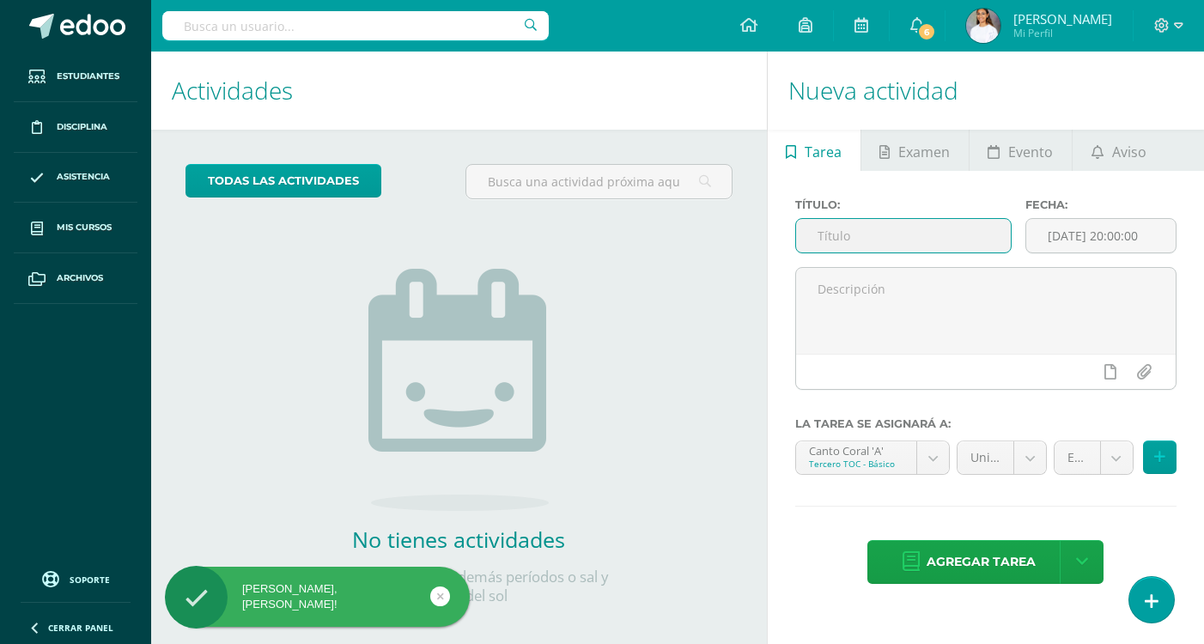
click at [893, 219] on input "text" at bounding box center [904, 235] width 216 height 33
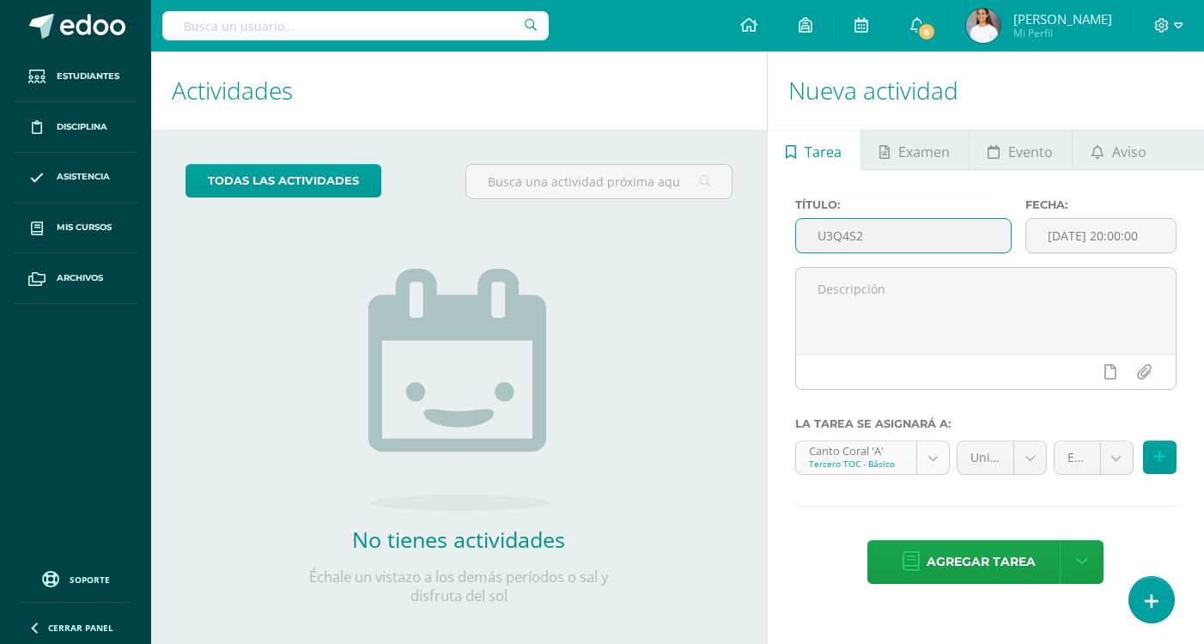
type input "U3Q4S2"
click at [936, 465] on body "Hola María Dominique, bienvenido a Edoo! Estudiantes Disciplina Asistencia Mis …" at bounding box center [602, 322] width 1204 height 644
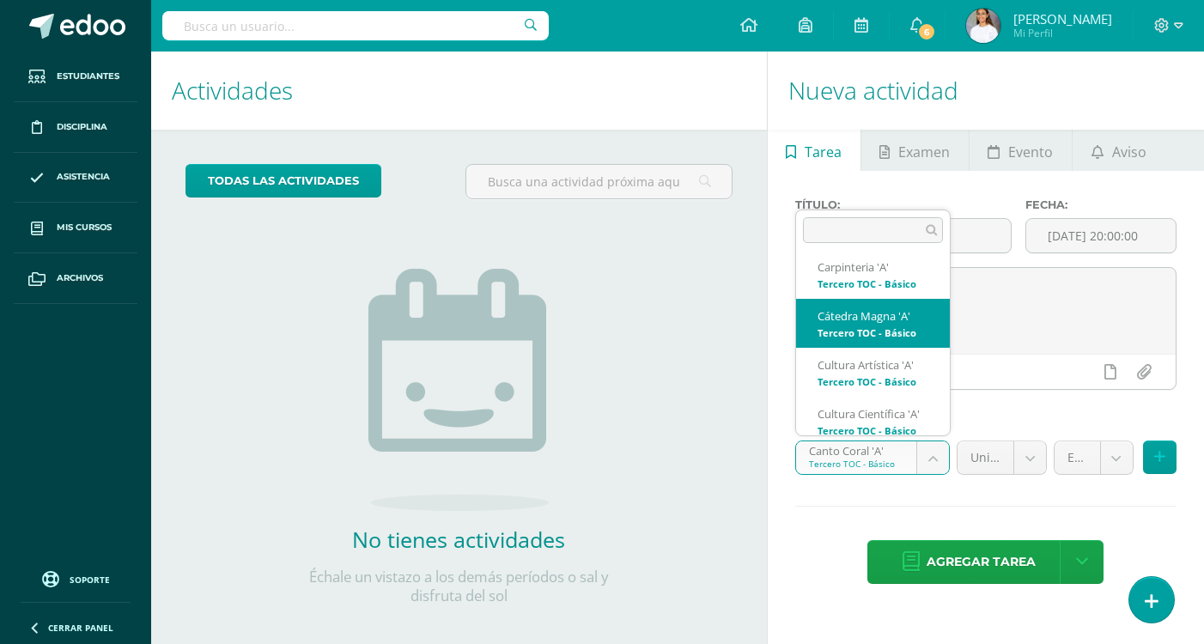
scroll to position [86, 0]
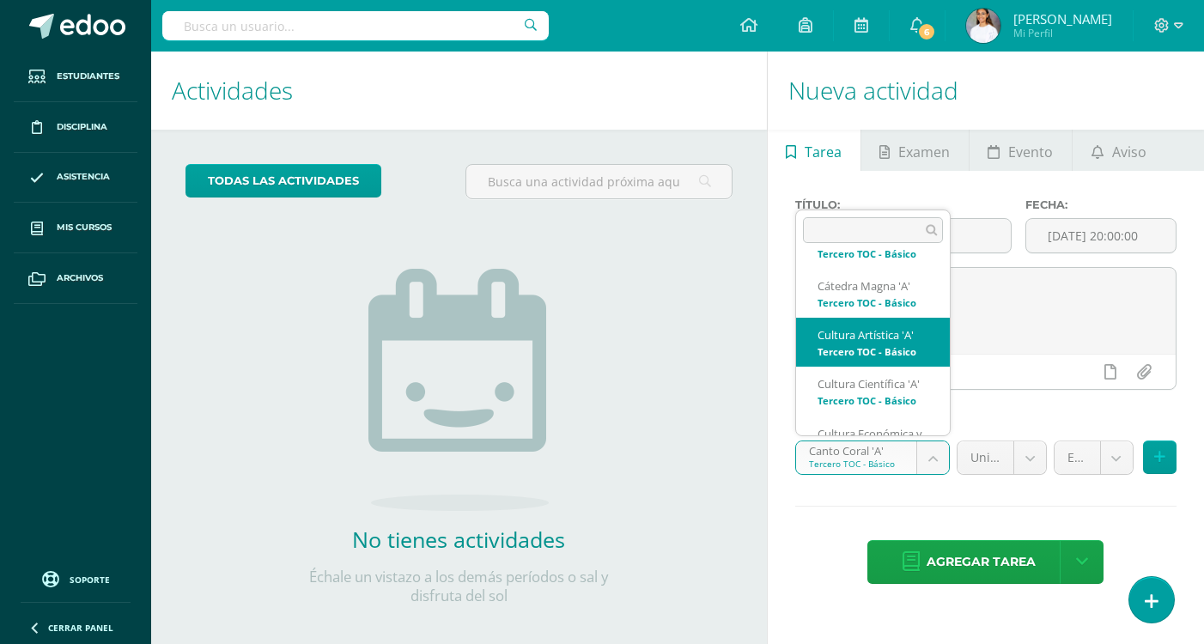
select select "145101"
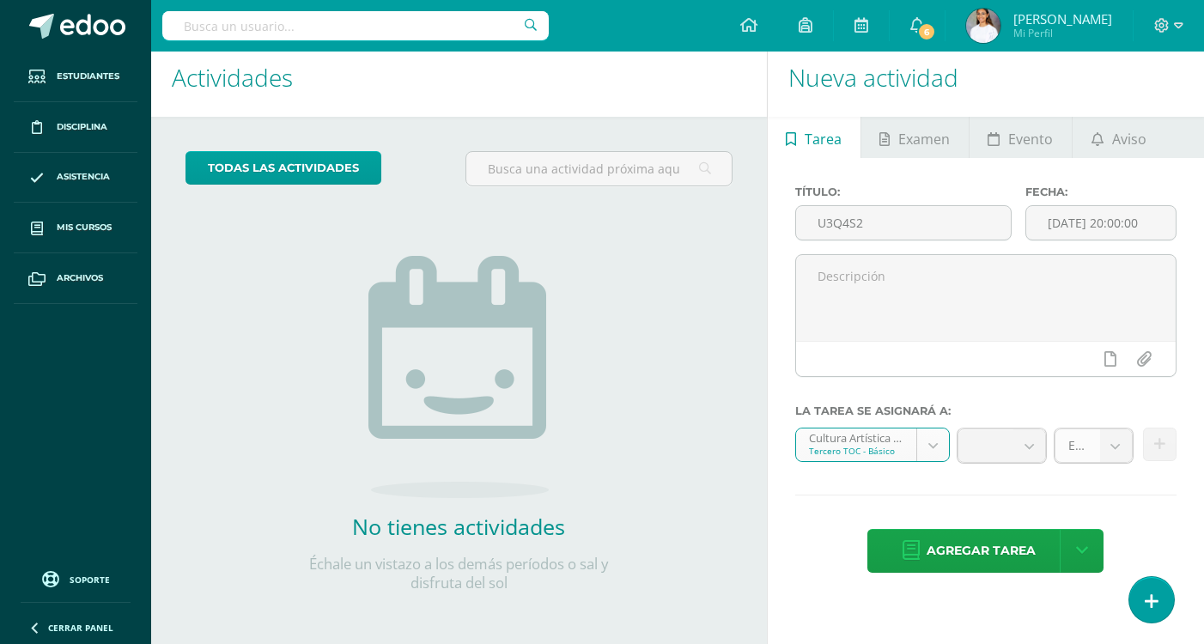
scroll to position [16, 0]
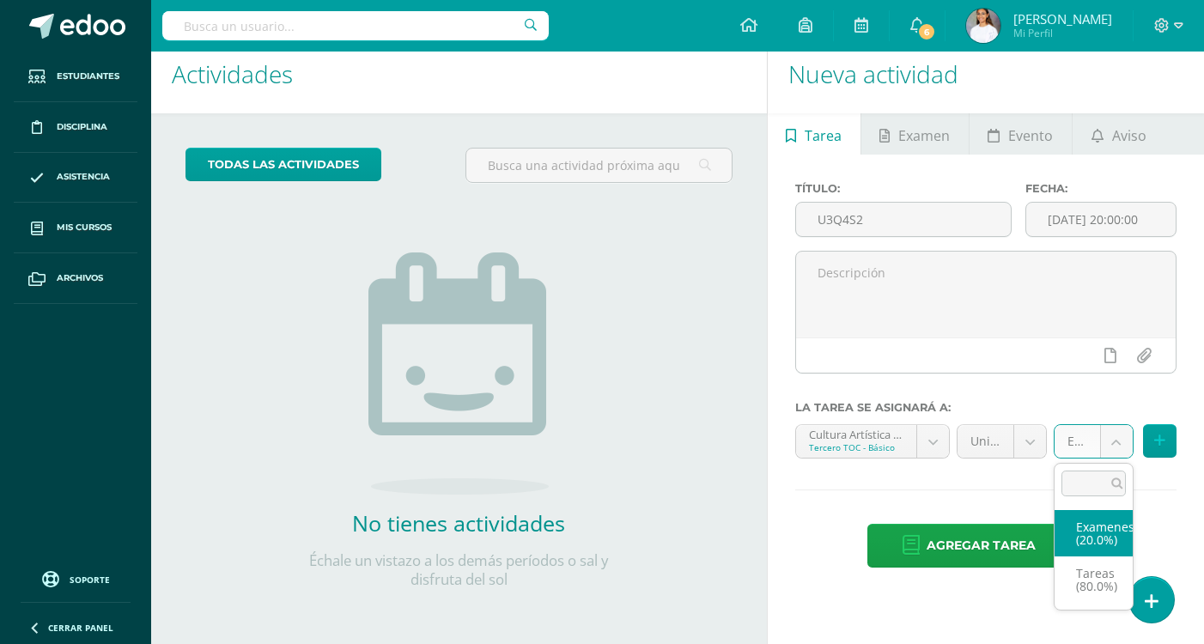
click at [1122, 440] on body "Hola María Dominique, bienvenido a Edoo! Estudiantes Disciplina Asistencia Mis …" at bounding box center [602, 306] width 1204 height 644
select select "145110"
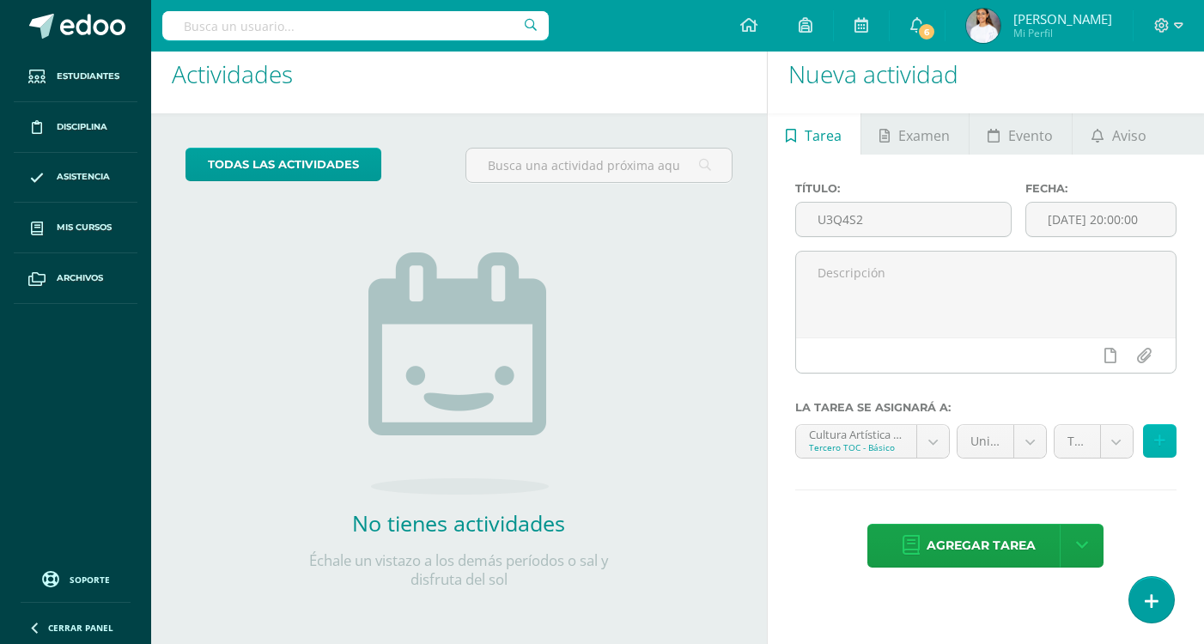
click at [1168, 435] on button at bounding box center [1159, 440] width 33 height 33
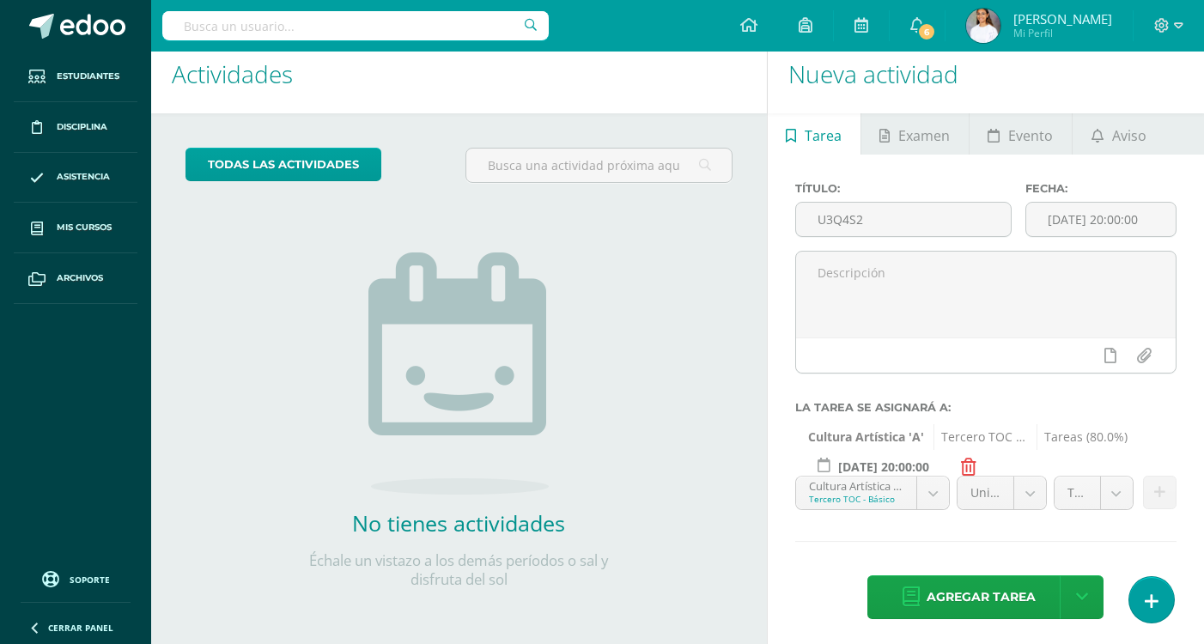
click at [845, 472] on input "[DATE] 20:00:00" at bounding box center [883, 466] width 150 height 33
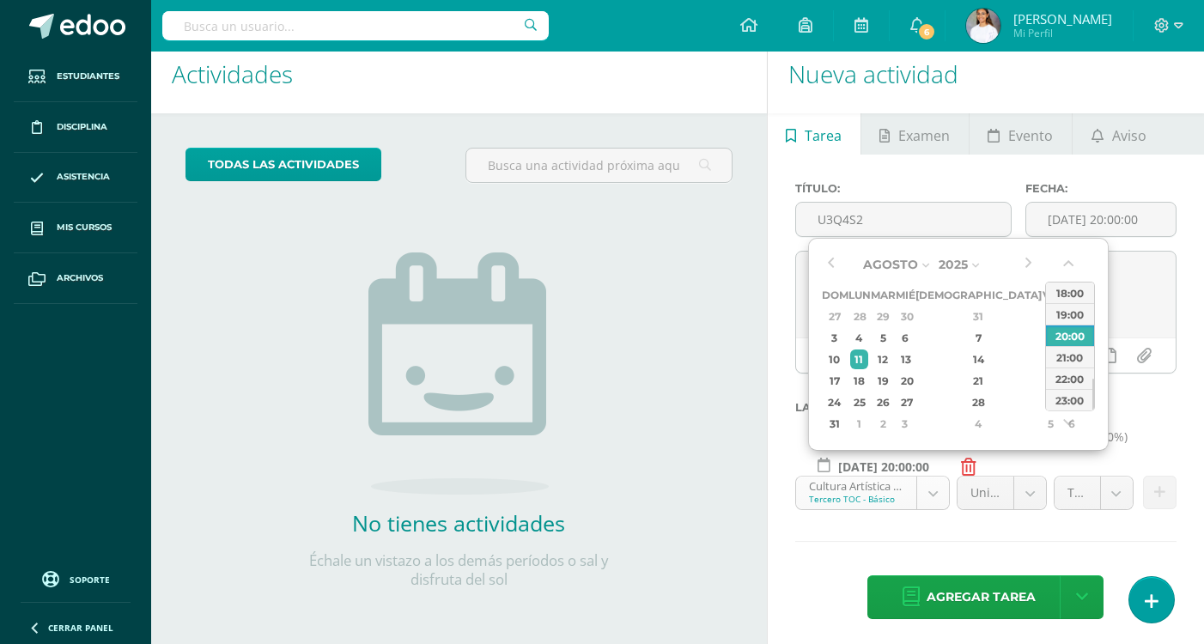
type input "[DATE] 20:00:00"
click at [849, 489] on body "Hola María Dominique, bienvenido a Edoo! Estudiantes Disciplina Asistencia Mis …" at bounding box center [602, 306] width 1204 height 644
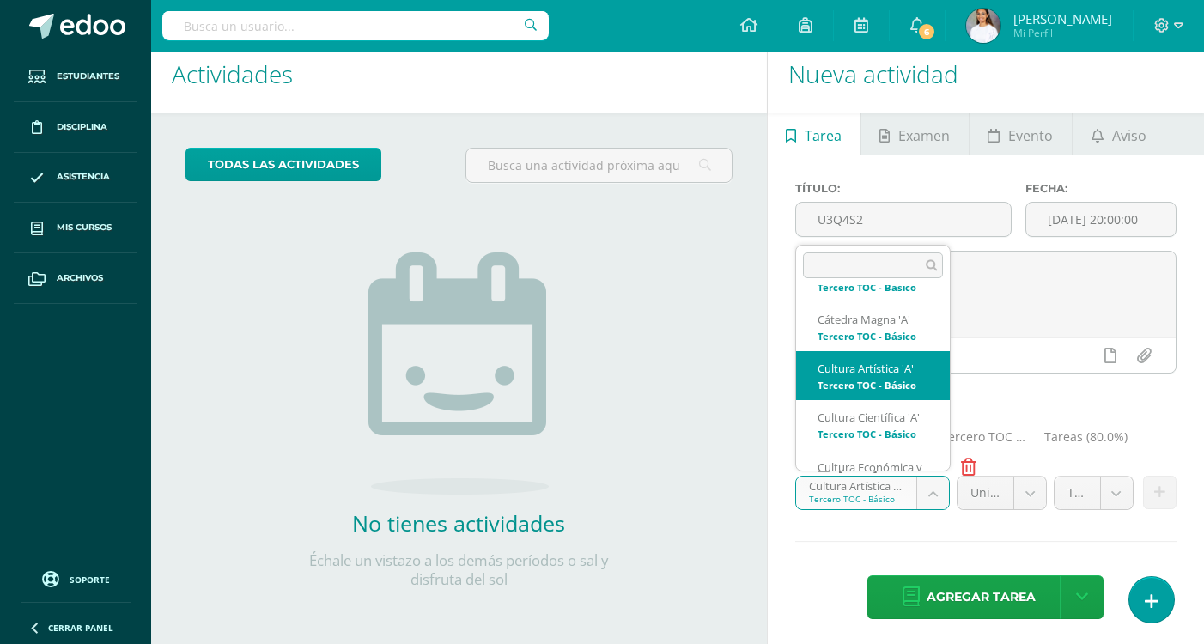
scroll to position [118, 0]
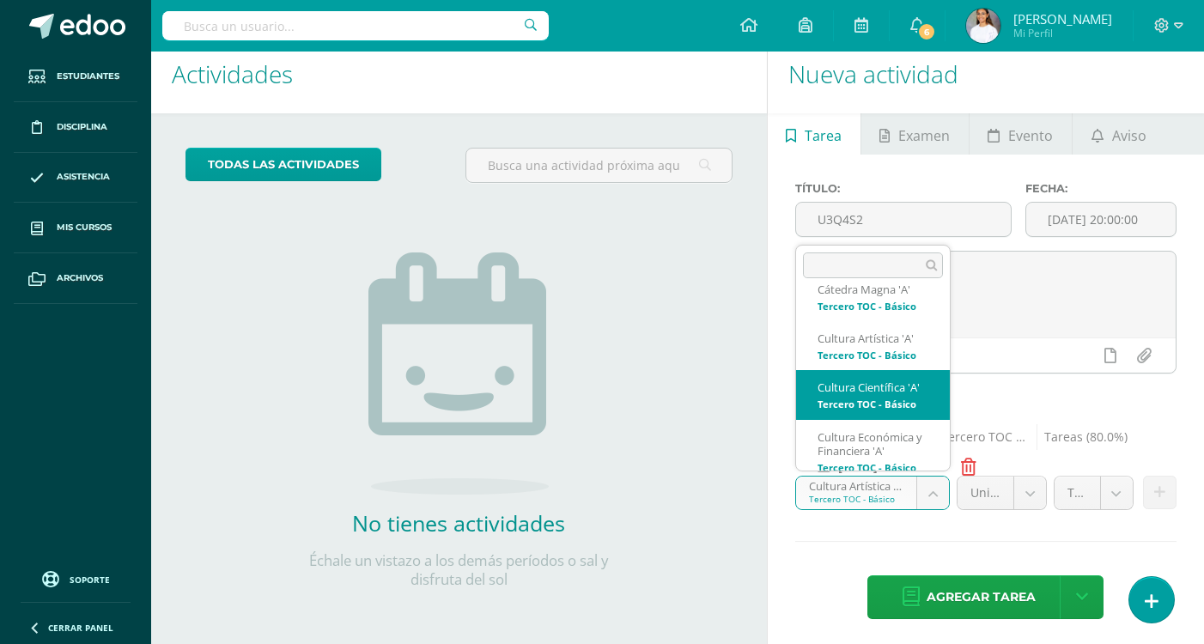
select select "145036"
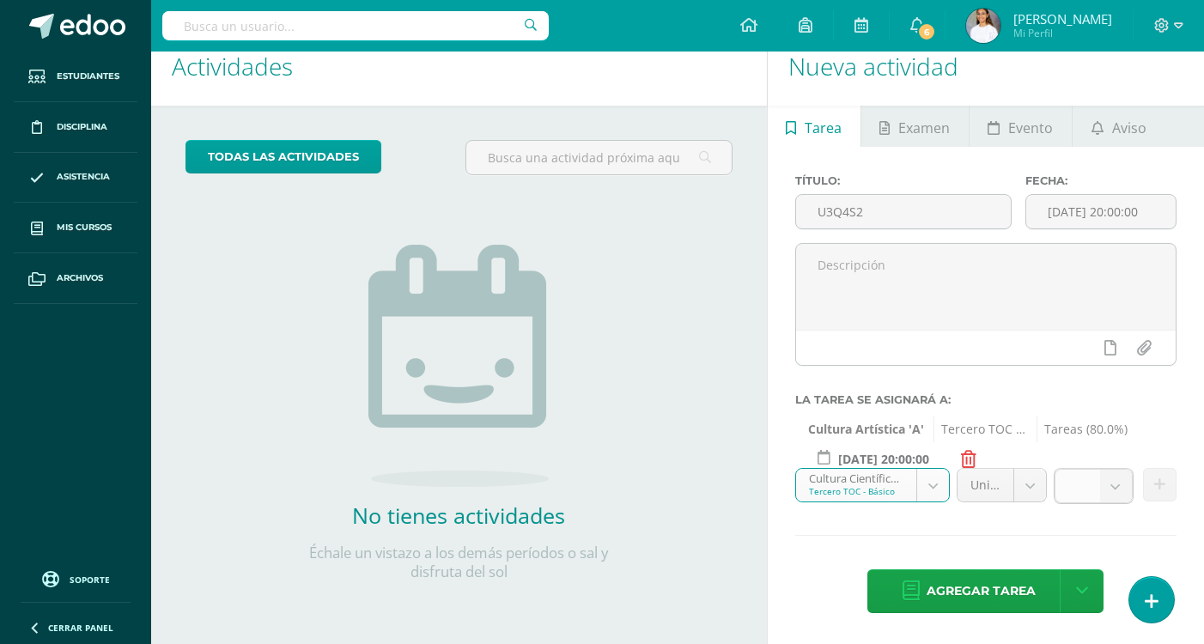
scroll to position [22, 0]
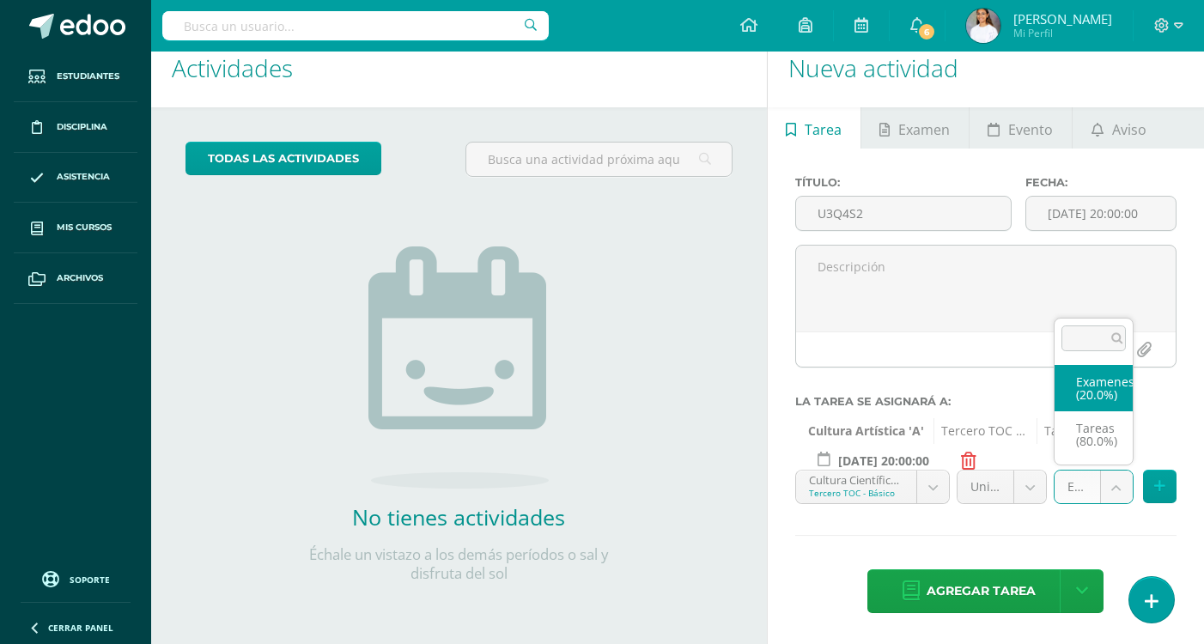
click at [1093, 484] on body "Hola María Dominique, bienvenido a Edoo! Estudiantes Disciplina Asistencia Mis …" at bounding box center [602, 300] width 1204 height 644
select select "145045"
click at [1160, 487] on icon at bounding box center [1159, 486] width 11 height 15
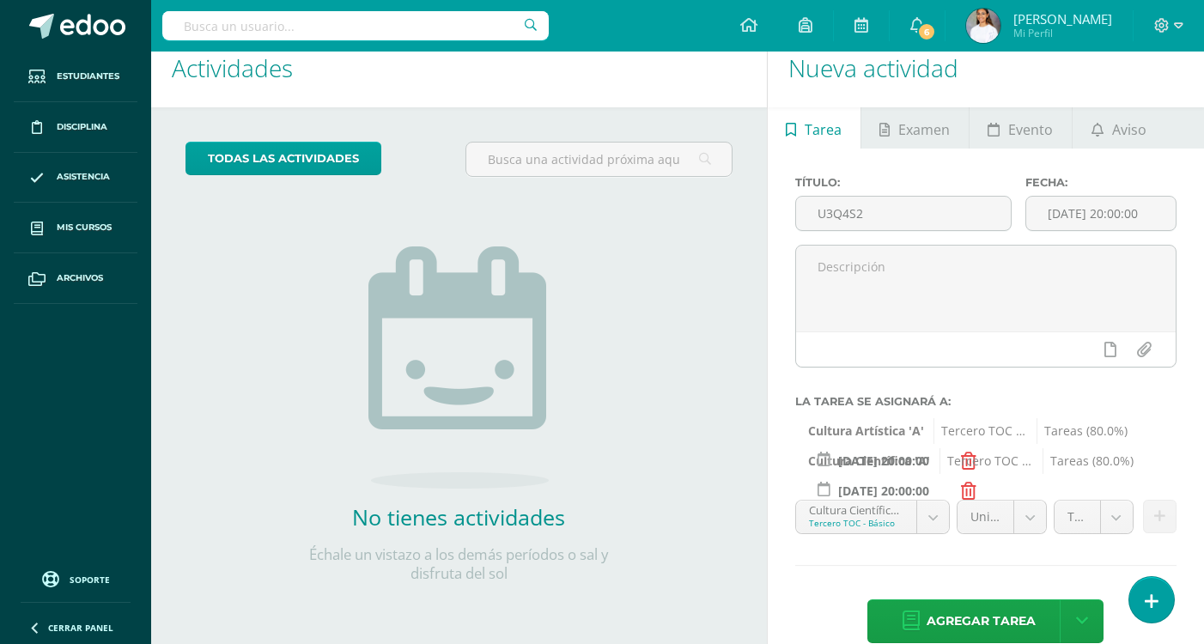
click at [873, 515] on body "Hola María Dominique, bienvenido a Edoo! Estudiantes Disciplina Asistencia Mis …" at bounding box center [602, 300] width 1204 height 644
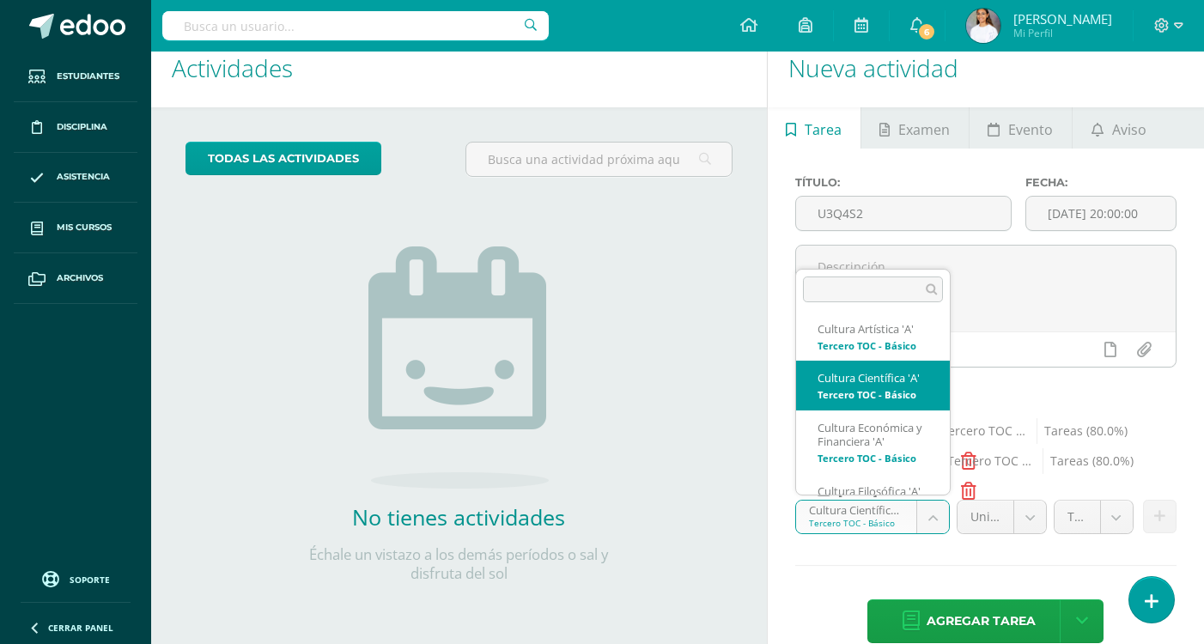
scroll to position [181, 0]
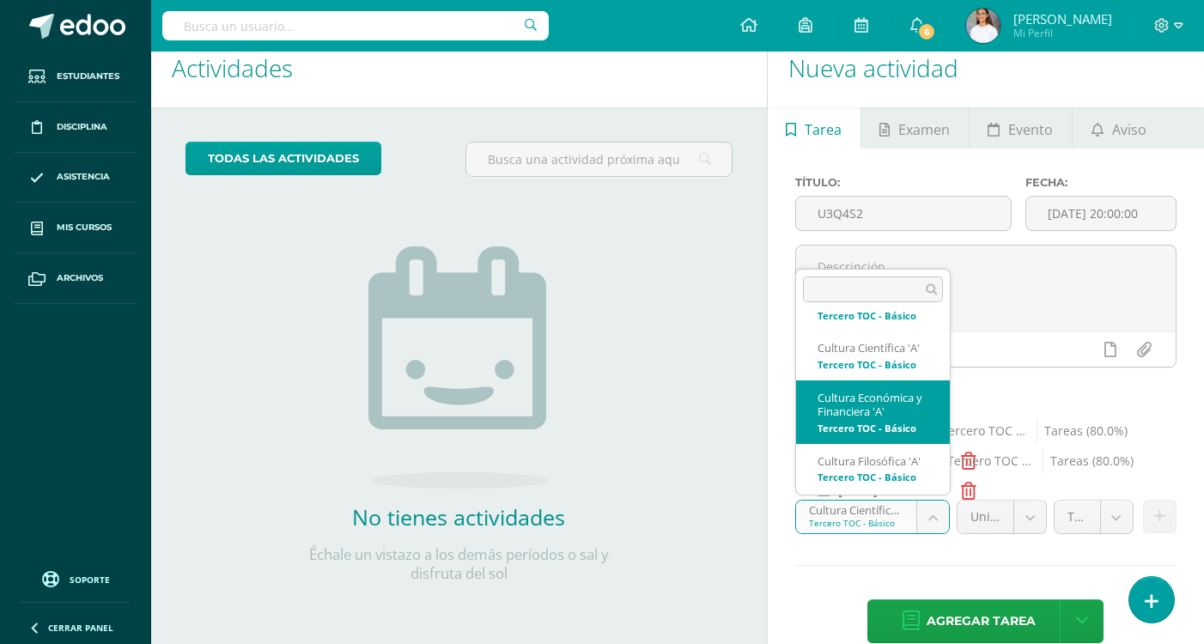
select select "145153"
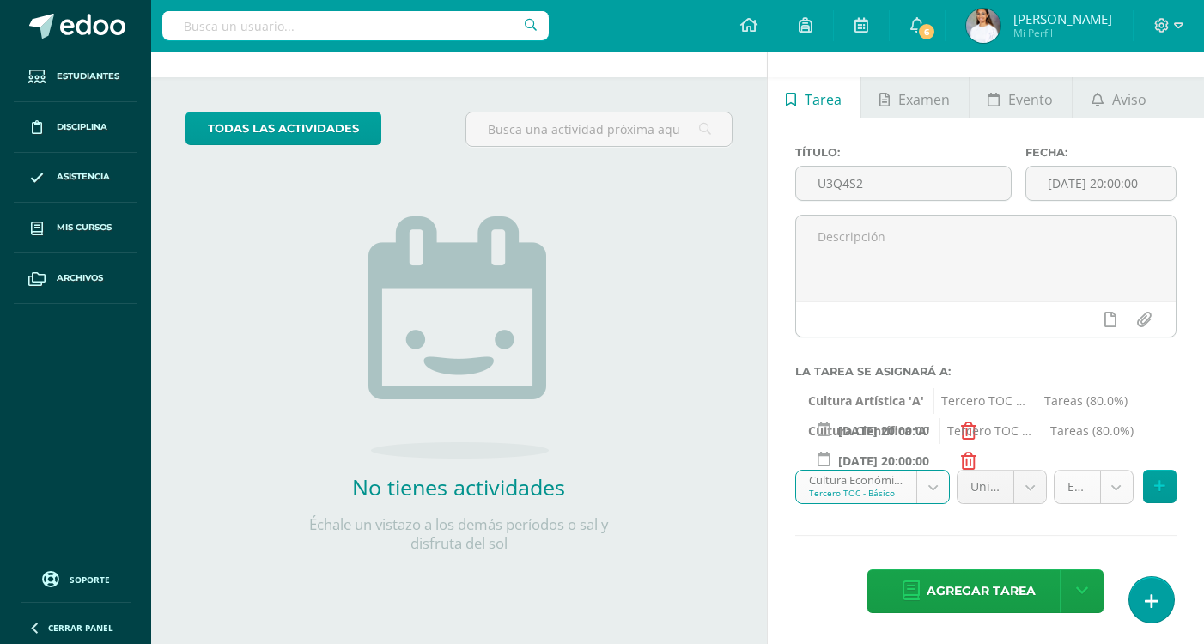
scroll to position [52, 0]
click at [1117, 490] on body "Hola María Dominique, bienvenido a Edoo! Estudiantes Disciplina Asistencia Mis …" at bounding box center [602, 270] width 1204 height 644
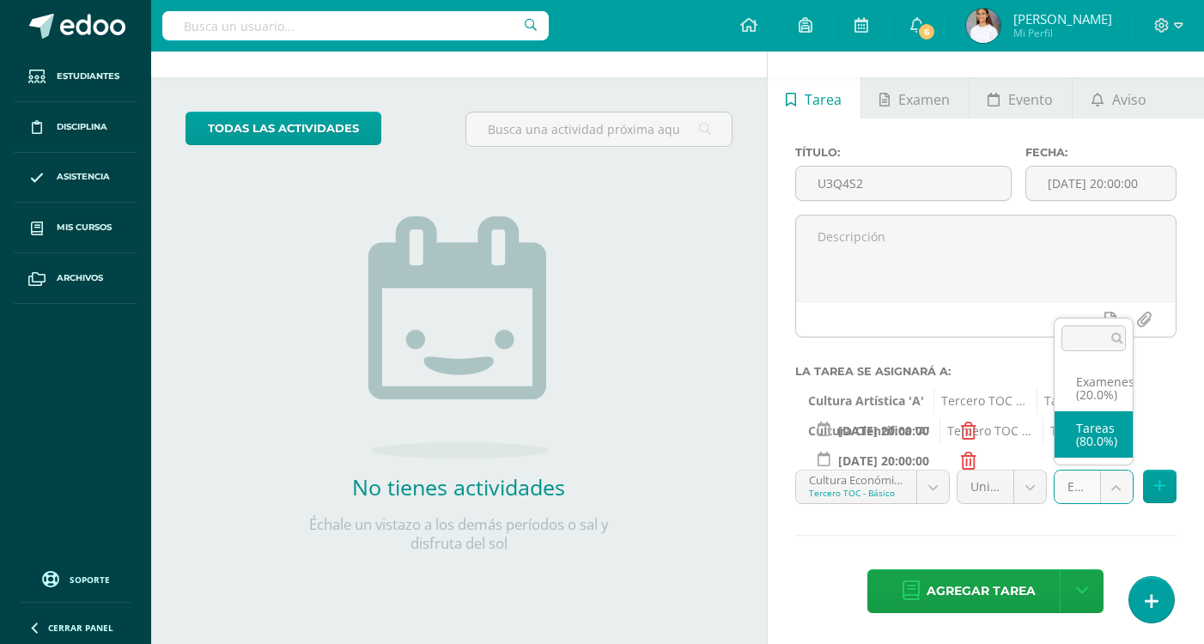
select select "145162"
click at [1148, 478] on button at bounding box center [1159, 486] width 33 height 33
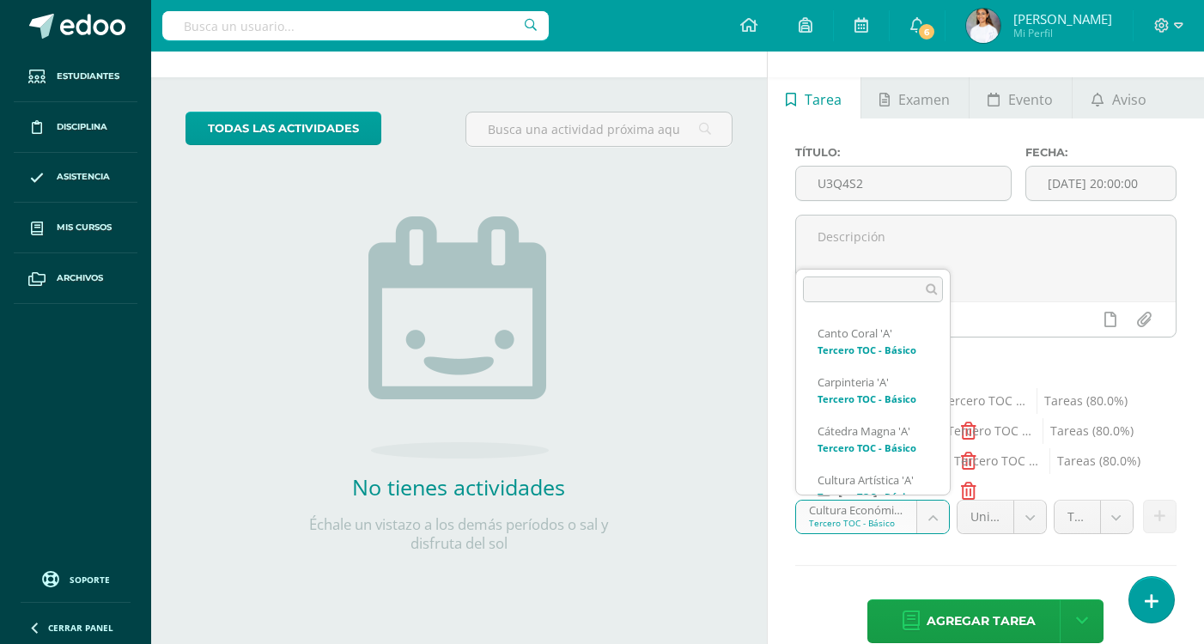
click at [885, 524] on body "Hola María Dominique, bienvenido a Edoo! Estudiantes Disciplina Asistencia Mis …" at bounding box center [602, 270] width 1204 height 644
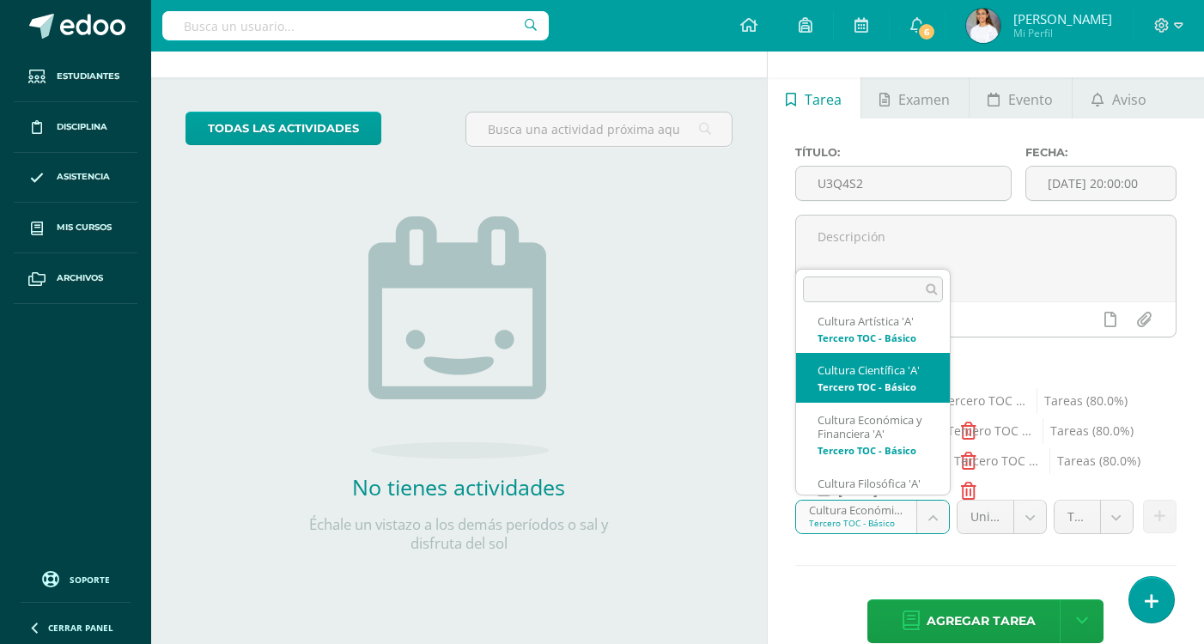
scroll to position [245, 0]
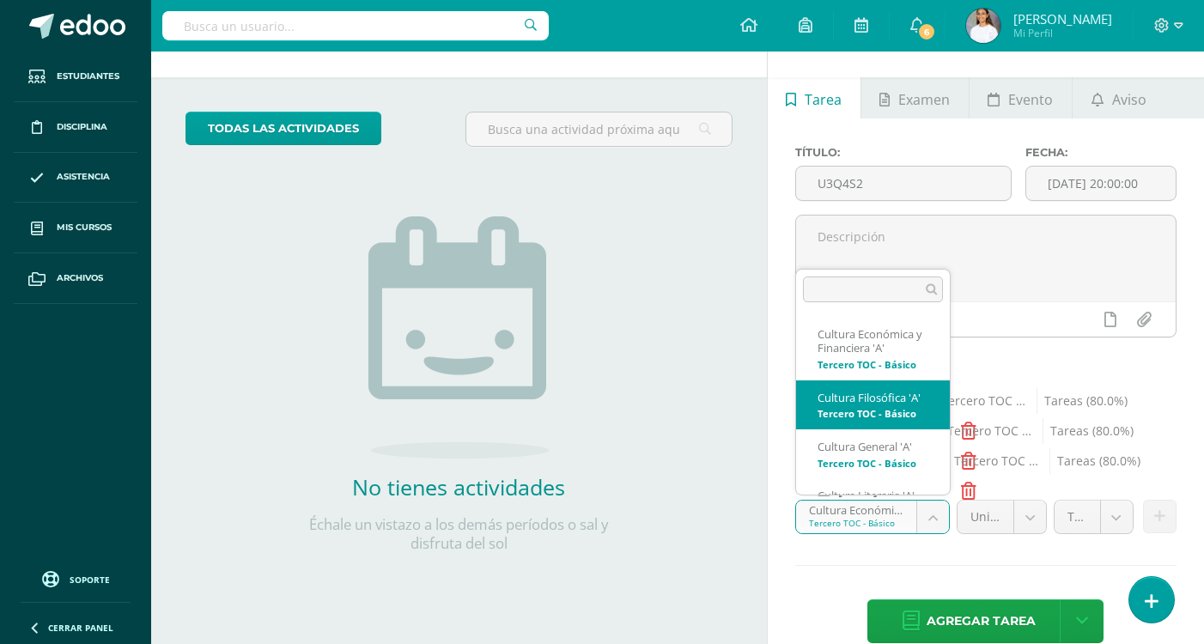
select select "145088"
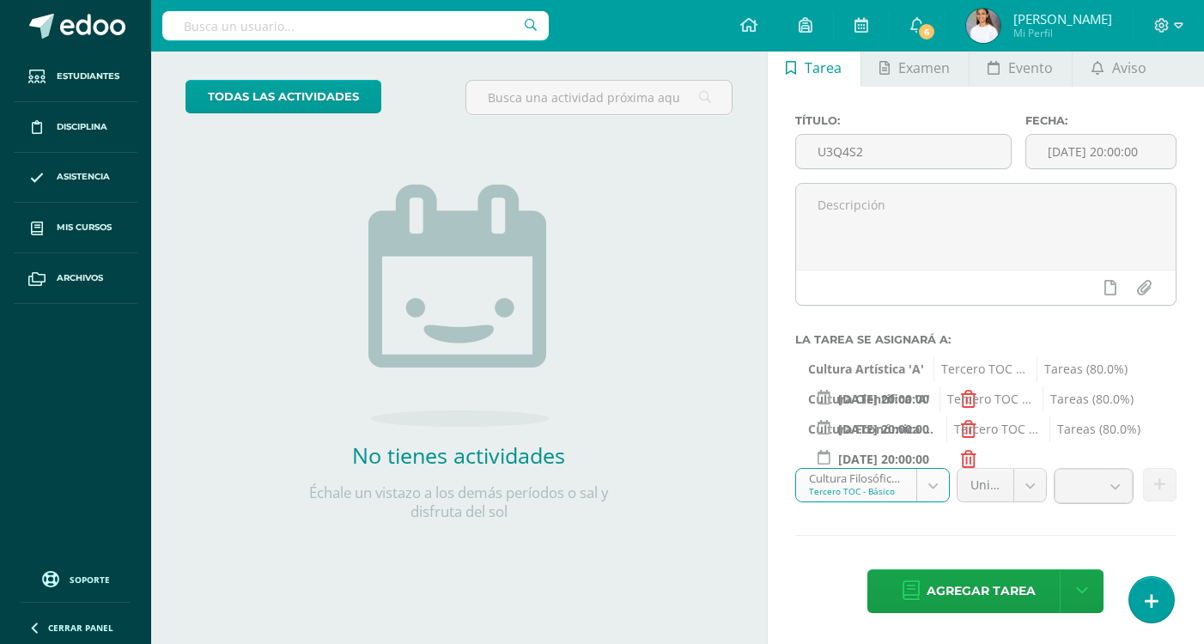
scroll to position [82, 0]
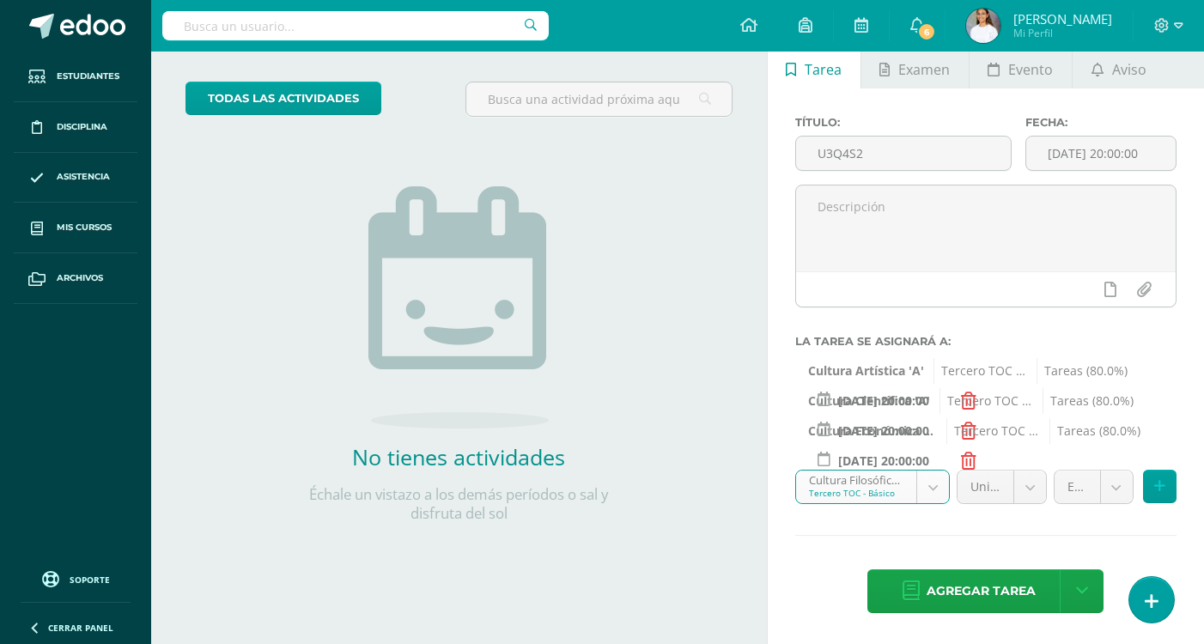
click at [1110, 486] on body "Hola María Dominique, bienvenido a Edoo! Estudiantes Disciplina Asistencia Mis …" at bounding box center [602, 240] width 1204 height 644
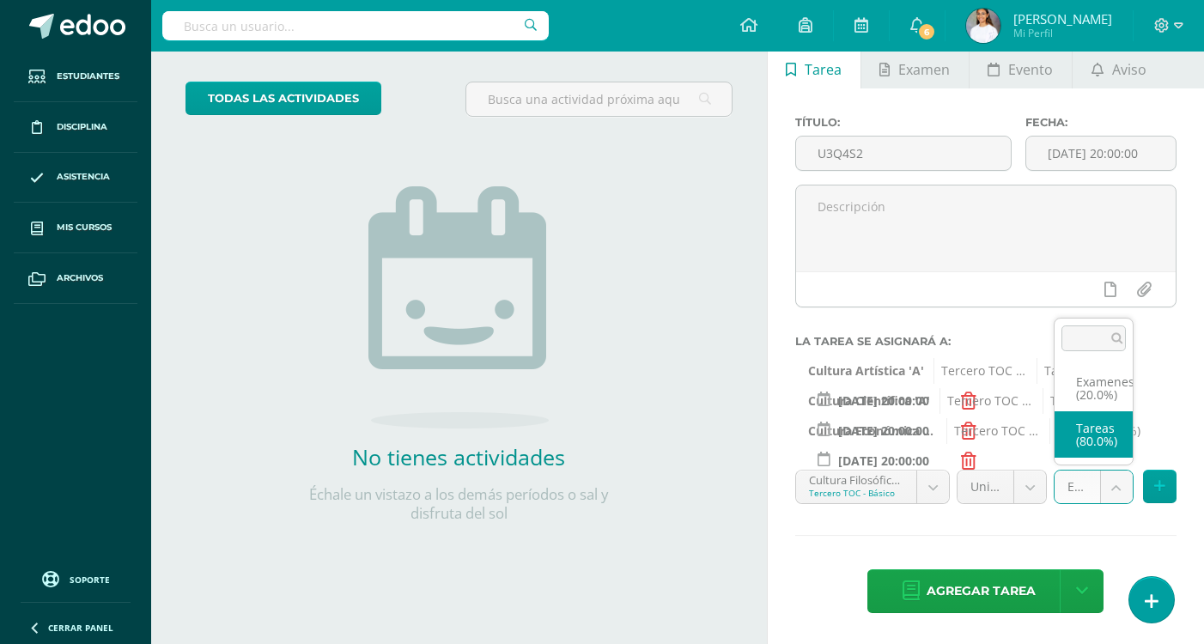
select select "145097"
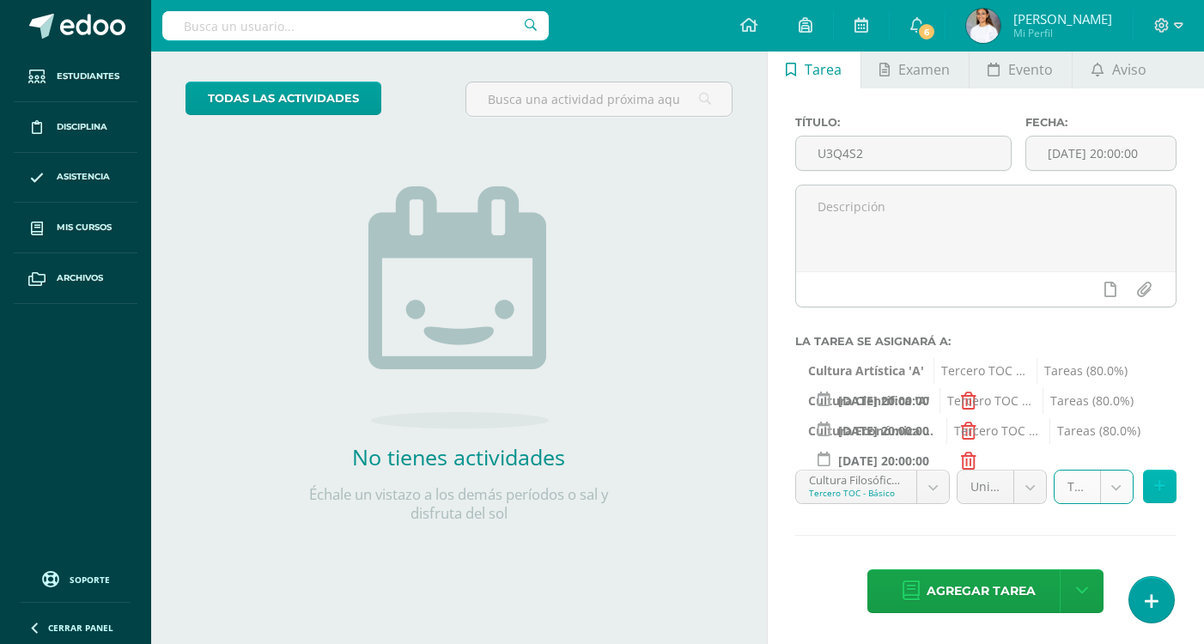
click at [1154, 490] on icon at bounding box center [1159, 486] width 11 height 15
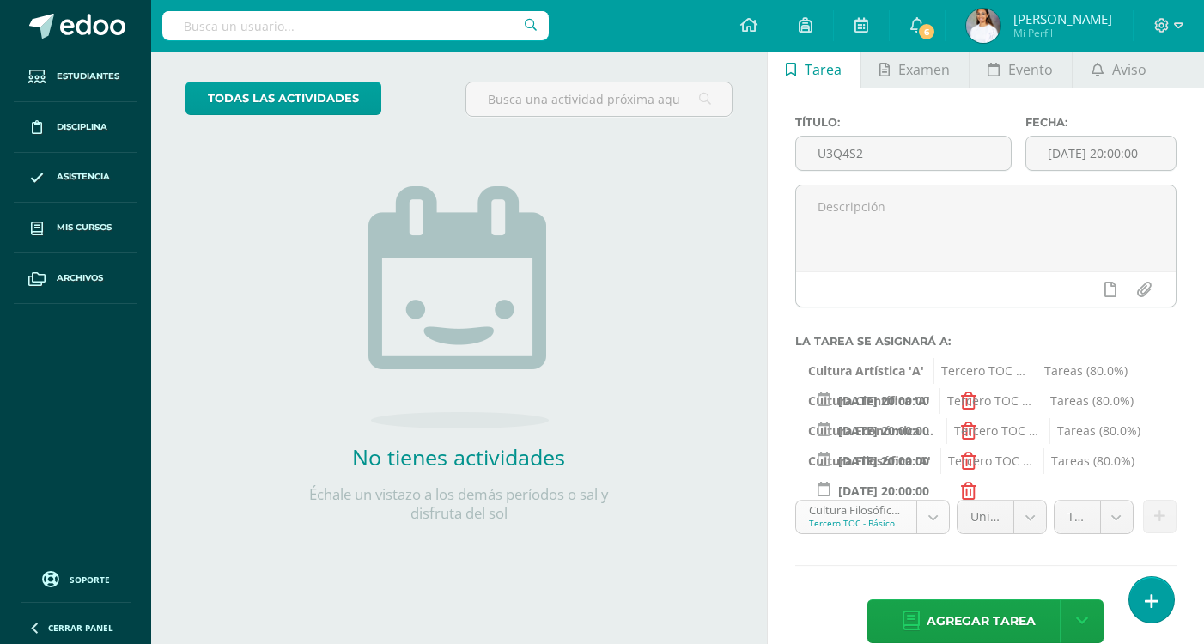
click at [877, 515] on body "Hola María Dominique, bienvenido a Edoo! Estudiantes Disciplina Asistencia Mis …" at bounding box center [602, 240] width 1204 height 644
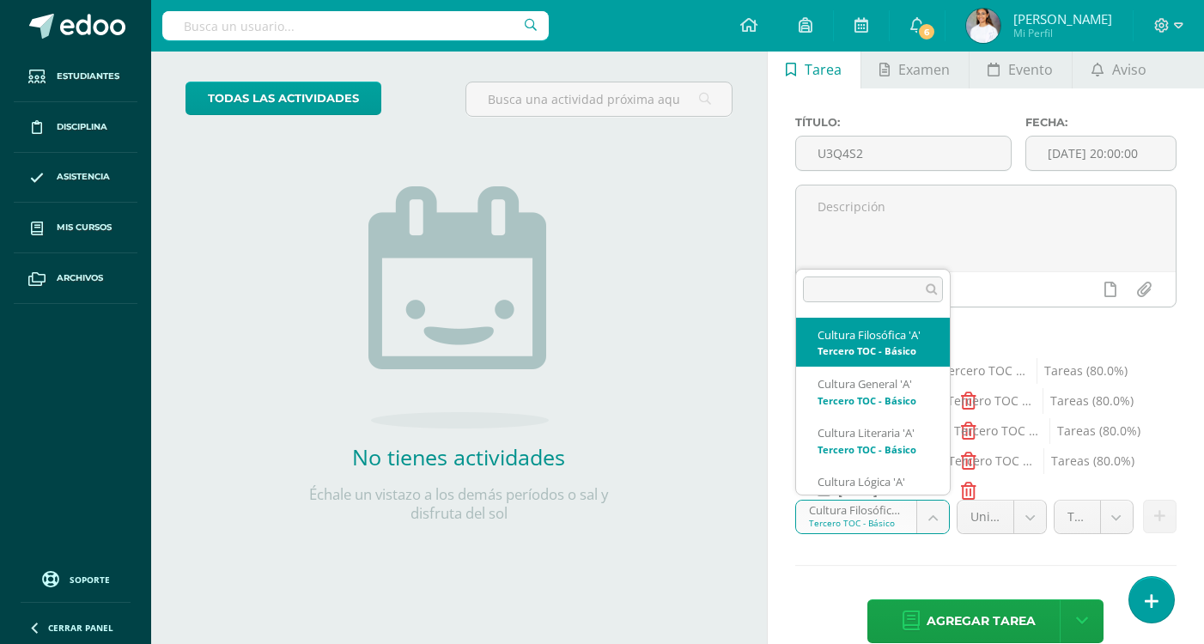
scroll to position [308, 0]
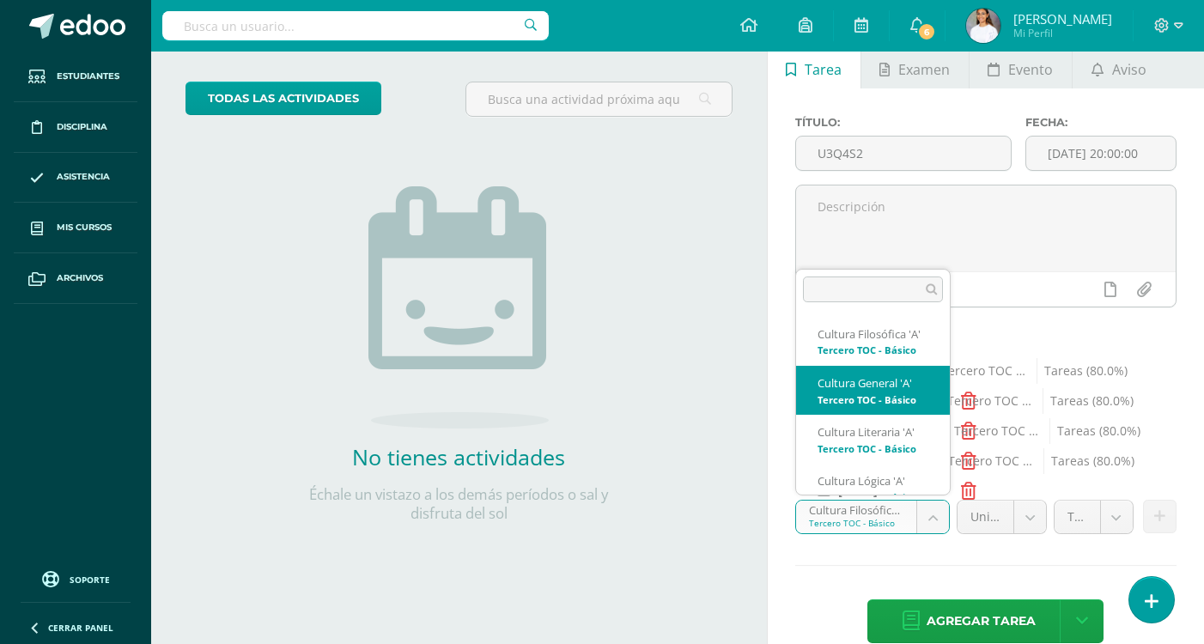
select select "144971"
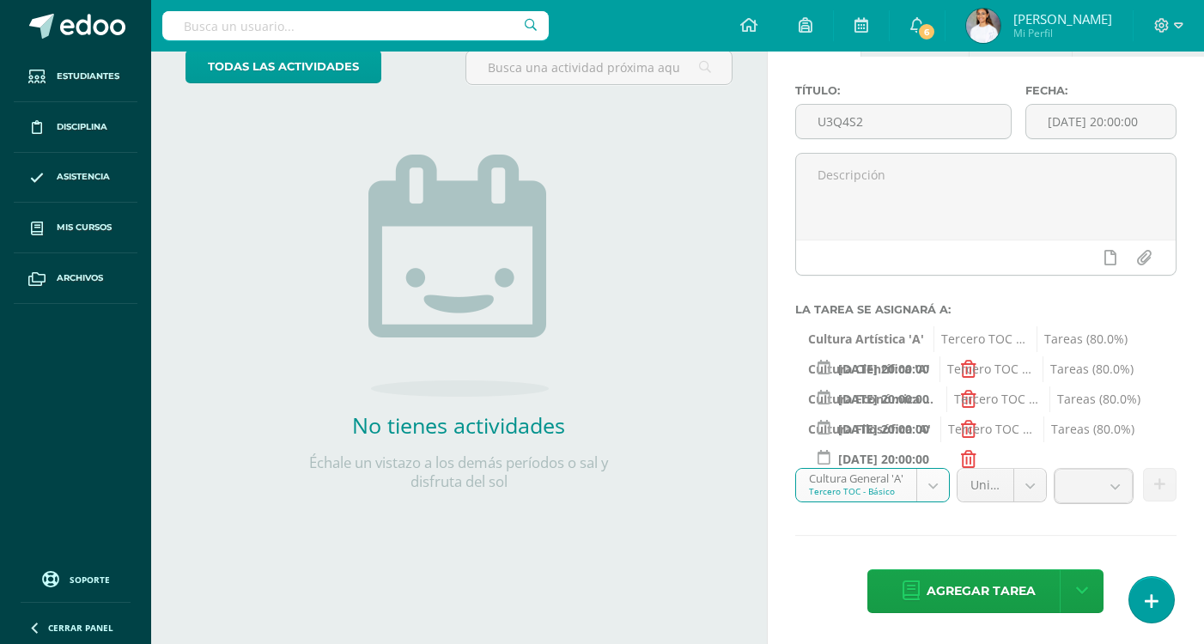
scroll to position [113, 0]
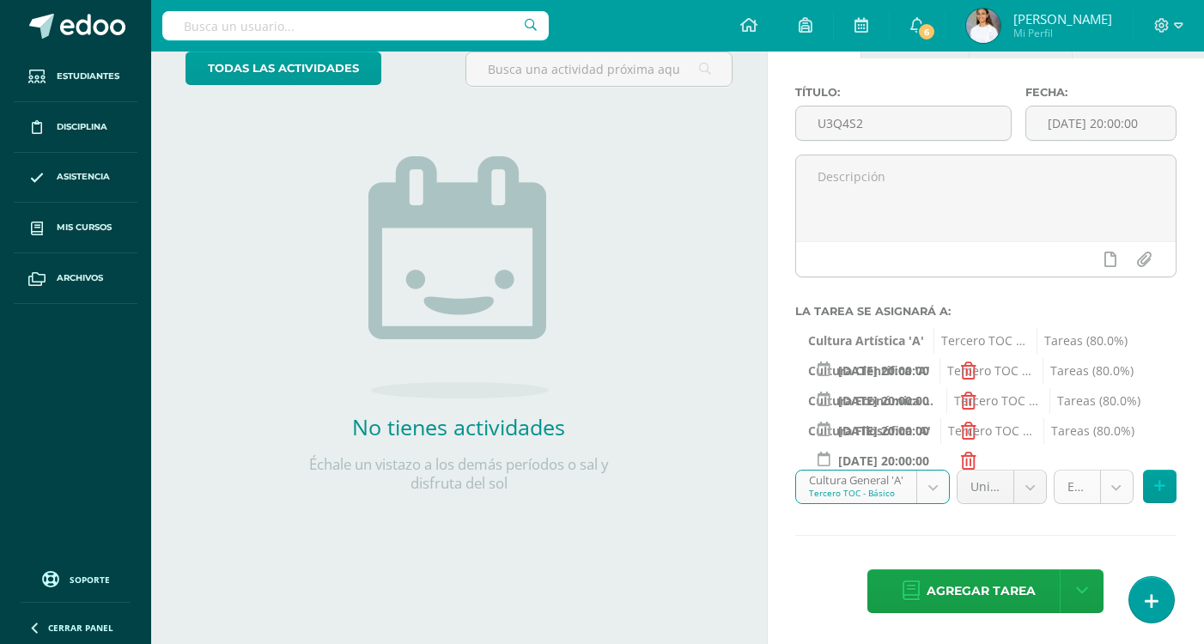
click at [1104, 486] on body "Hola María Dominique, bienvenido a Edoo! Estudiantes Disciplina Asistencia Mis …" at bounding box center [602, 209] width 1204 height 644
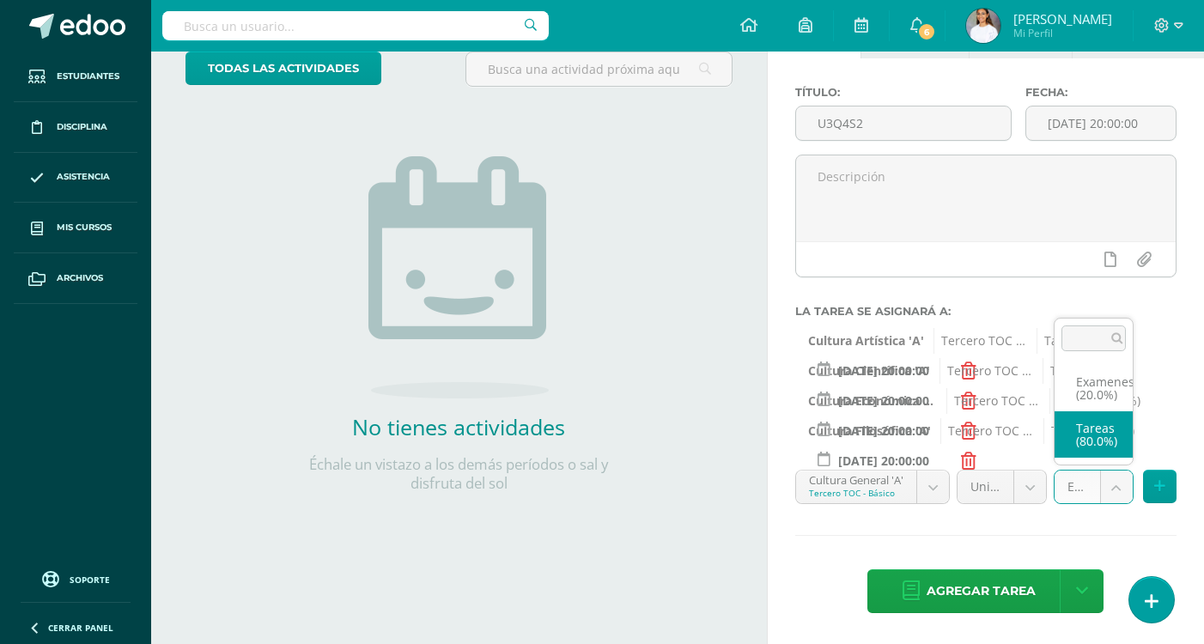
select select "144980"
click at [1151, 474] on button at bounding box center [1159, 486] width 33 height 33
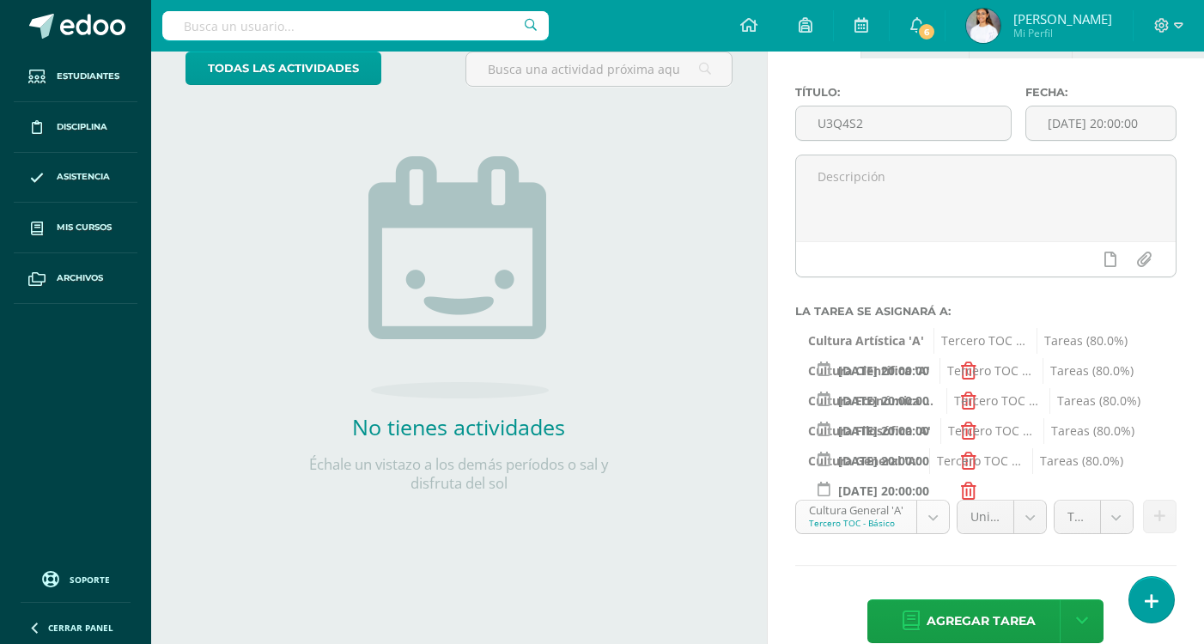
click at [869, 514] on body "Hola María Dominique, bienvenido a Edoo! Estudiantes Disciplina Asistencia Mis …" at bounding box center [602, 209] width 1204 height 644
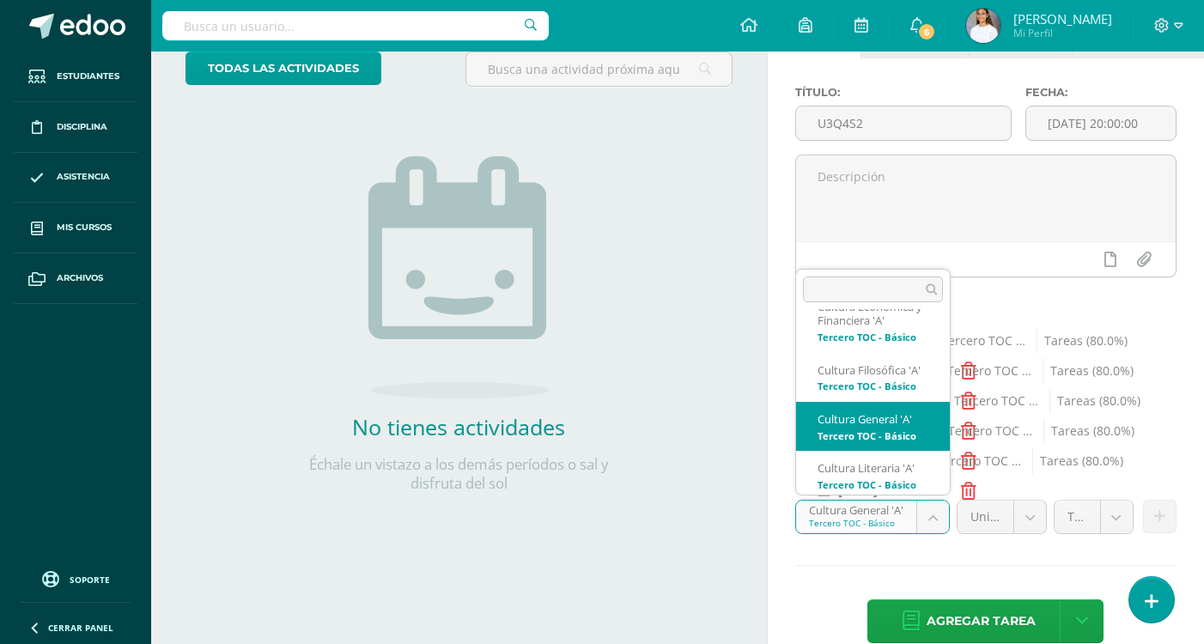
scroll to position [357, 0]
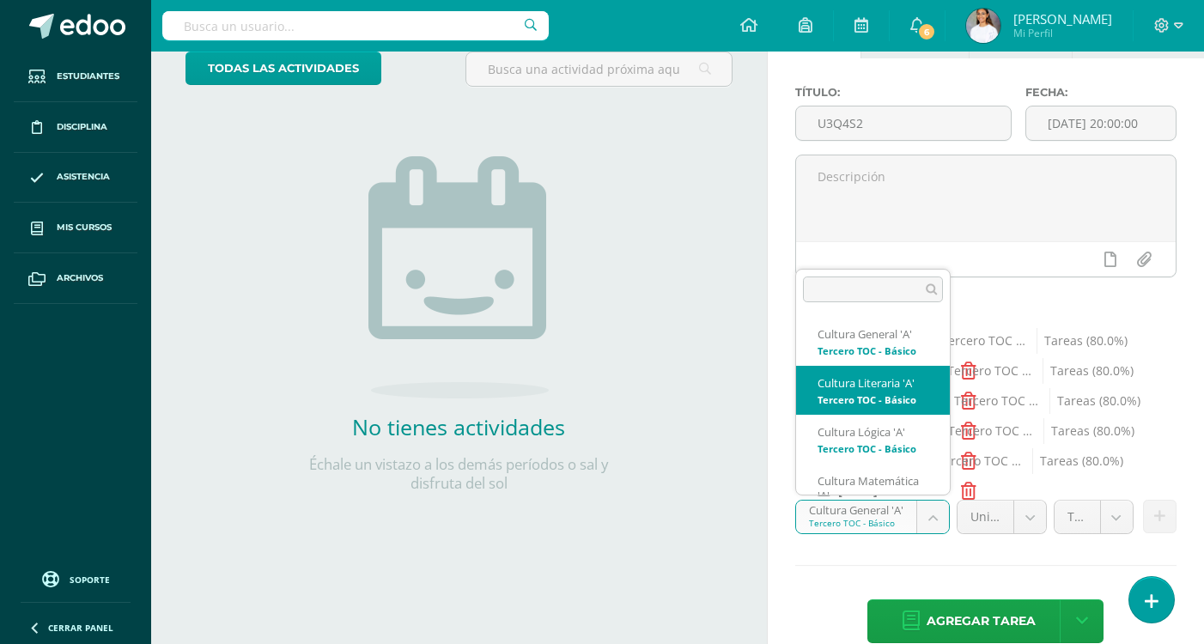
select select "144984"
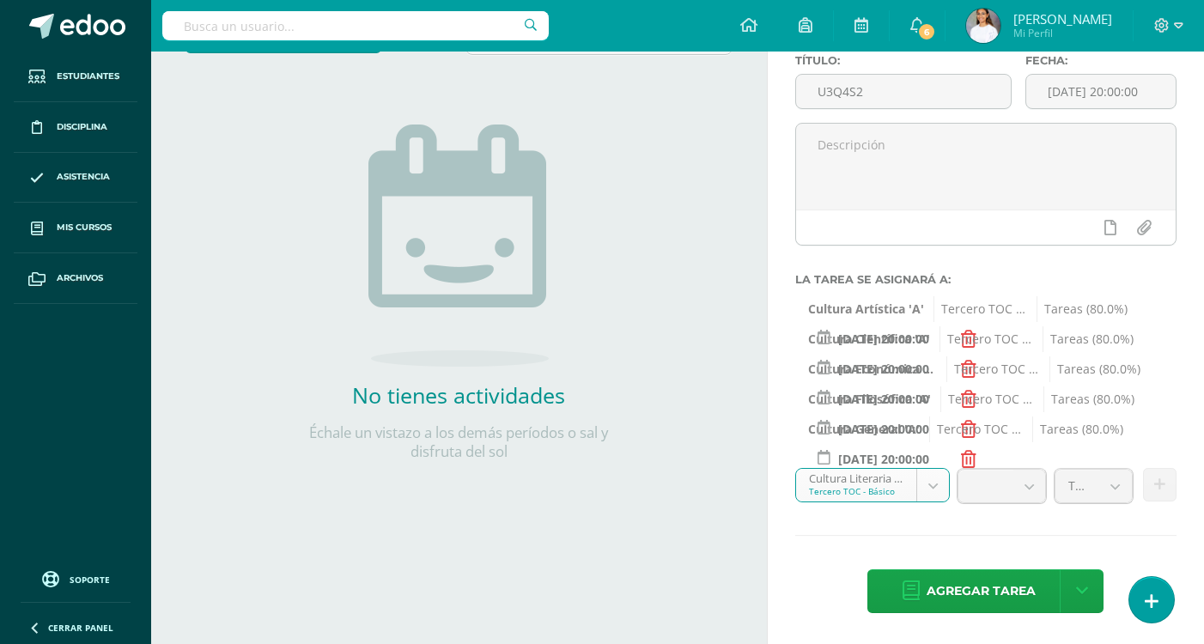
scroll to position [143, 0]
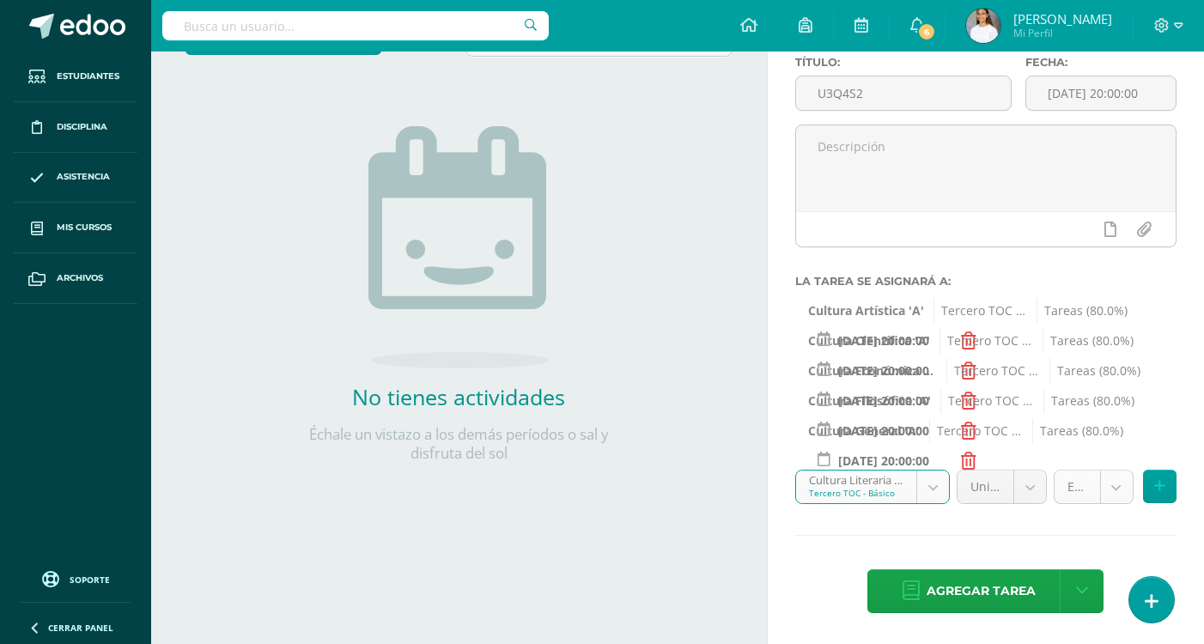
click at [1105, 492] on body "Hola María Dominique, bienvenido a Edoo! Estudiantes Disciplina Asistencia Mis …" at bounding box center [602, 179] width 1204 height 644
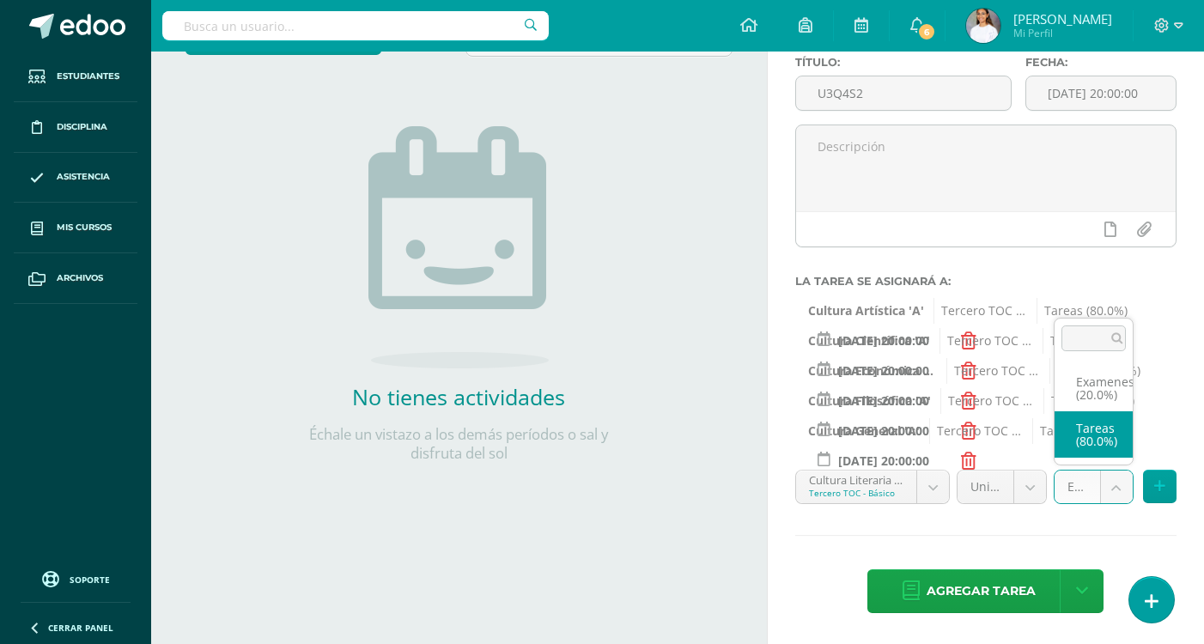
select select "144993"
click at [1169, 491] on button at bounding box center [1159, 486] width 33 height 33
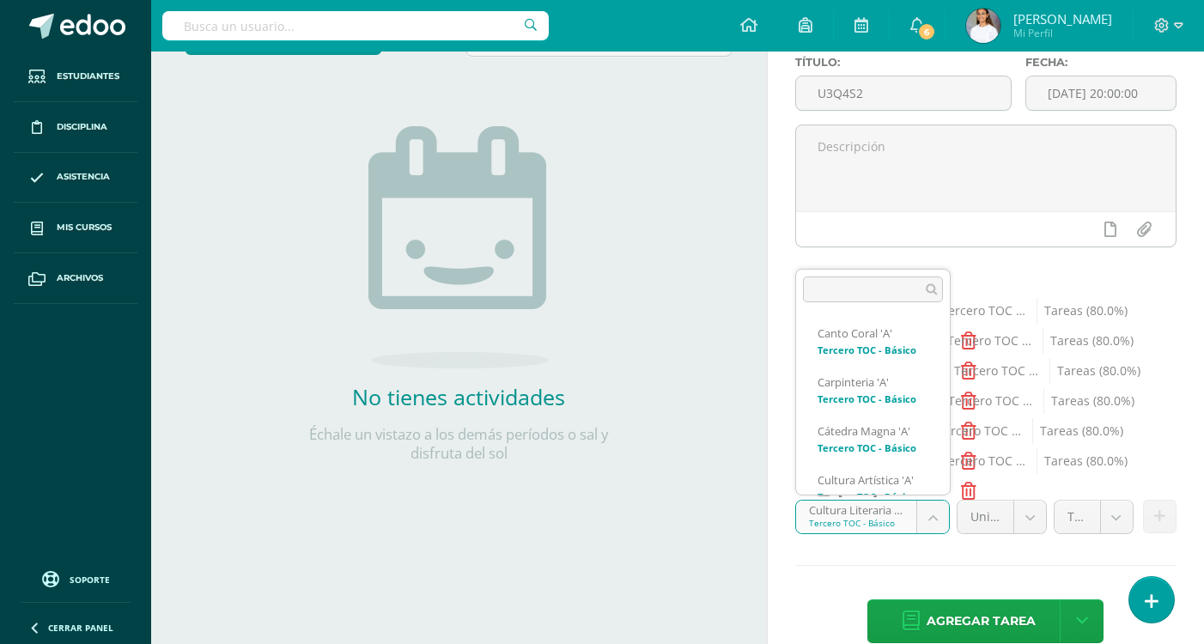
click at [859, 502] on body "Hola María Dominique, bienvenido a Edoo! Estudiantes Disciplina Asistencia Mis …" at bounding box center [602, 179] width 1204 height 644
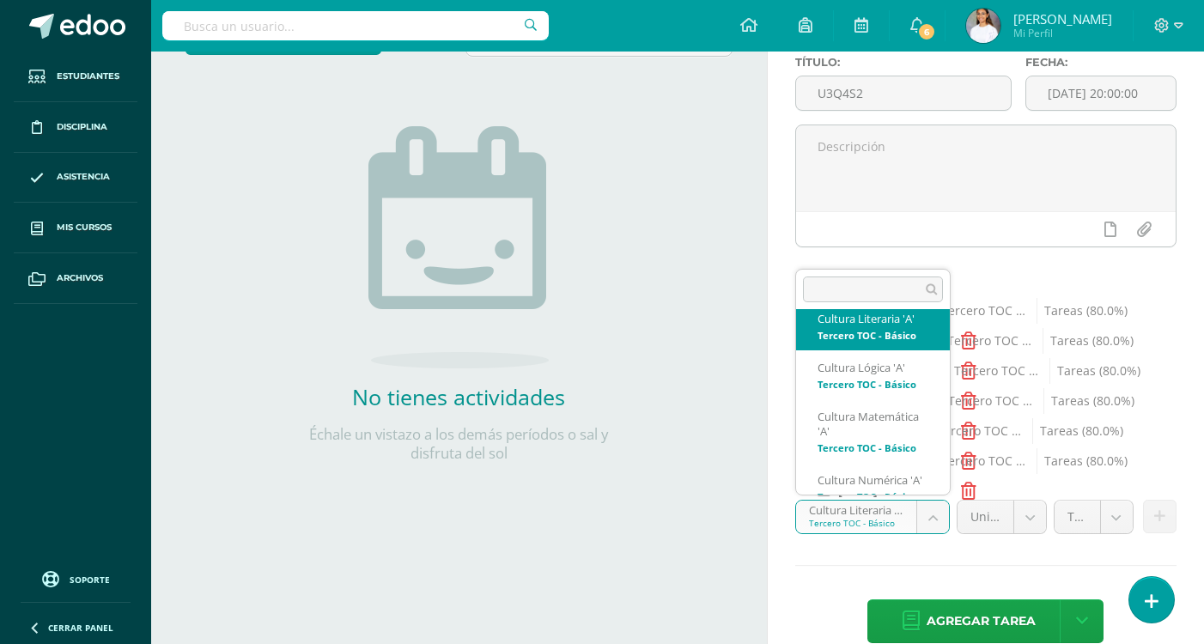
scroll to position [448, 0]
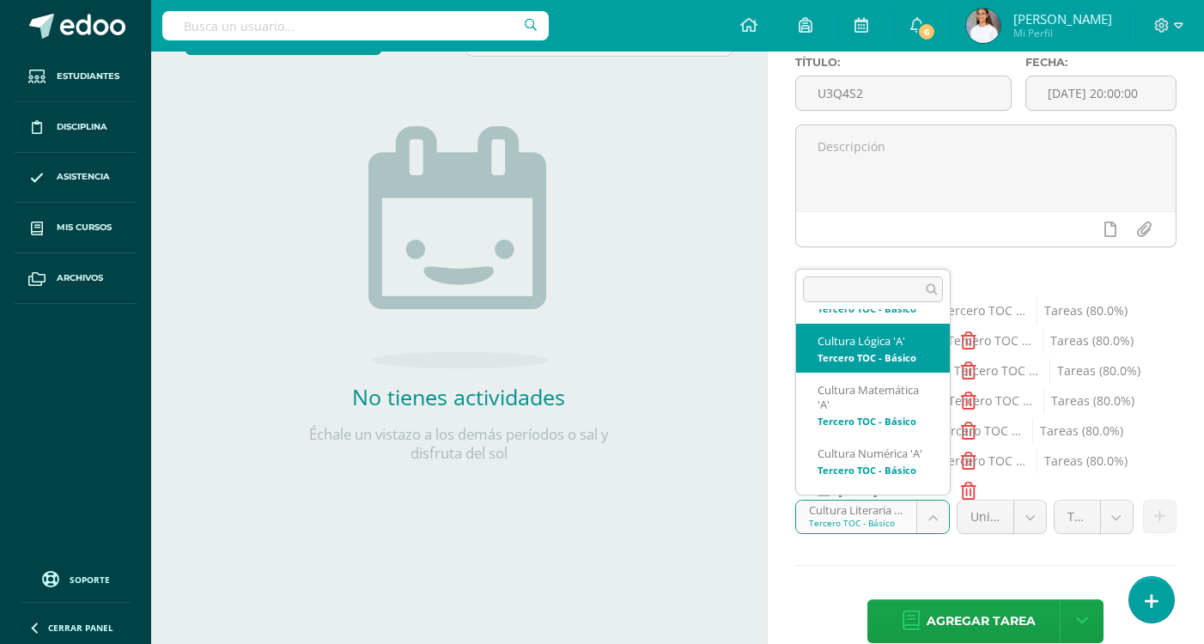
select select "144932"
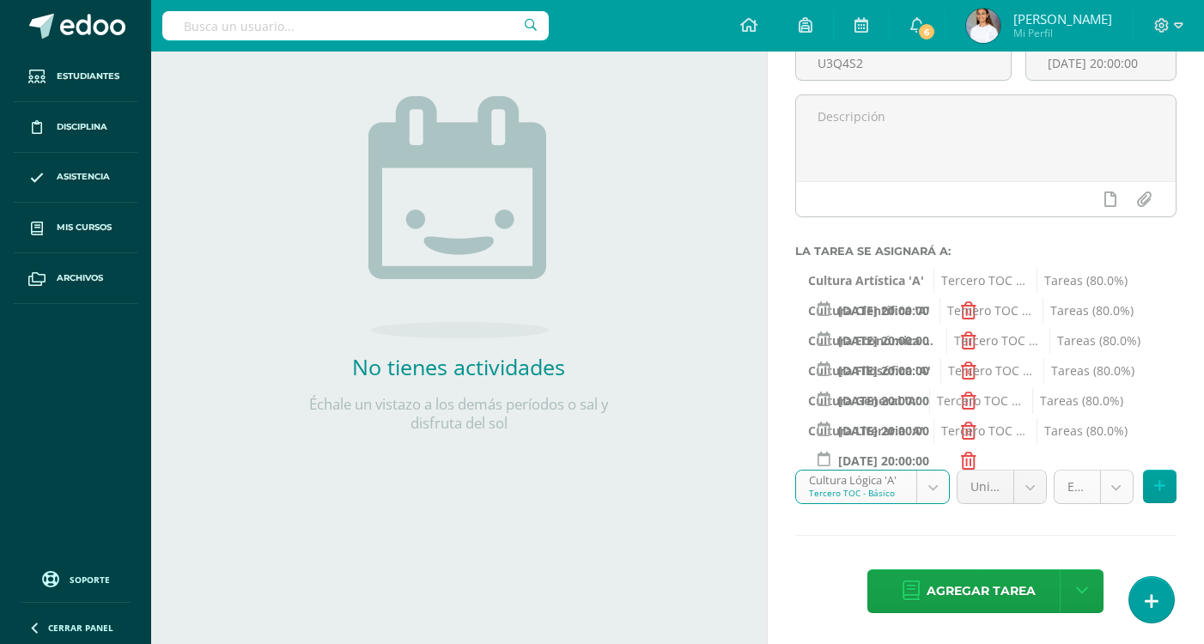
scroll to position [173, 0]
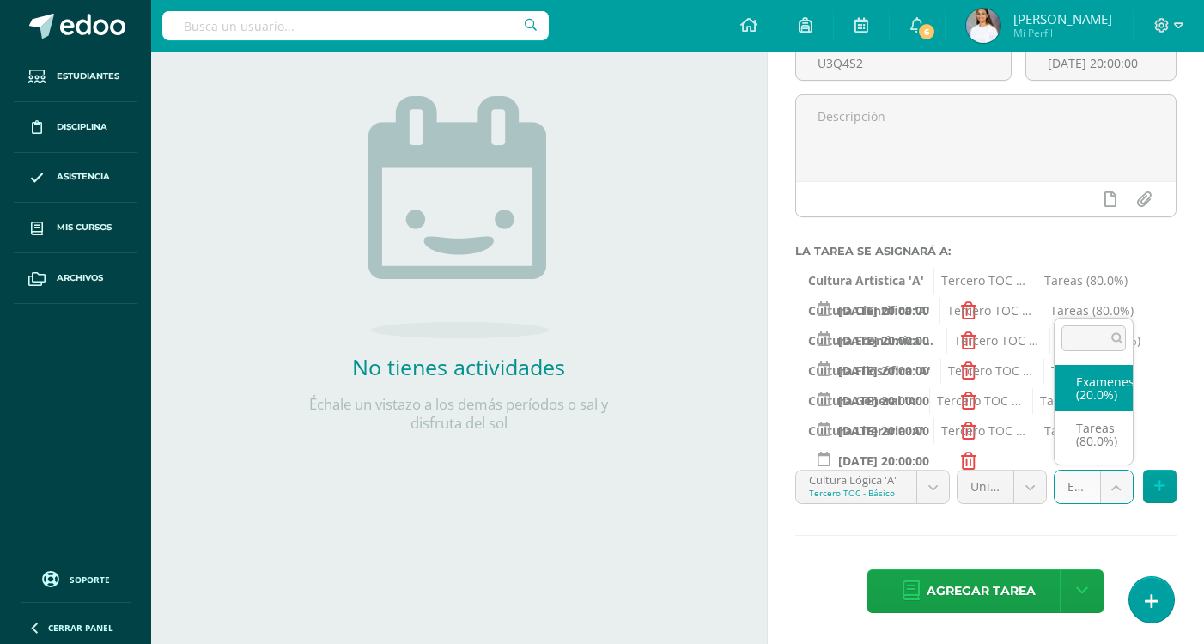
click at [1118, 472] on body "Hola María Dominique, bienvenido a Edoo! Estudiantes Disciplina Asistencia Mis …" at bounding box center [602, 149] width 1204 height 644
select select "144941"
click at [1166, 484] on button at bounding box center [1159, 486] width 33 height 33
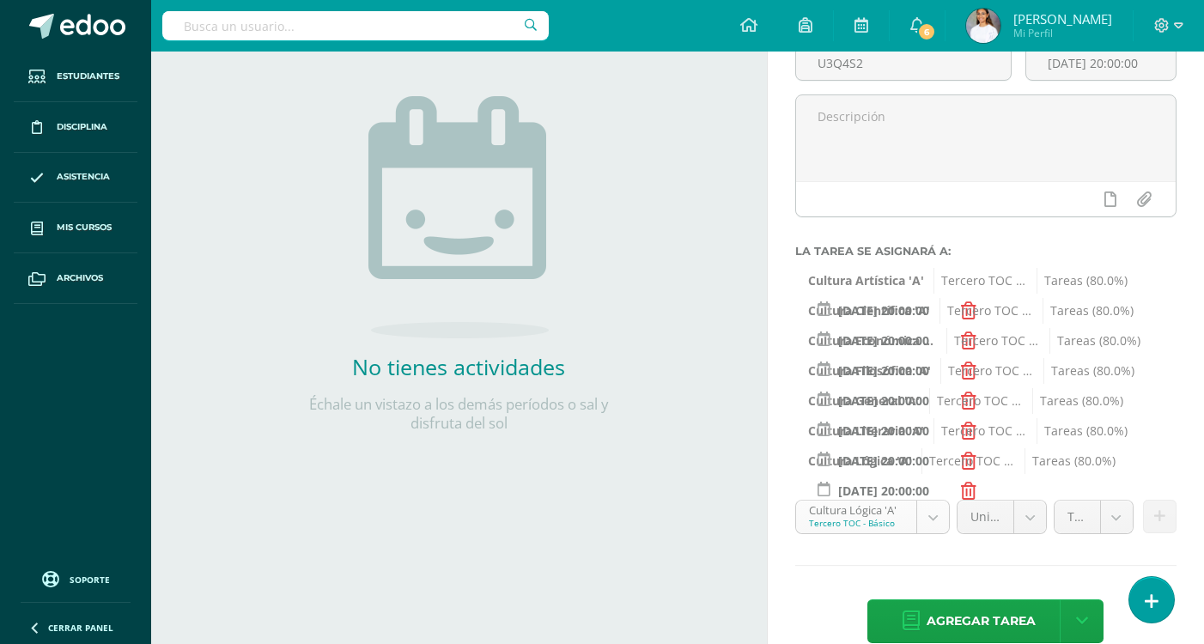
click at [843, 472] on body "Hola María Dominique, bienvenido a Edoo! Estudiantes Disciplina Asistencia Mis …" at bounding box center [602, 149] width 1204 height 644
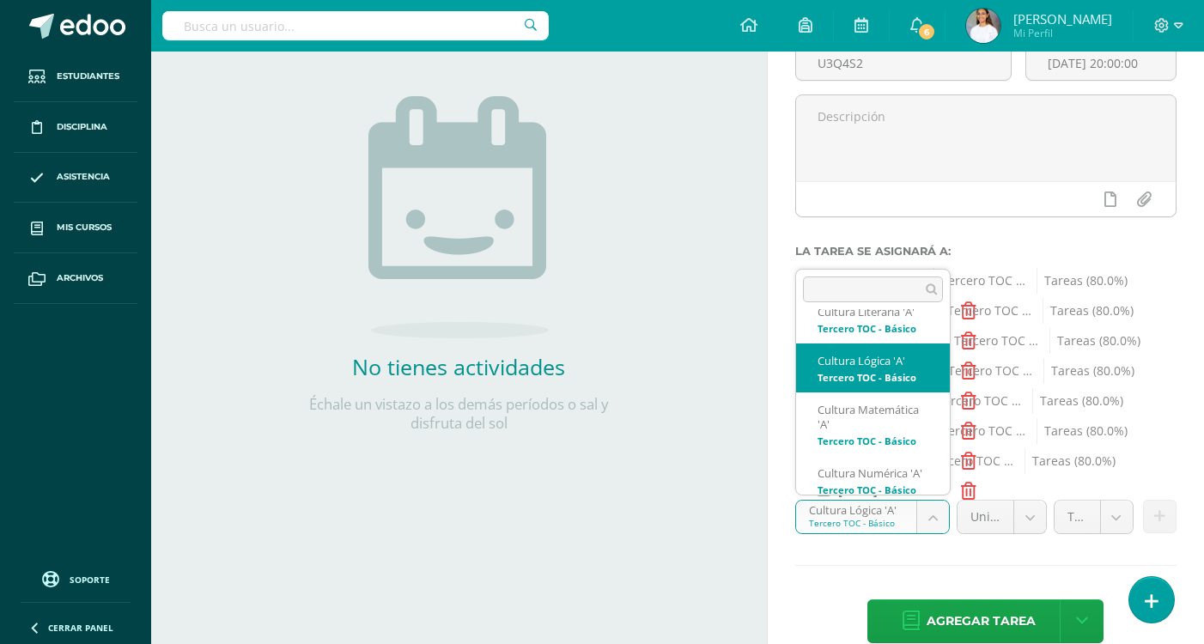
scroll to position [471, 0]
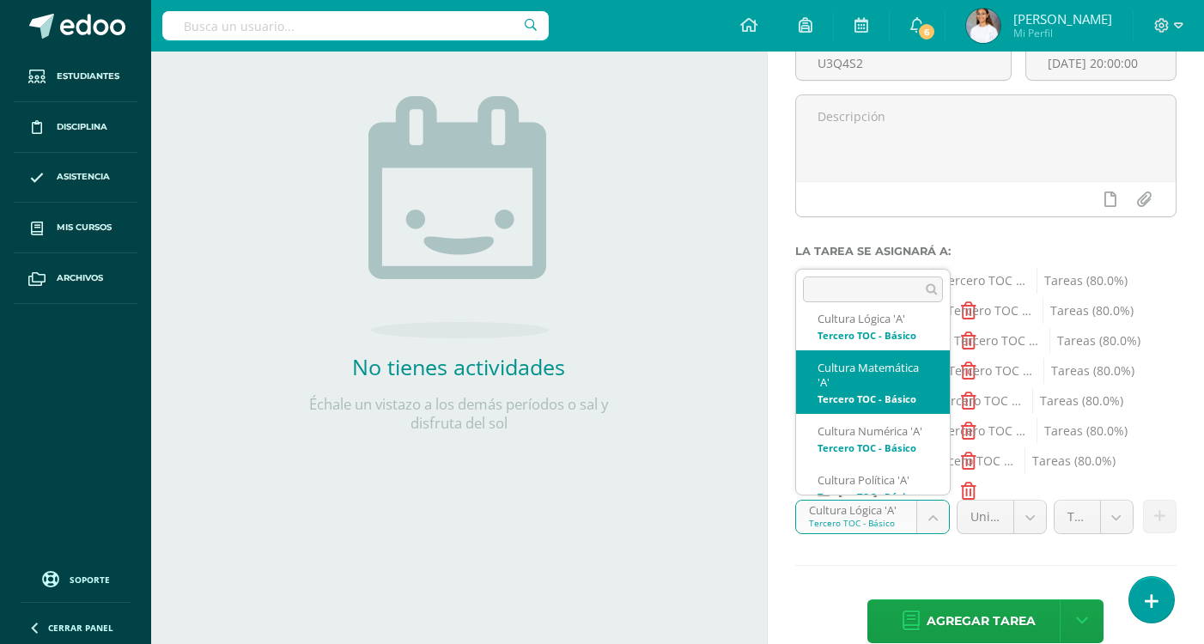
select select "145140"
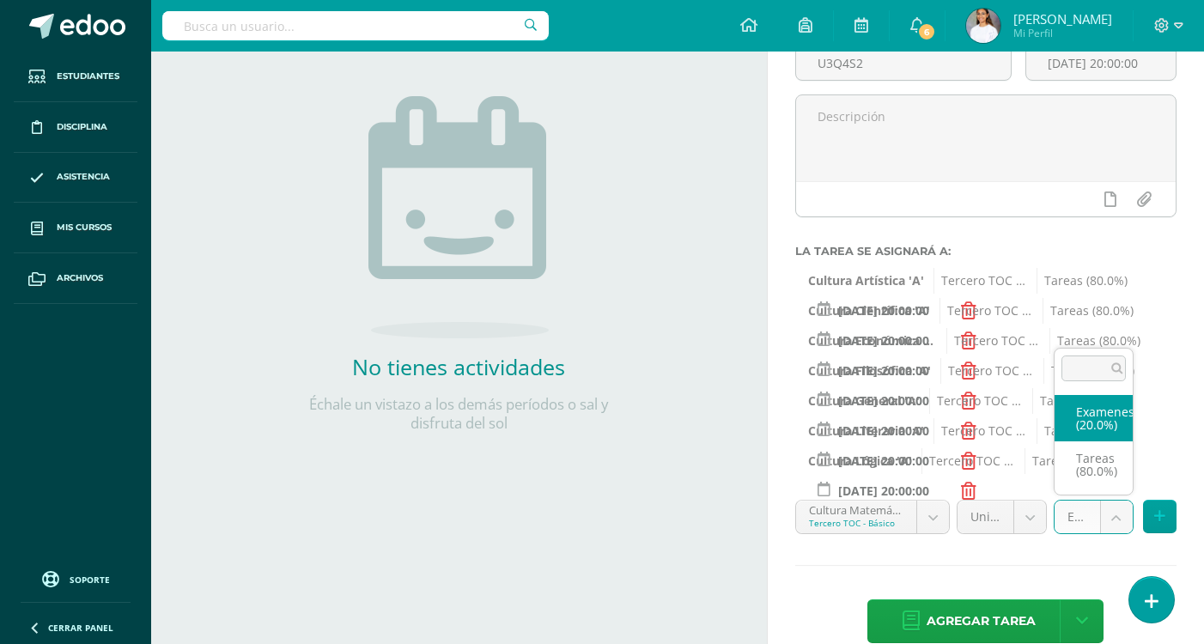
click at [1107, 472] on body "Hola María Dominique, bienvenido a Edoo! Estudiantes Disciplina Asistencia Mis …" at bounding box center [602, 149] width 1204 height 644
select select "145149"
click at [1160, 513] on icon at bounding box center [1159, 516] width 11 height 15
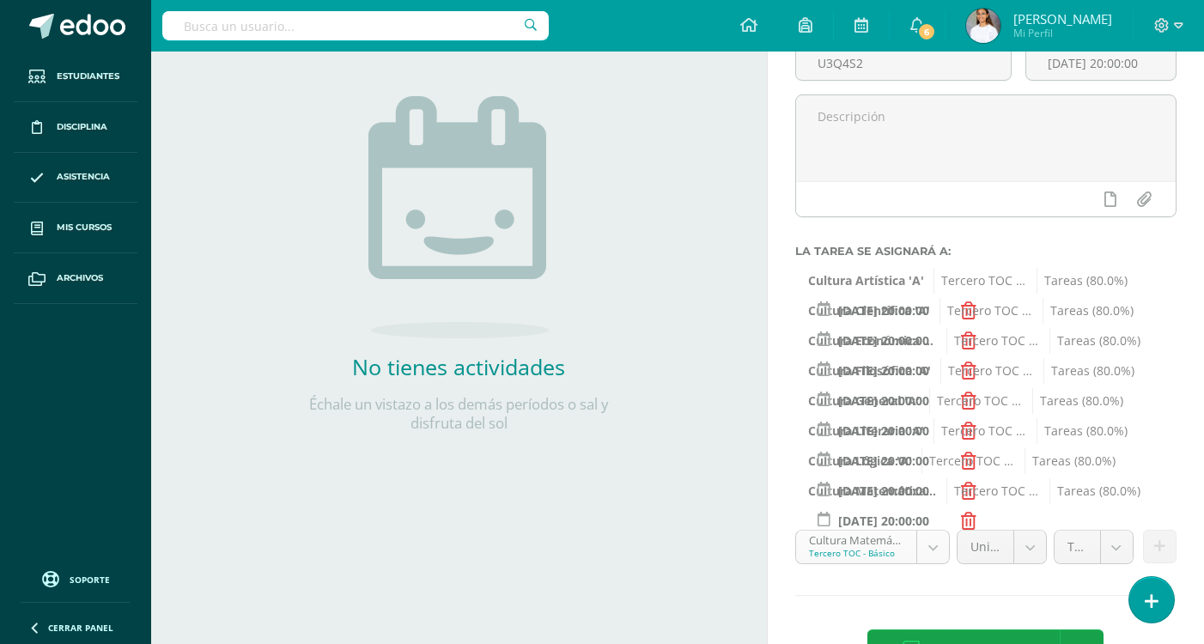
click at [889, 472] on body "Hola María Dominique, bienvenido a Edoo! Estudiantes Disciplina Asistencia Mis …" at bounding box center [602, 149] width 1204 height 644
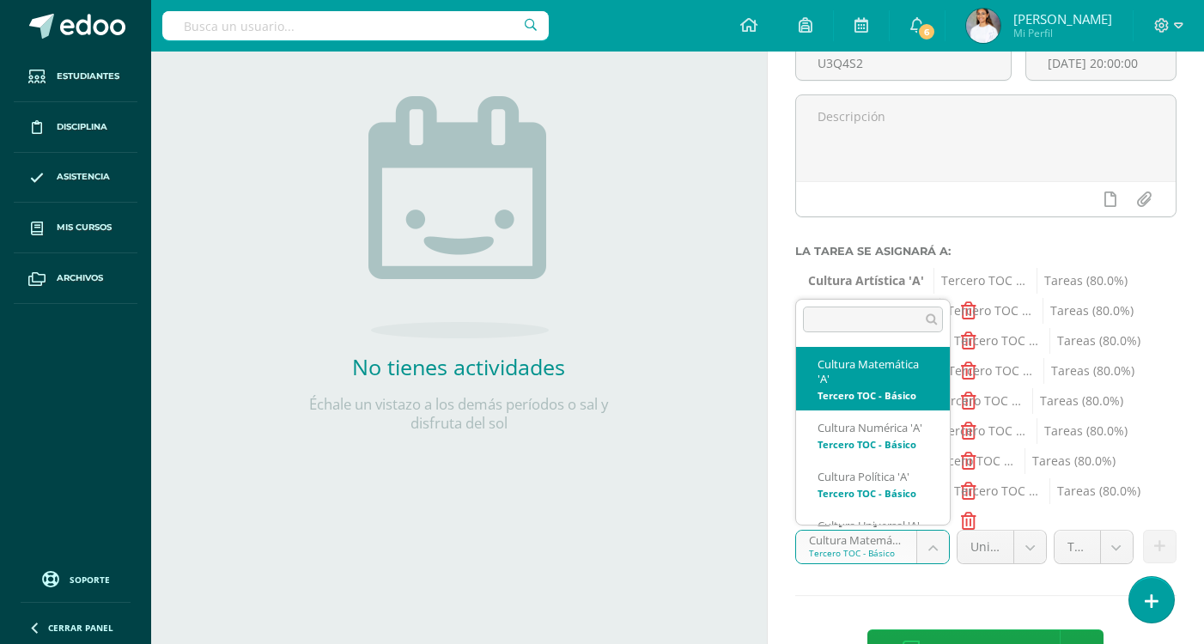
scroll to position [534, 0]
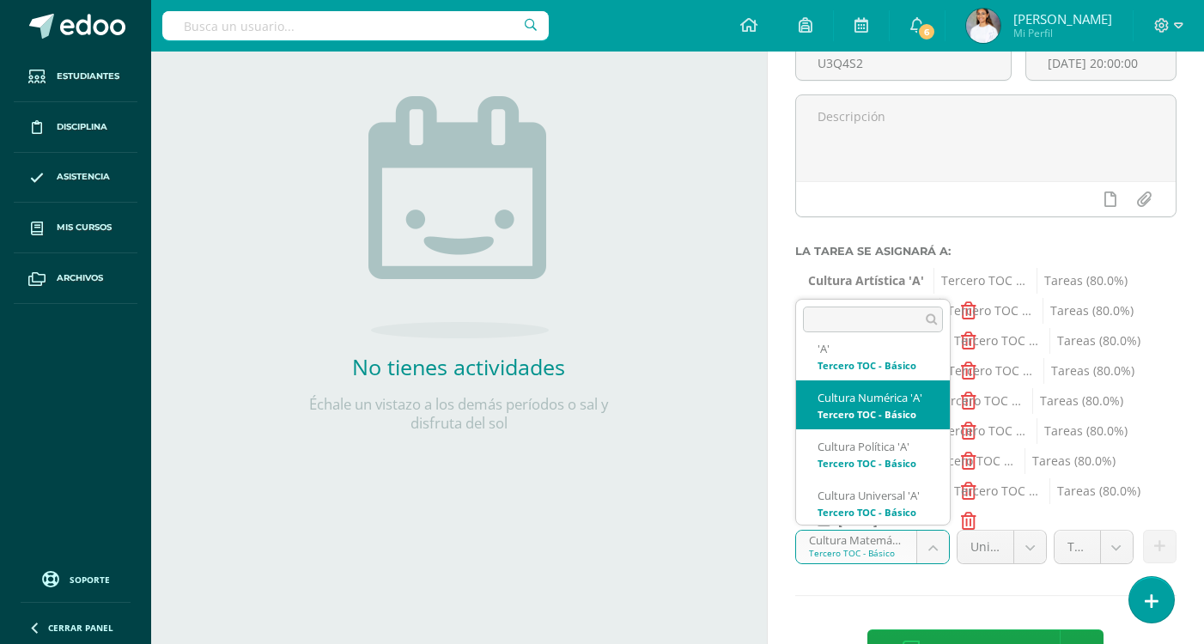
select select "145127"
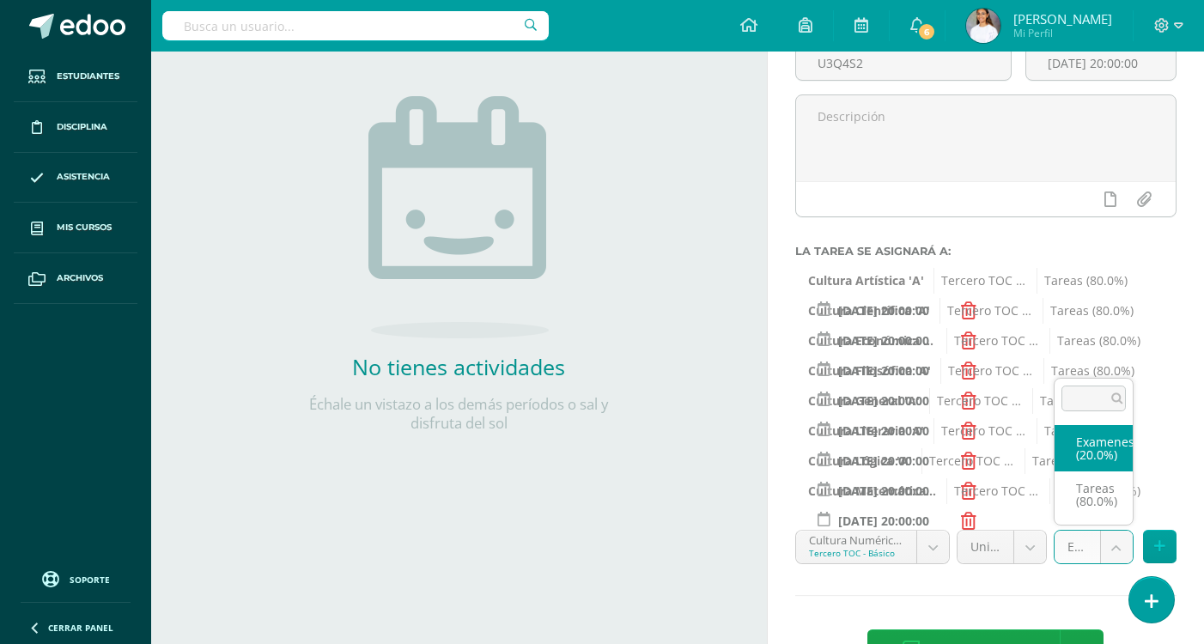
click at [1108, 472] on body "Hola María Dominique, bienvenido a Edoo! Estudiantes Disciplina Asistencia Mis …" at bounding box center [602, 149] width 1204 height 644
select select "145136"
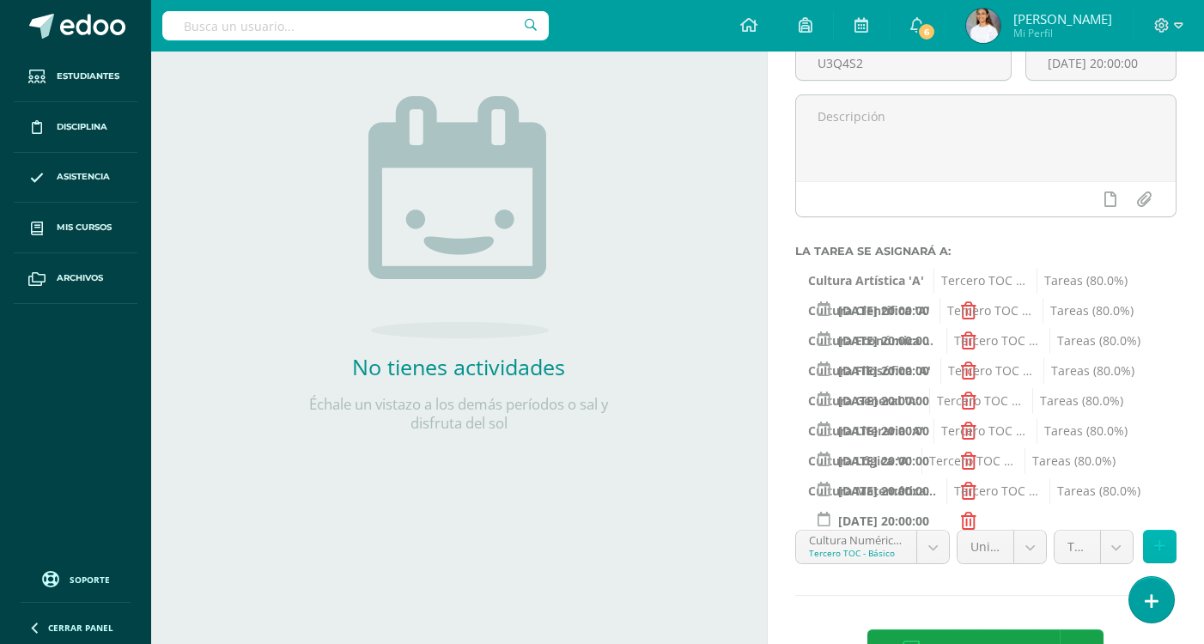
click at [1150, 536] on button at bounding box center [1159, 546] width 33 height 33
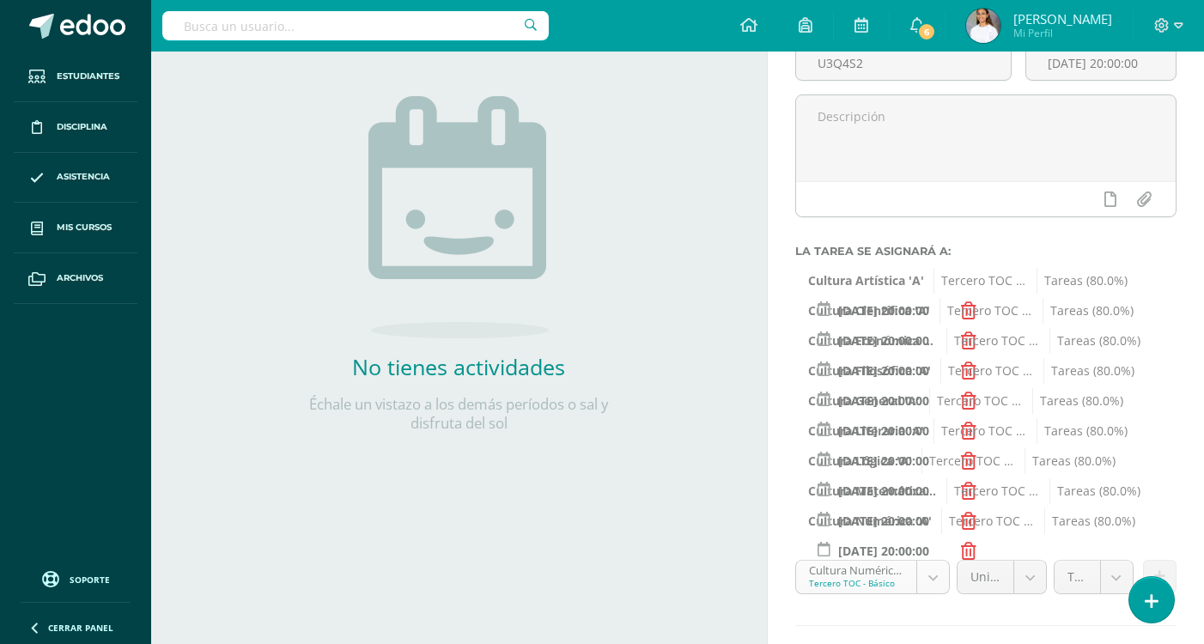
click at [877, 472] on body "Hola María Dominique, bienvenido a Edoo! Estudiantes Disciplina Asistencia Mis …" at bounding box center [602, 149] width 1204 height 644
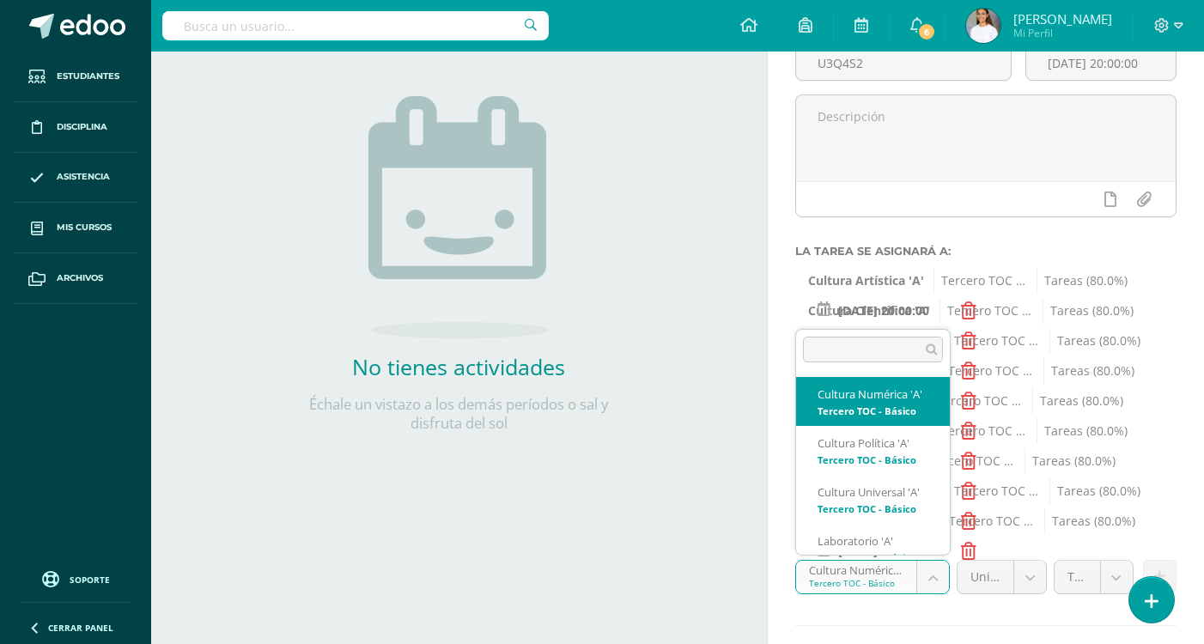
scroll to position [598, 0]
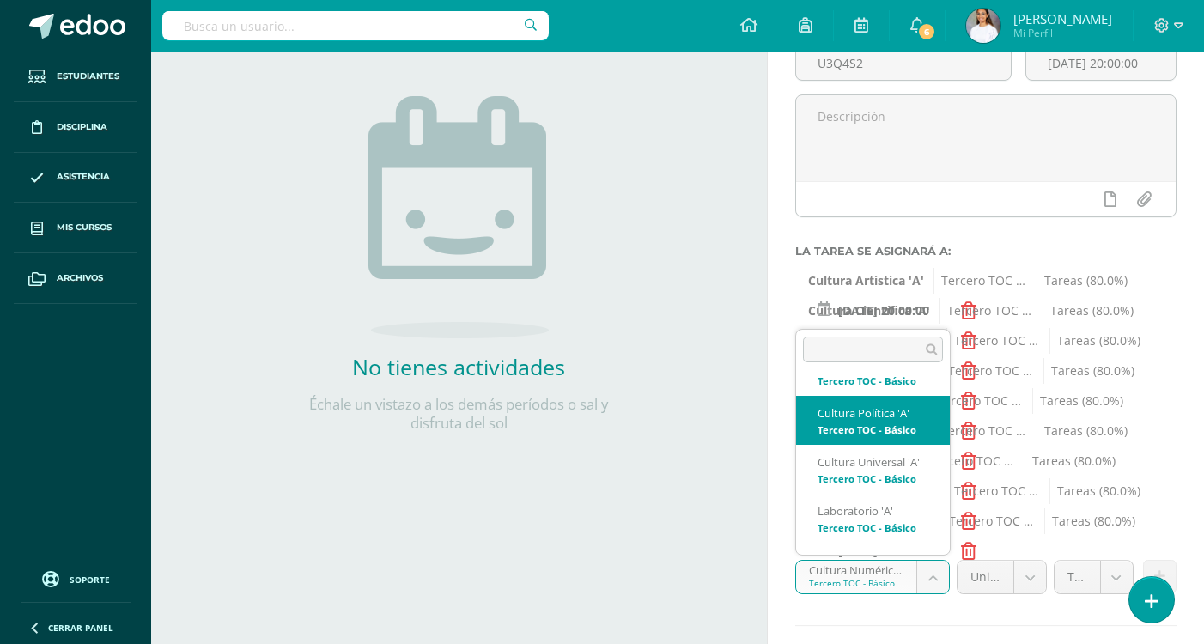
select select "145062"
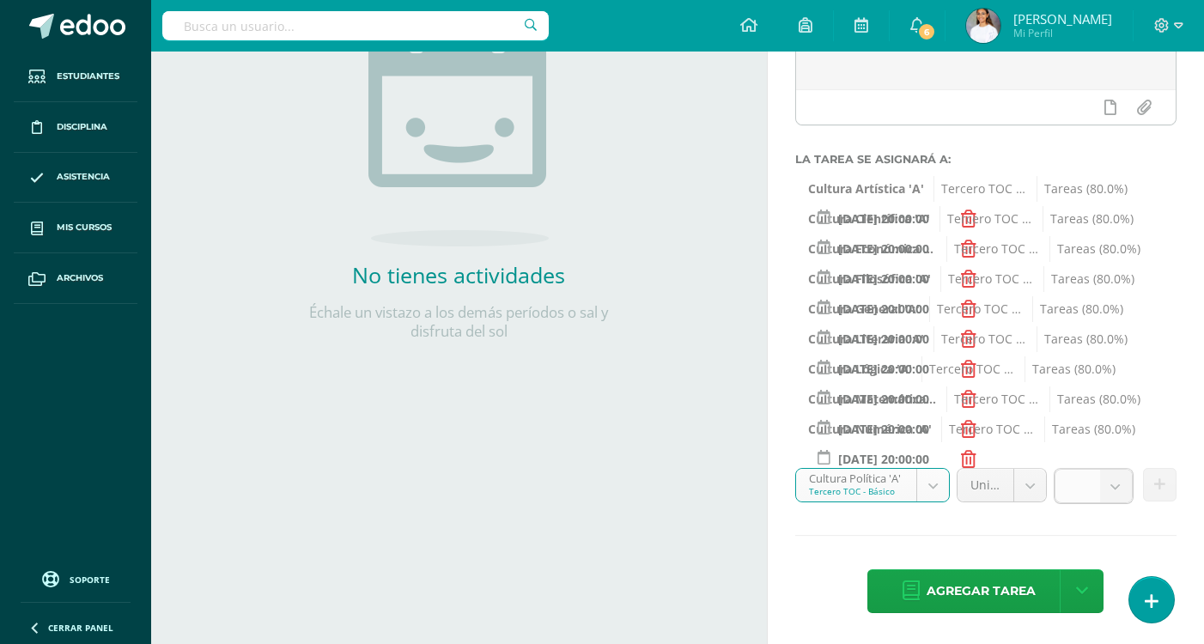
scroll to position [263, 0]
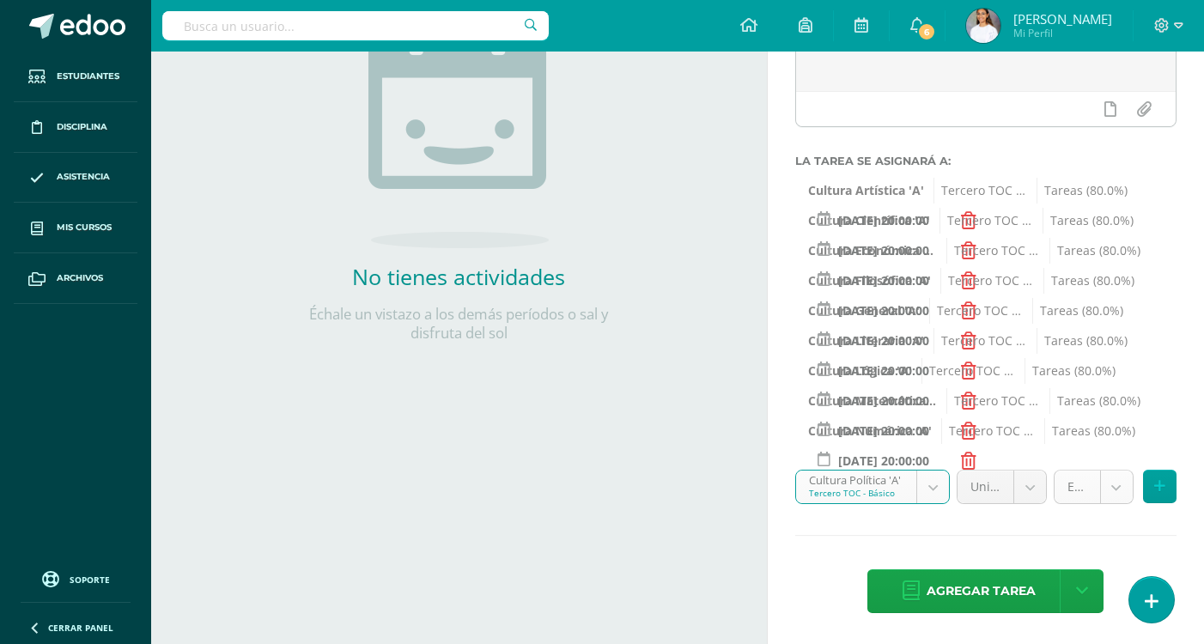
click at [1108, 381] on body "Hola María Dominique, bienvenido a Edoo! Estudiantes Disciplina Asistencia Mis …" at bounding box center [602, 59] width 1204 height 644
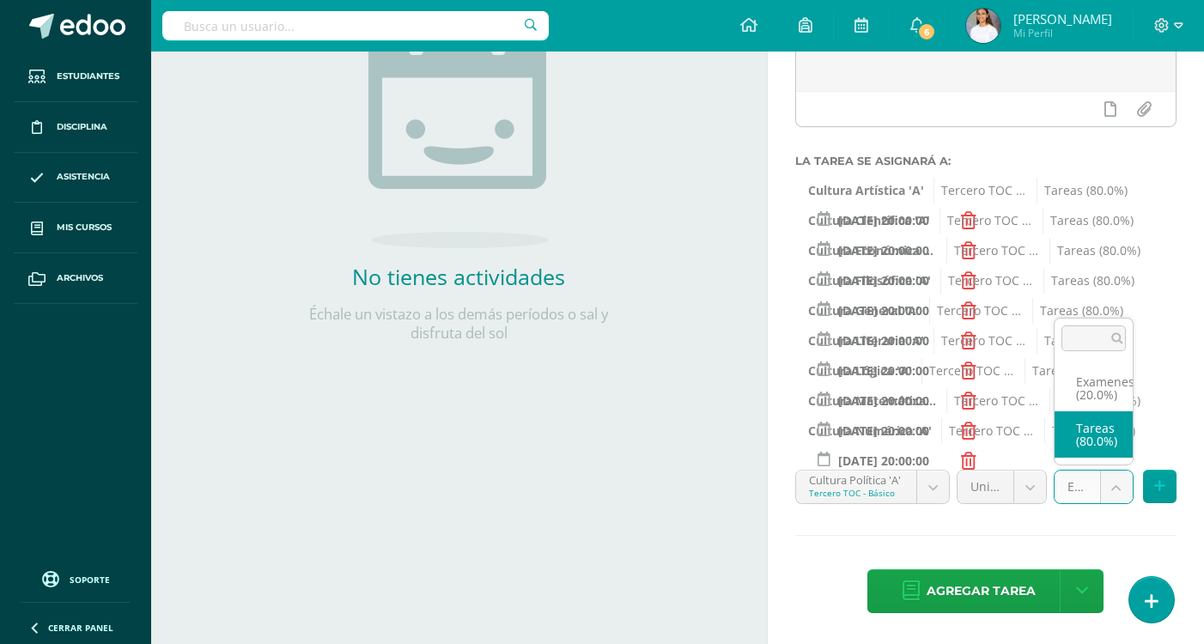
select select "145071"
click at [1159, 483] on icon at bounding box center [1159, 486] width 11 height 15
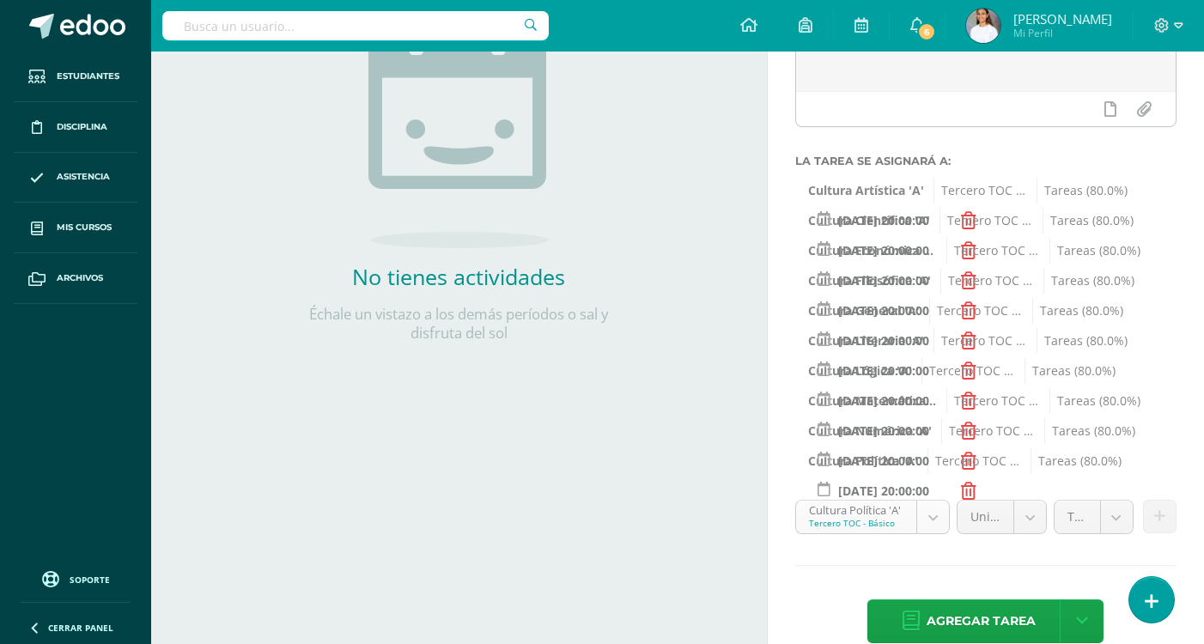
click at [866, 381] on body "Hola María Dominique, bienvenido a Edoo! Estudiantes Disciplina Asistencia Mis …" at bounding box center [602, 59] width 1204 height 644
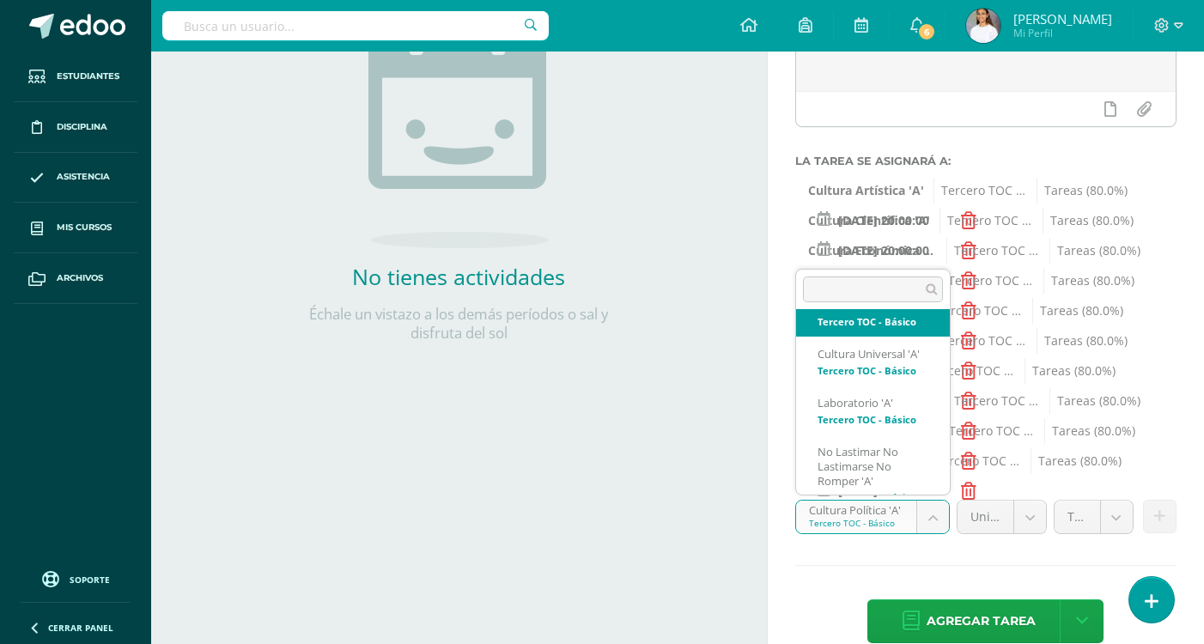
scroll to position [647, 0]
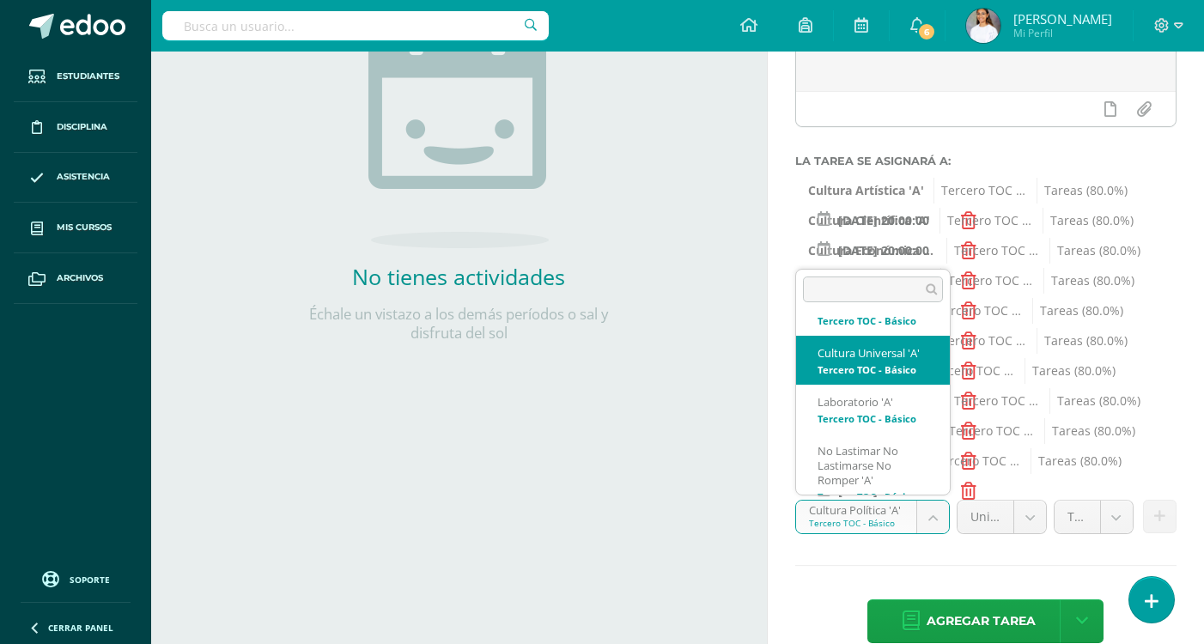
select select "144945"
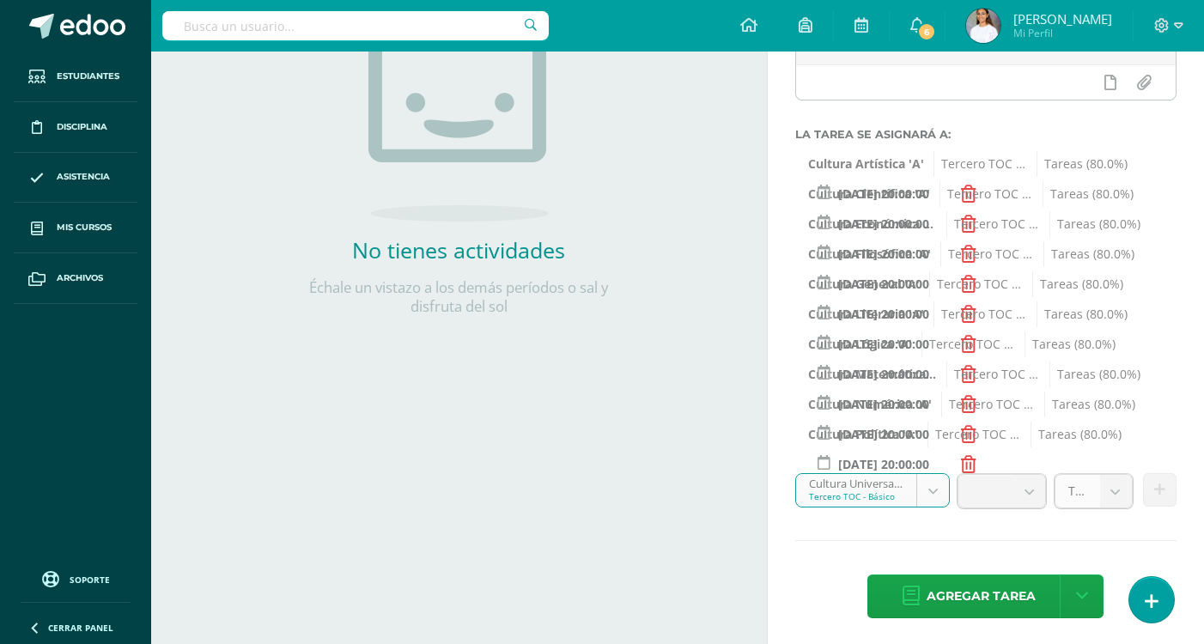
scroll to position [293, 0]
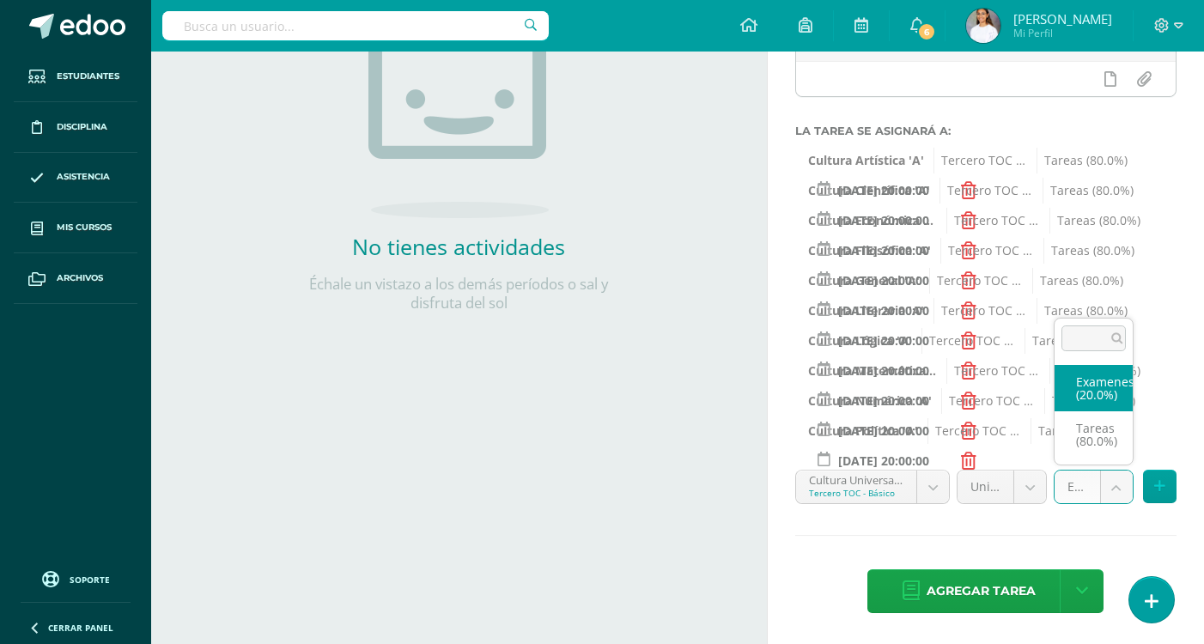
click at [1120, 351] on body "Hola María Dominique, bienvenido a Edoo! Estudiantes Disciplina Asistencia Mis …" at bounding box center [602, 29] width 1204 height 644
select select "144954"
click at [1161, 484] on icon at bounding box center [1159, 486] width 11 height 15
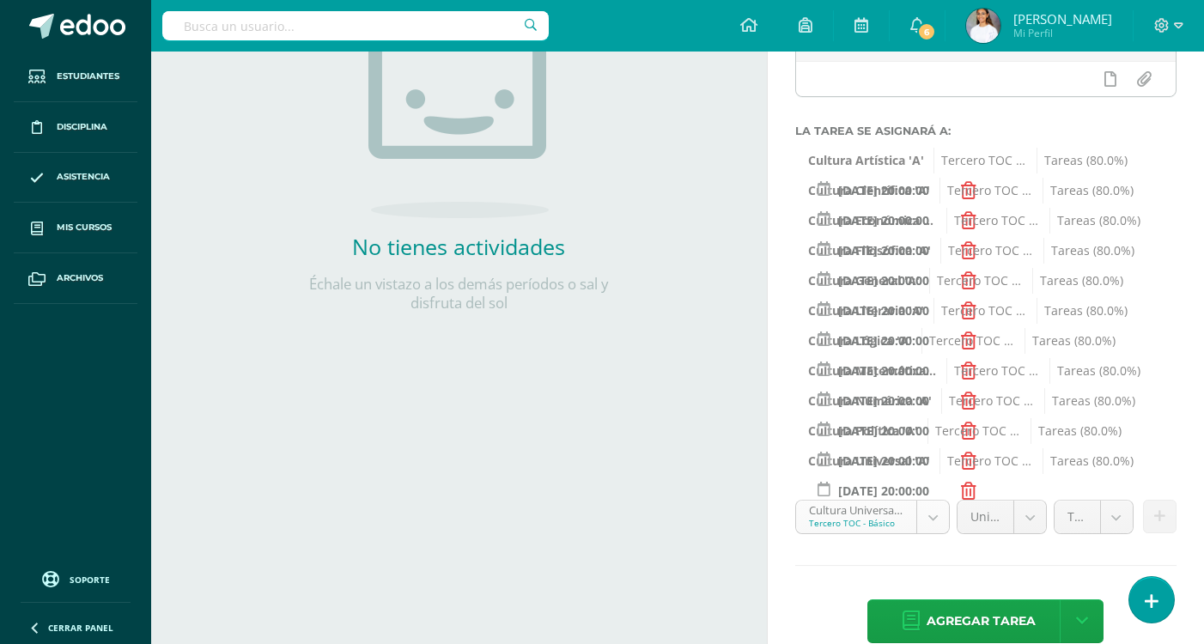
click at [863, 351] on body "Hola María Dominique, bienvenido a Edoo! Estudiantes Disciplina Asistencia Mis …" at bounding box center [602, 29] width 1204 height 644
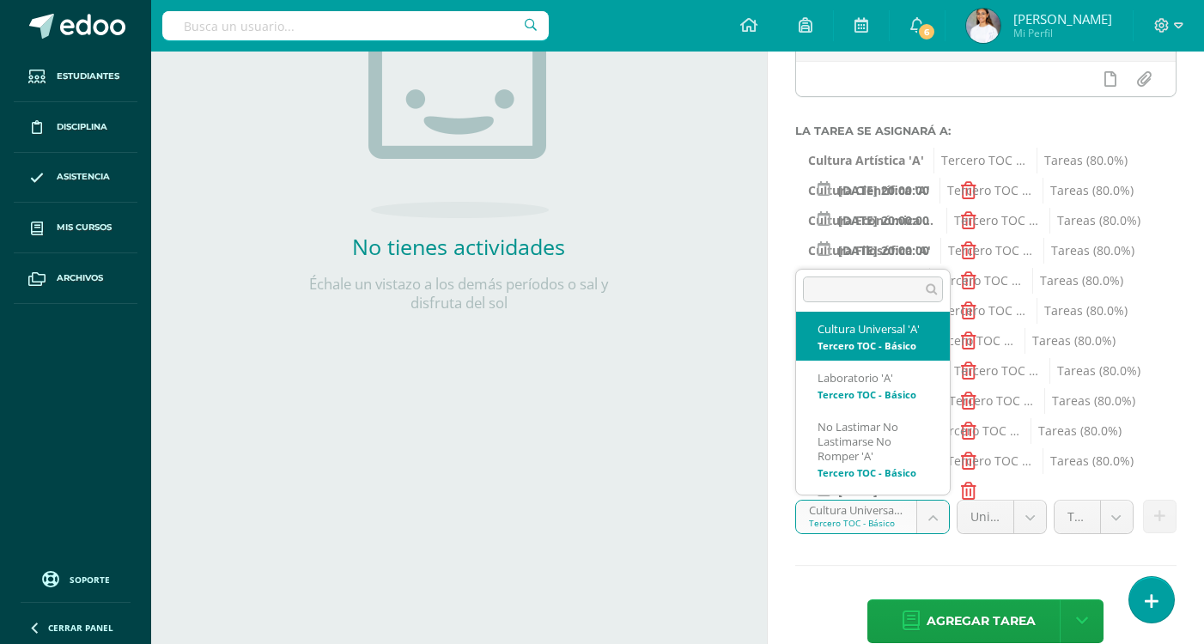
scroll to position [752, 0]
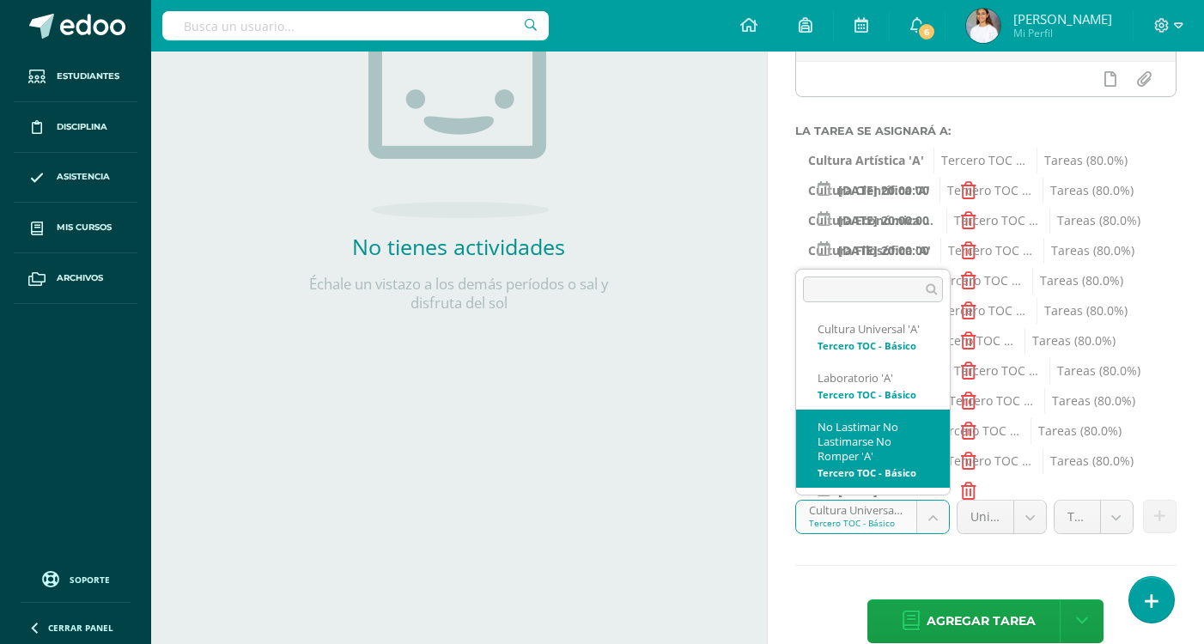
select select "145075"
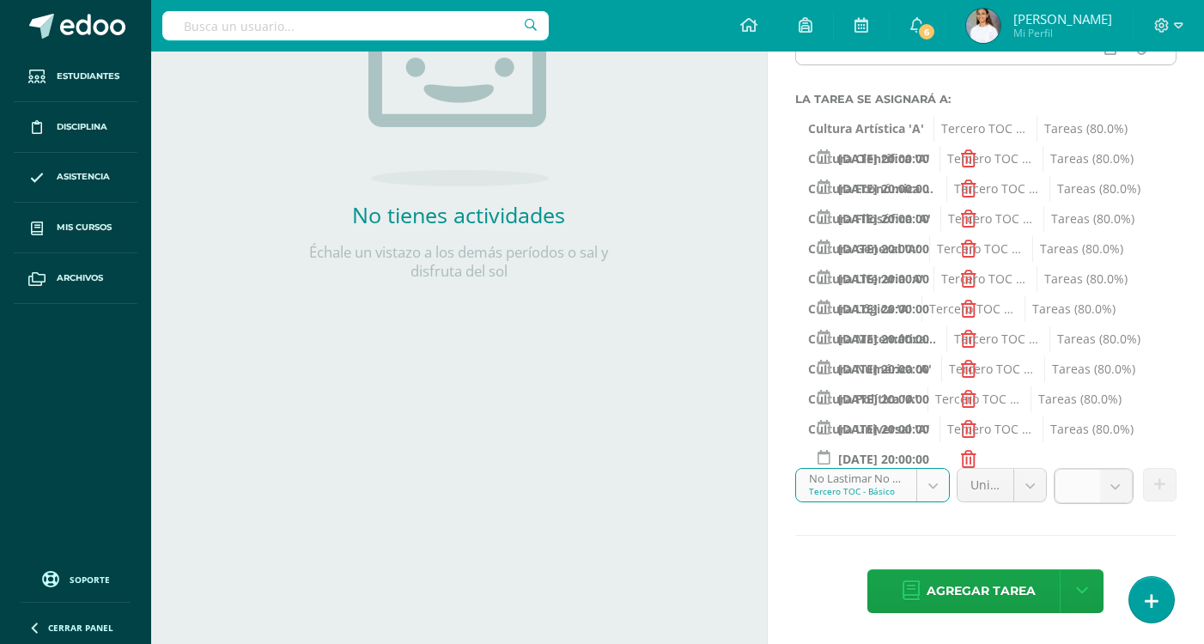
scroll to position [323, 0]
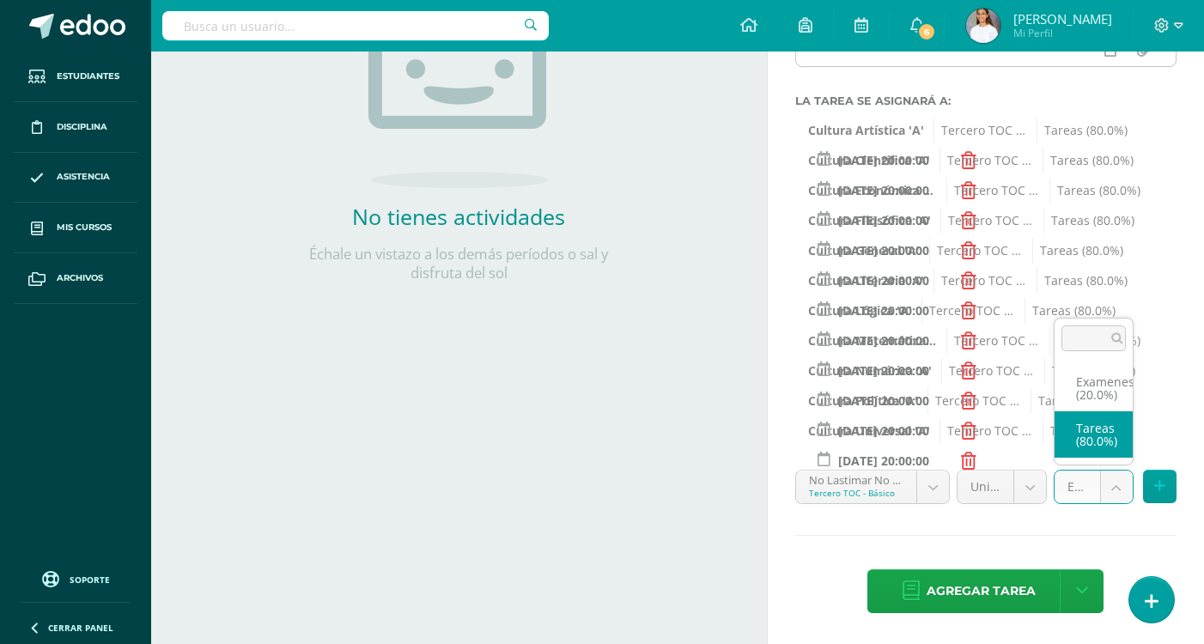
select select "145084"
click at [1150, 496] on button at bounding box center [1159, 486] width 33 height 33
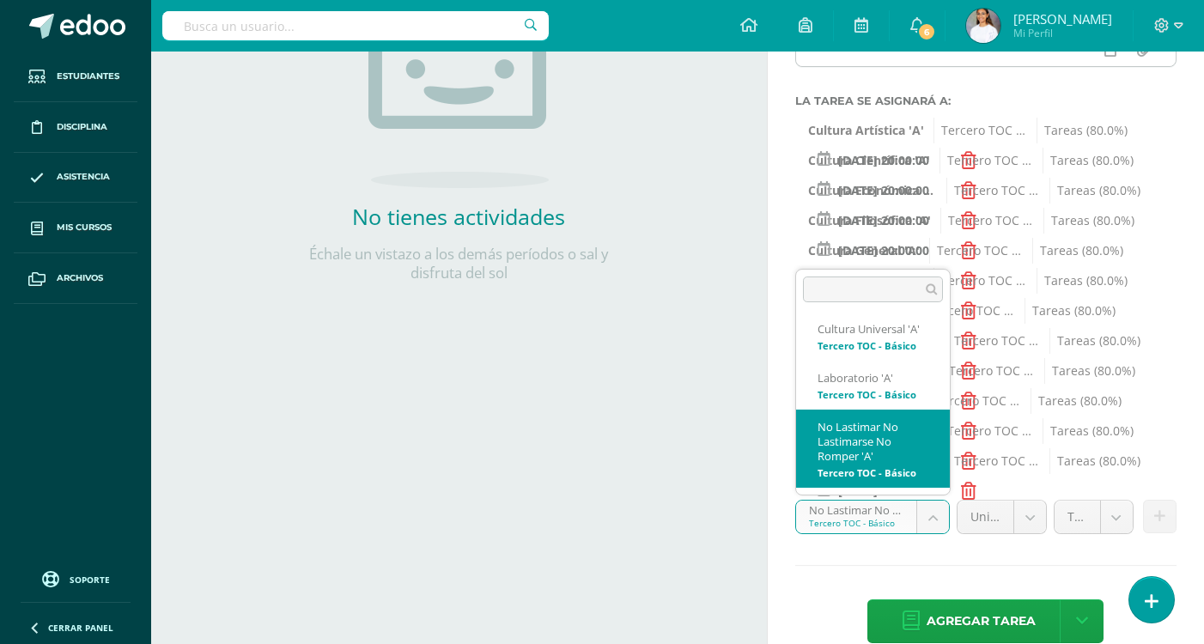
scroll to position [758, 0]
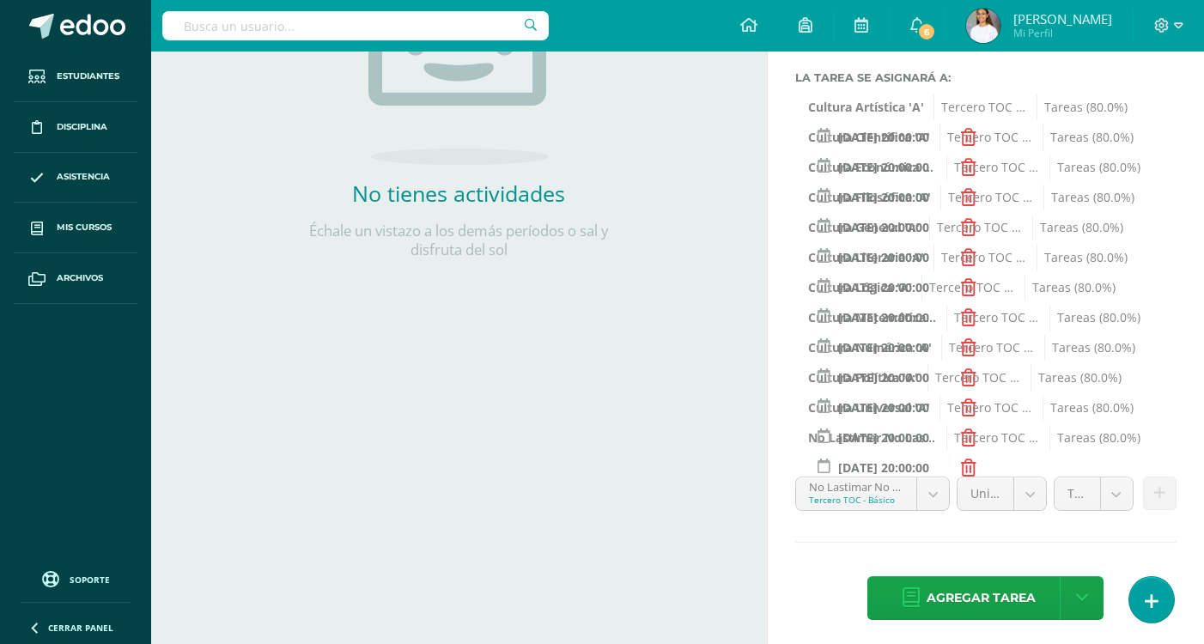
scroll to position [353, 0]
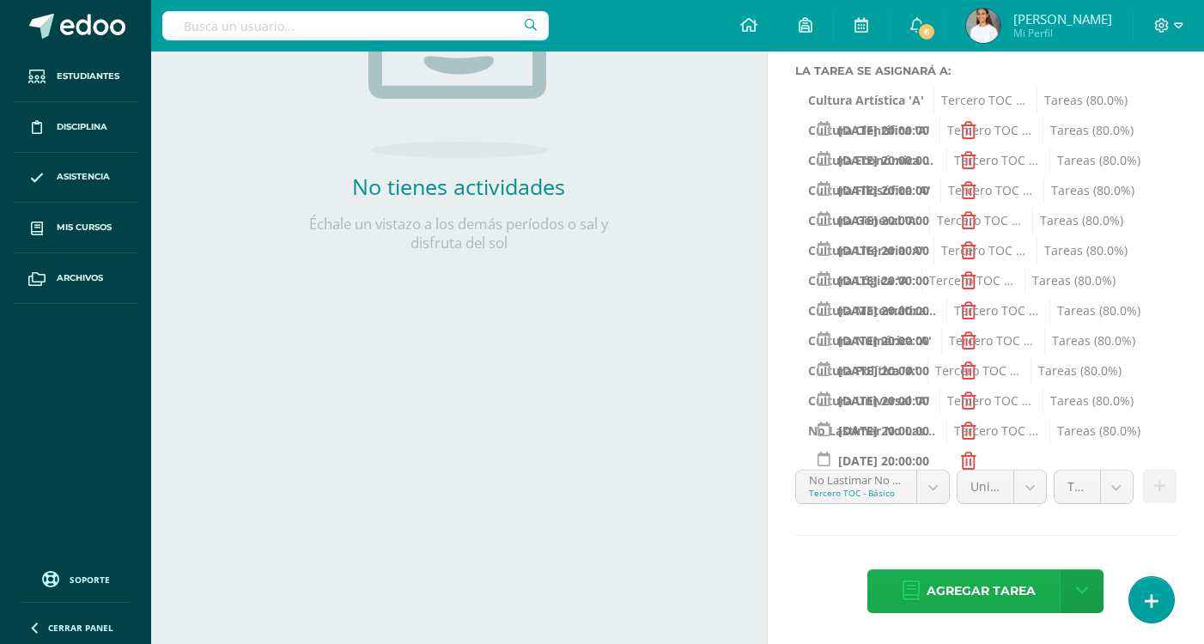
click at [950, 589] on span "Agregar tarea" at bounding box center [981, 591] width 109 height 42
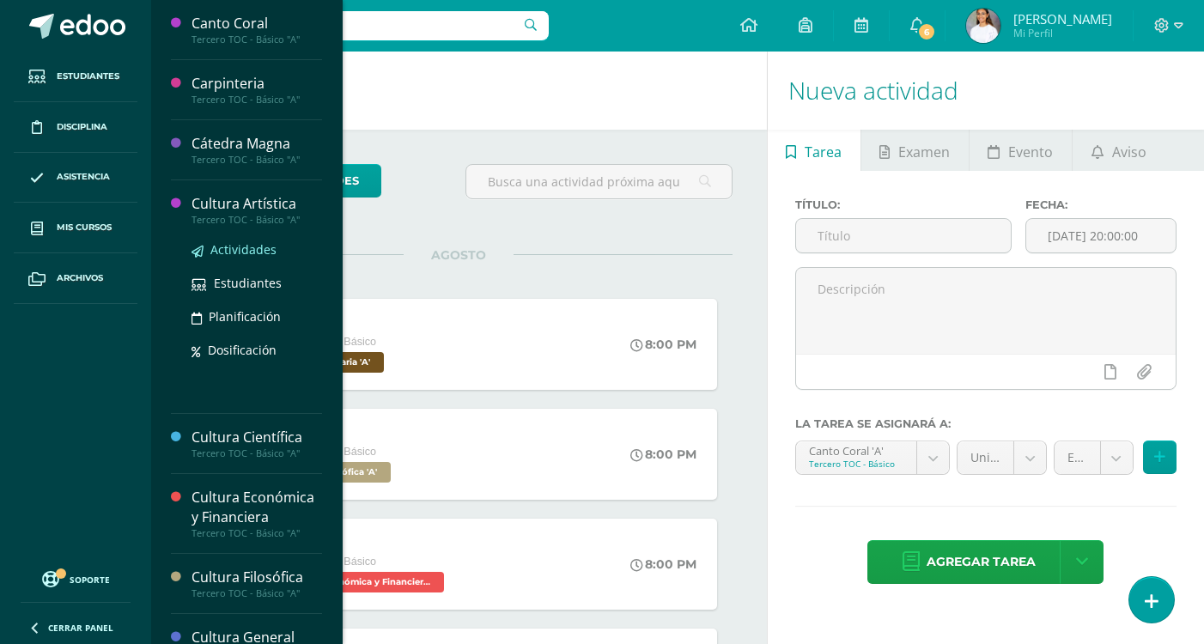
click at [270, 253] on span "Actividades" at bounding box center [243, 249] width 66 height 16
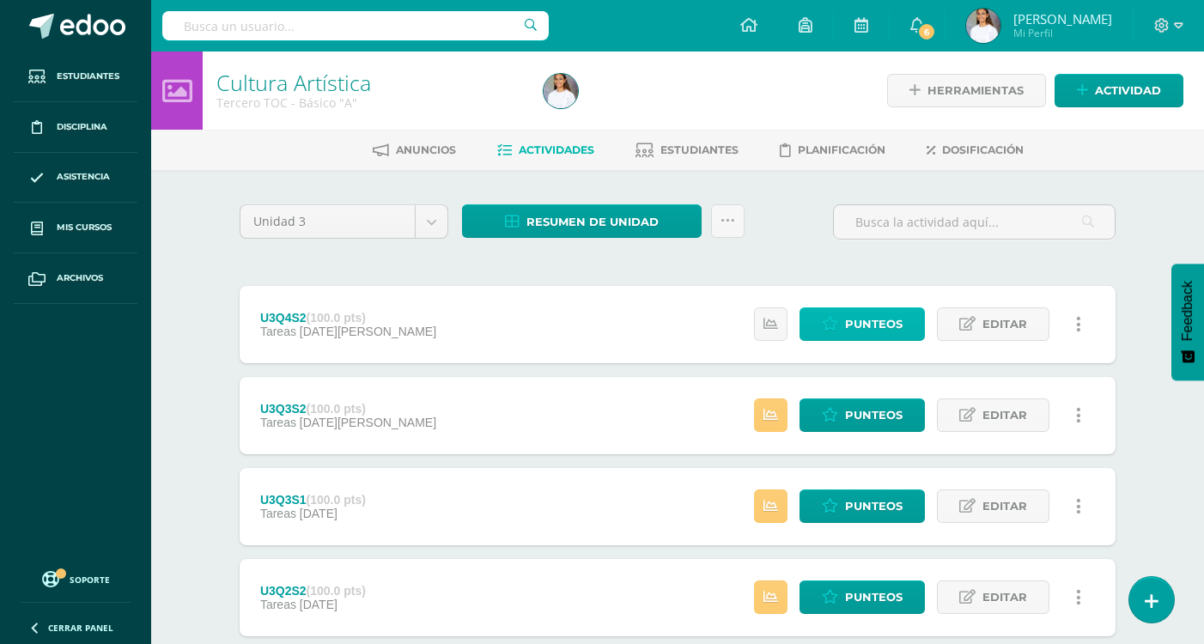
click at [849, 315] on span "Punteos" at bounding box center [874, 324] width 58 height 32
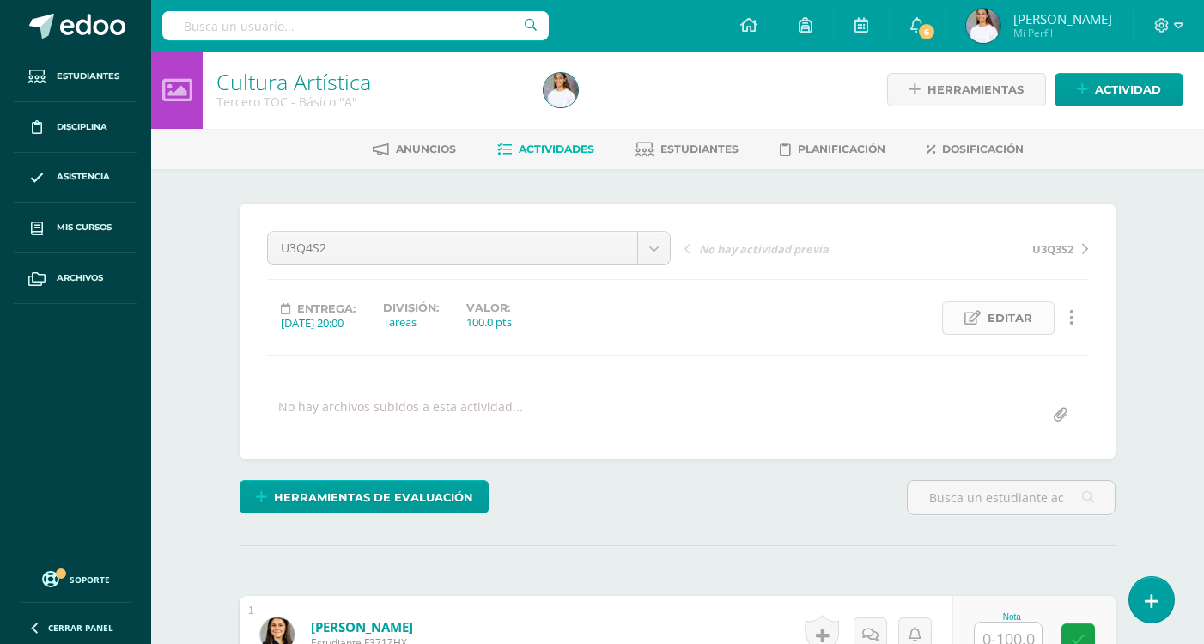
scroll to position [2, 0]
click at [996, 308] on span "Editar" at bounding box center [1010, 317] width 45 height 32
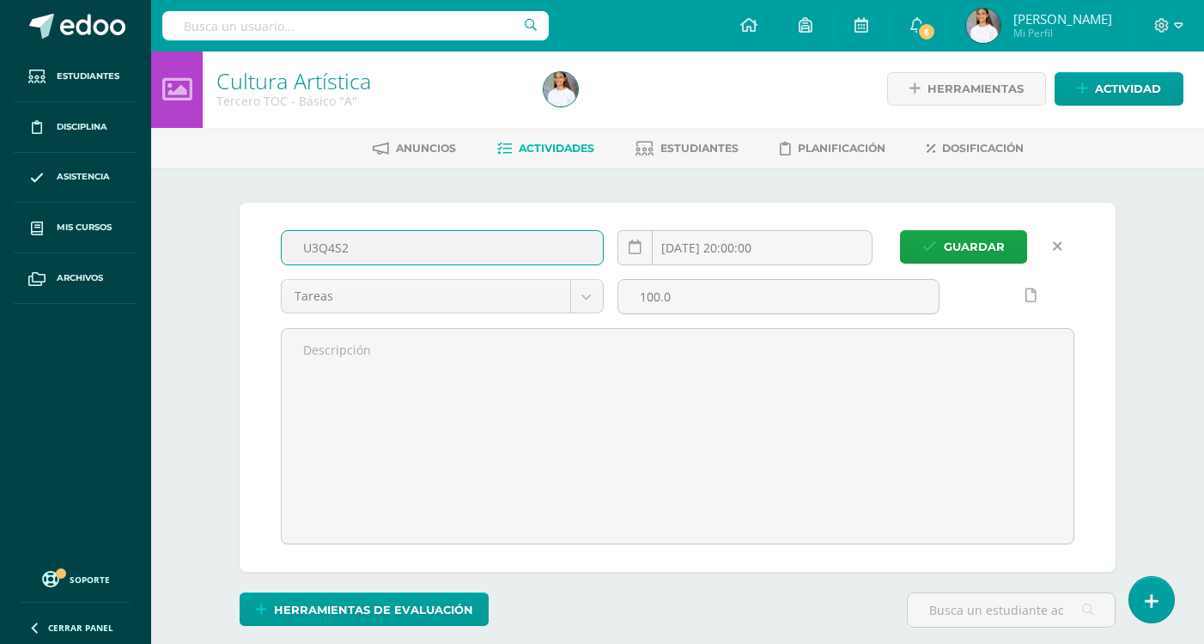
click at [448, 243] on input "U3Q4S2" at bounding box center [442, 247] width 321 height 33
type input "U3Q4S1"
click at [900, 230] on button "Guardar" at bounding box center [963, 246] width 127 height 33
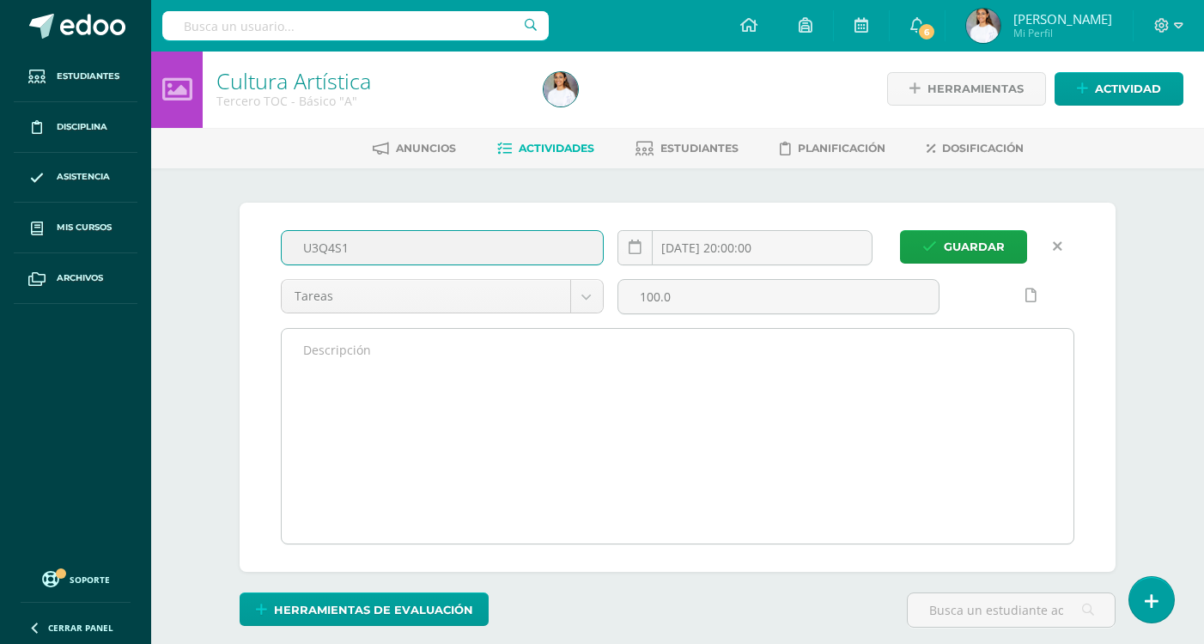
scroll to position [88, 0]
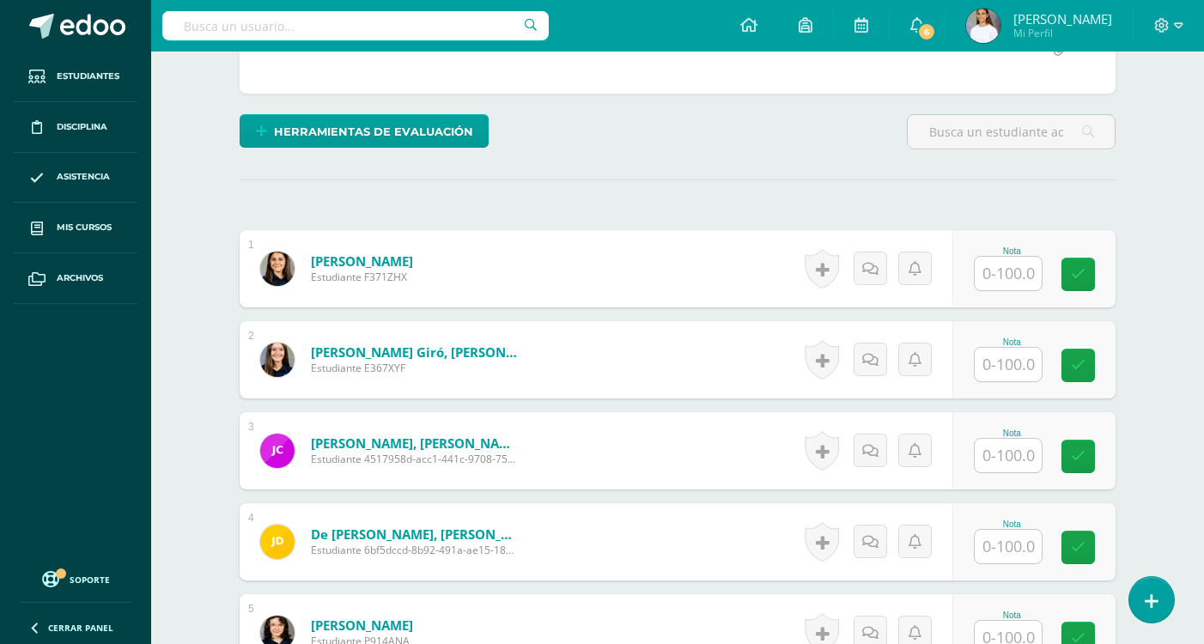
scroll to position [517, 0]
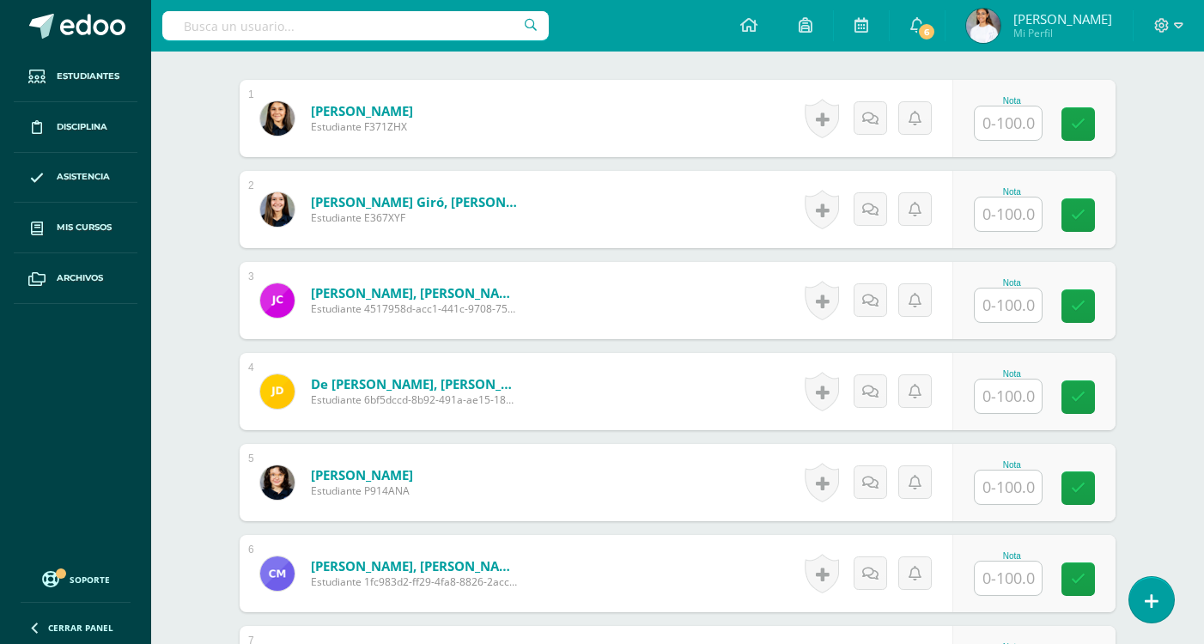
click at [1005, 118] on input "text" at bounding box center [1008, 123] width 67 height 33
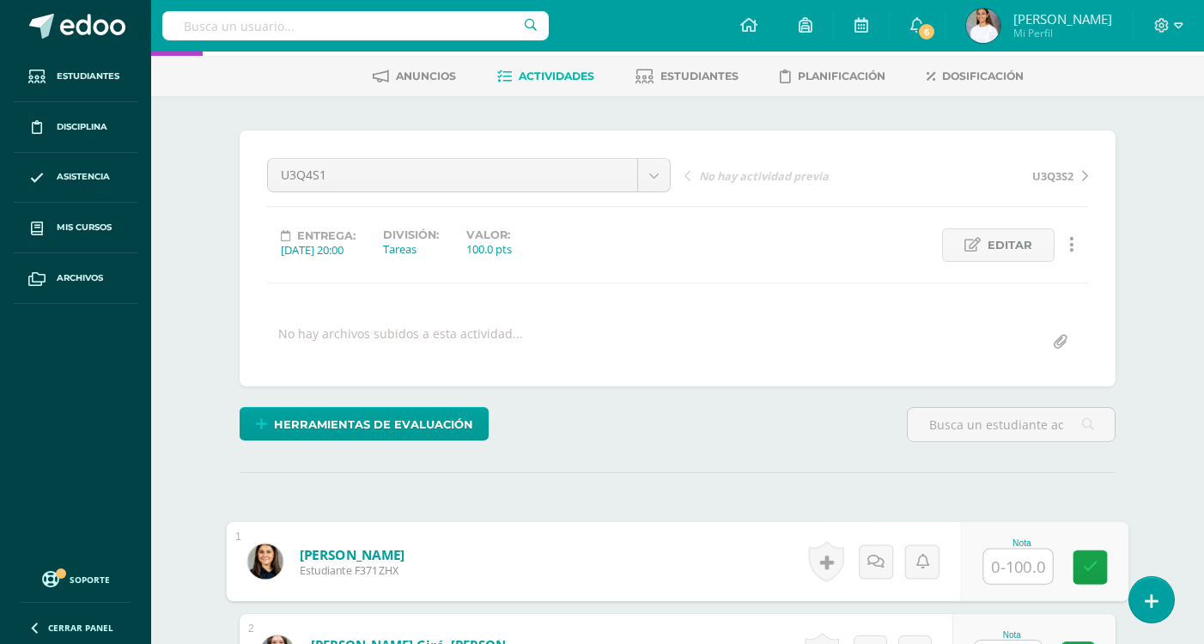
scroll to position [172, 0]
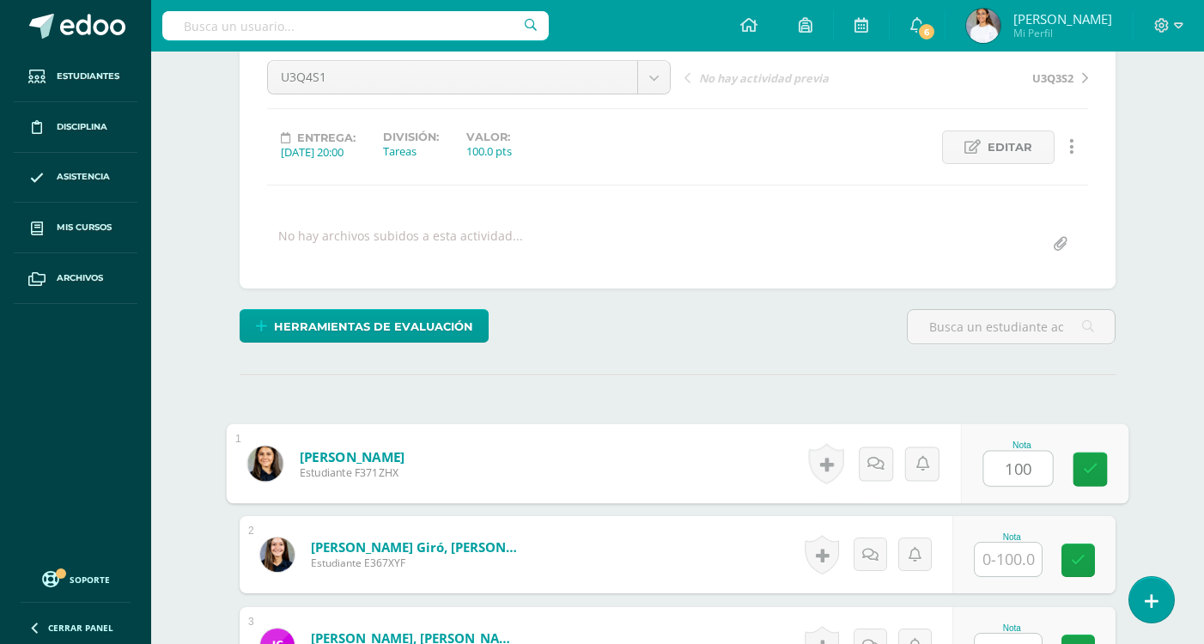
type input "100"
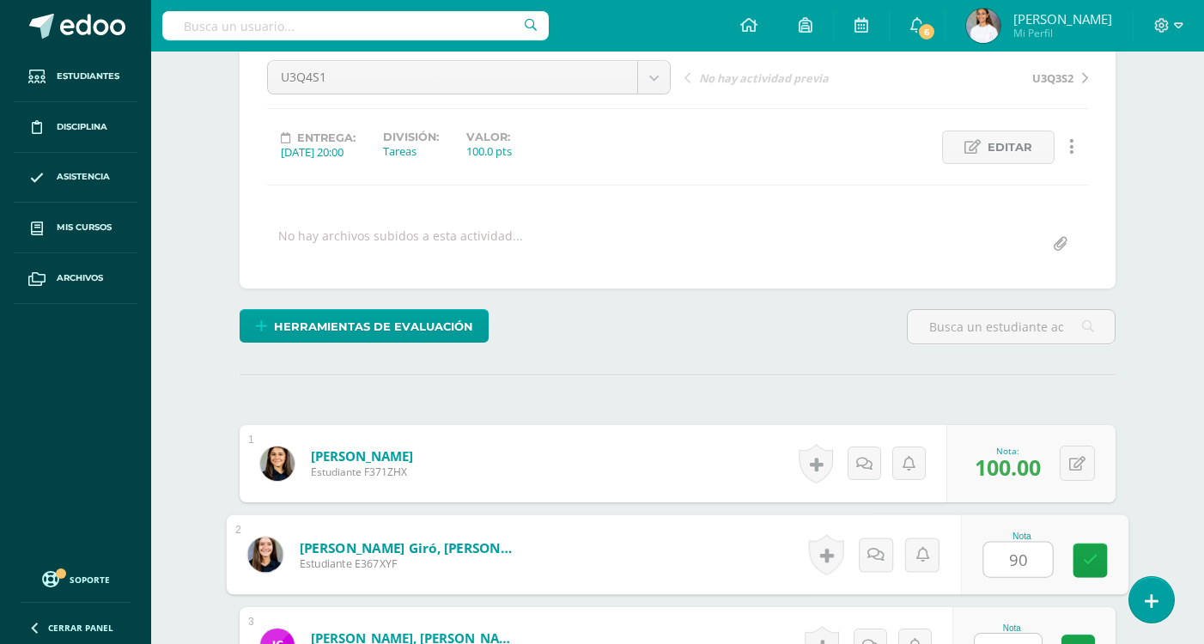
type input "90"
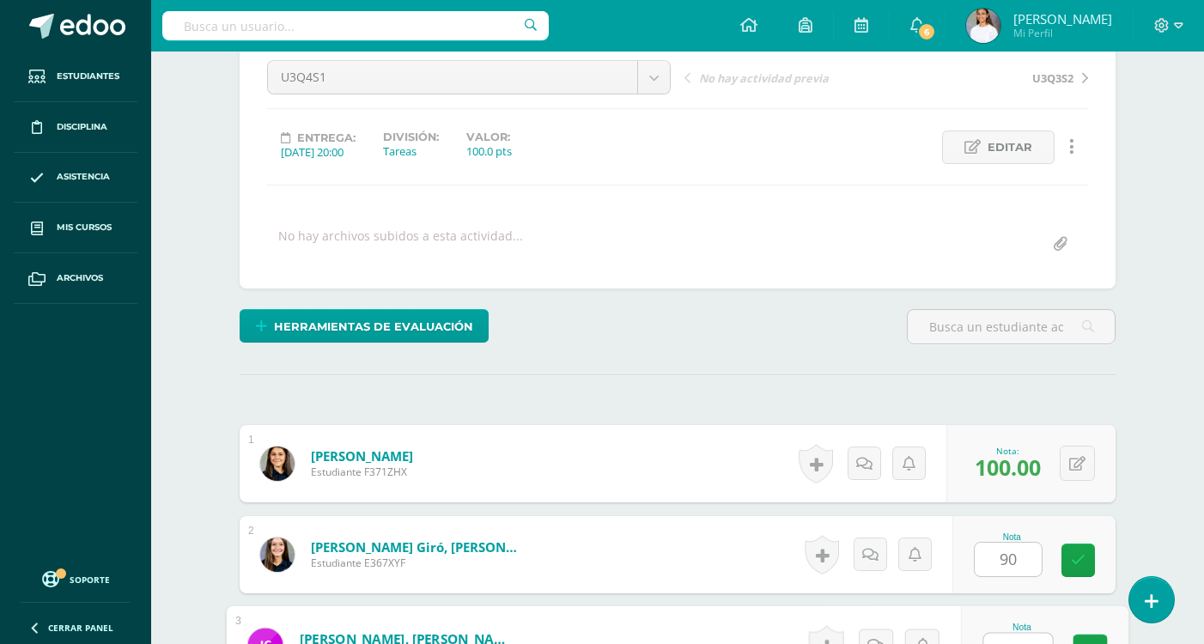
scroll to position [195, 0]
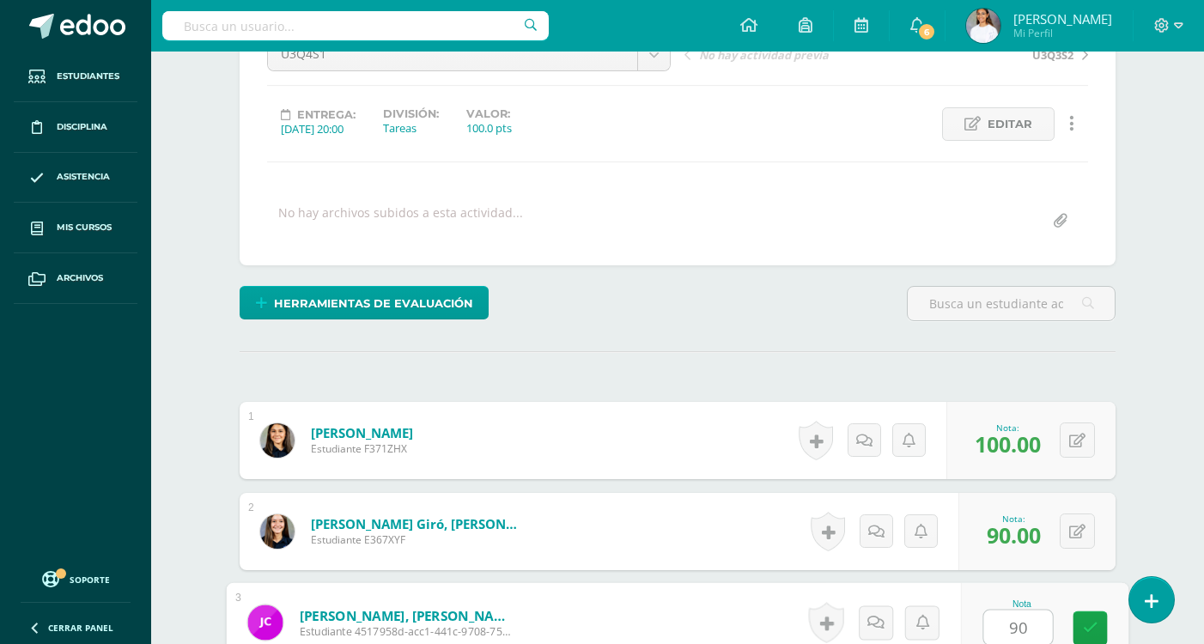
type input "90"
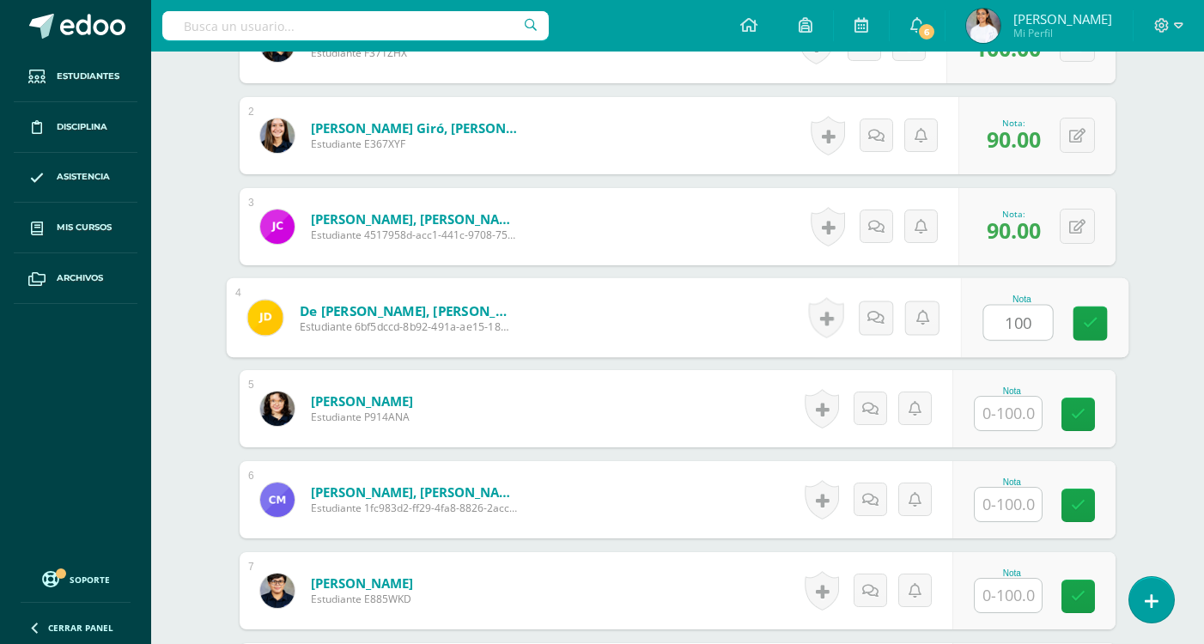
type input "100"
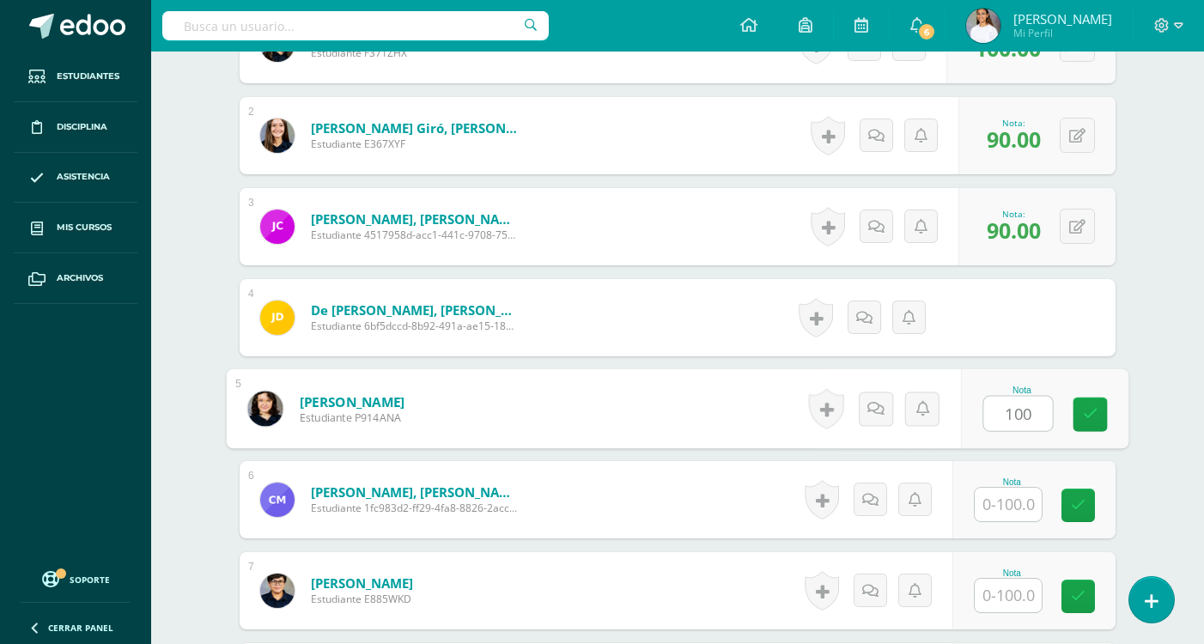
type input "100"
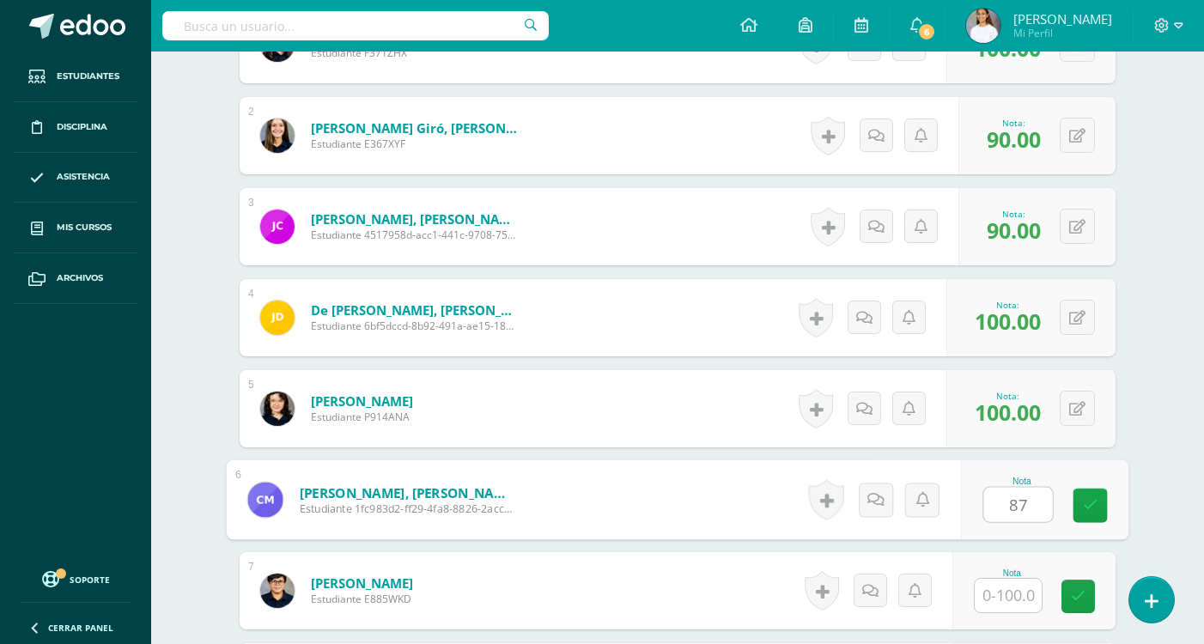
type input "87"
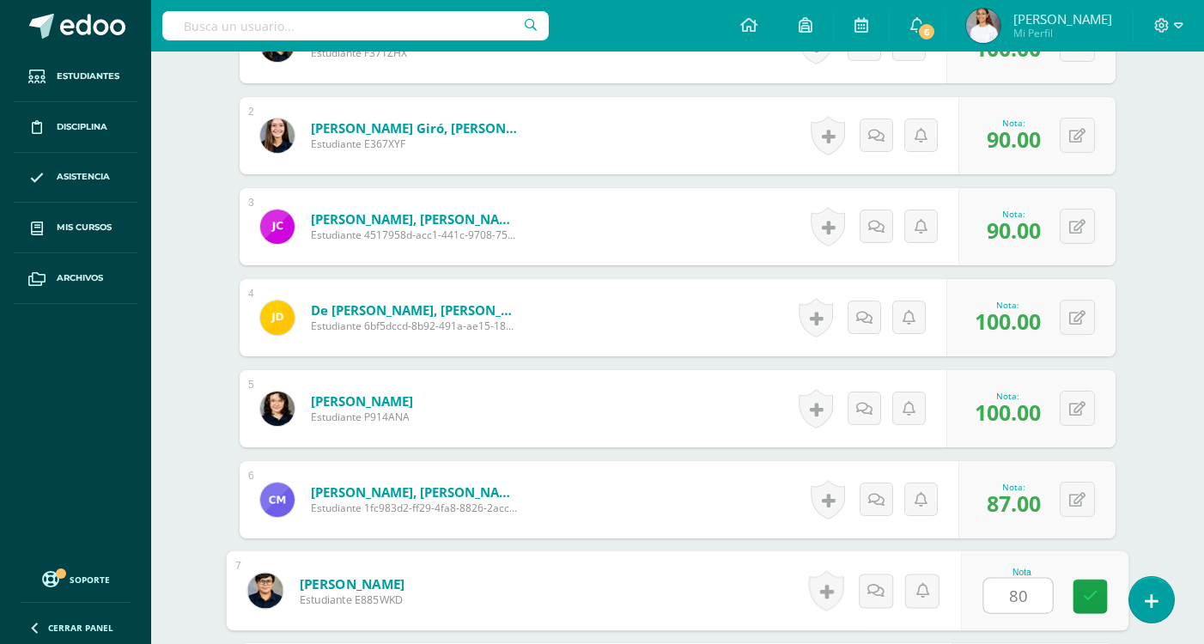
type input "80"
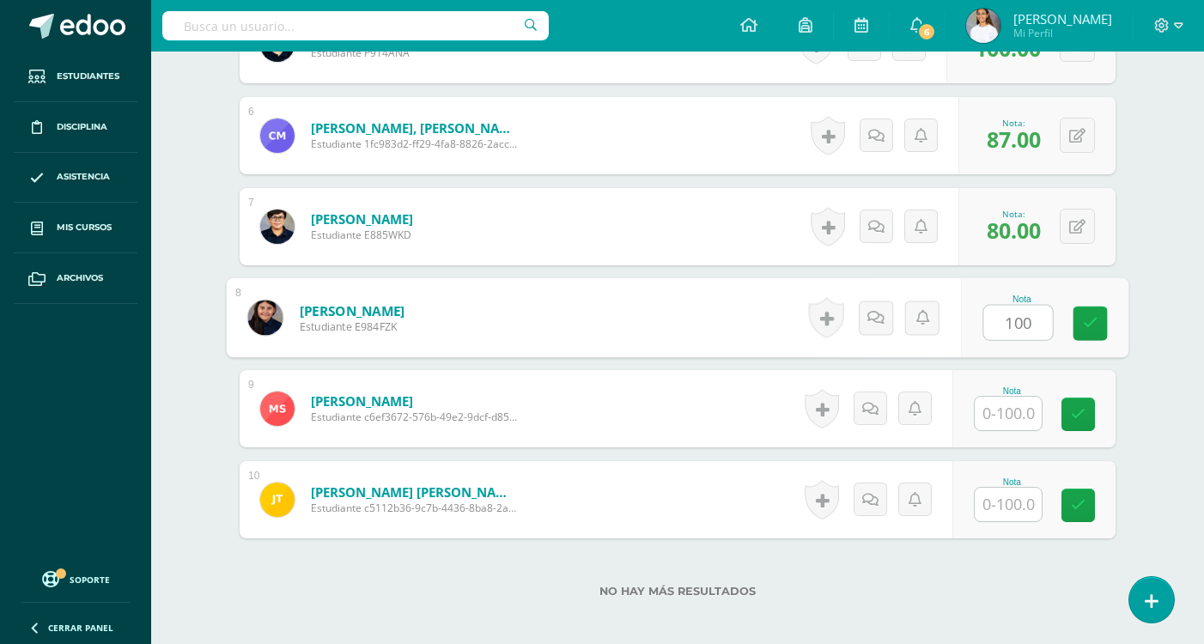
type input "100"
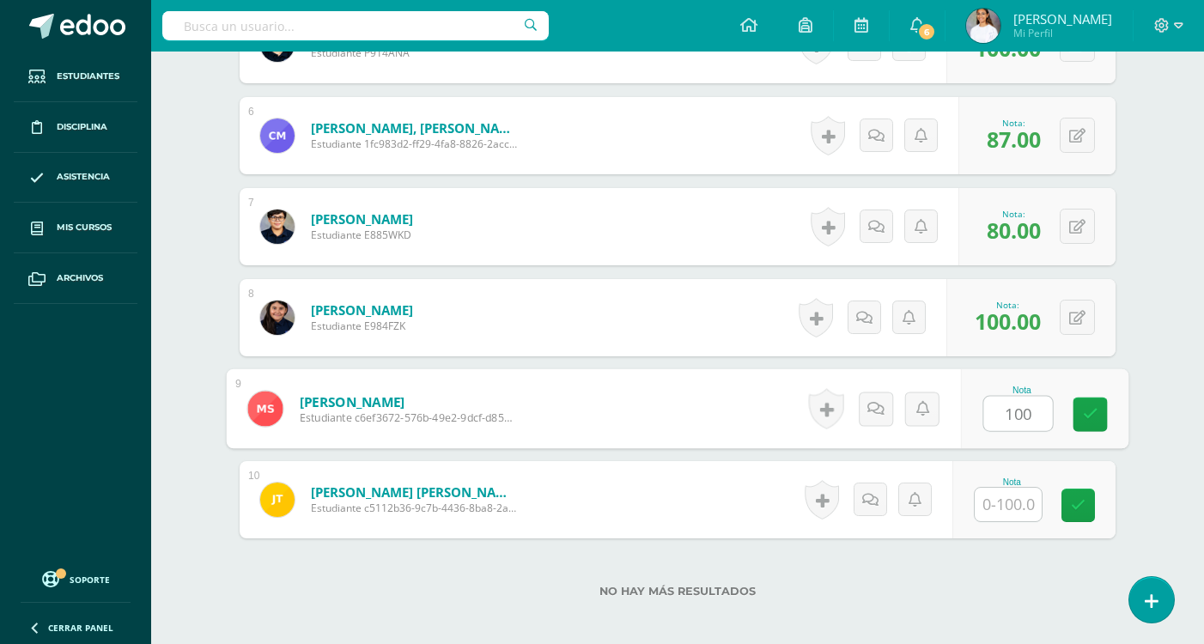
type input "100"
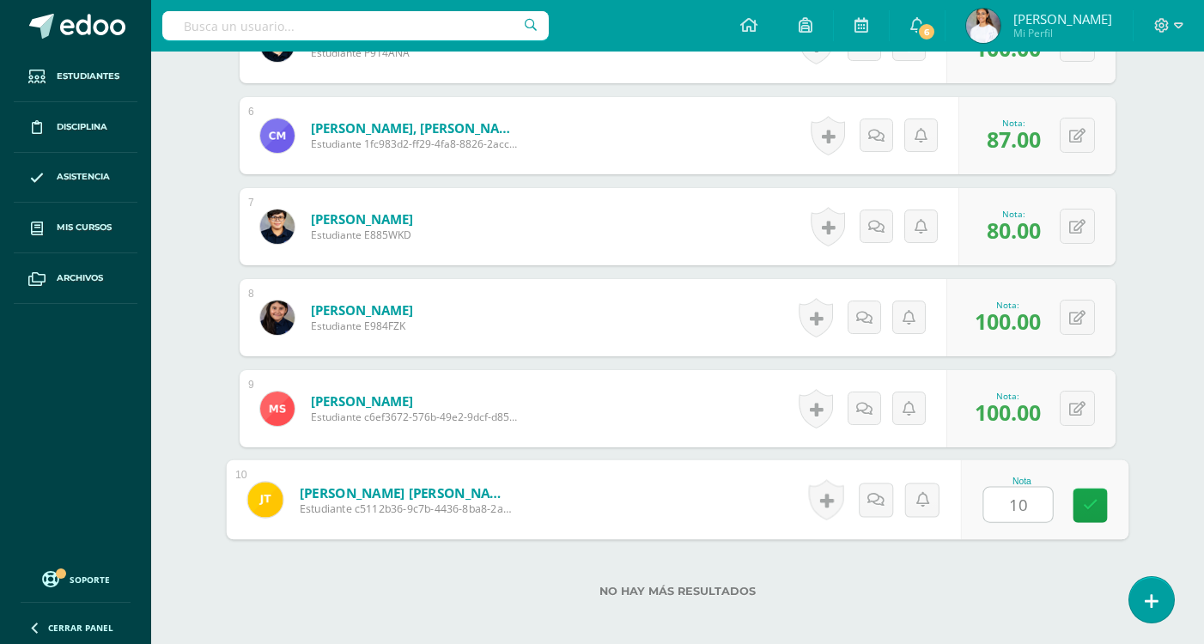
type input "100"
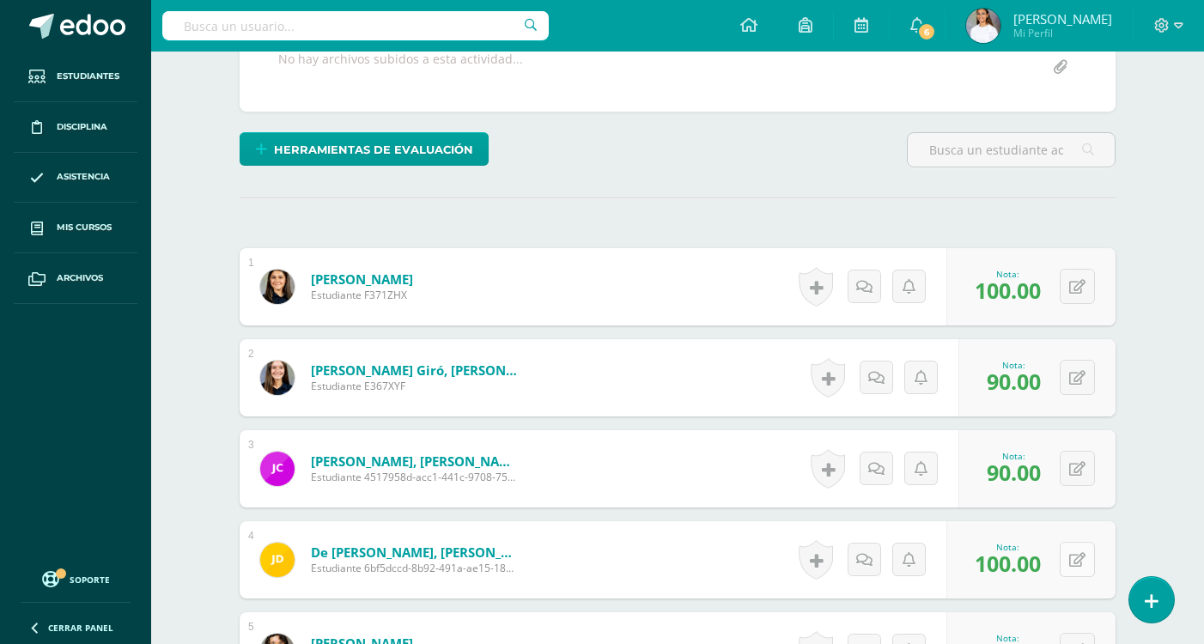
scroll to position [0, 0]
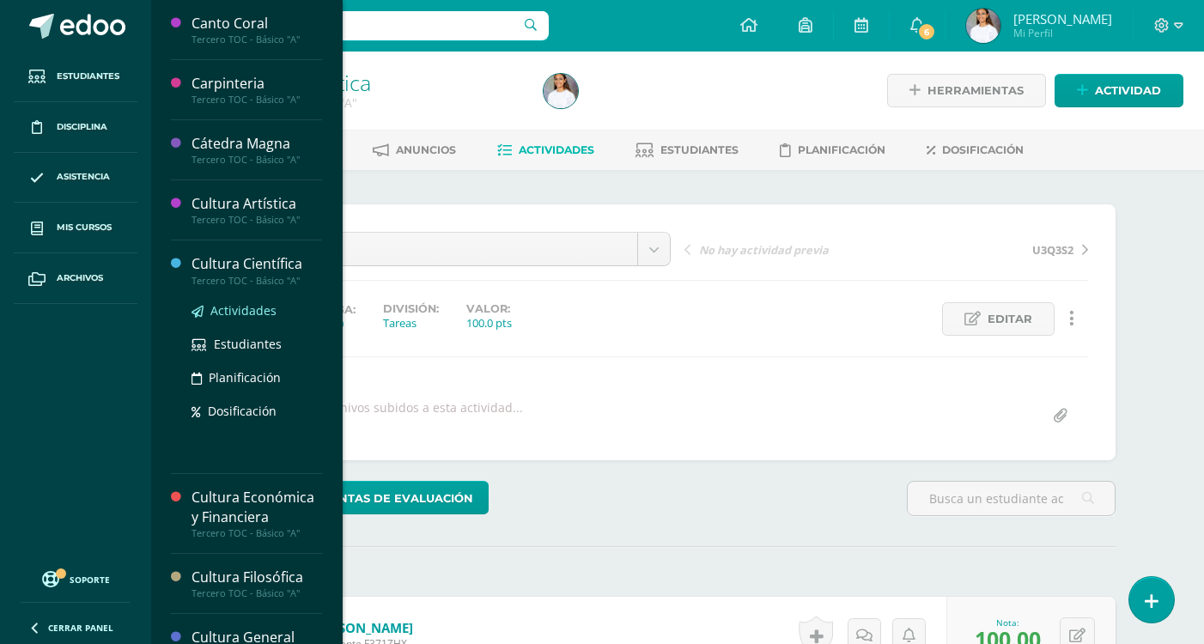
click at [235, 313] on span "Actividades" at bounding box center [243, 310] width 66 height 16
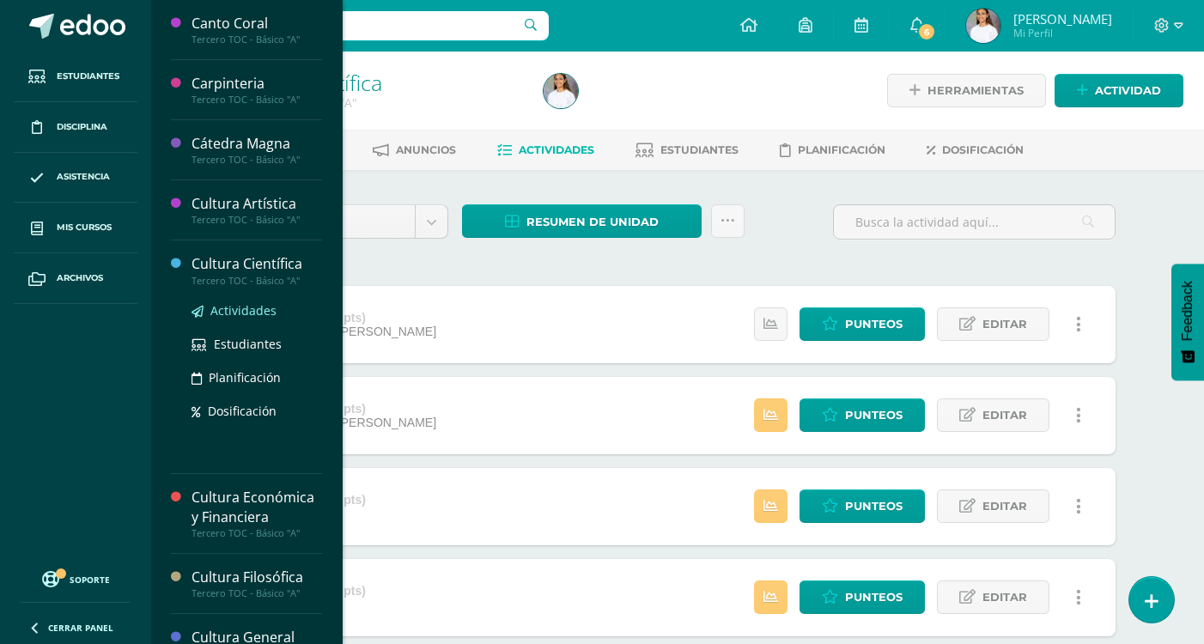
click at [247, 307] on span "Actividades" at bounding box center [243, 310] width 66 height 16
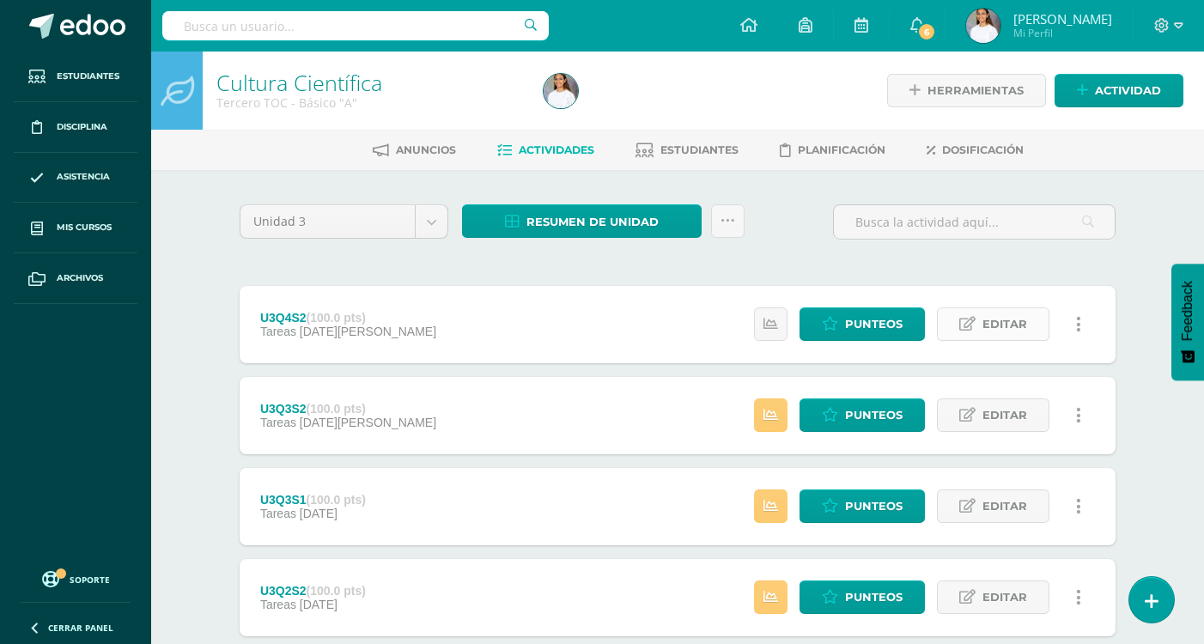
click at [993, 327] on span "Editar" at bounding box center [1005, 324] width 45 height 32
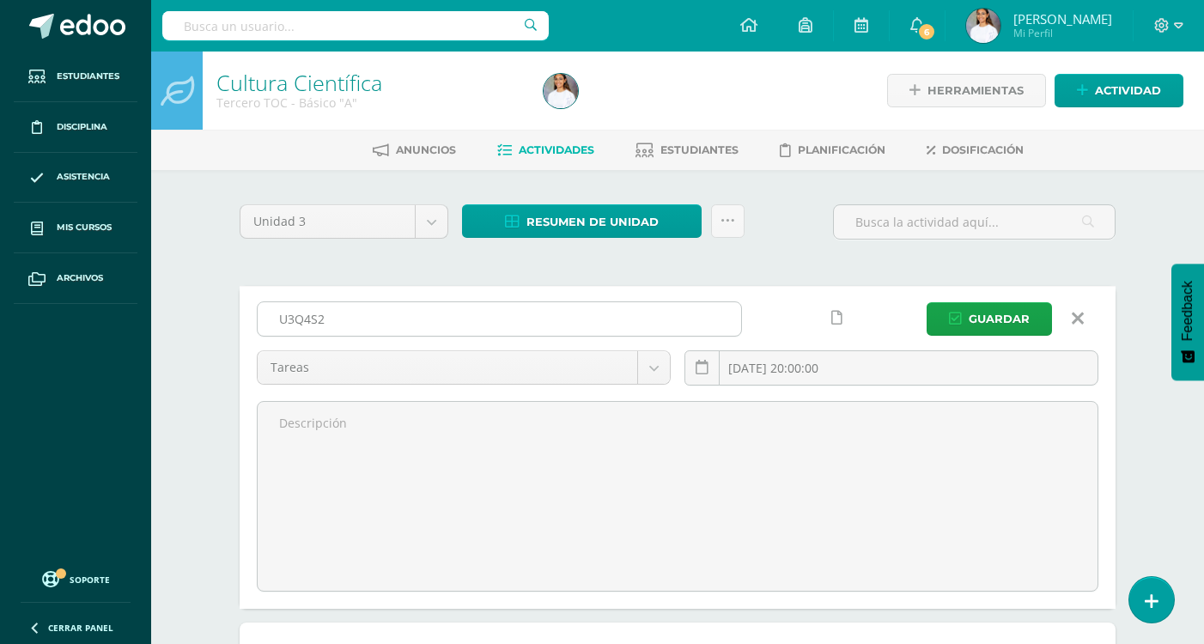
click at [536, 307] on input "U3Q4S2" at bounding box center [500, 318] width 484 height 33
type input "U3Q4S1"
click at [927, 302] on button "Guardar" at bounding box center [989, 318] width 125 height 33
click at [1042, 324] on button "Guardar" at bounding box center [989, 318] width 125 height 33
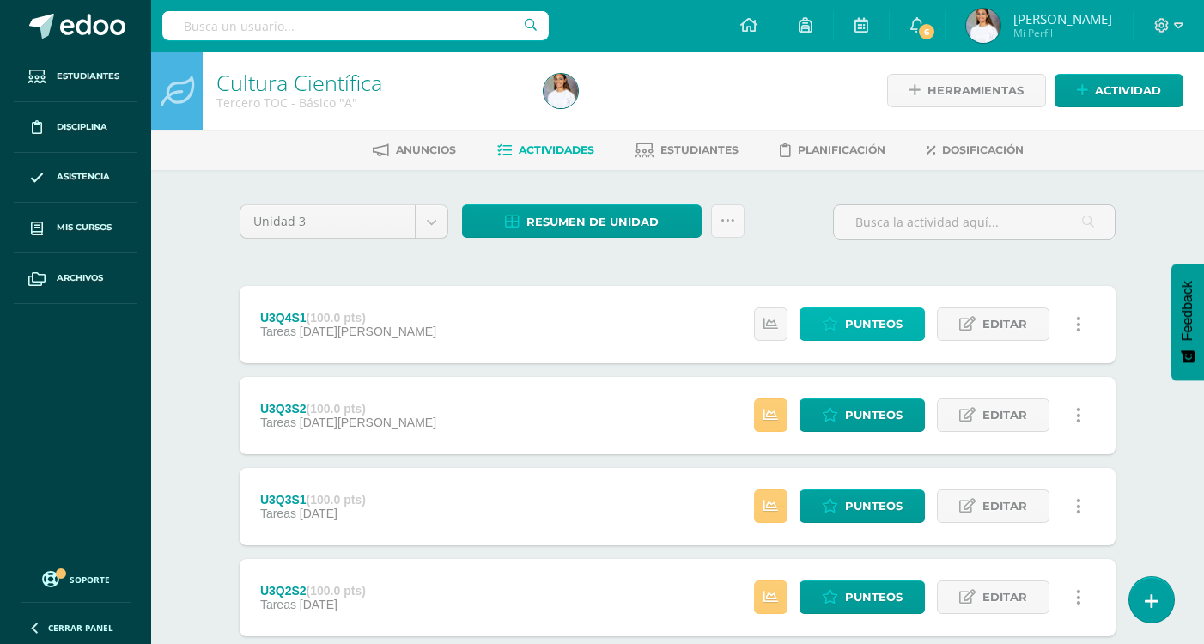
click at [822, 319] on link "Punteos" at bounding box center [862, 323] width 125 height 33
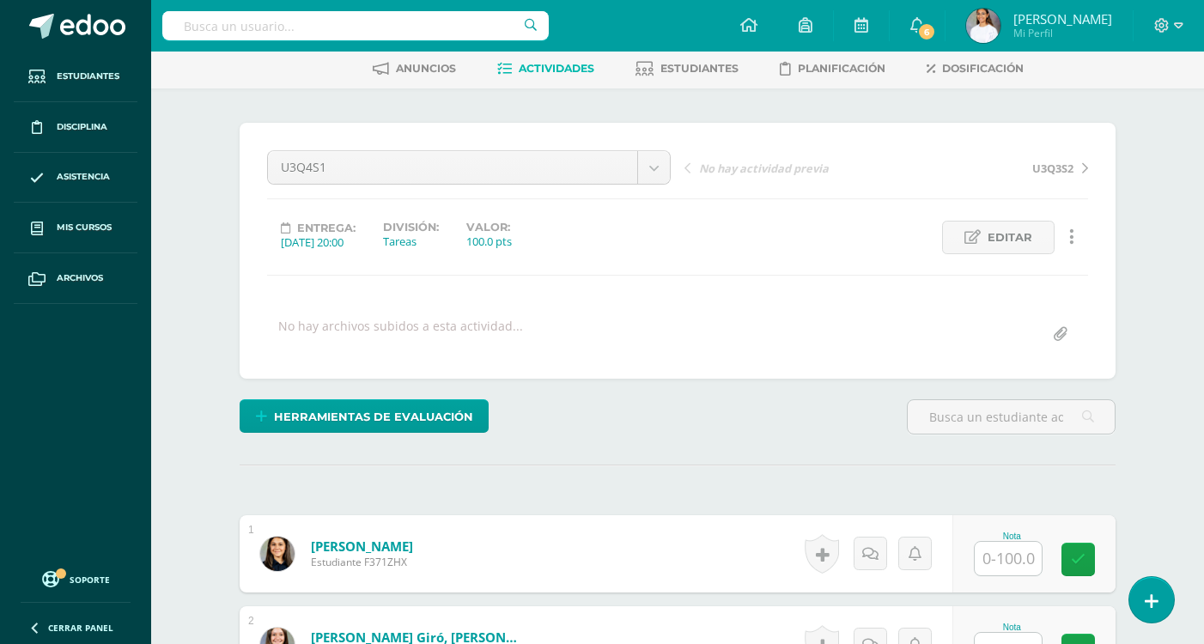
scroll to position [259, 0]
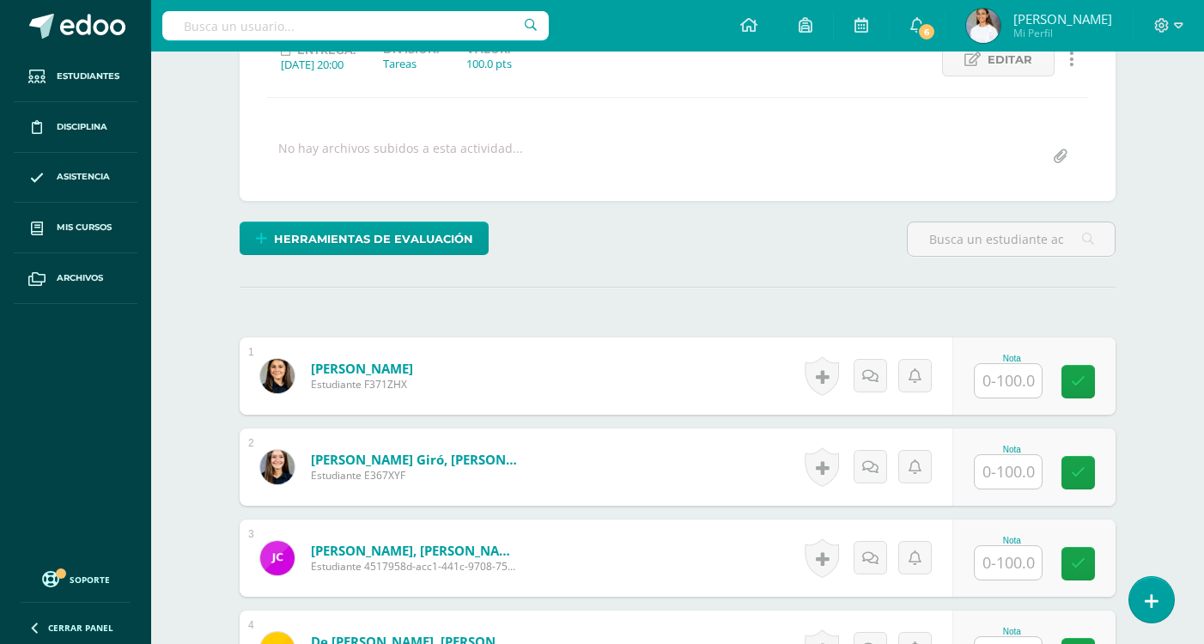
click at [1005, 382] on input "text" at bounding box center [1008, 380] width 67 height 33
type input "99"
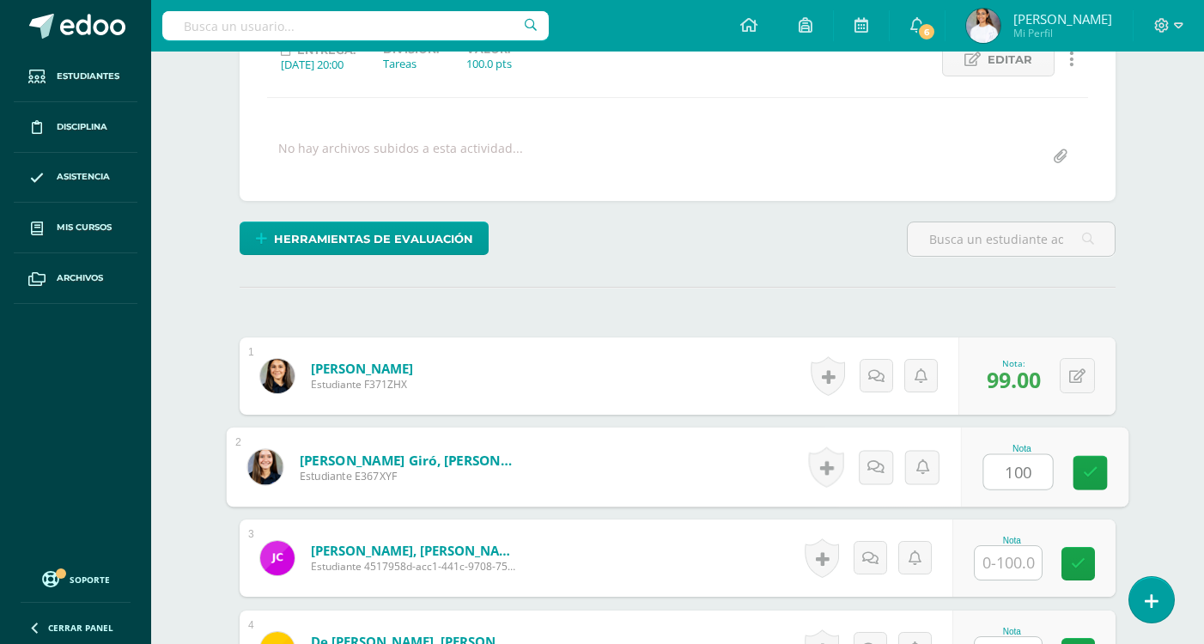
type input "100"
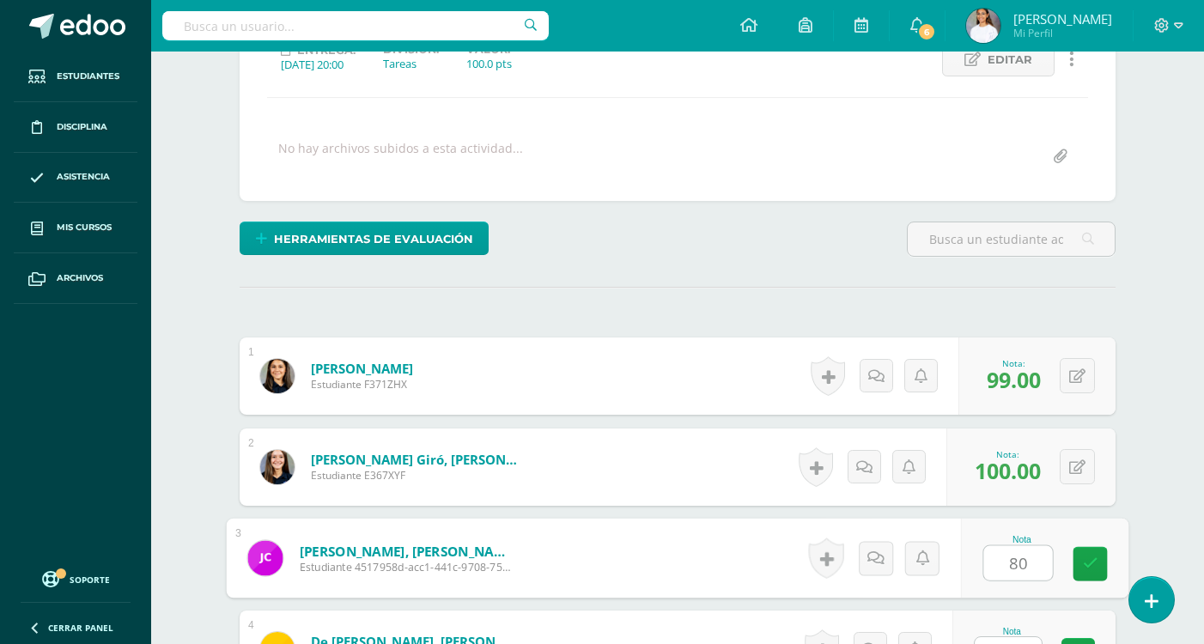
type input "80"
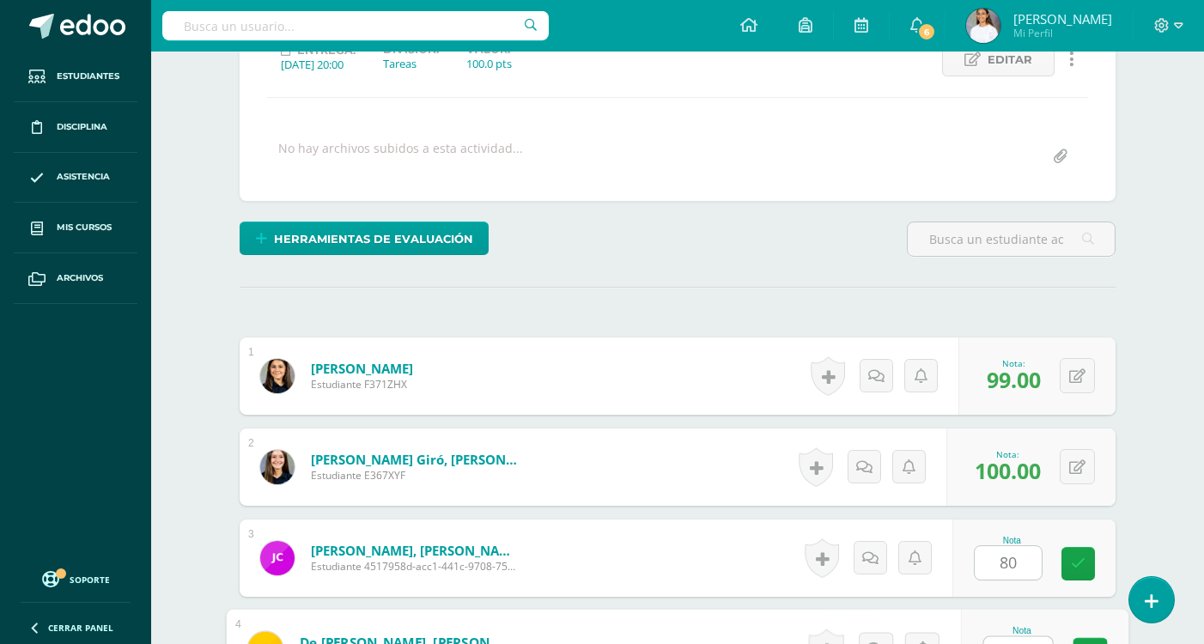
scroll to position [286, 0]
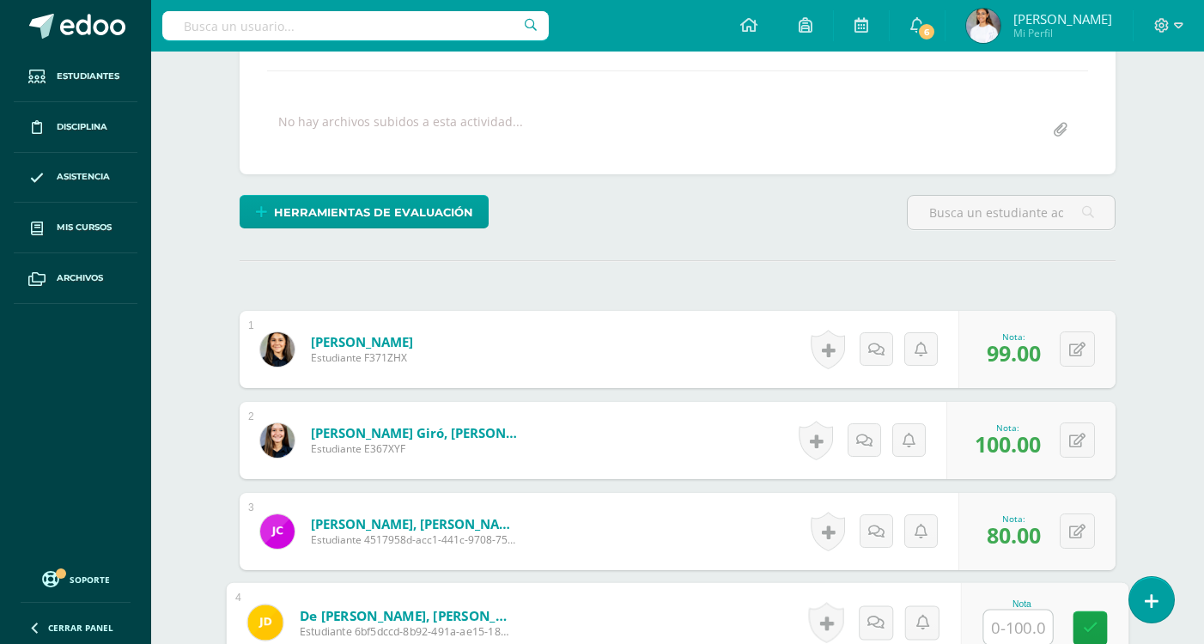
type input "2"
type input "100"
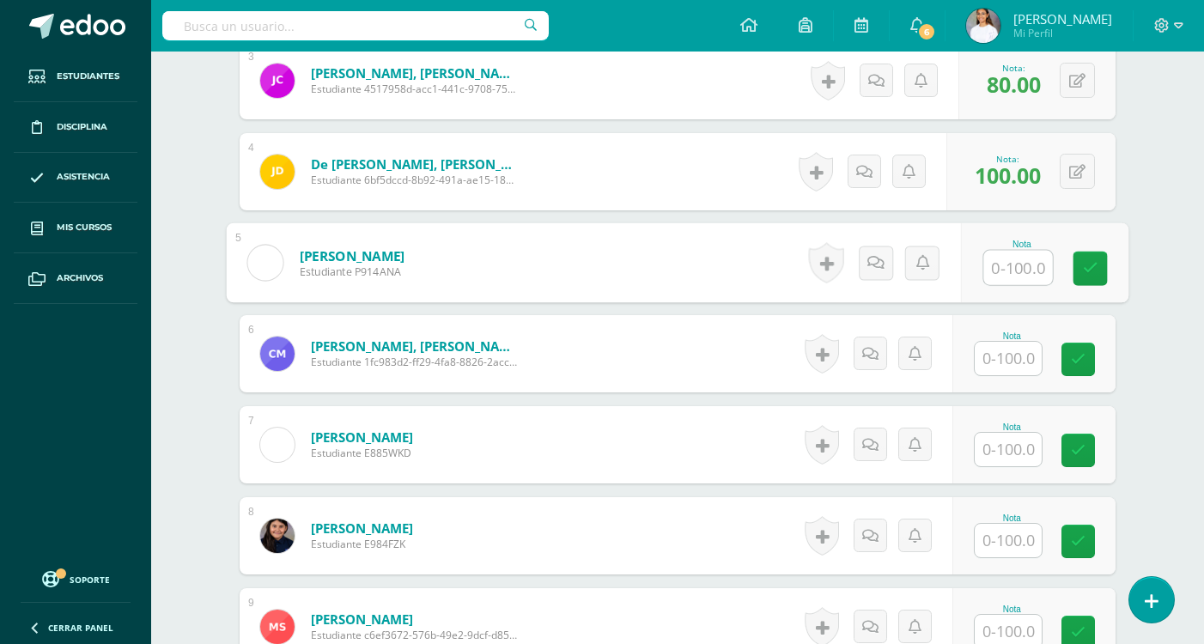
scroll to position [768, 0]
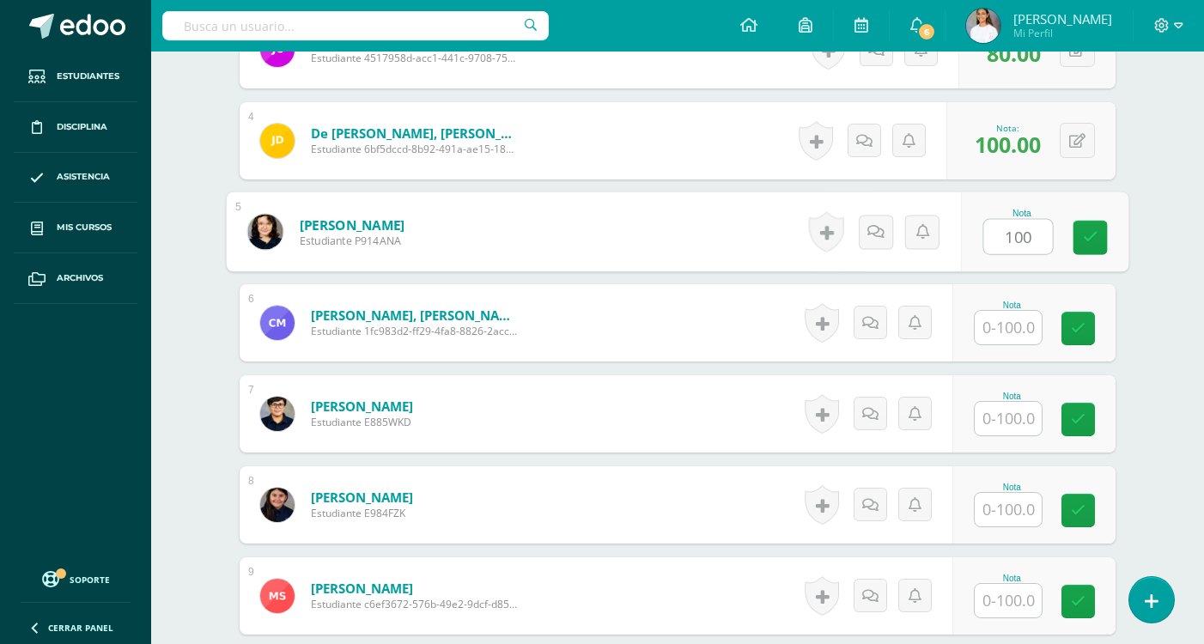
type input "100"
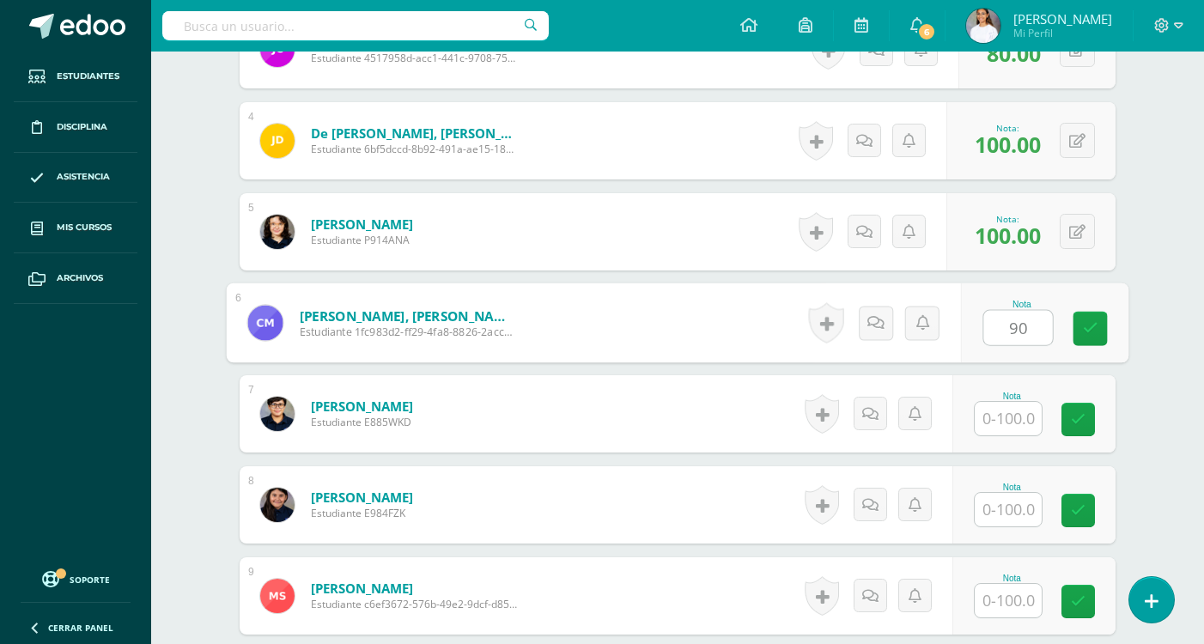
type input "90"
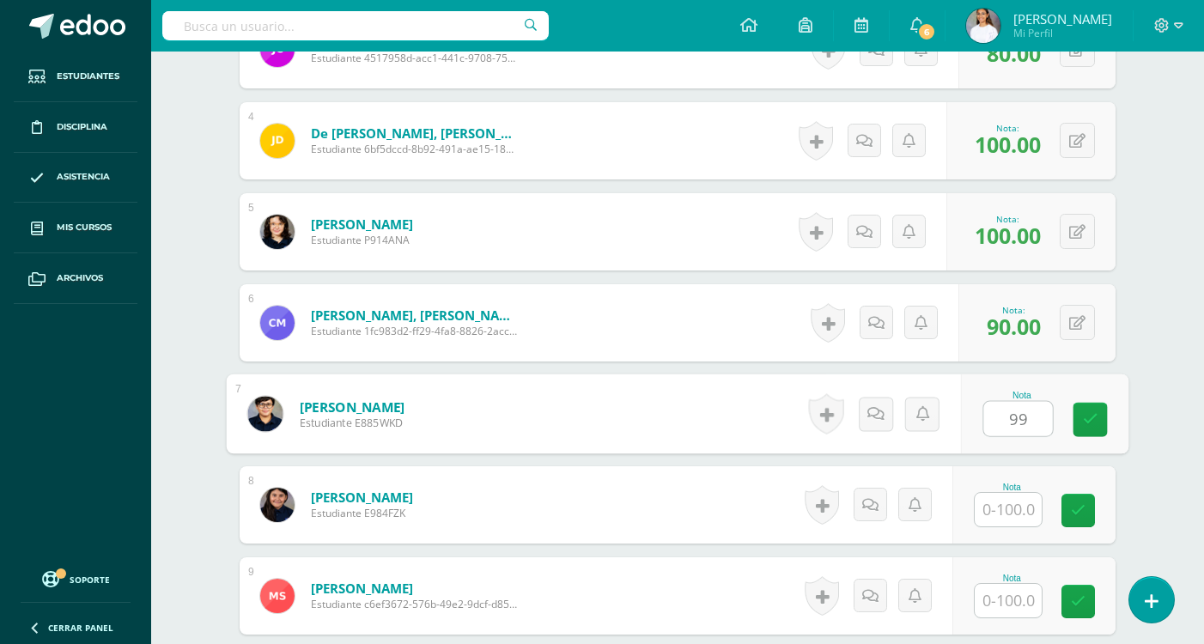
type input "99"
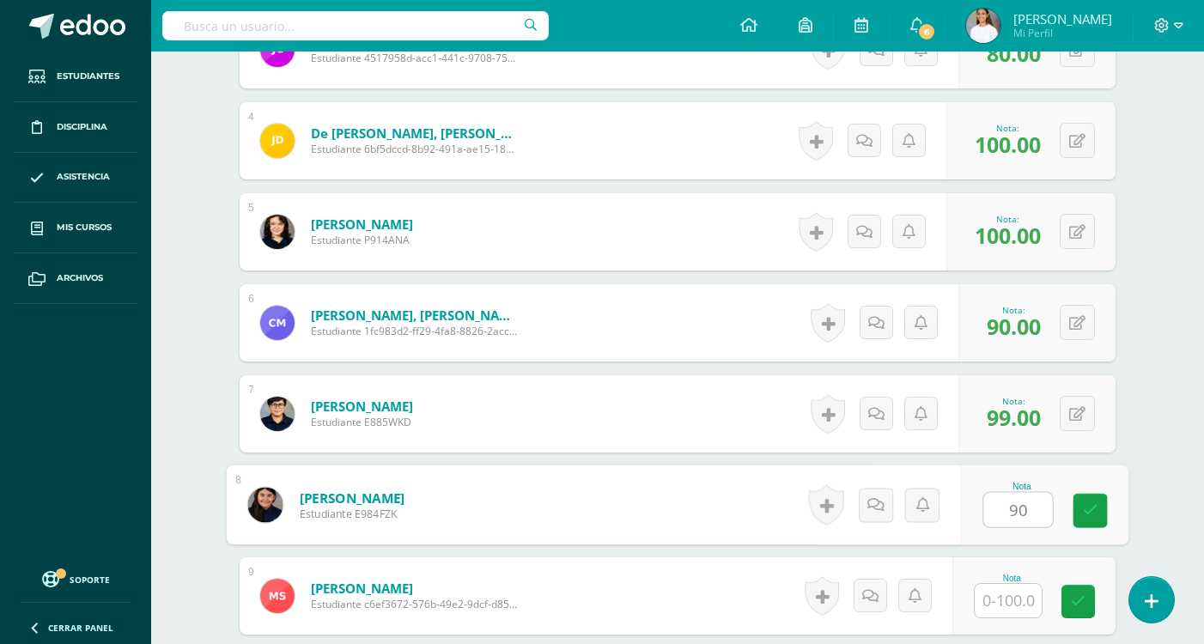
type input "90"
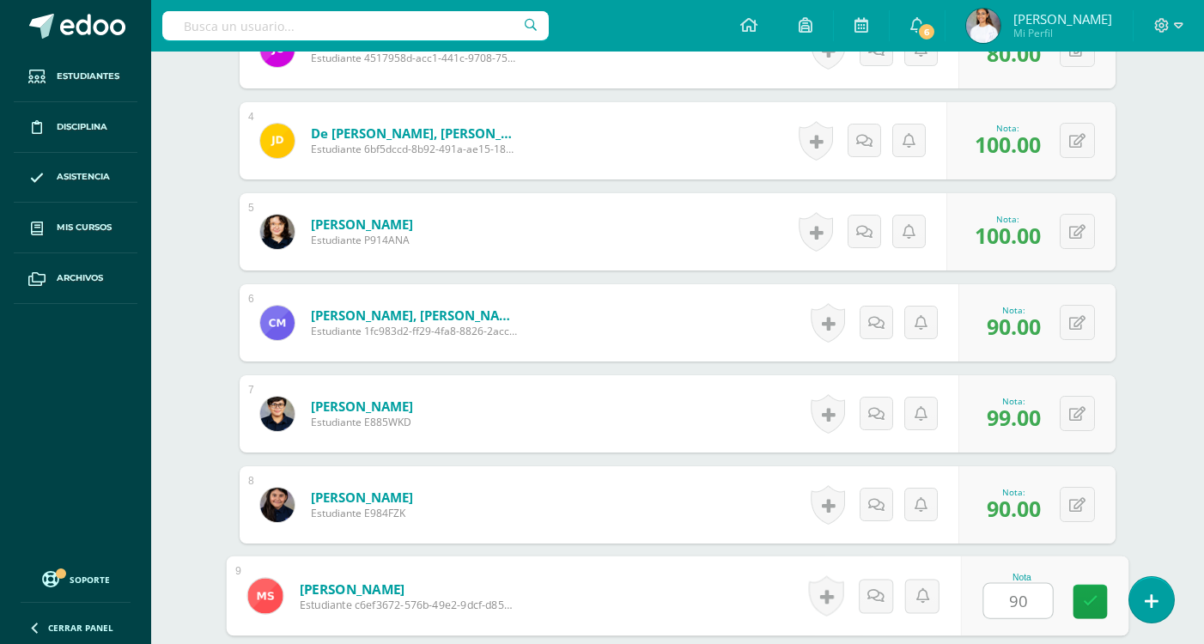
type input "90"
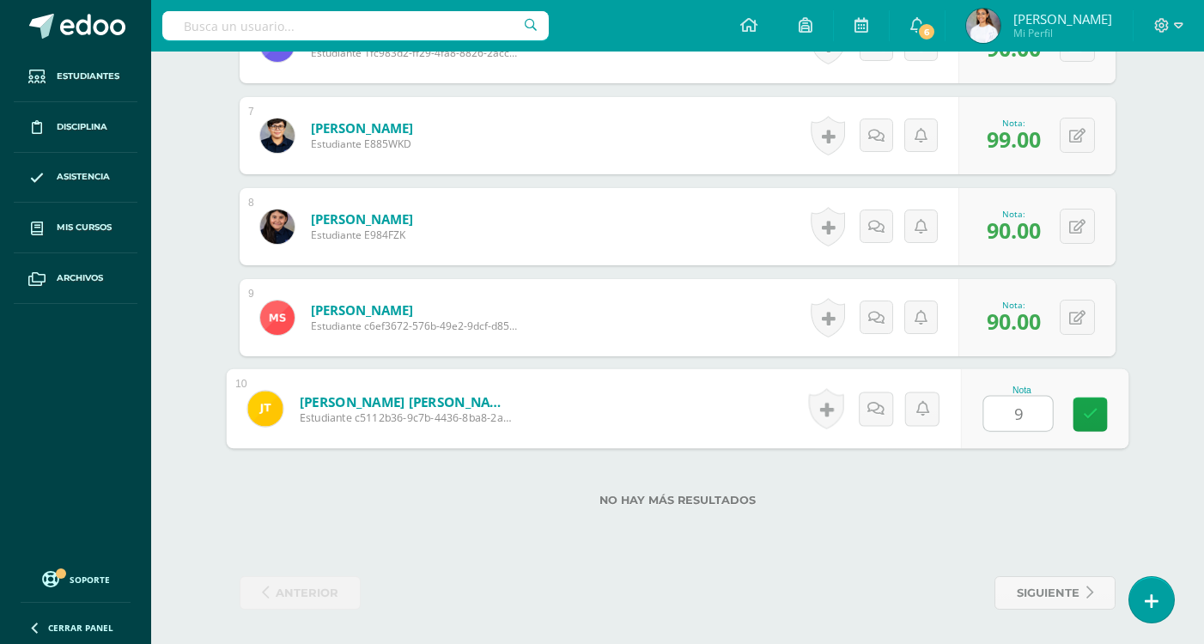
type input "90"
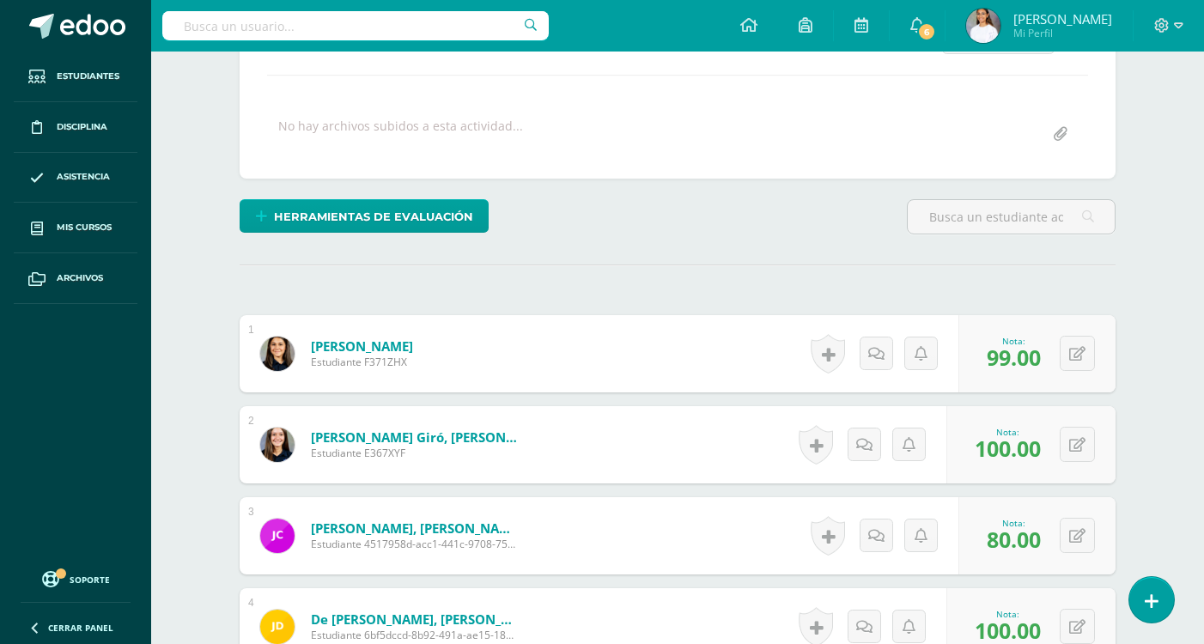
scroll to position [15, 0]
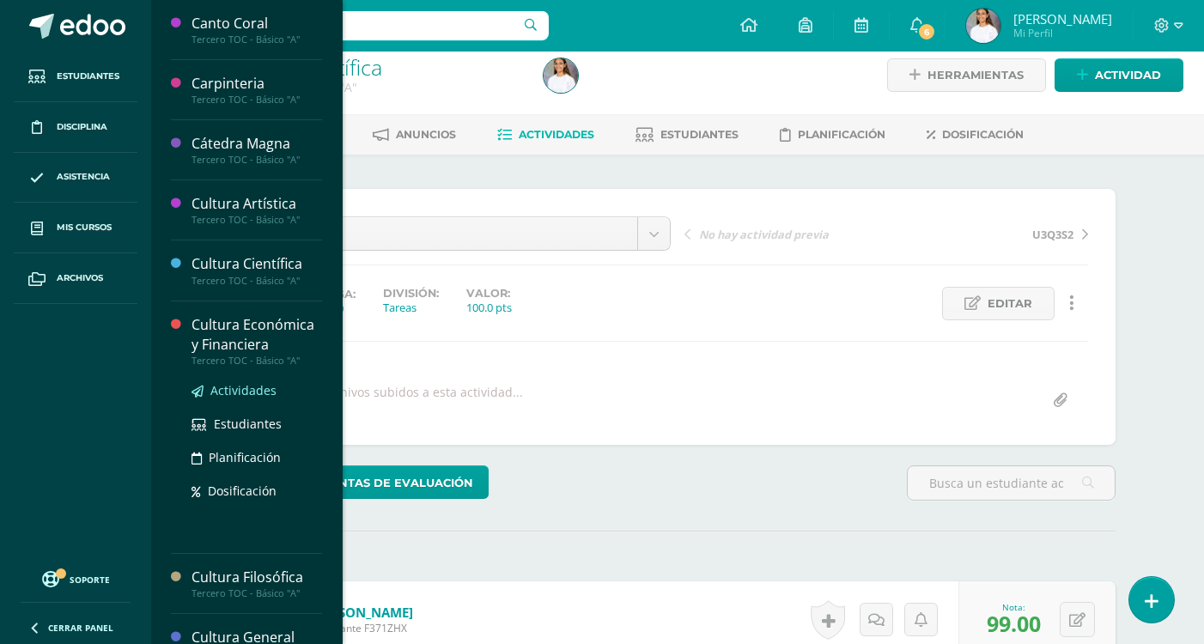
click at [241, 388] on span "Actividades" at bounding box center [243, 390] width 66 height 16
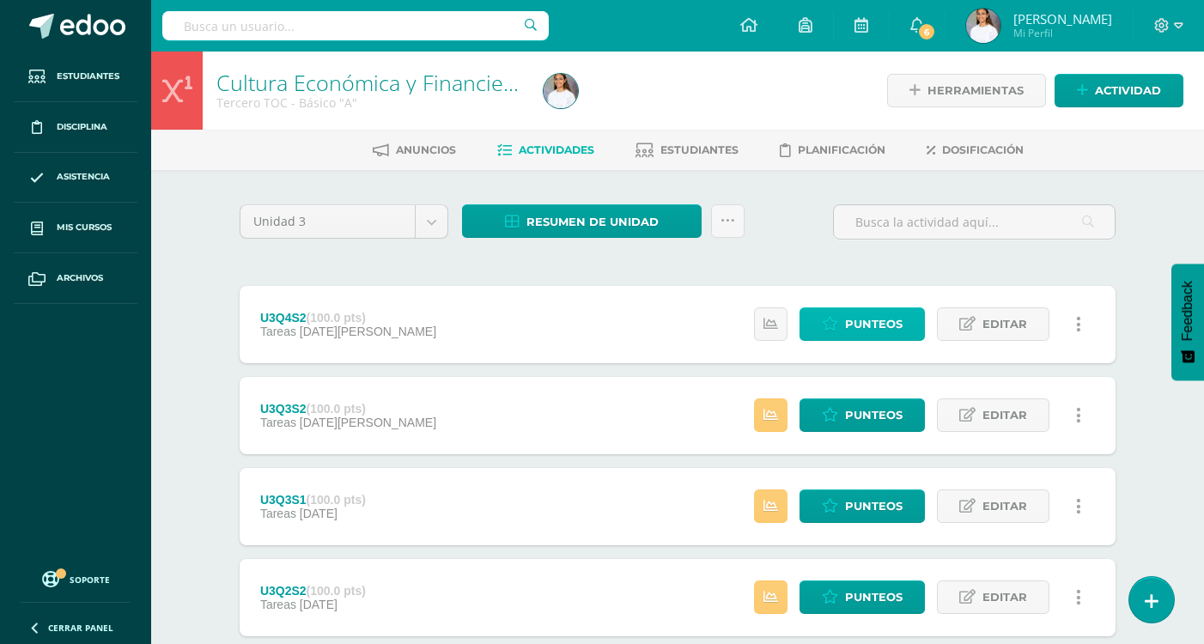
click at [844, 332] on link "Punteos" at bounding box center [862, 323] width 125 height 33
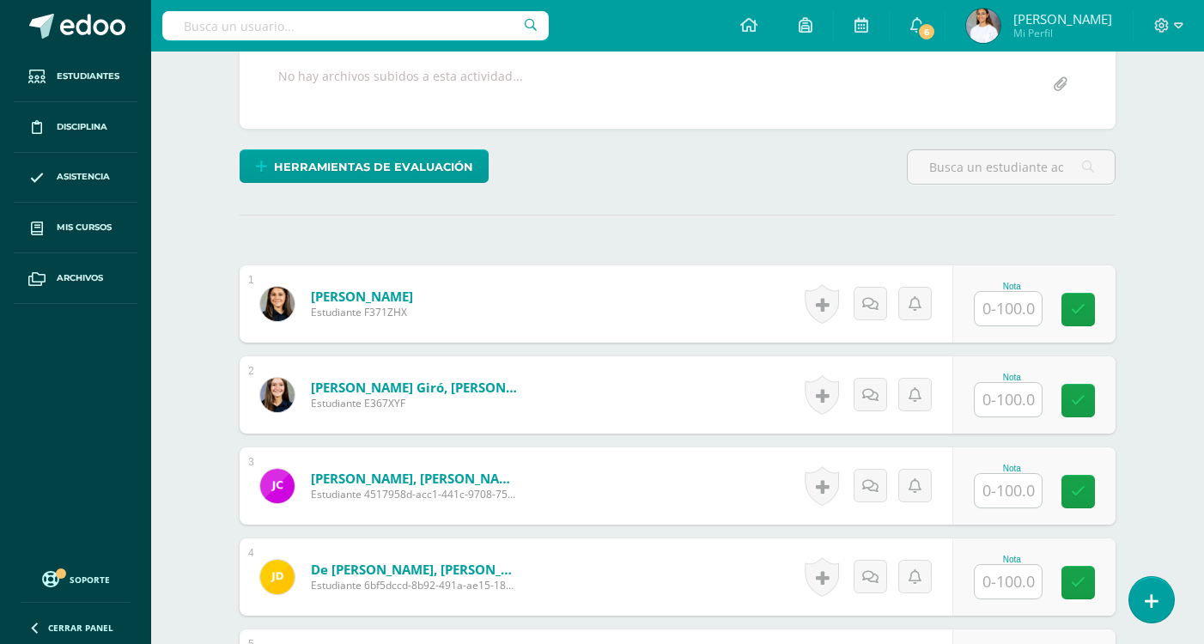
scroll to position [431, 0]
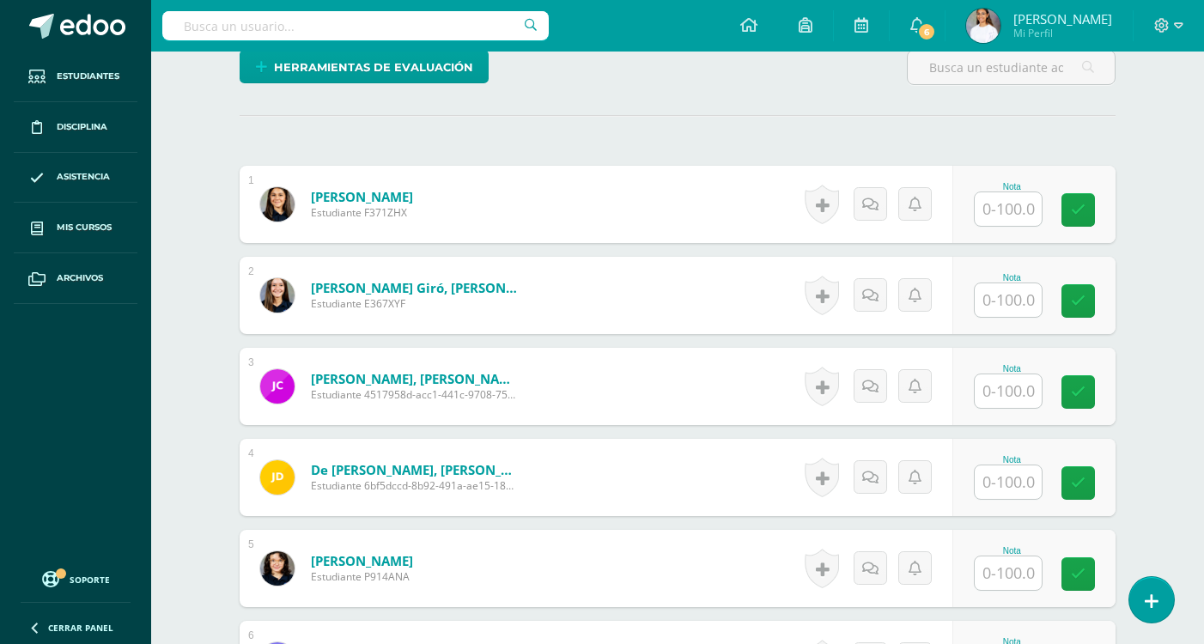
click at [1032, 220] on input "text" at bounding box center [1008, 208] width 67 height 33
type input "100"
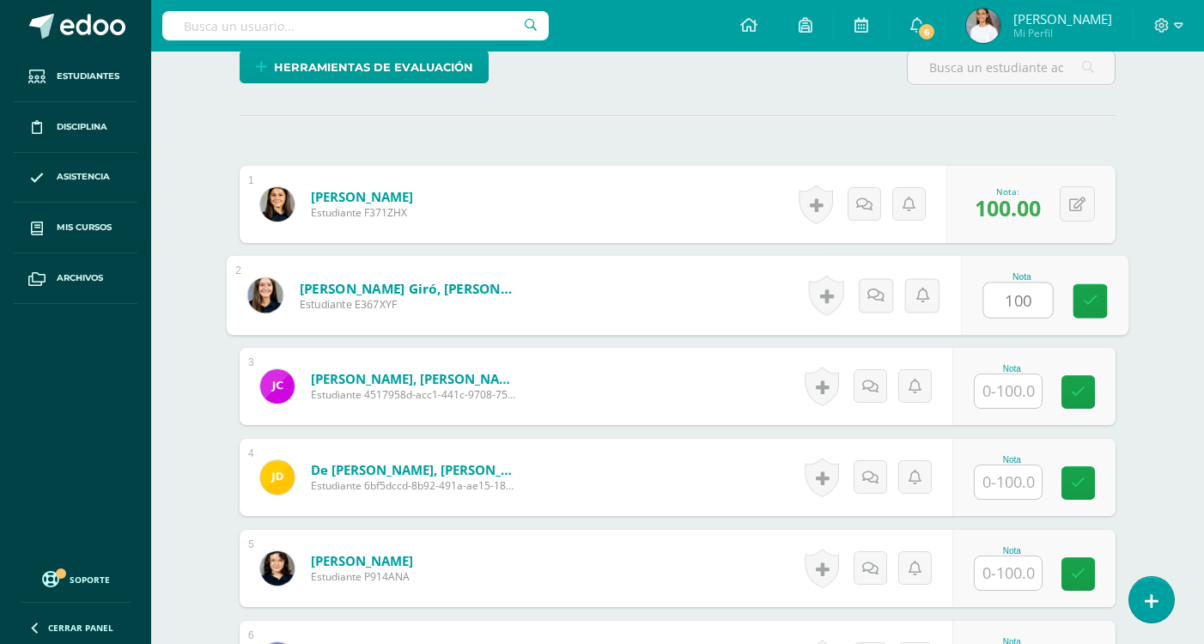
type input "100"
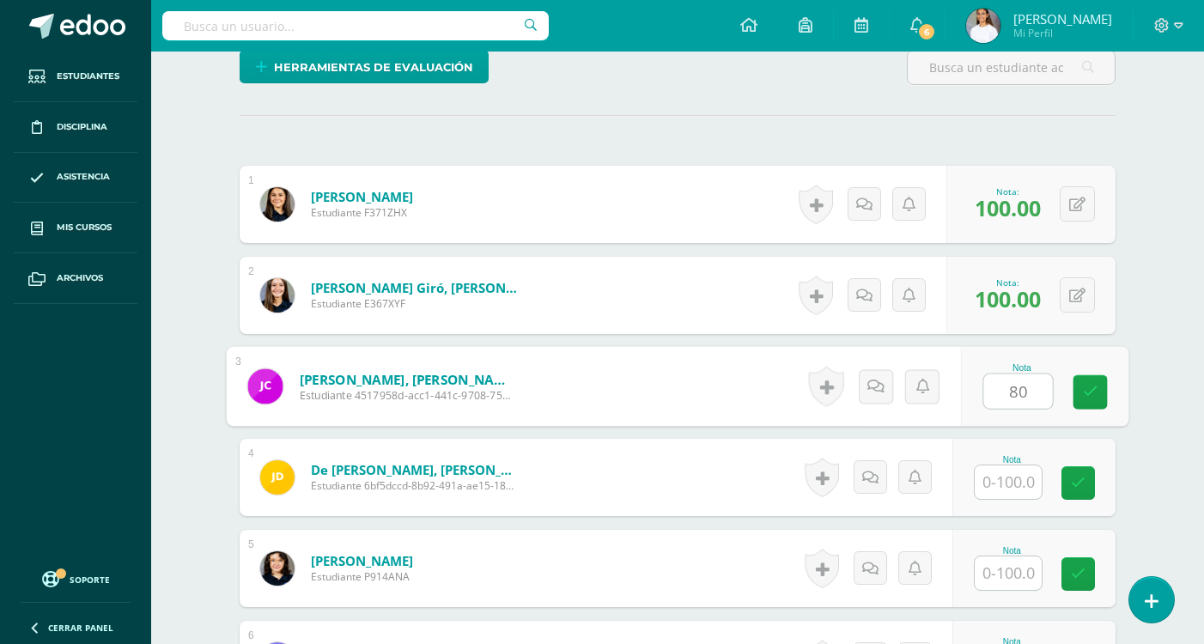
type input "80"
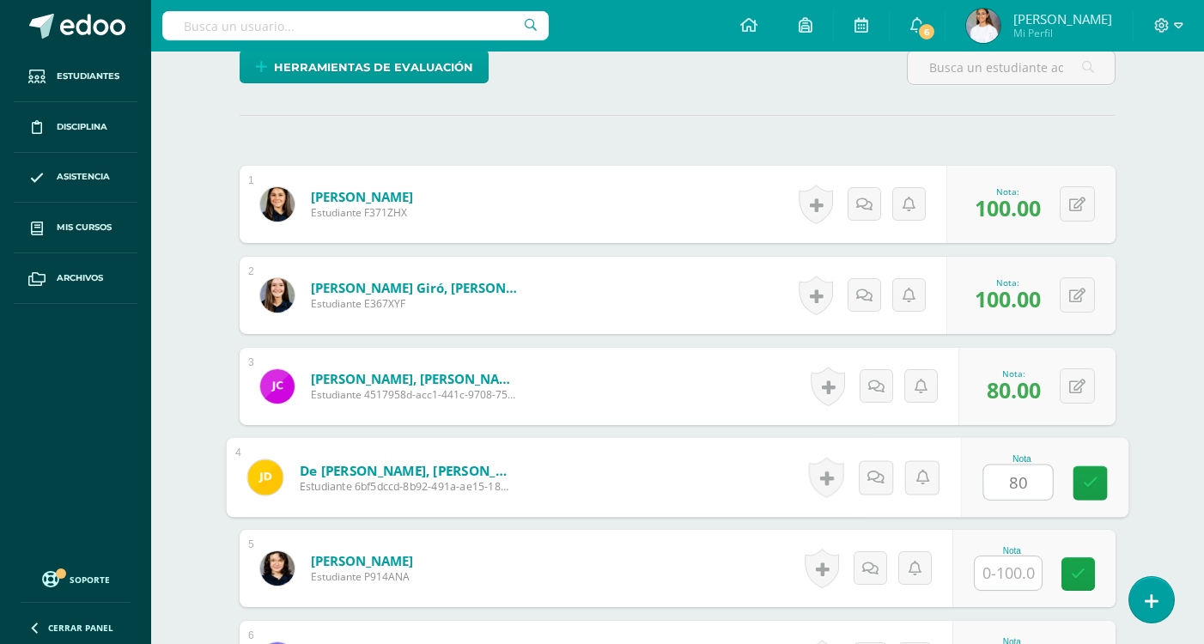
type input "80"
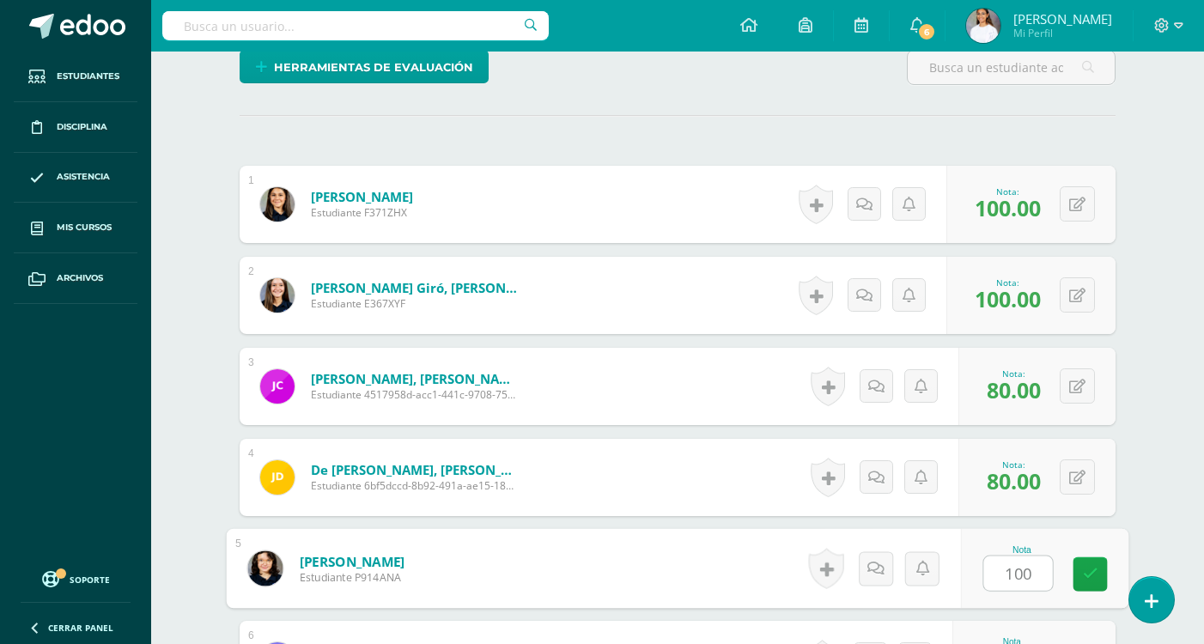
type input "100"
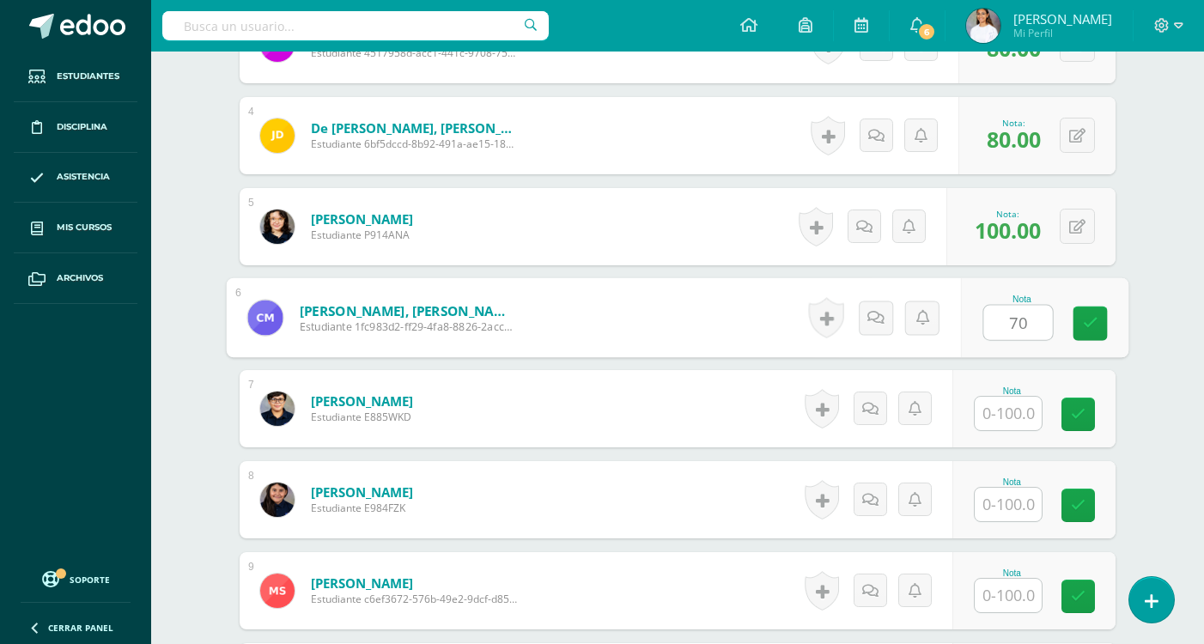
type input "70"
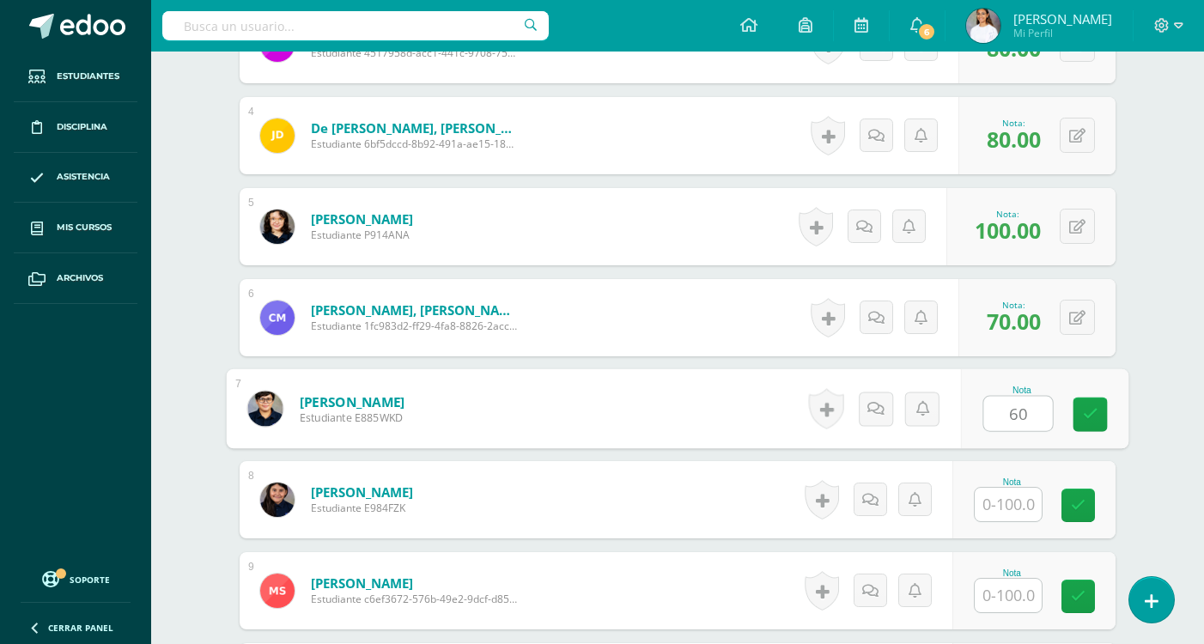
type input "60"
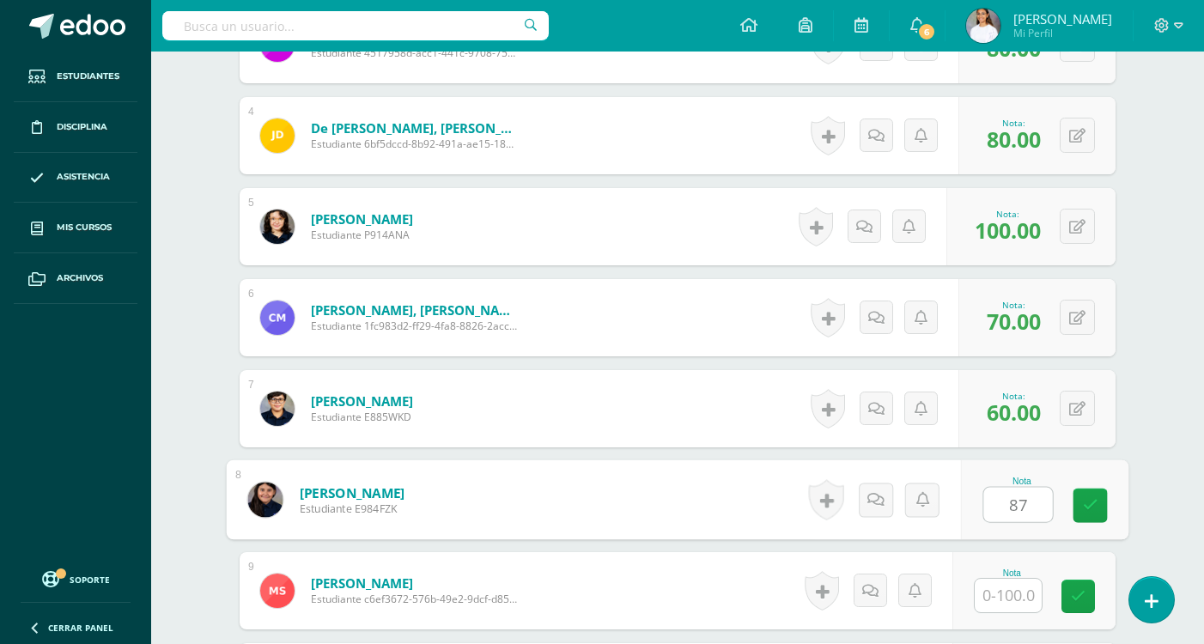
type input "87"
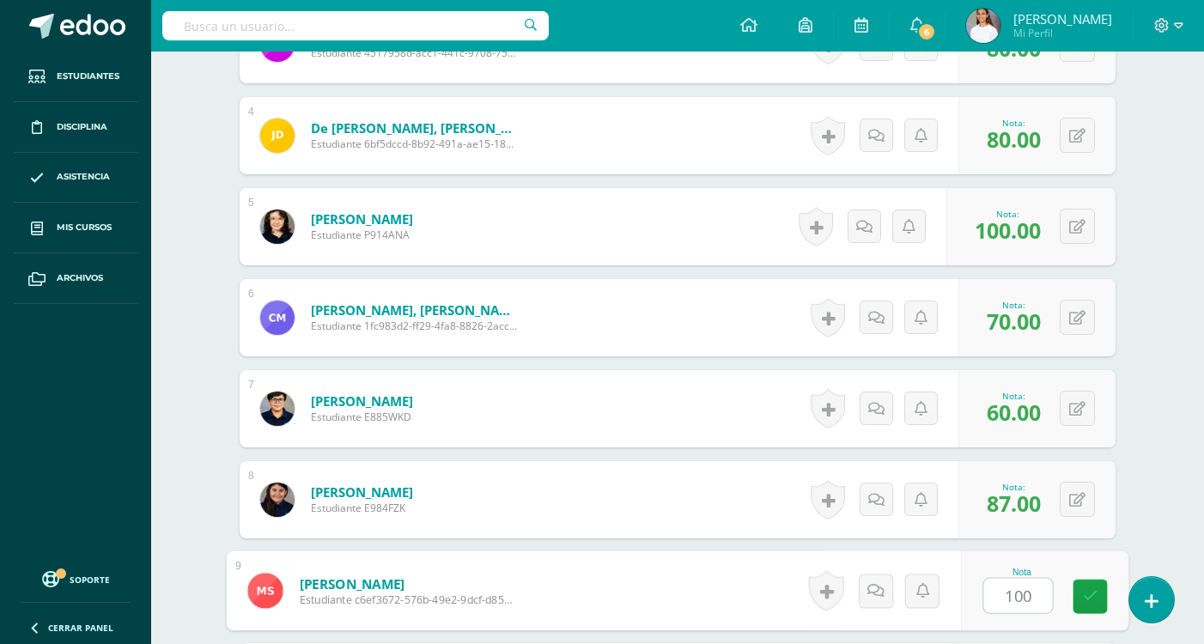
type input "100"
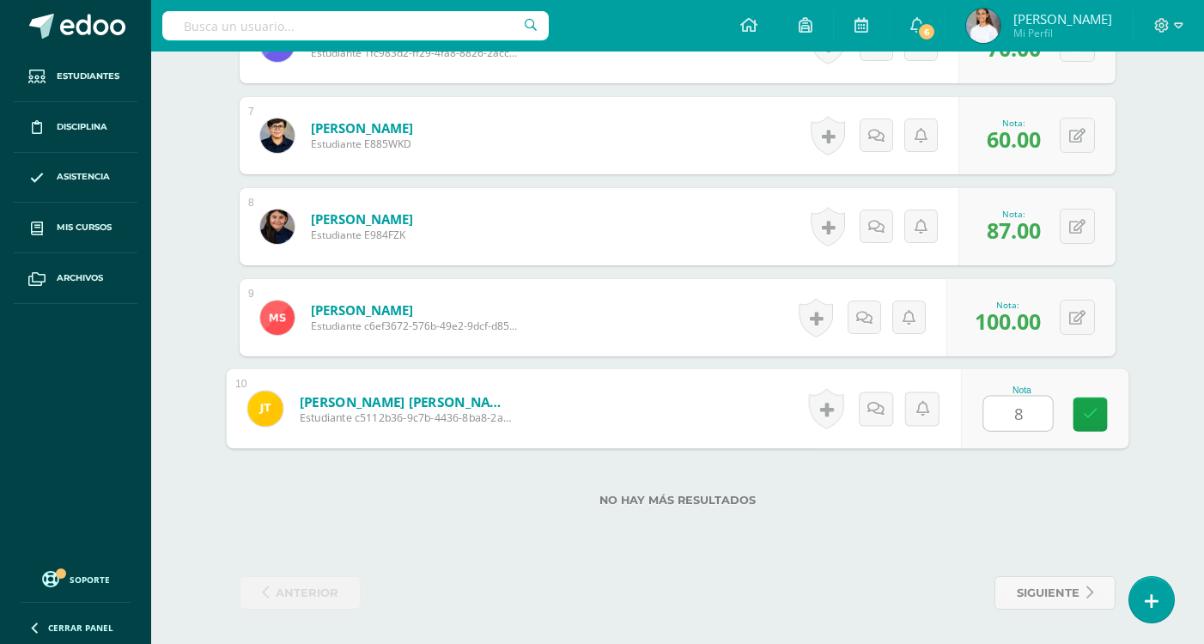
type input "80"
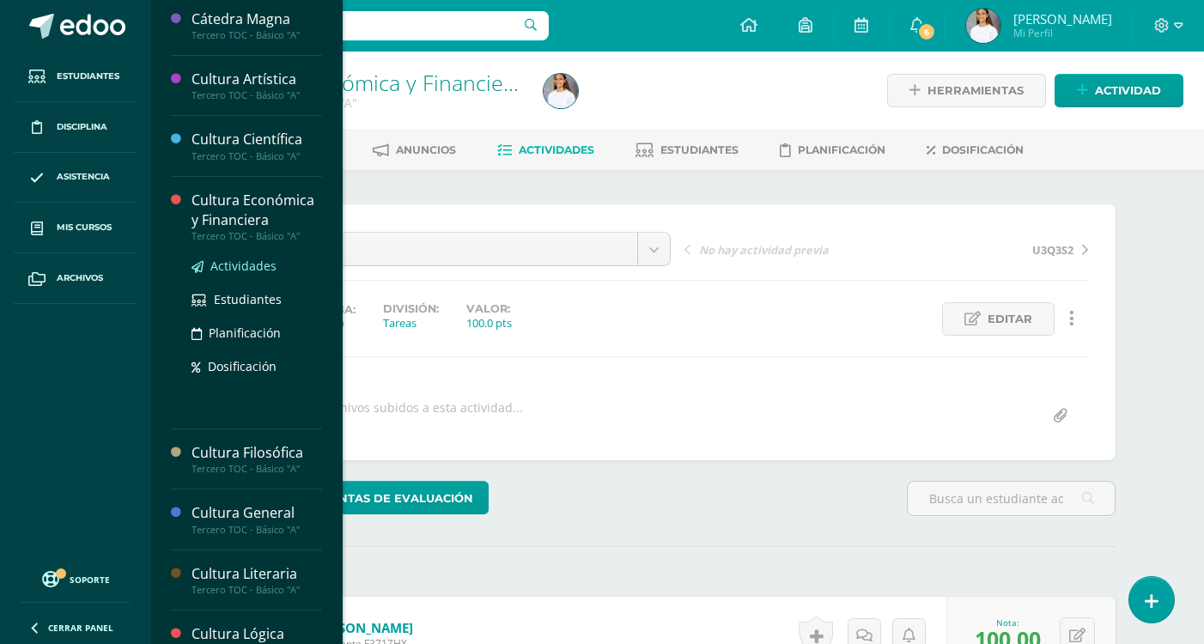
scroll to position [258, 0]
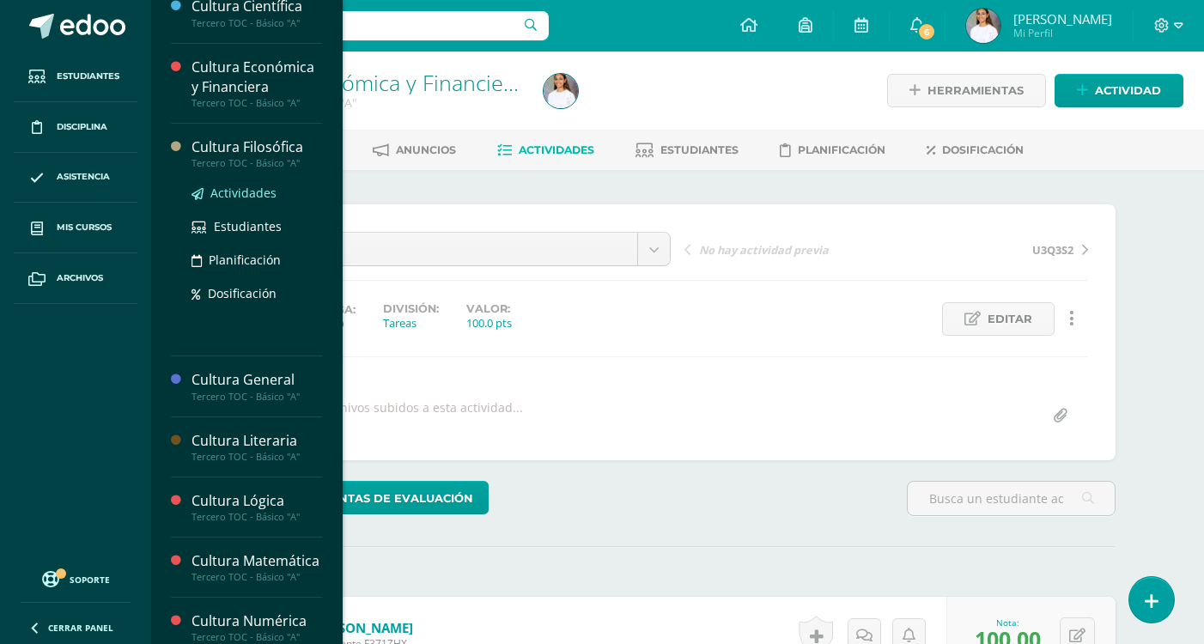
click at [243, 198] on span "Actividades" at bounding box center [243, 193] width 66 height 16
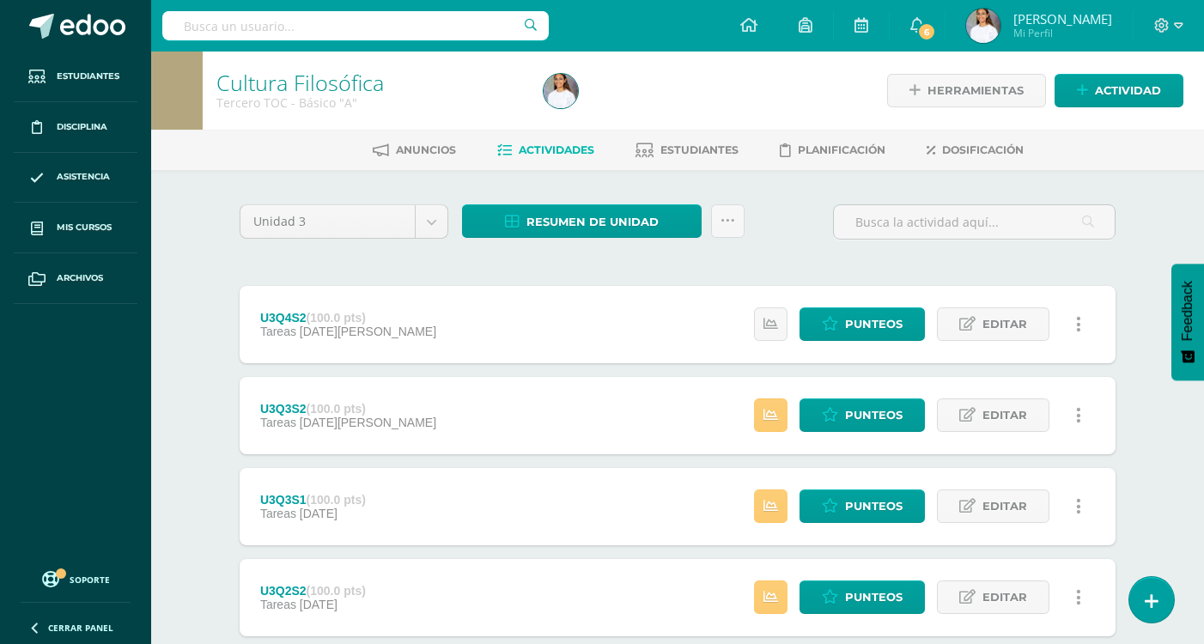
click at [852, 300] on div "Estatus de Actividad: 10 Estudiantes sin calificar 0 Estudiantes con cero Media…" at bounding box center [921, 324] width 387 height 77
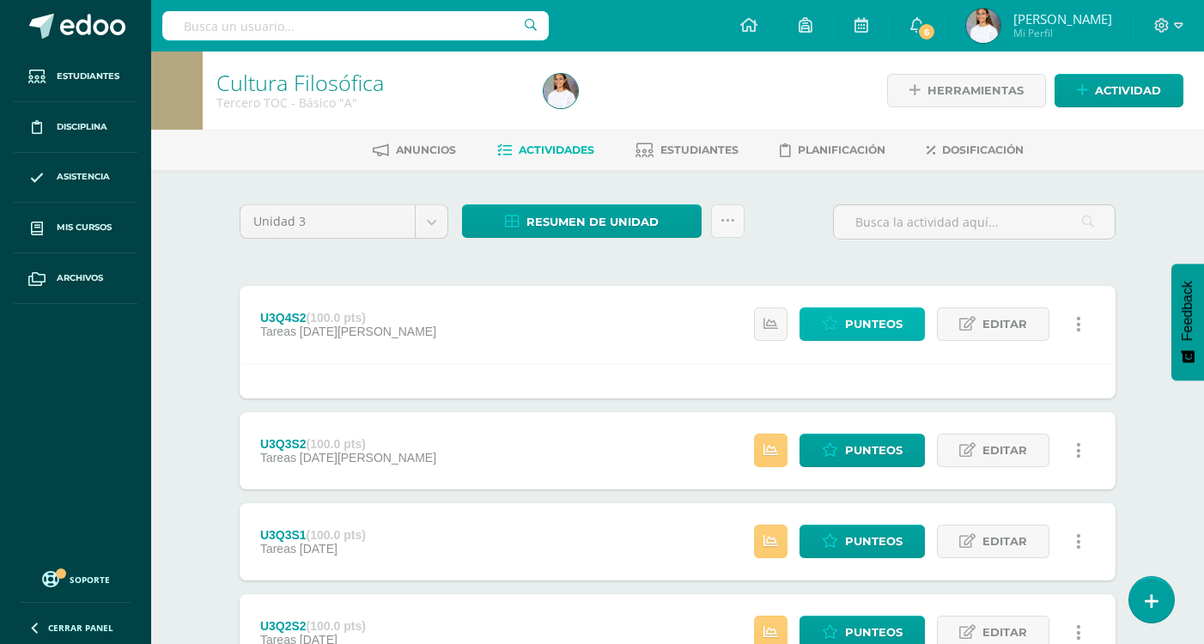
click at [855, 310] on span "Punteos" at bounding box center [874, 324] width 58 height 32
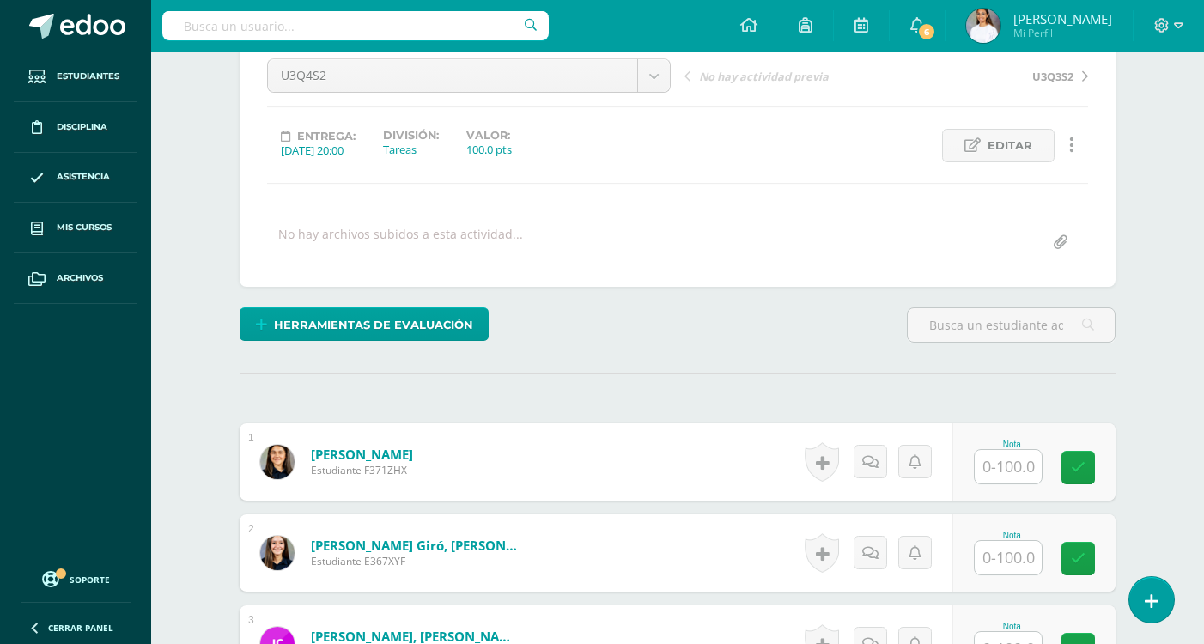
scroll to position [345, 0]
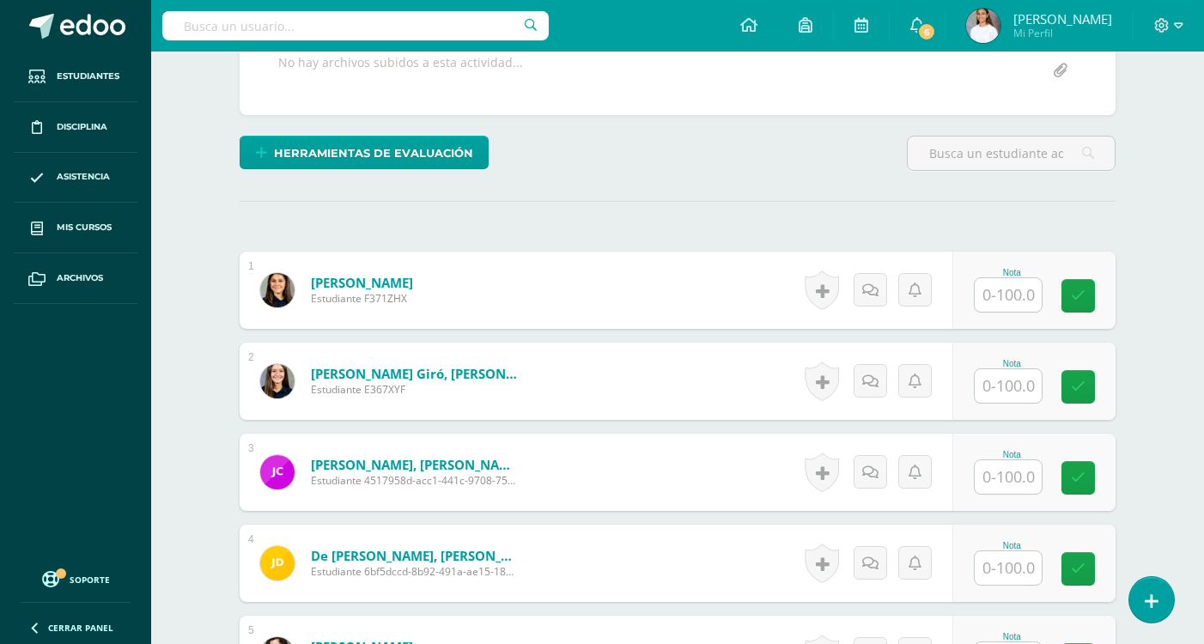
click at [1035, 312] on div at bounding box center [1008, 294] width 69 height 35
click at [1026, 284] on input "text" at bounding box center [1018, 295] width 69 height 34
type input "100"
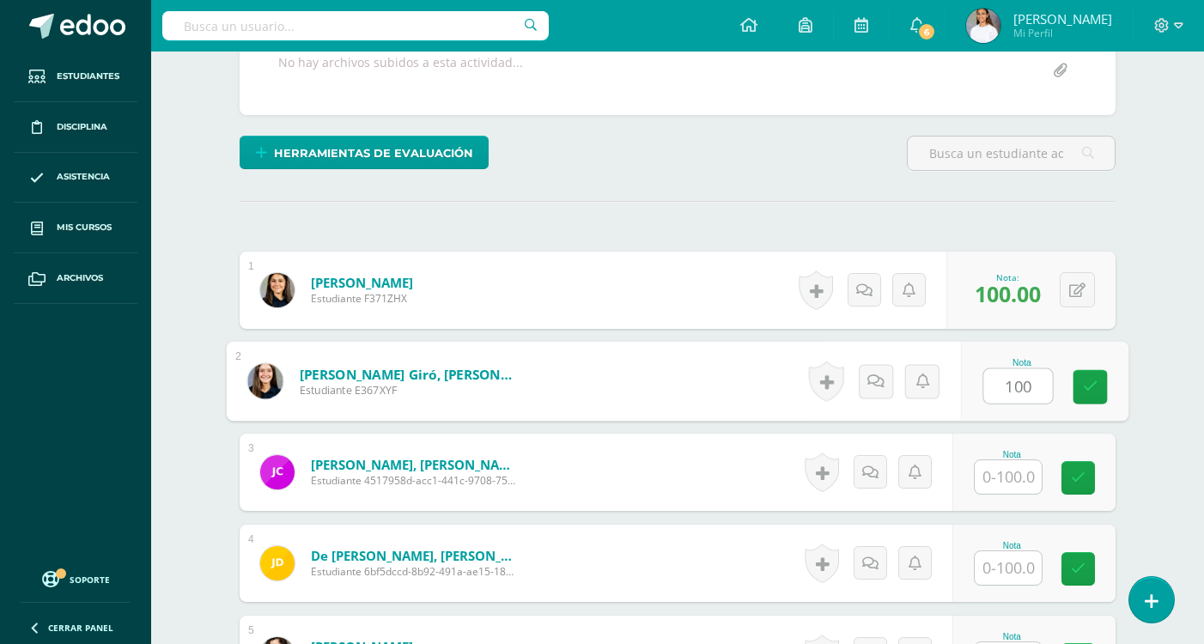
type input "100"
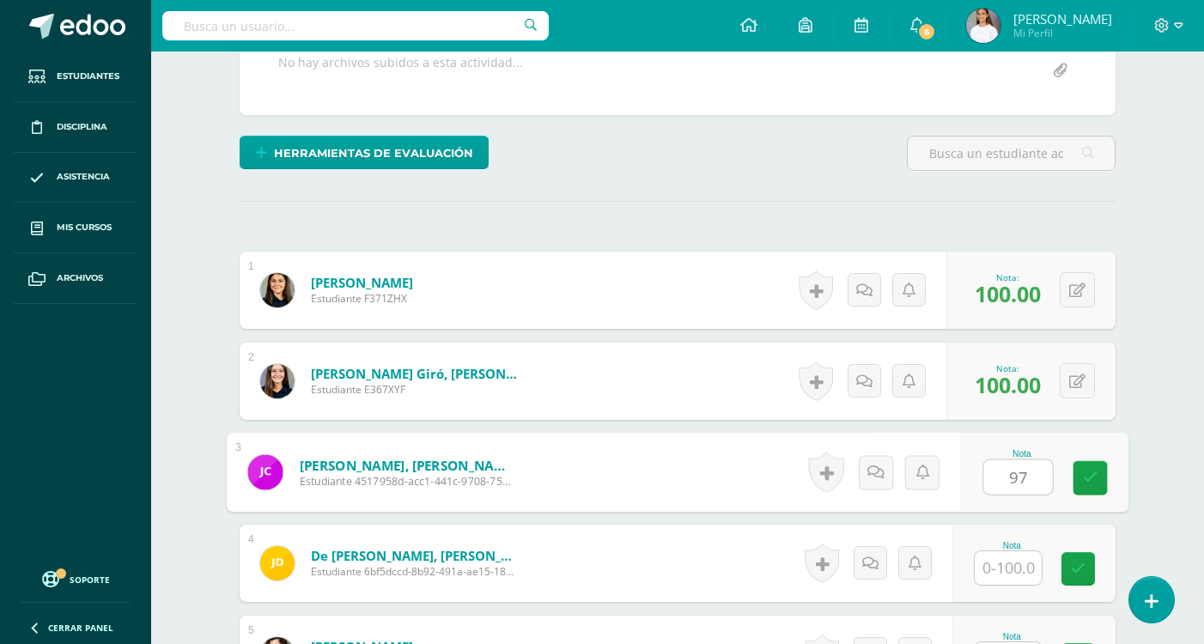
type input "97"
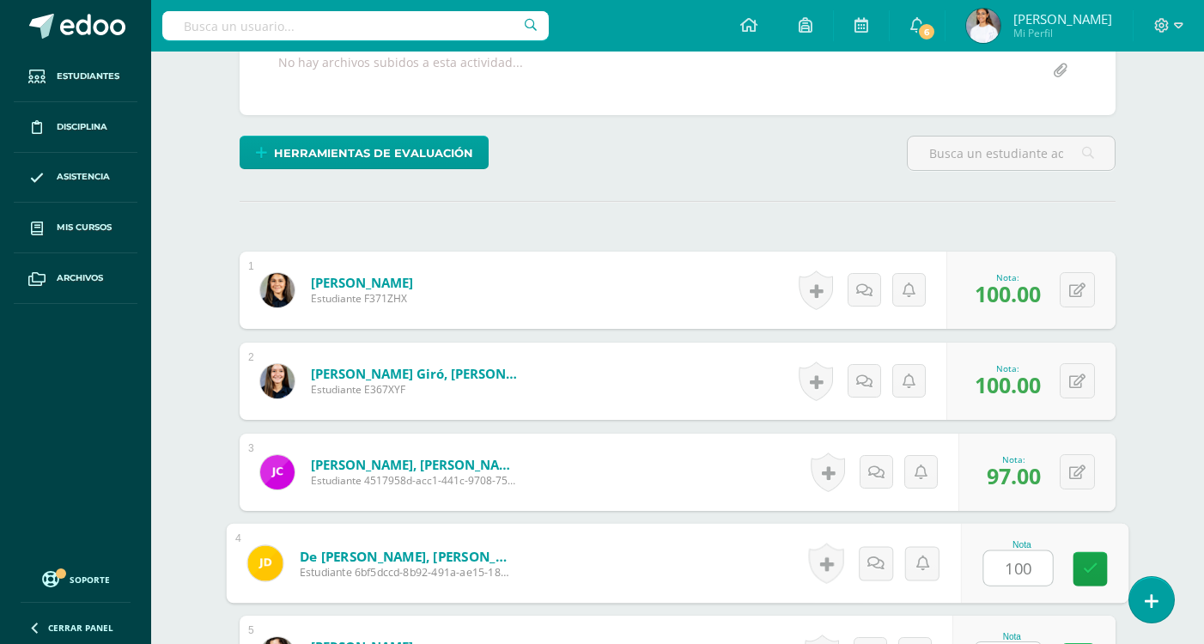
type input "100"
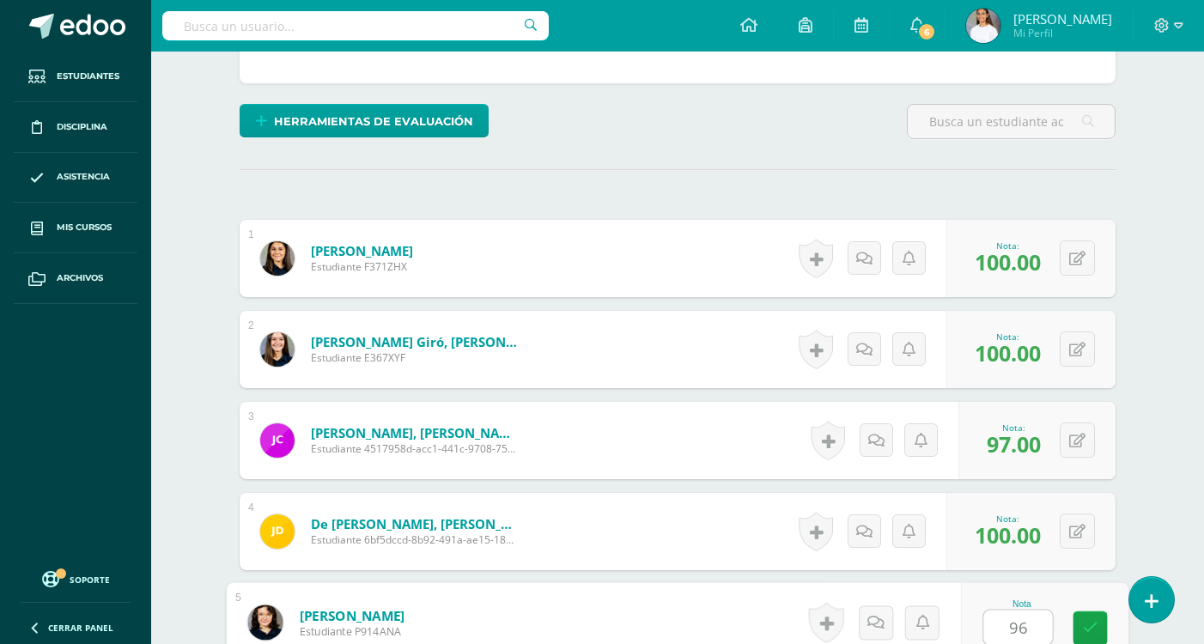
type input "96"
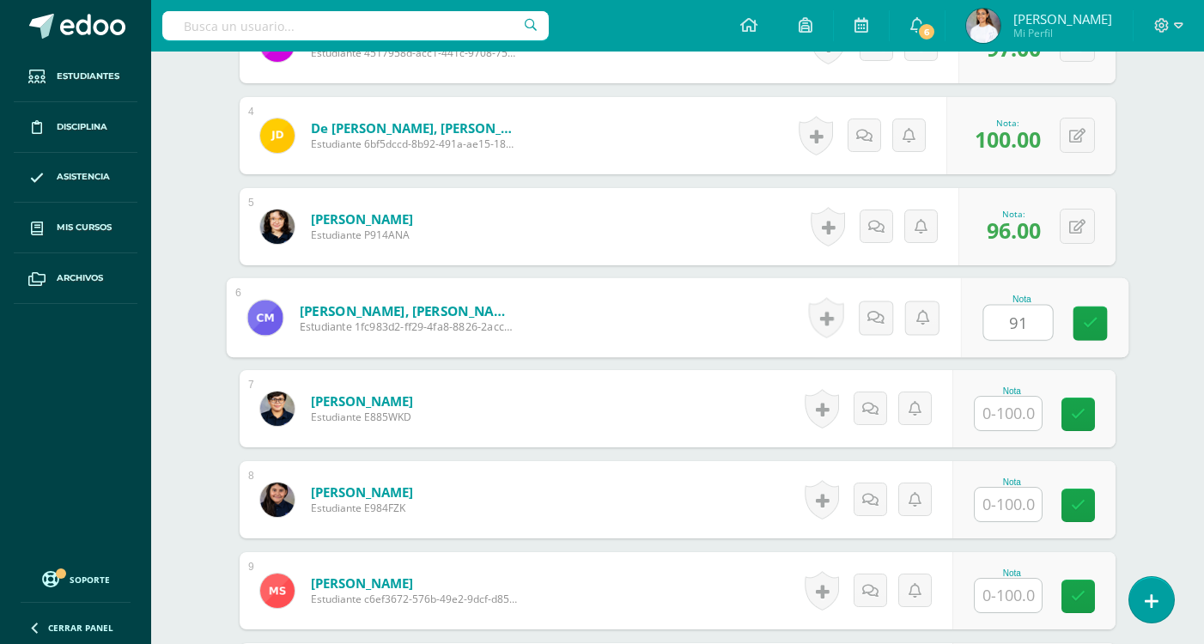
type input "91"
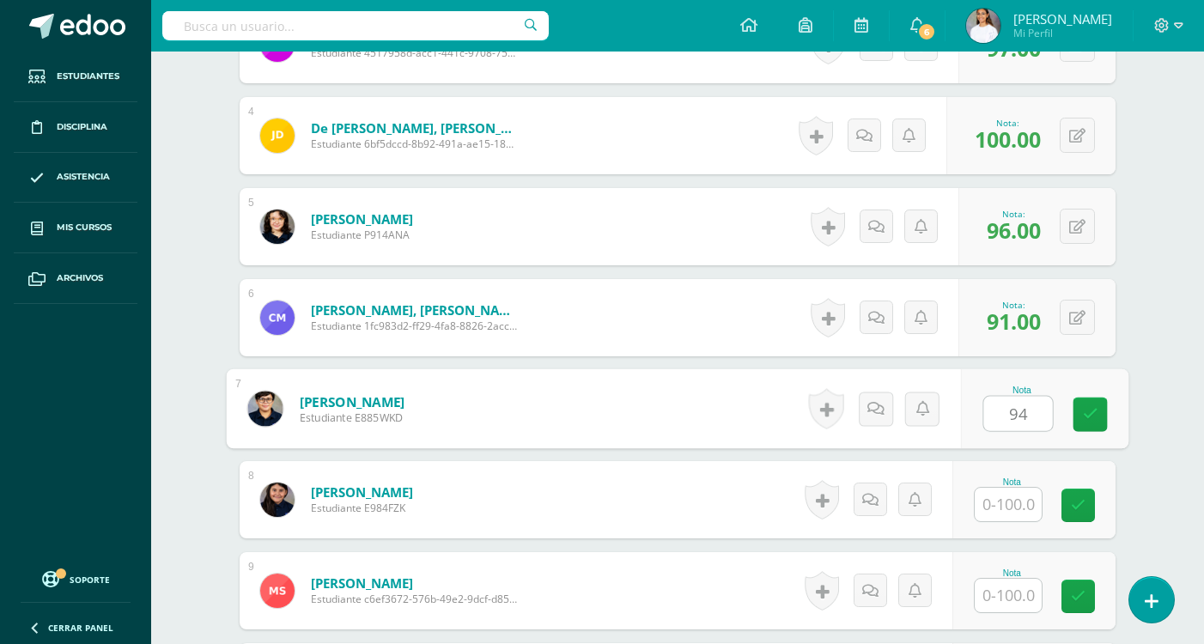
type input "94"
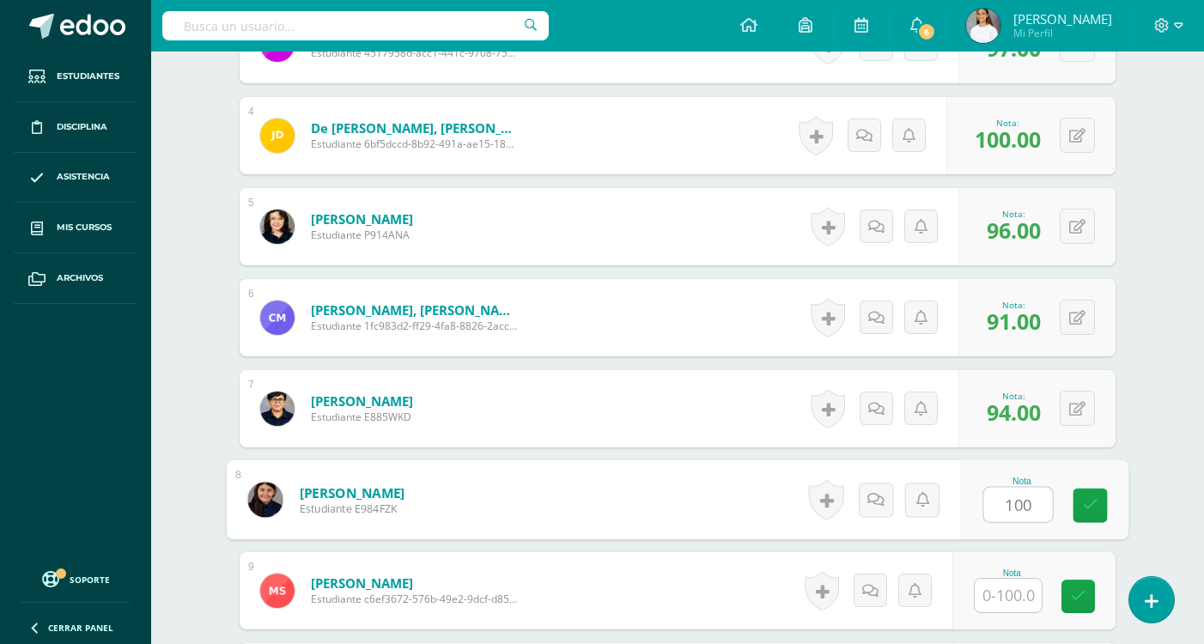
type input "100"
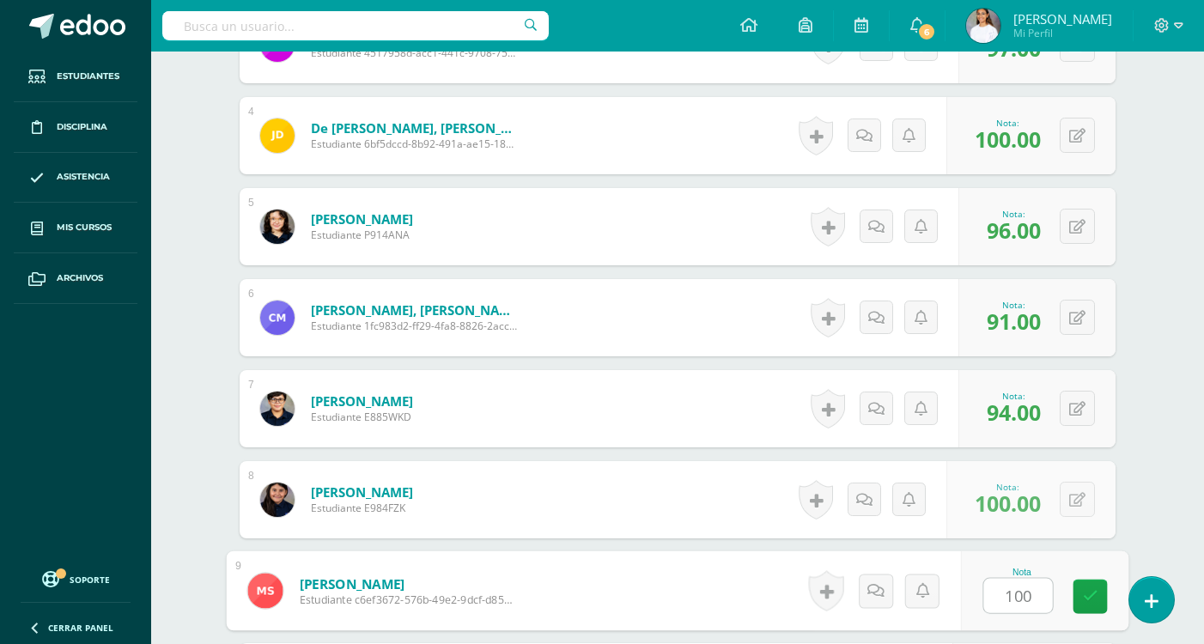
type input "100"
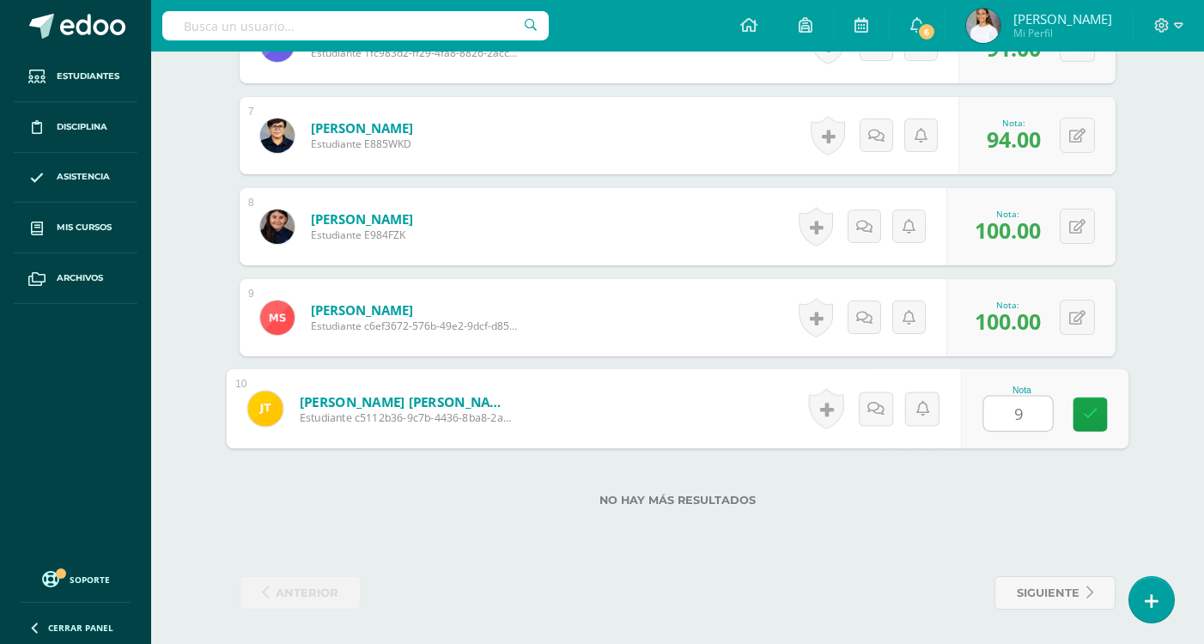
type input "98"
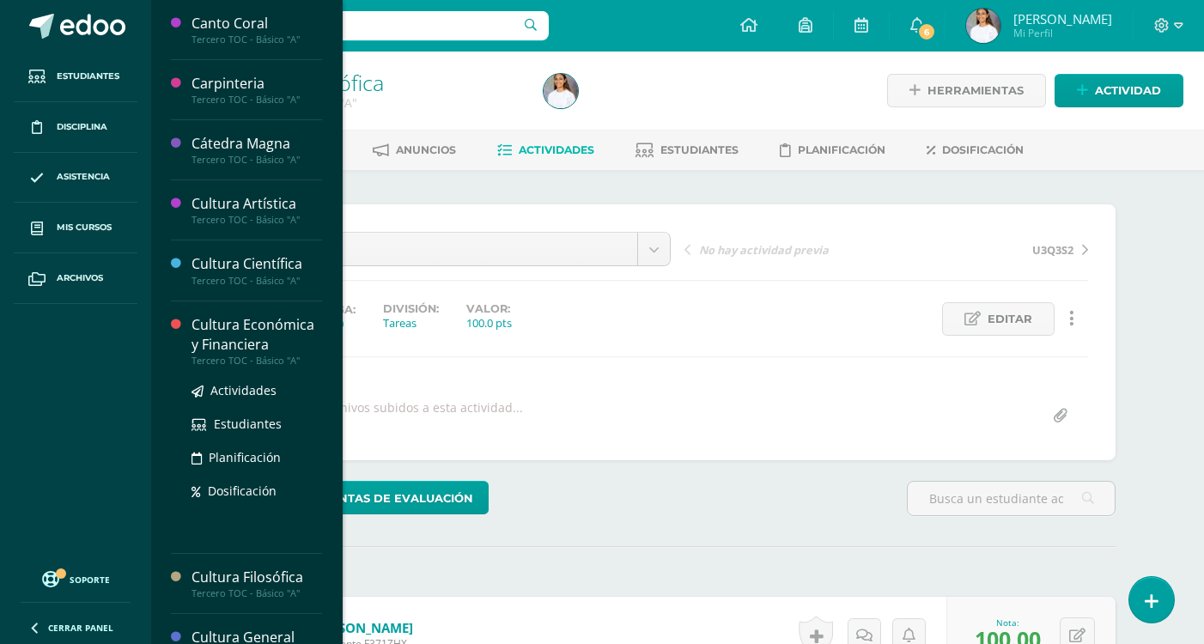
scroll to position [86, 0]
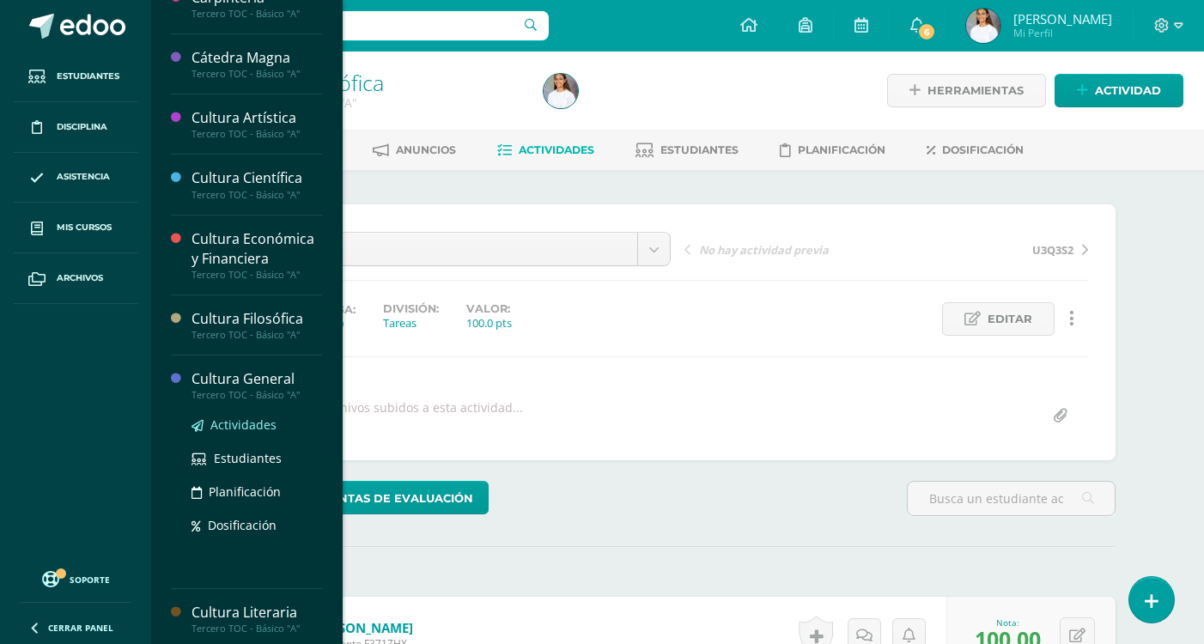
click at [247, 422] on span "Actividades" at bounding box center [243, 425] width 66 height 16
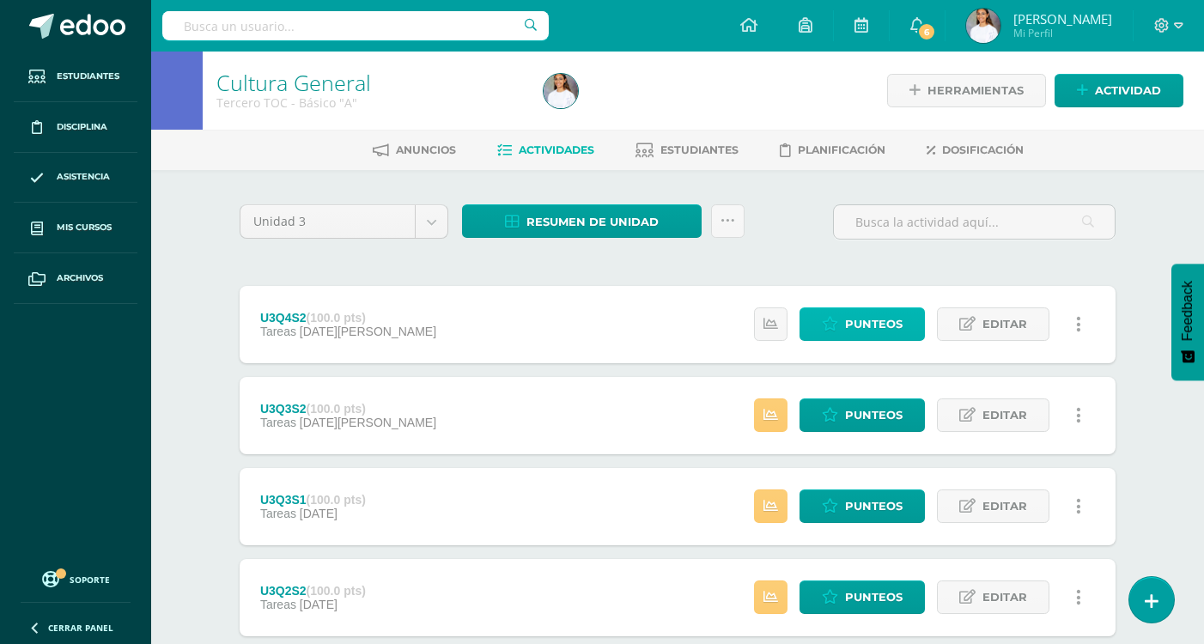
click at [842, 313] on link "Punteos" at bounding box center [862, 323] width 125 height 33
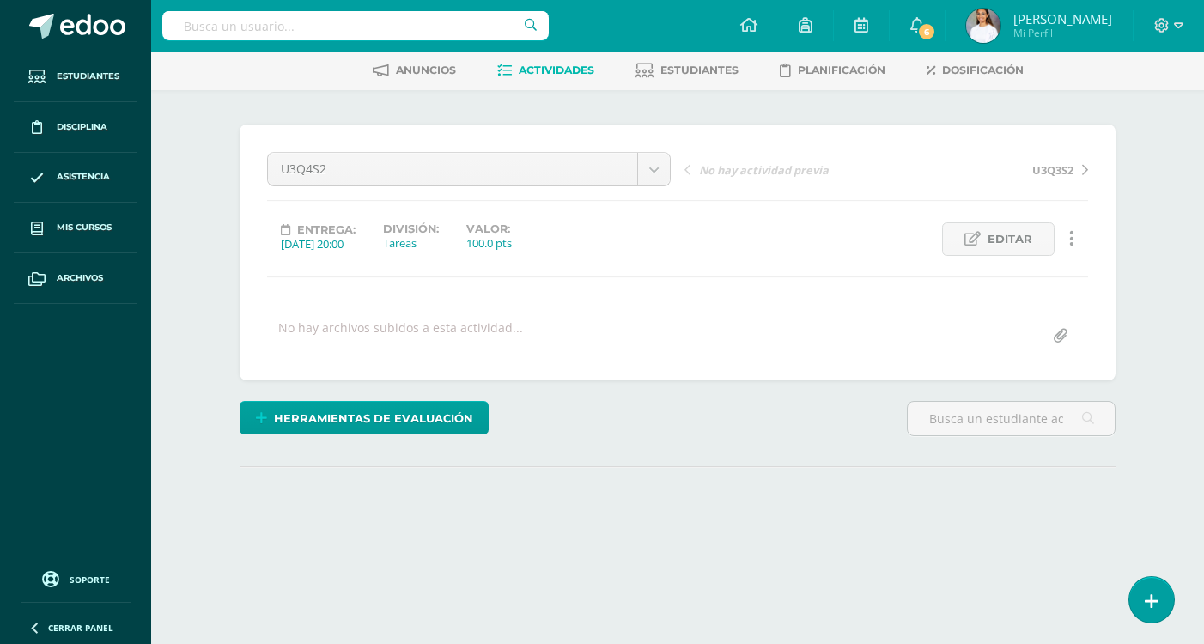
scroll to position [159, 0]
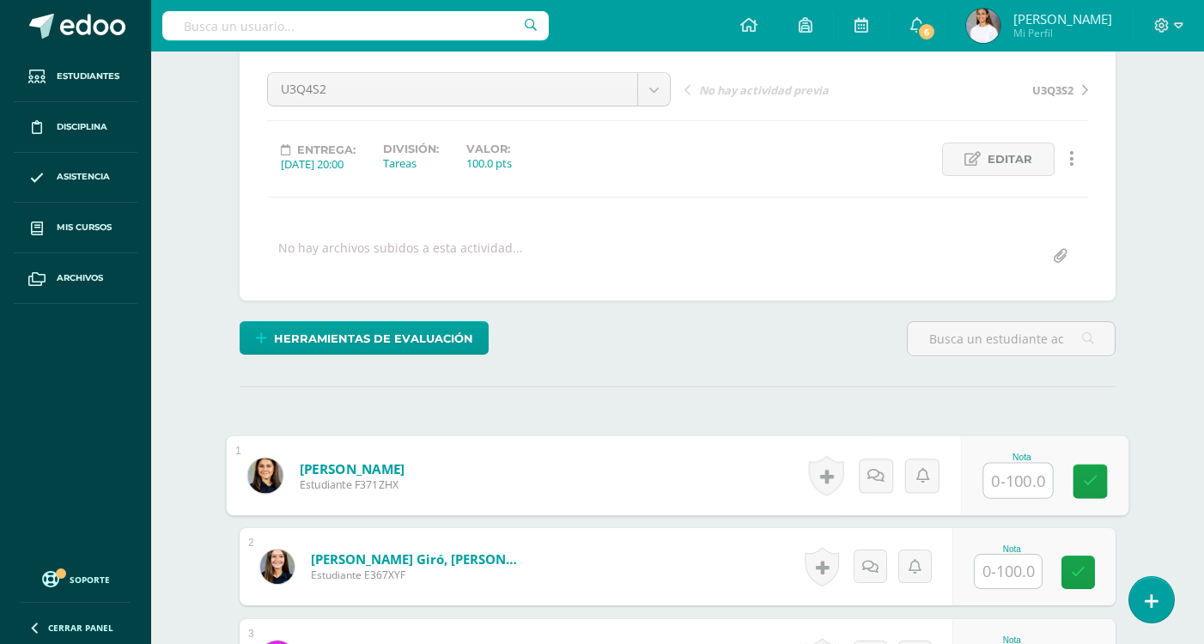
click at [984, 492] on input "text" at bounding box center [1018, 481] width 69 height 34
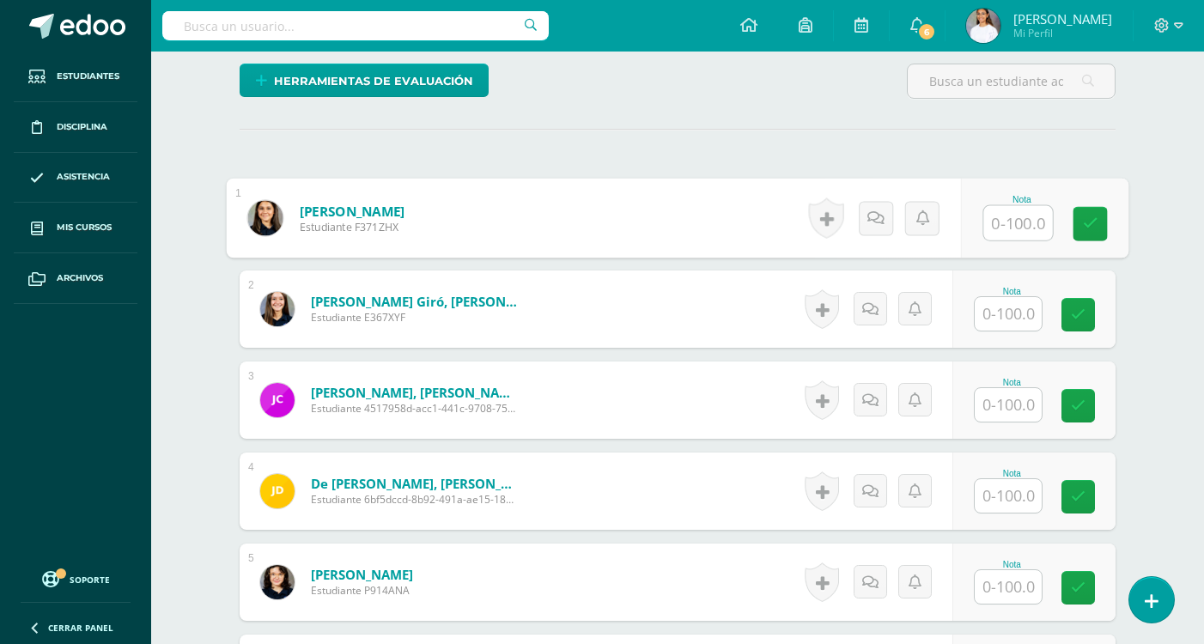
scroll to position [418, 0]
type input "100"
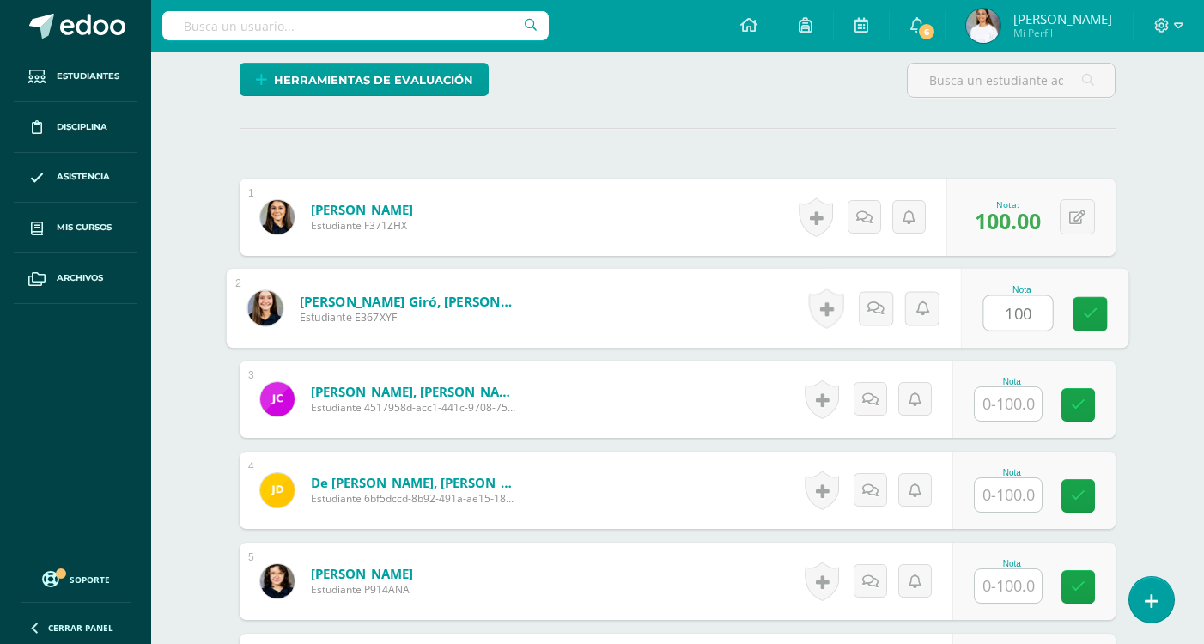
type input "100"
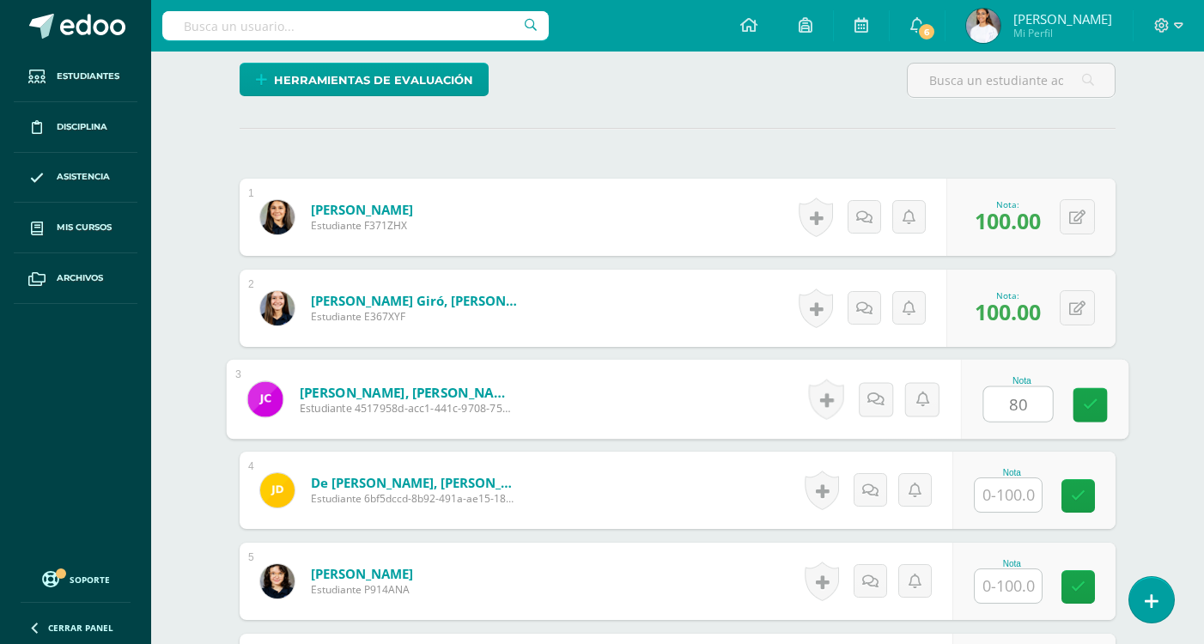
type input "80"
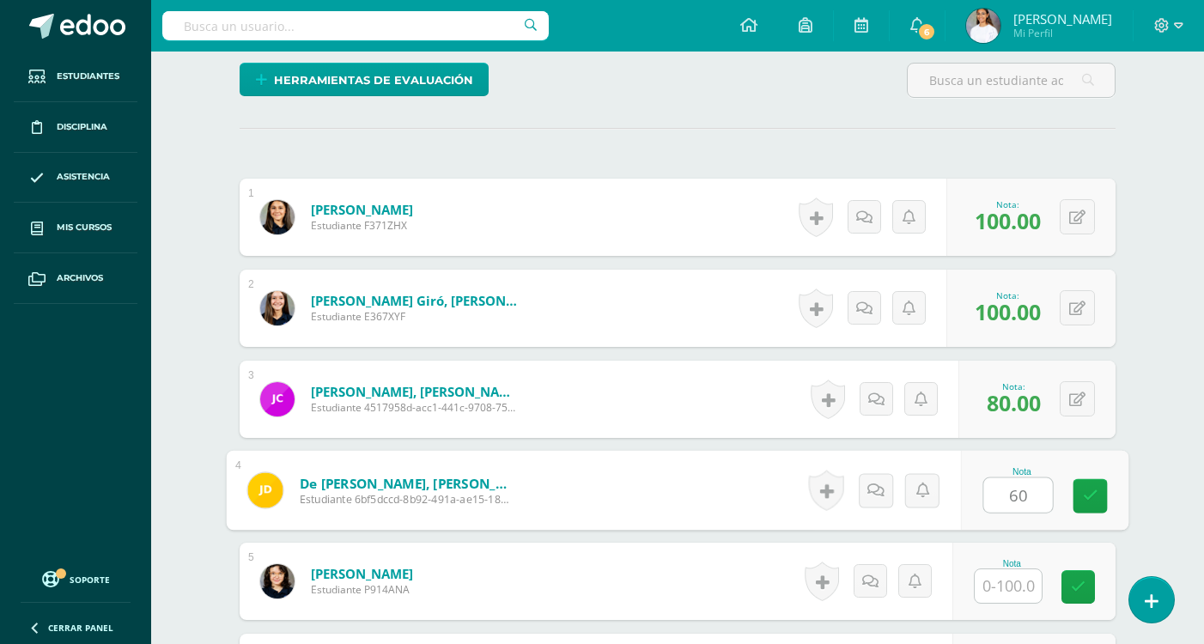
type input "60"
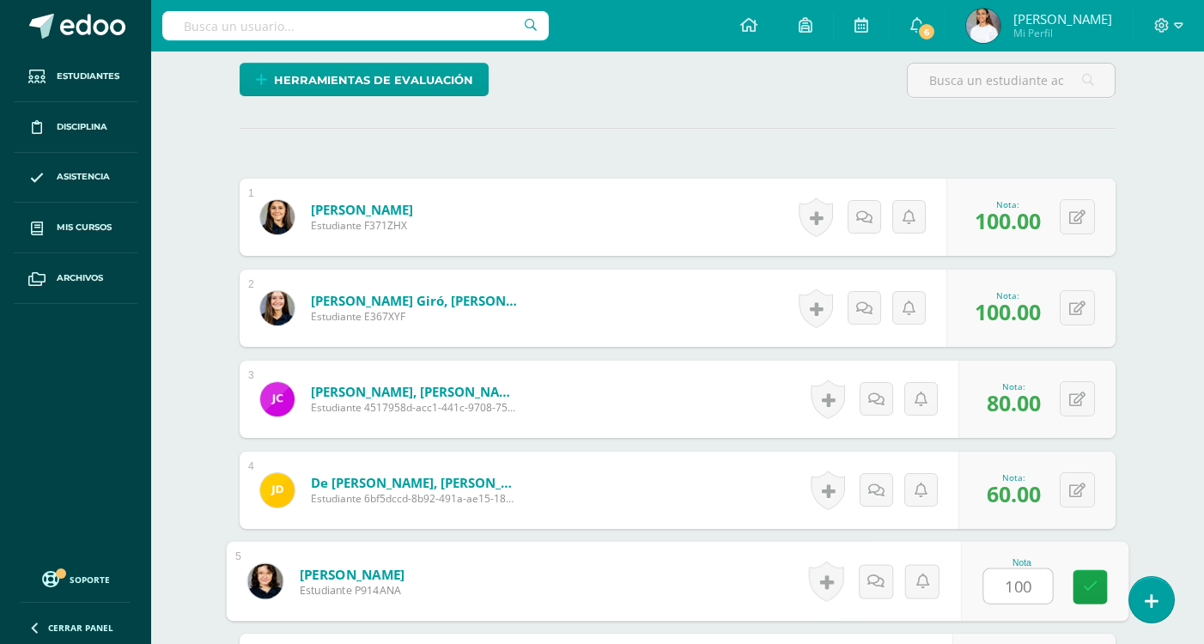
type input "100"
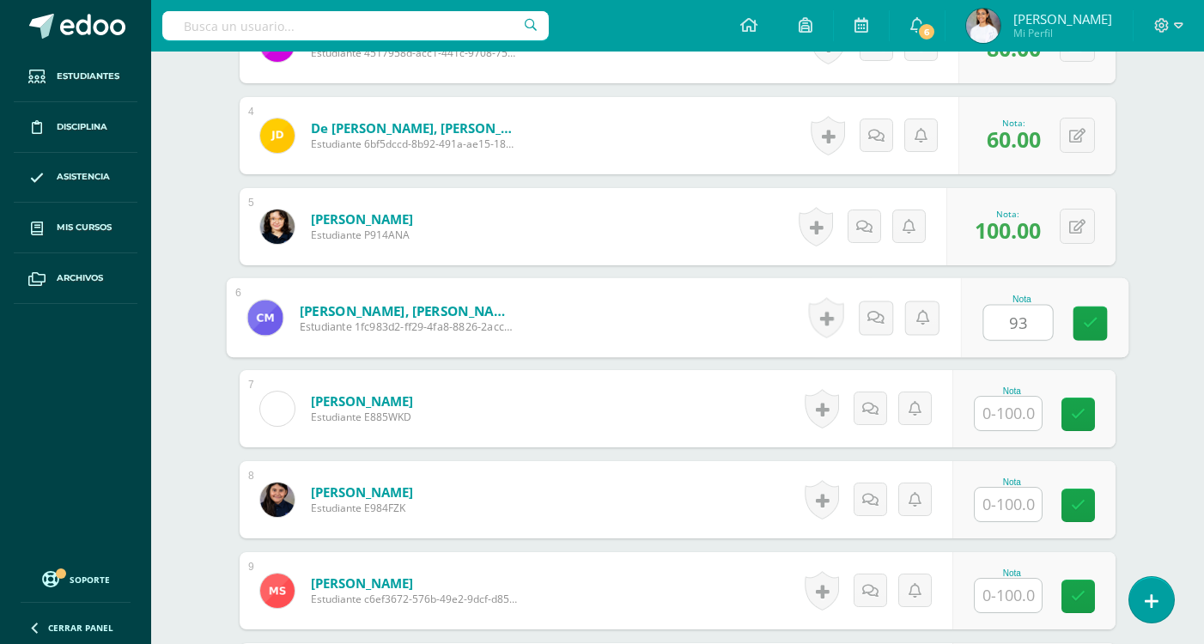
type input "93"
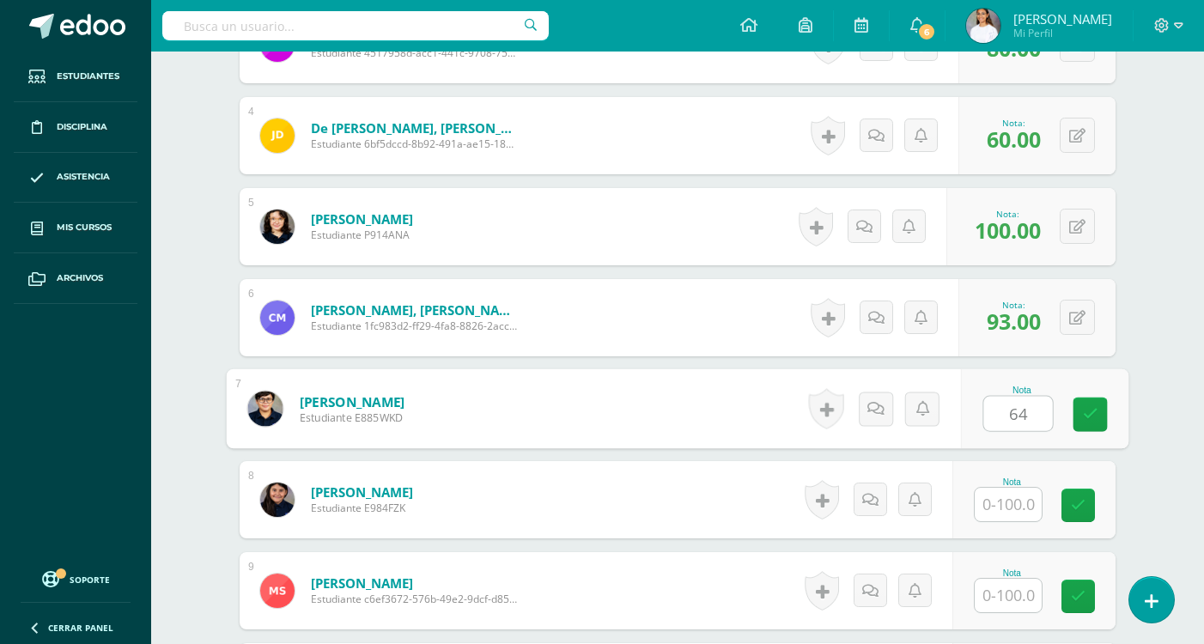
type input "64"
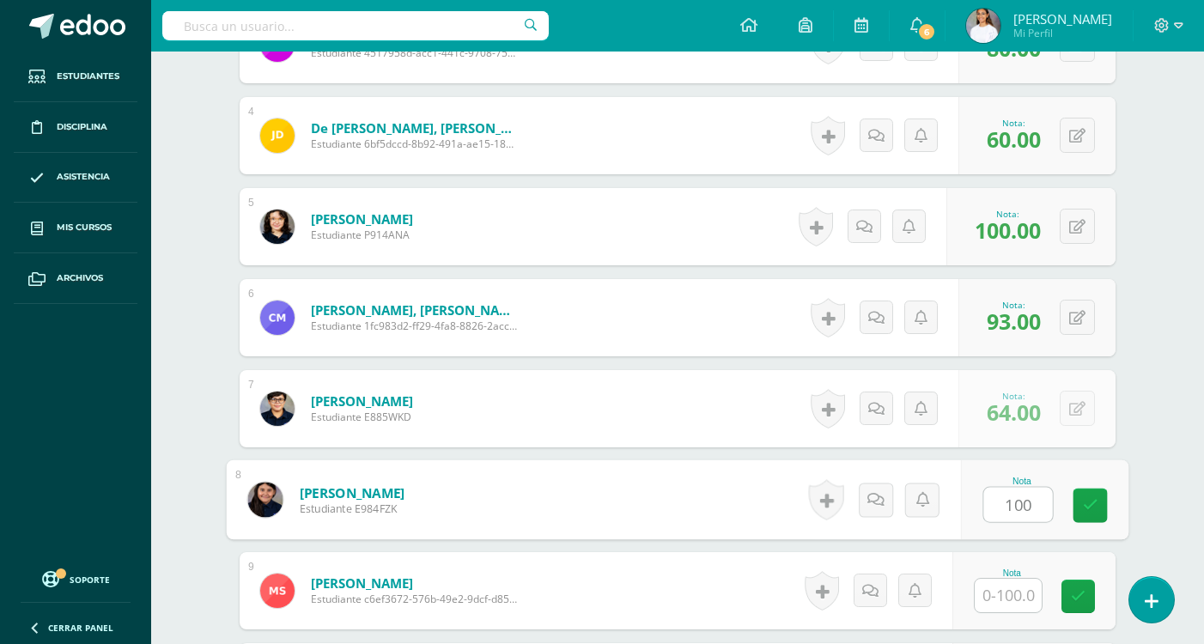
type input "100"
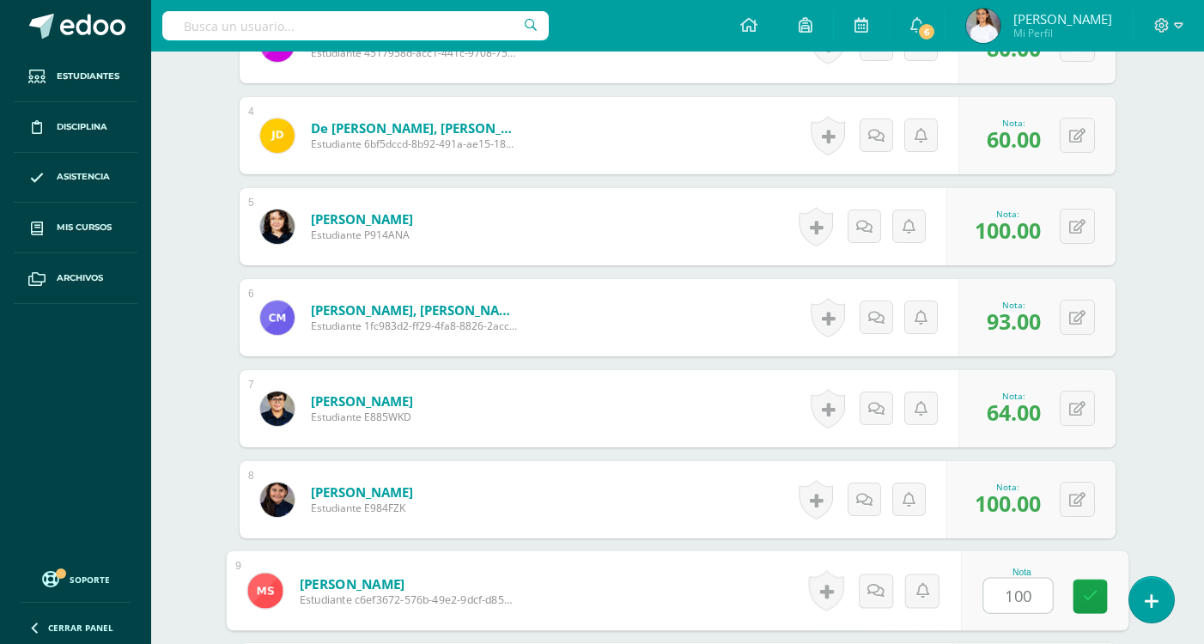
type input "100"
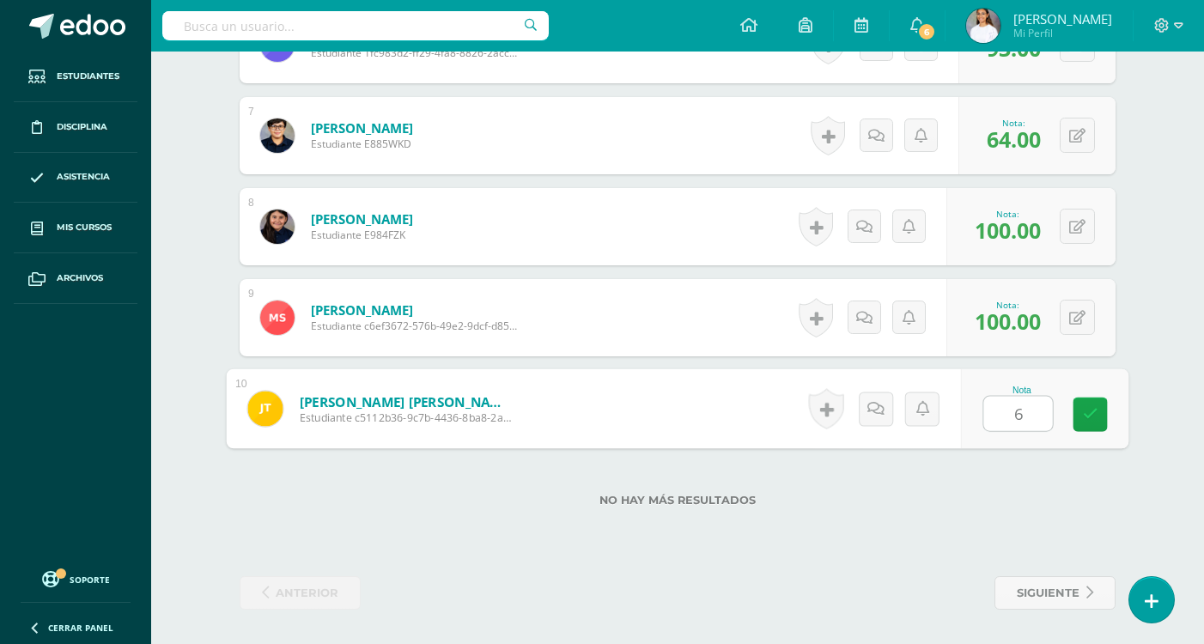
type input "60"
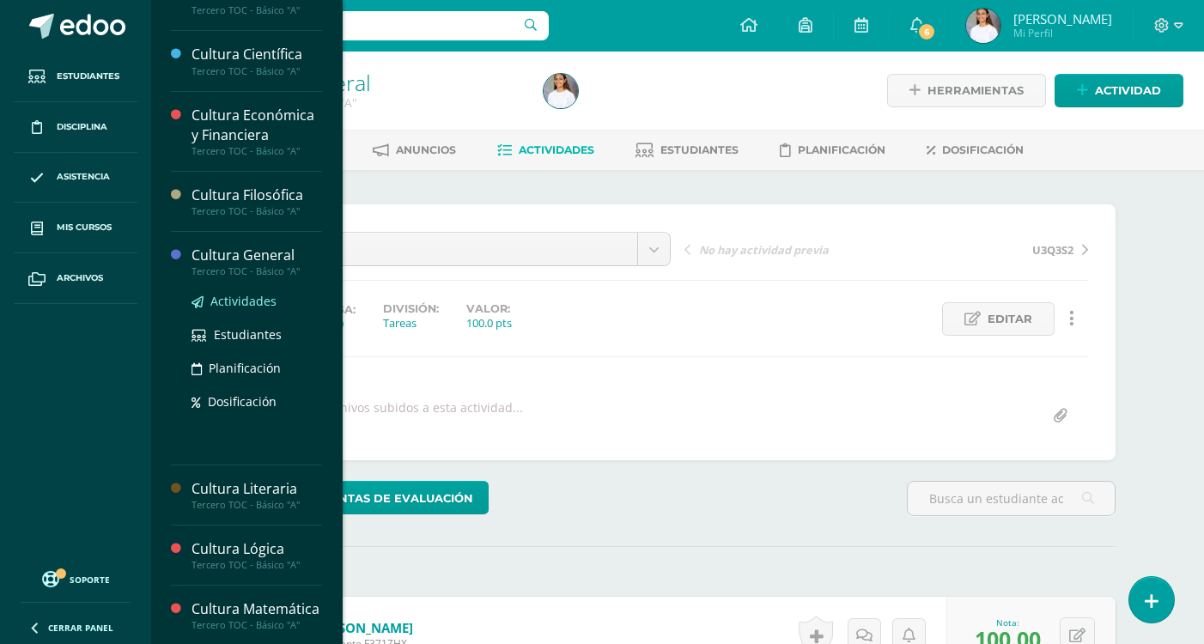
scroll to position [258, 0]
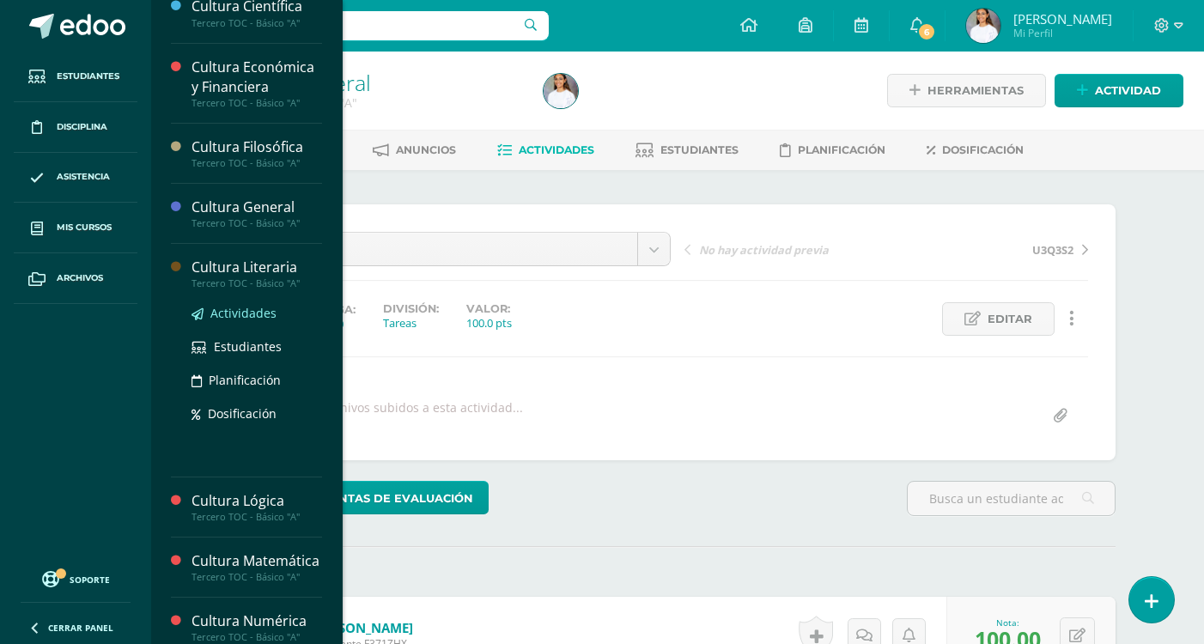
click at [230, 314] on span "Actividades" at bounding box center [243, 313] width 66 height 16
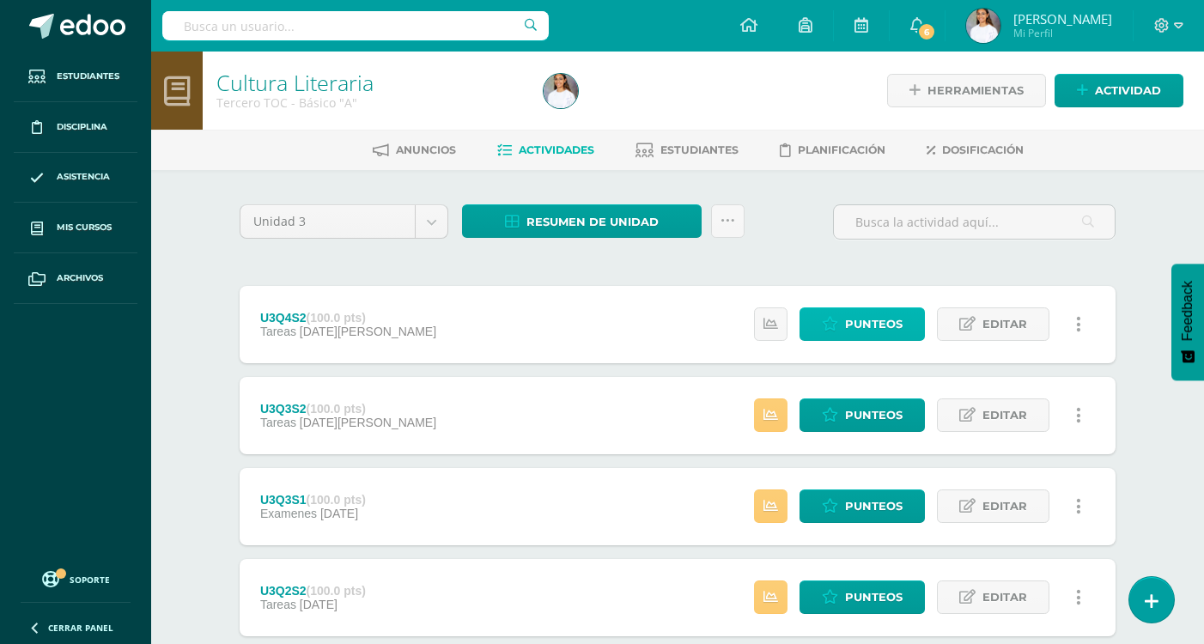
click at [886, 320] on span "Punteos" at bounding box center [874, 324] width 58 height 32
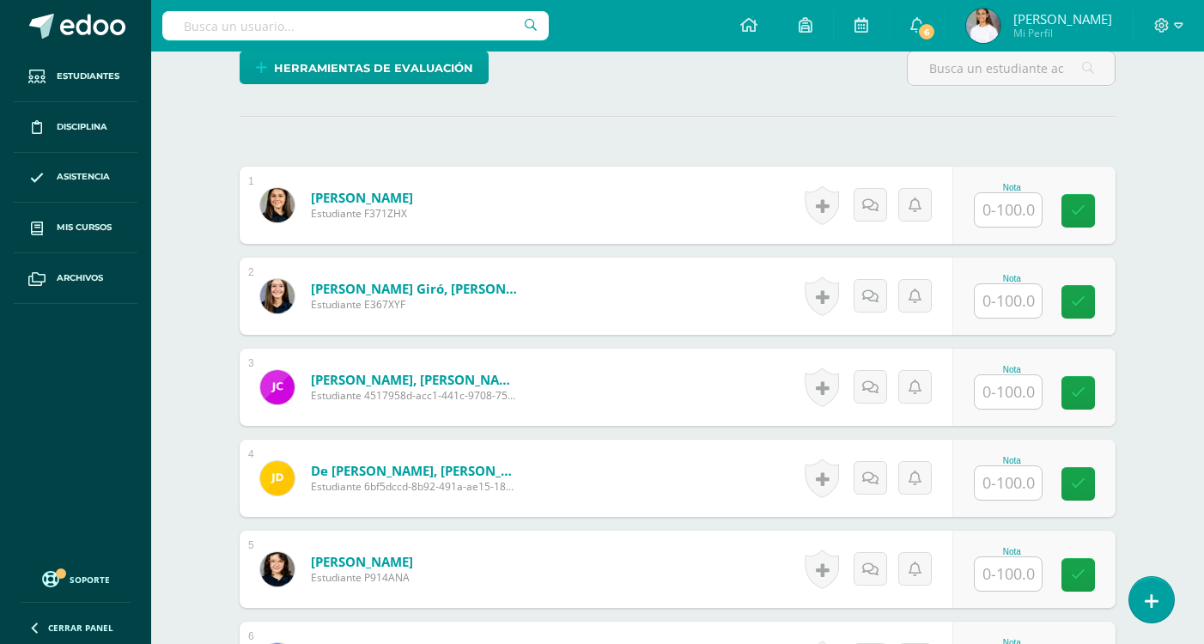
scroll to position [431, 0]
click at [989, 212] on input "text" at bounding box center [1008, 208] width 67 height 33
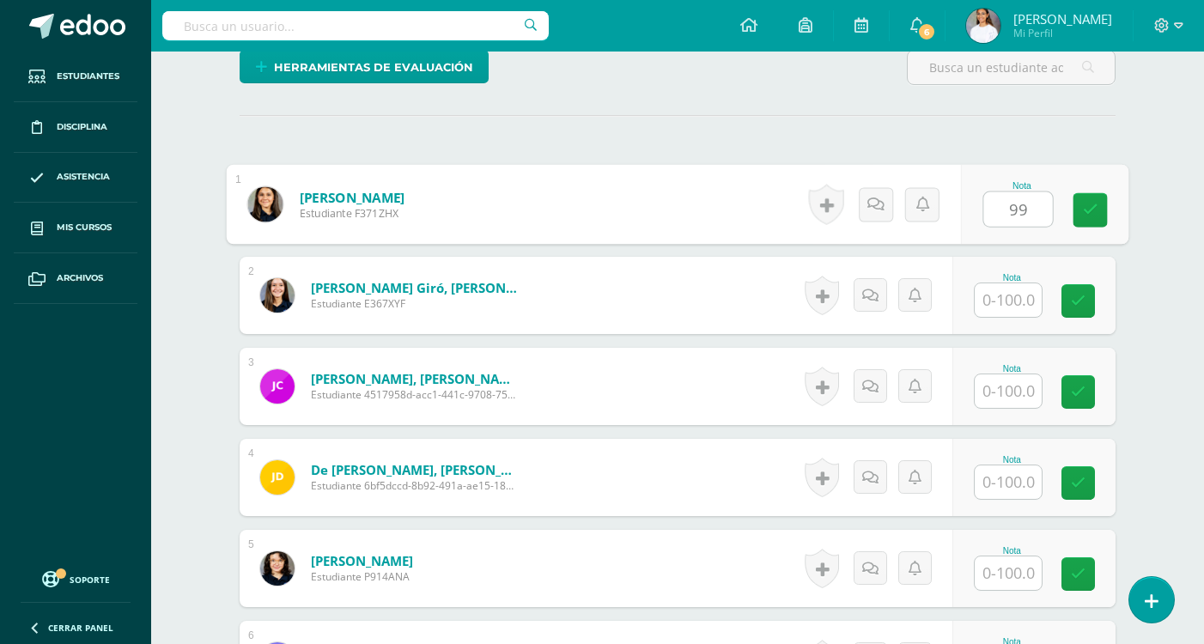
type input "99"
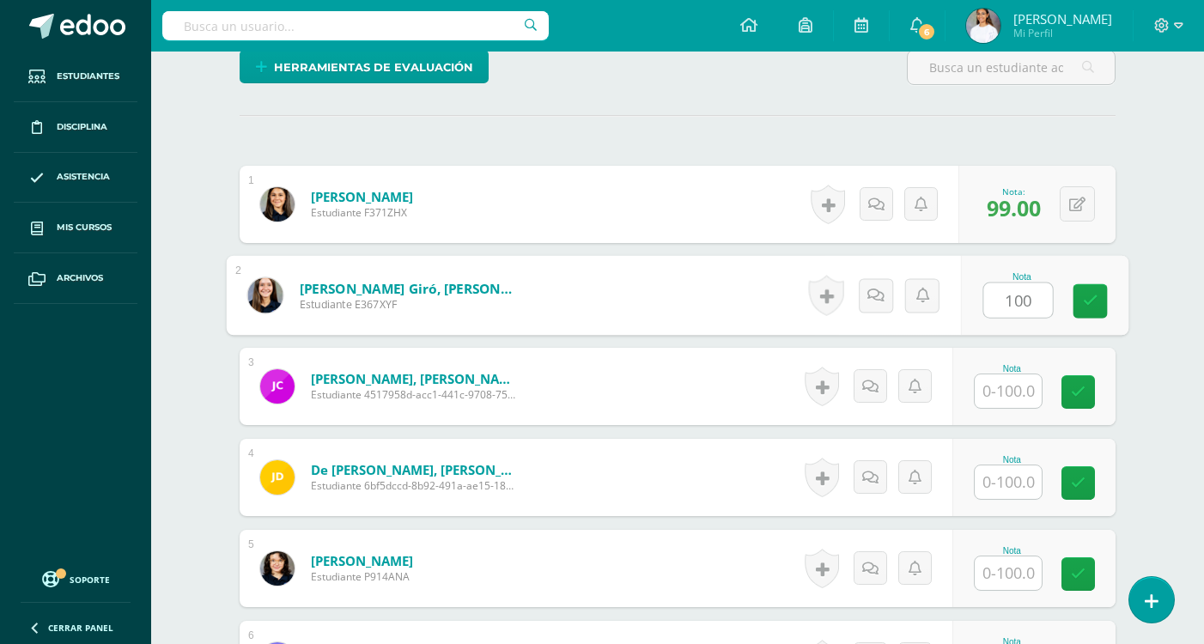
type input "100"
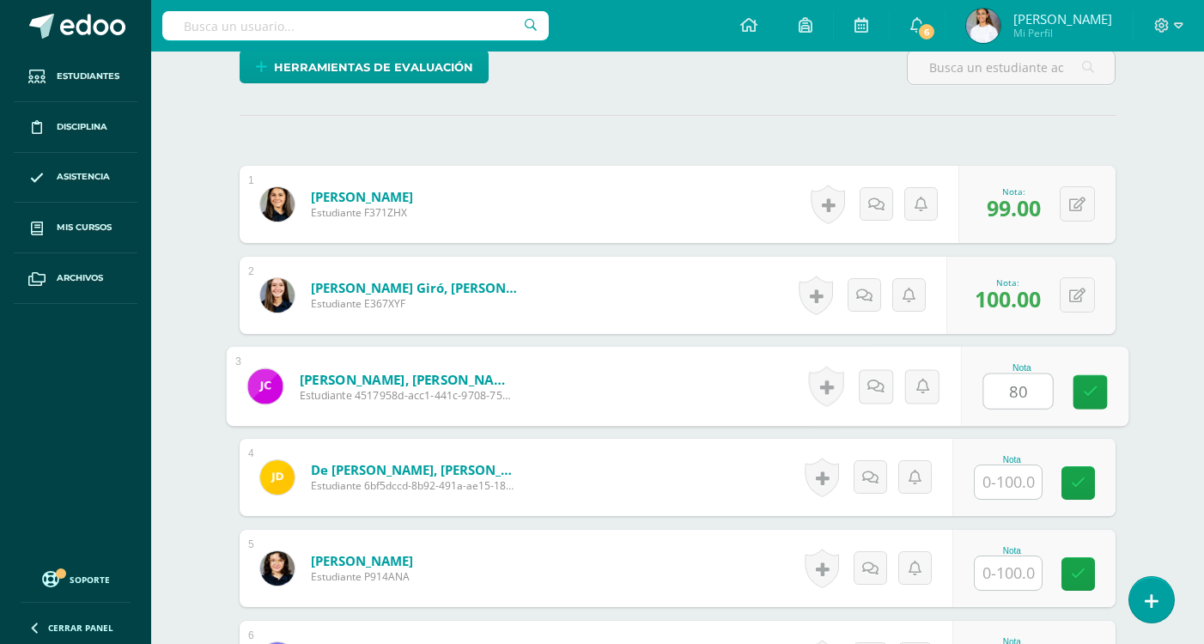
type input "80"
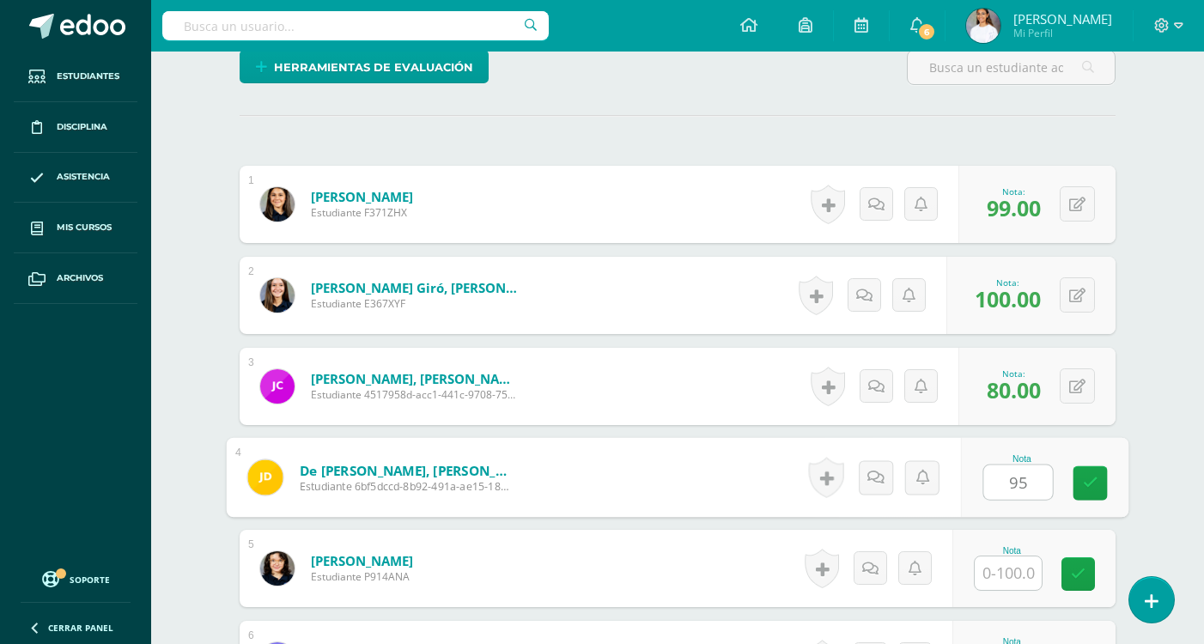
type input "95"
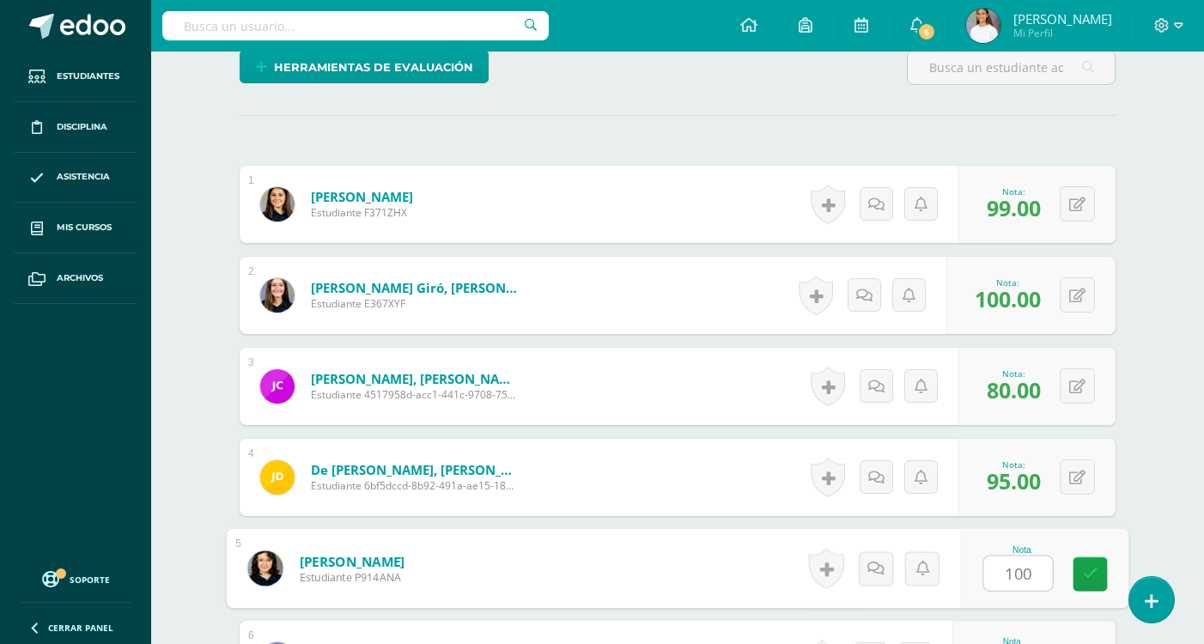
type input "100"
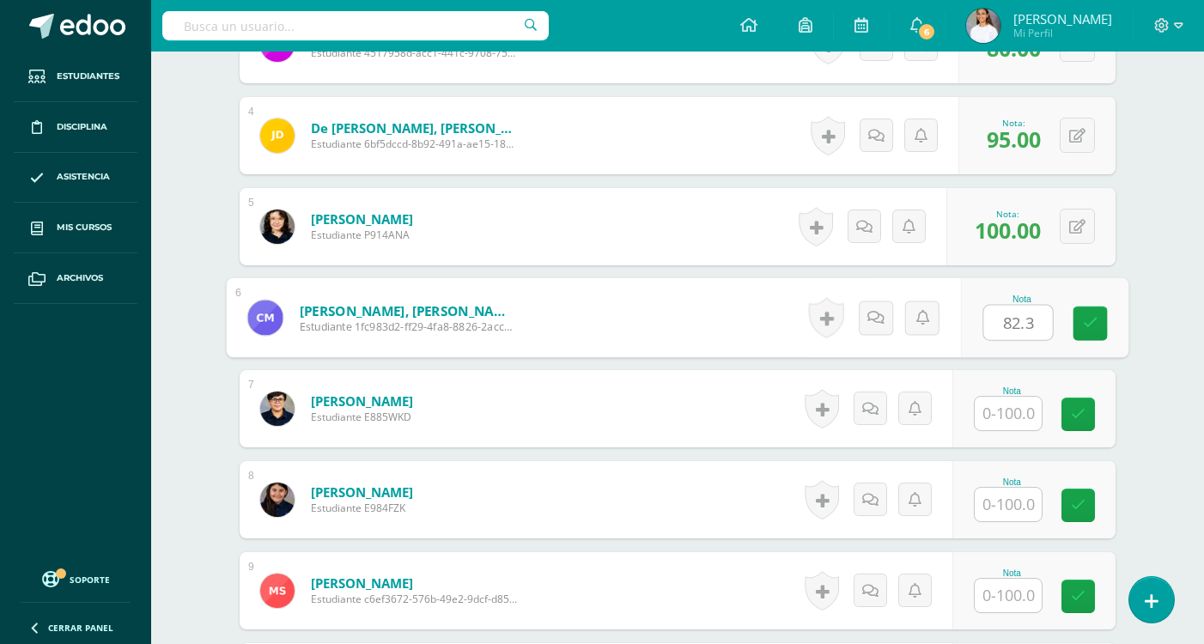
type input "82.3"
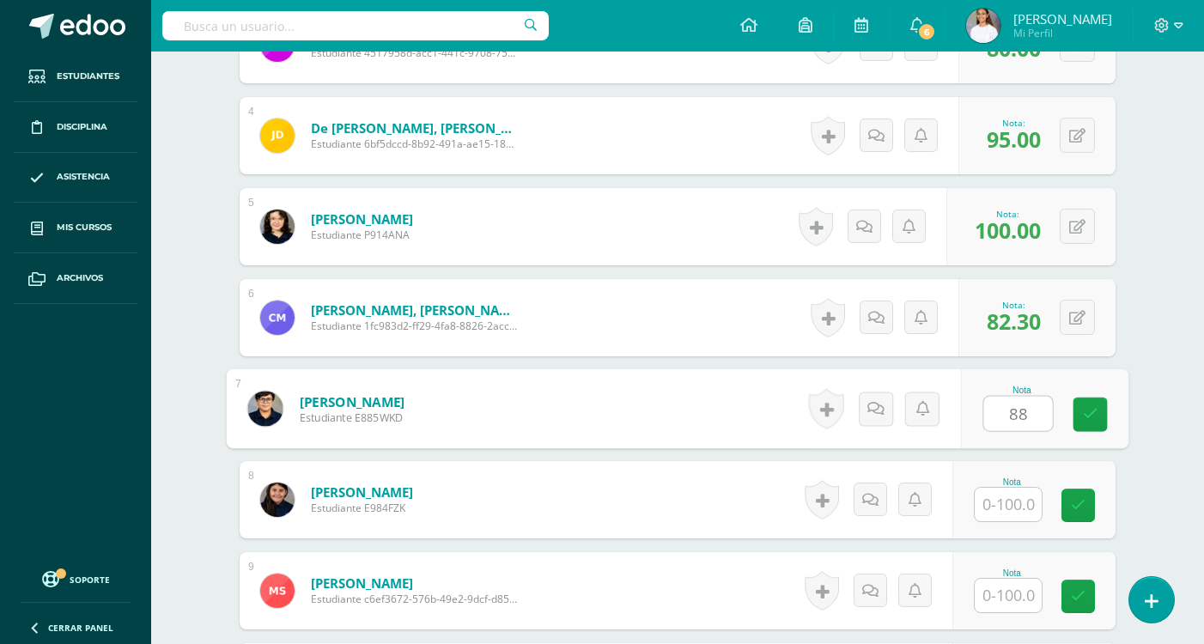
type input "88"
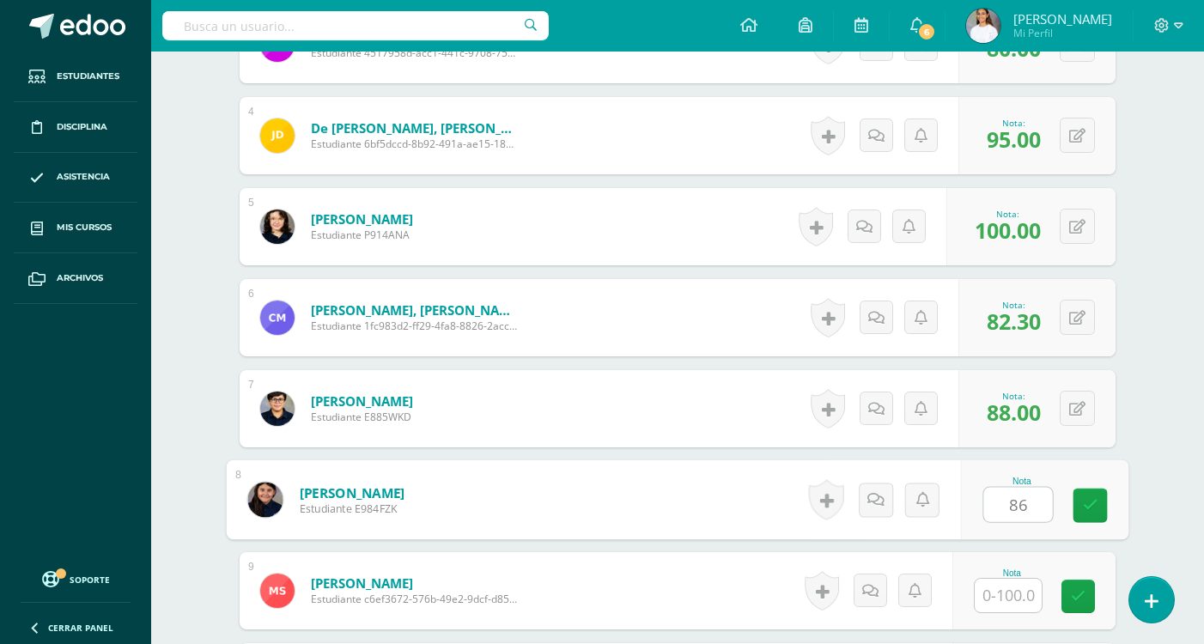
type input "86"
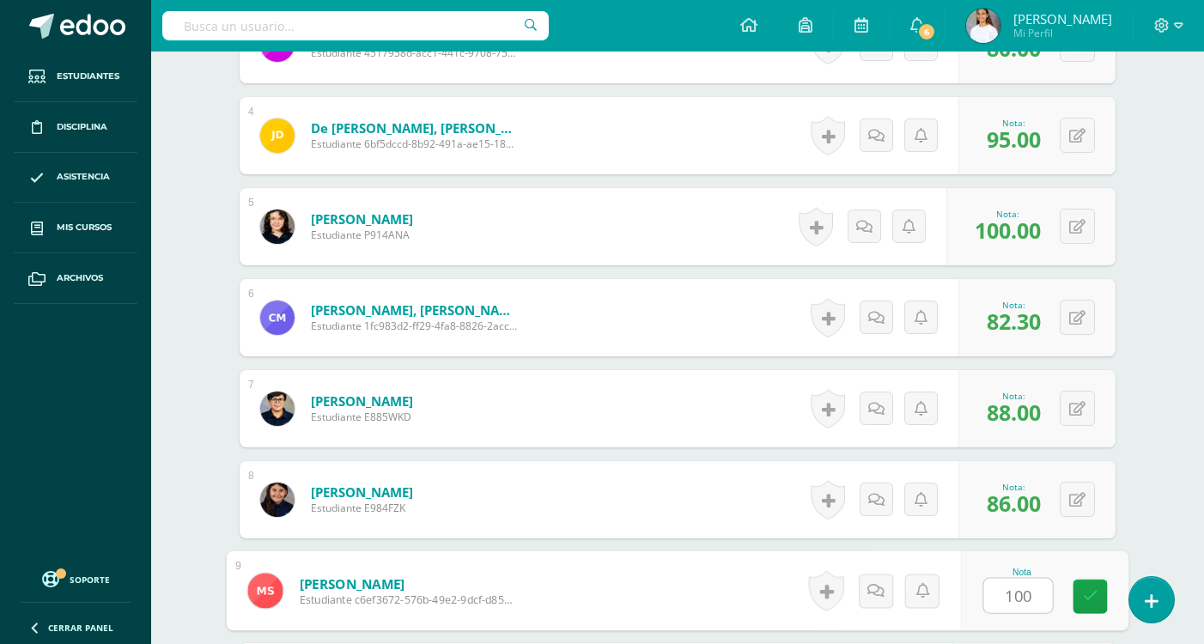
type input "100"
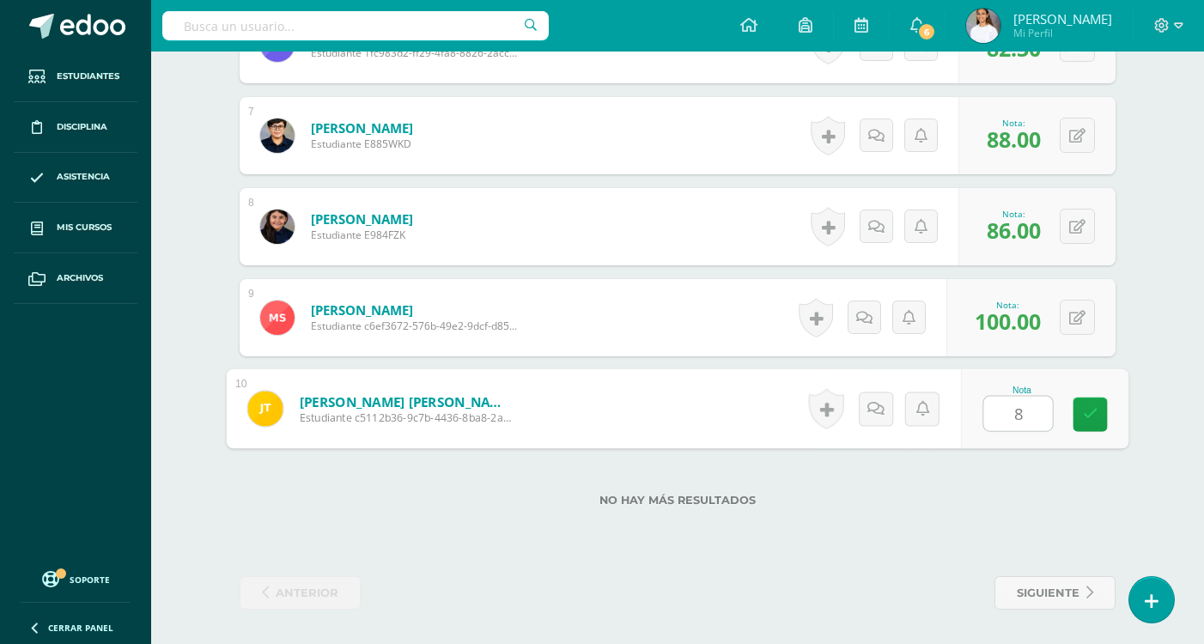
type input "83"
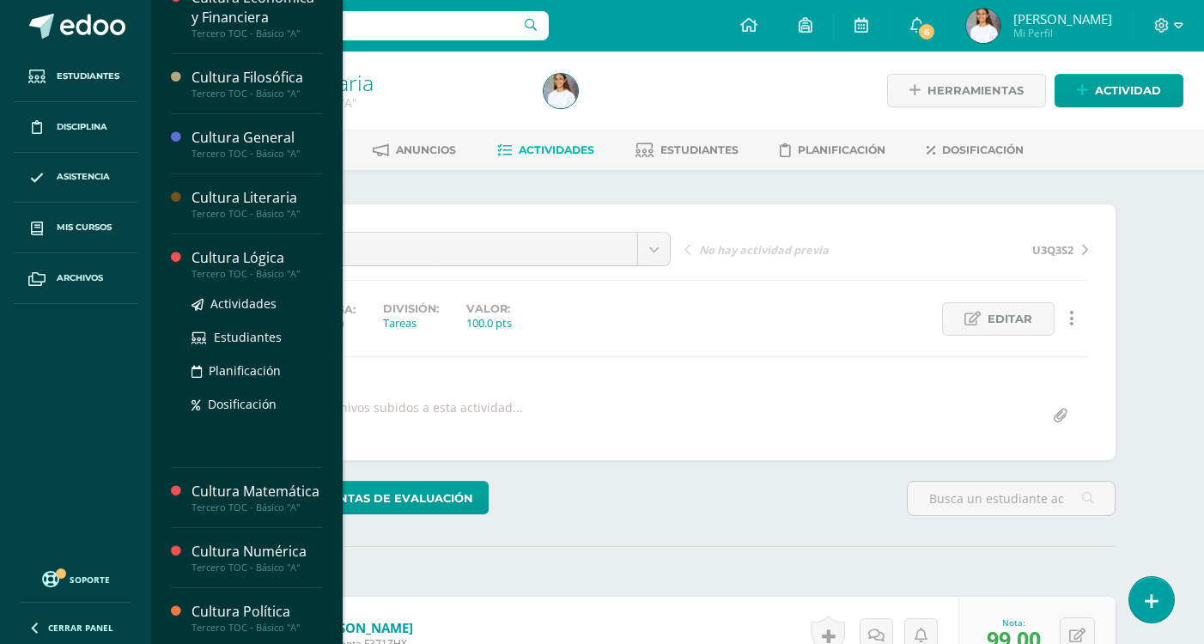
scroll to position [344, 0]
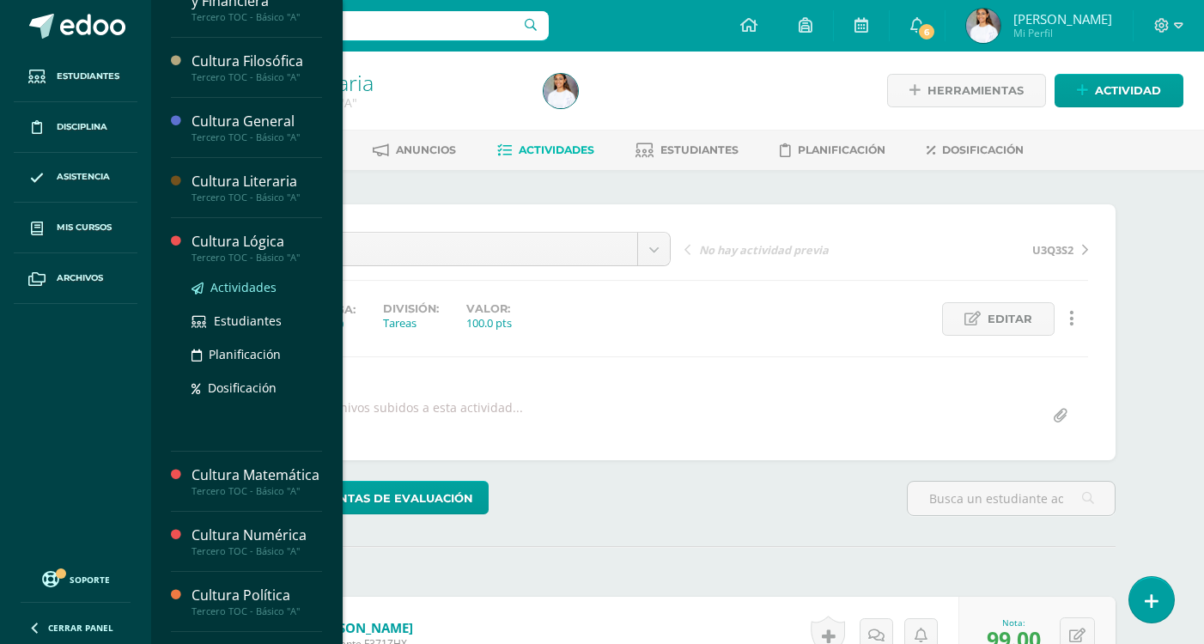
click at [232, 279] on span "Actividades" at bounding box center [243, 287] width 66 height 16
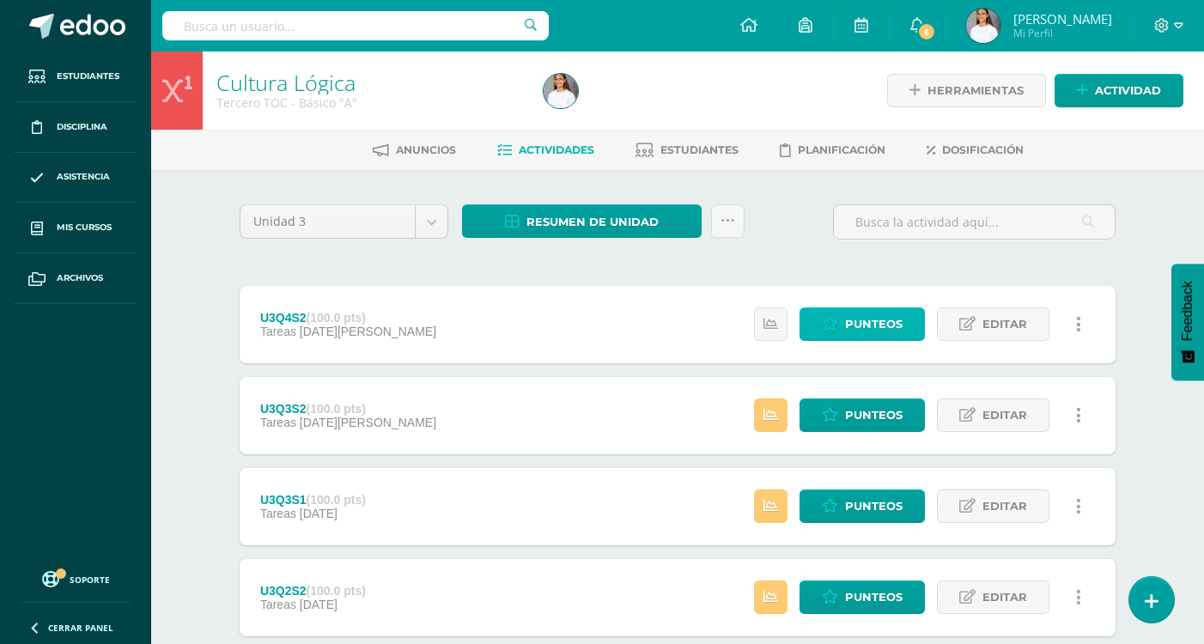
click at [874, 326] on span "Punteos" at bounding box center [874, 324] width 58 height 32
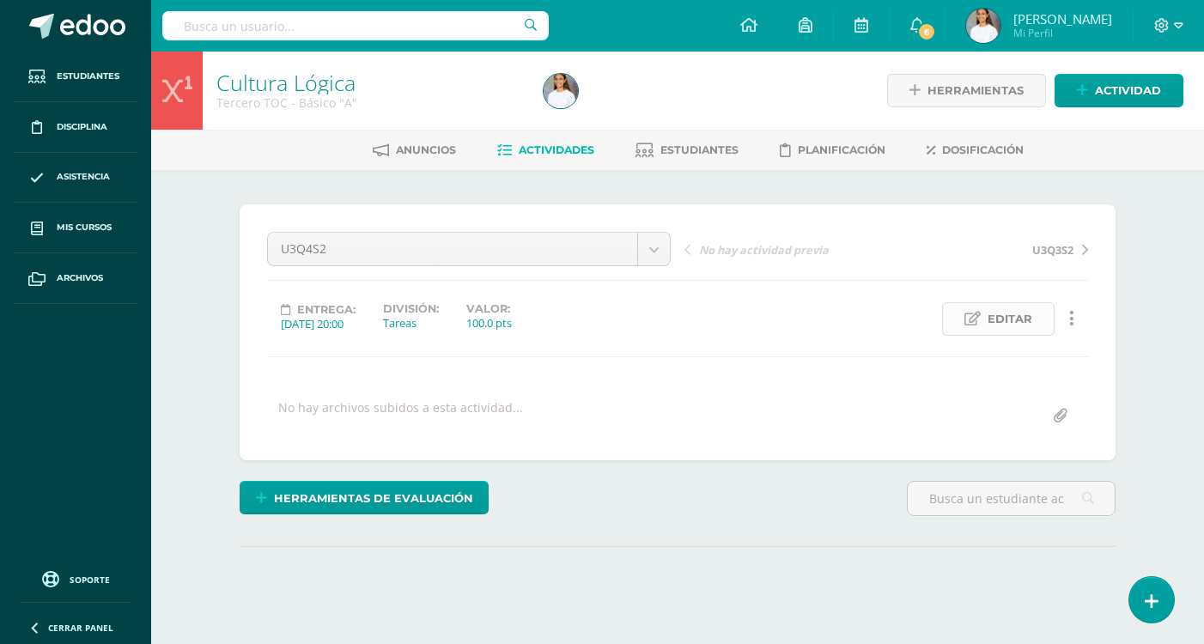
click at [1018, 332] on span "Editar" at bounding box center [1010, 319] width 45 height 32
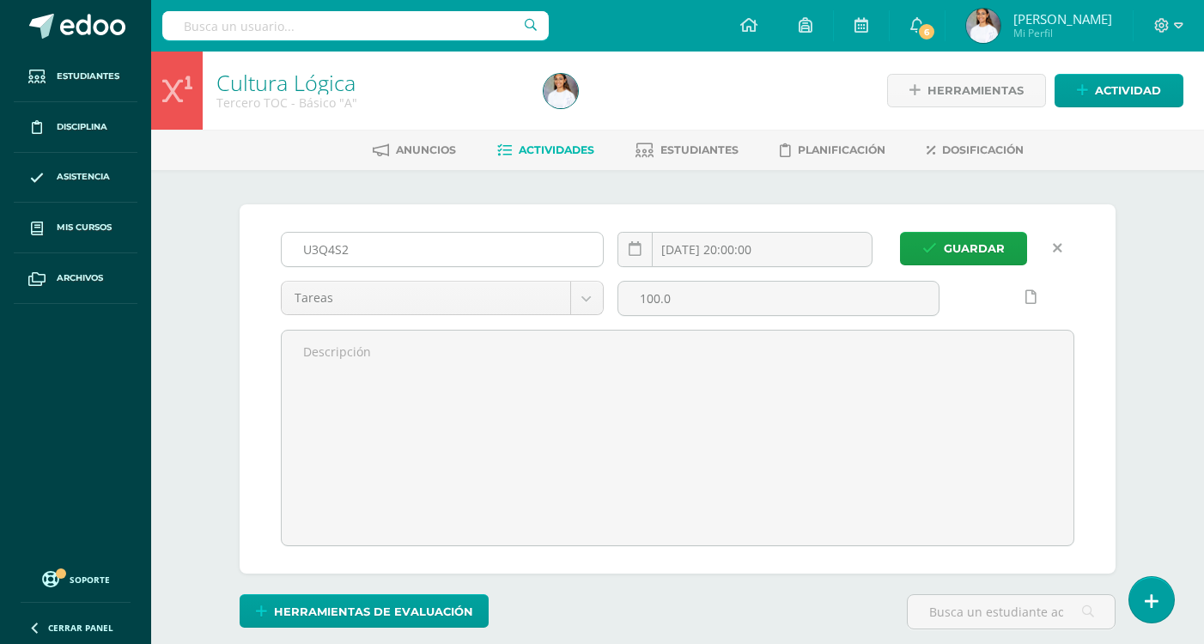
click at [496, 250] on input "U3Q4S2" at bounding box center [442, 249] width 321 height 33
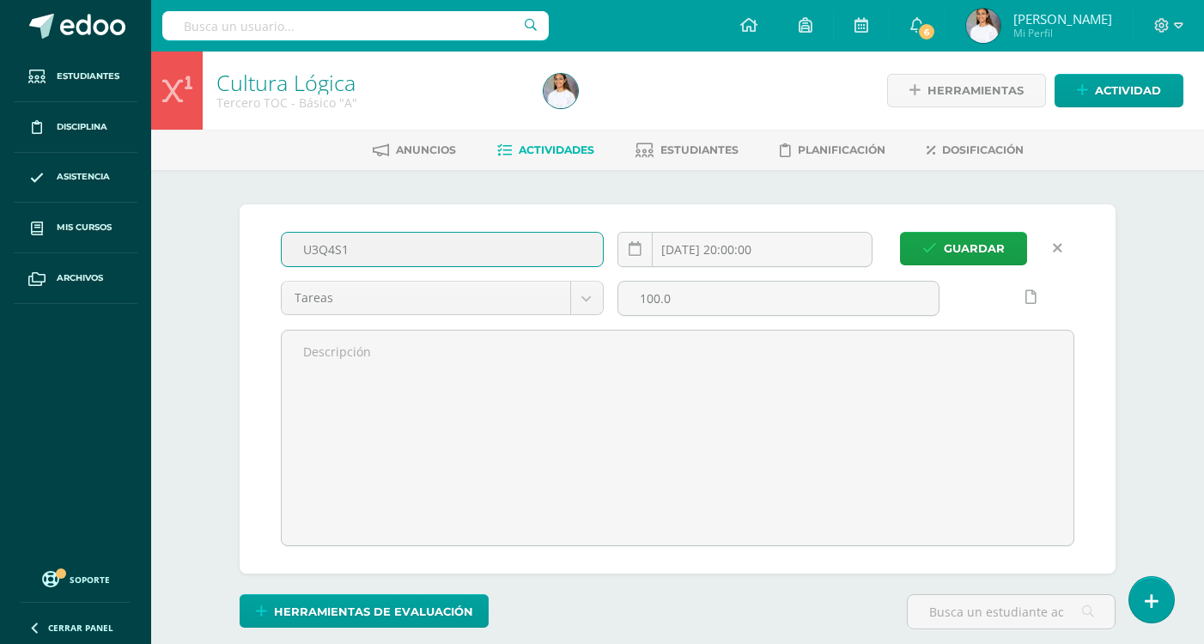
type input "U3Q4S1"
click at [900, 232] on button "Guardar" at bounding box center [963, 248] width 127 height 33
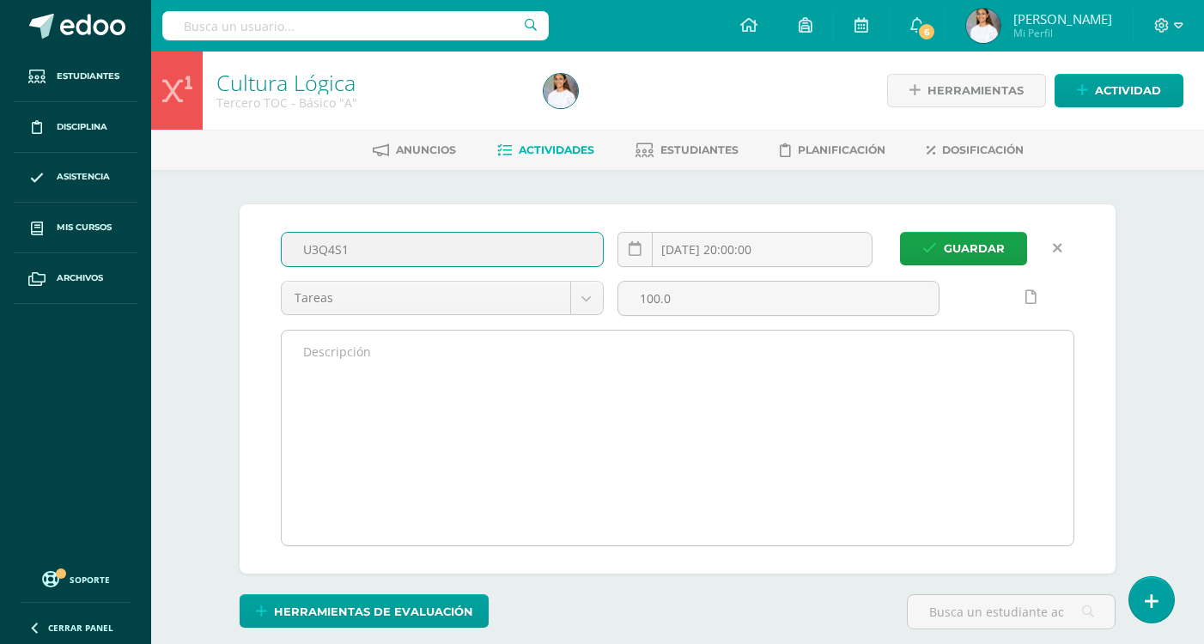
scroll to position [1, 0]
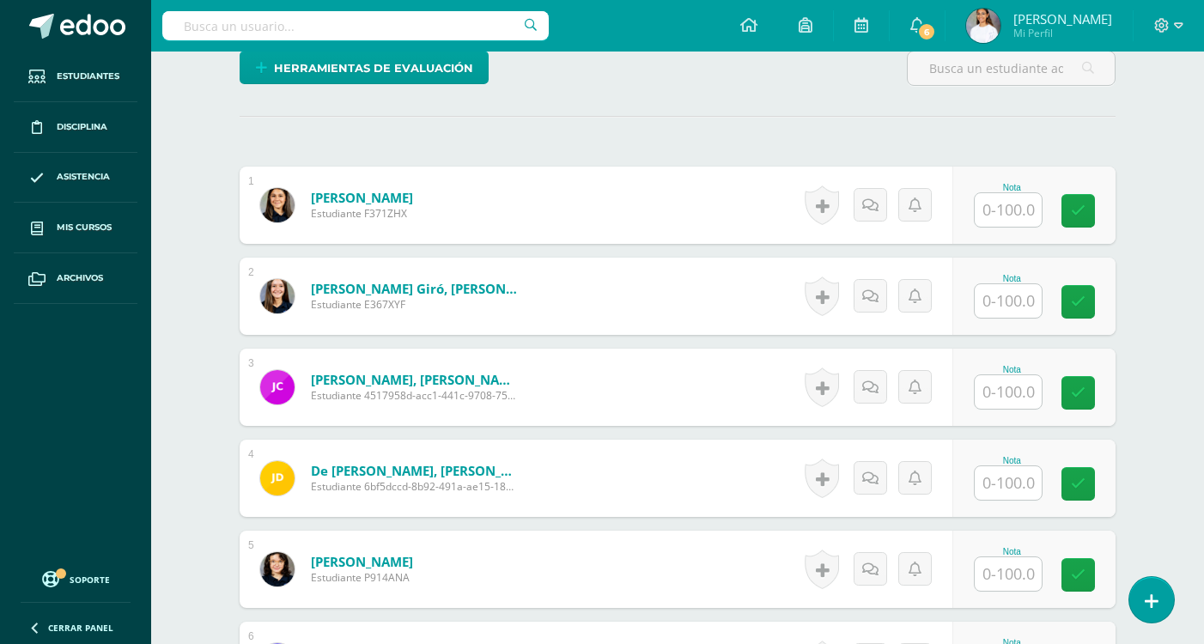
click at [1032, 209] on input "text" at bounding box center [1008, 209] width 67 height 33
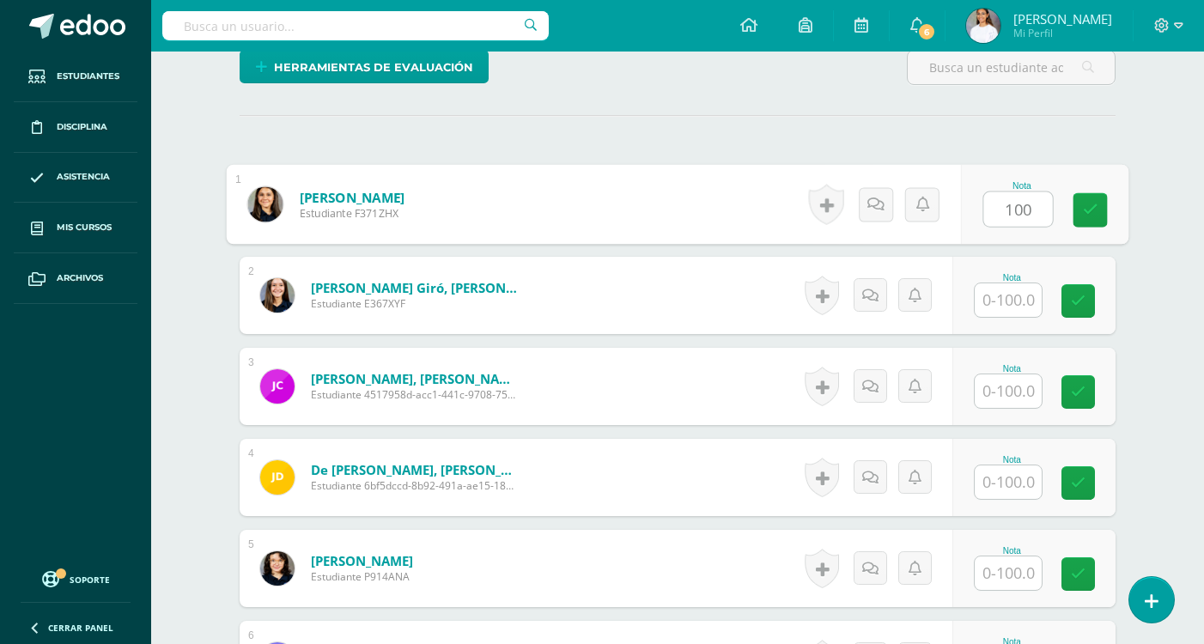
type input "100"
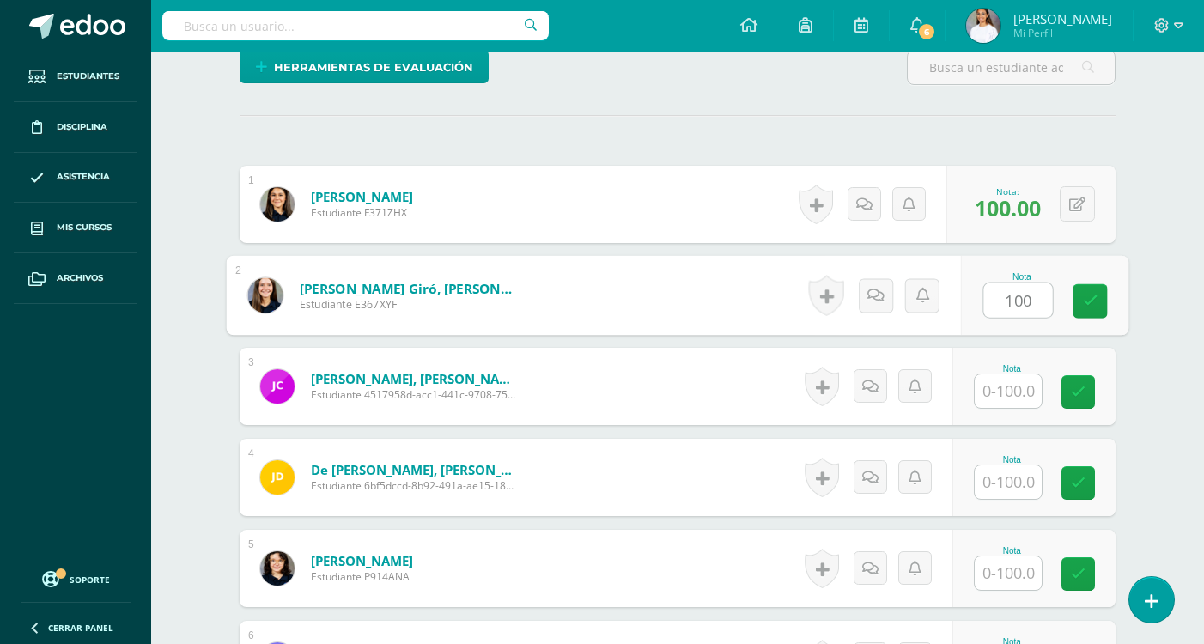
type input "100"
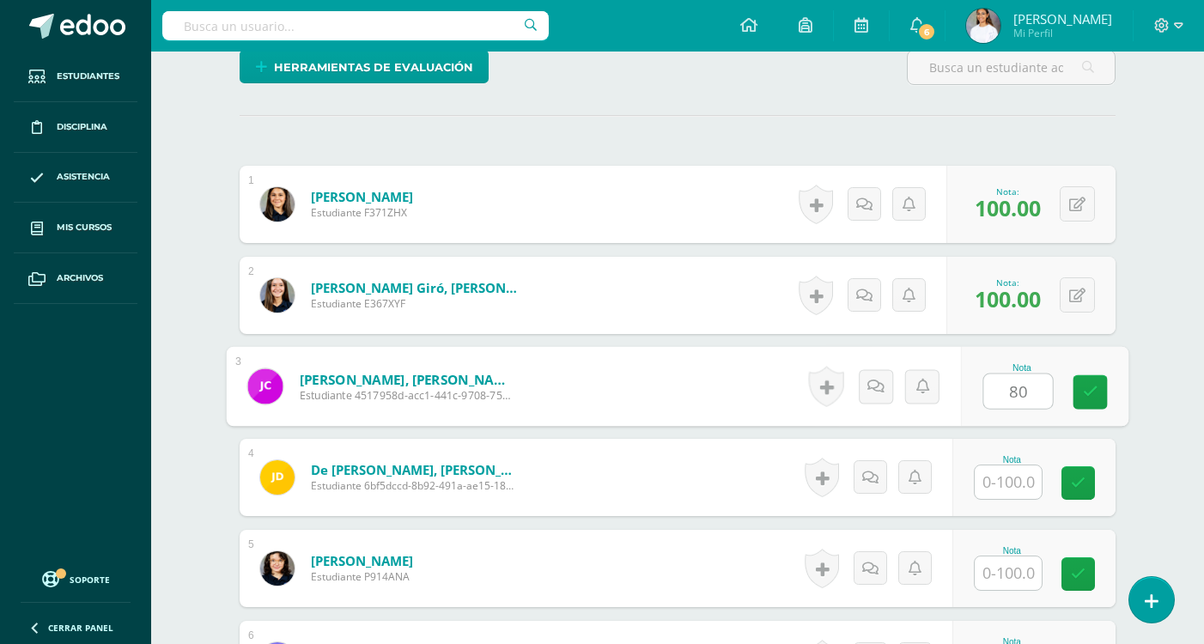
type input "80"
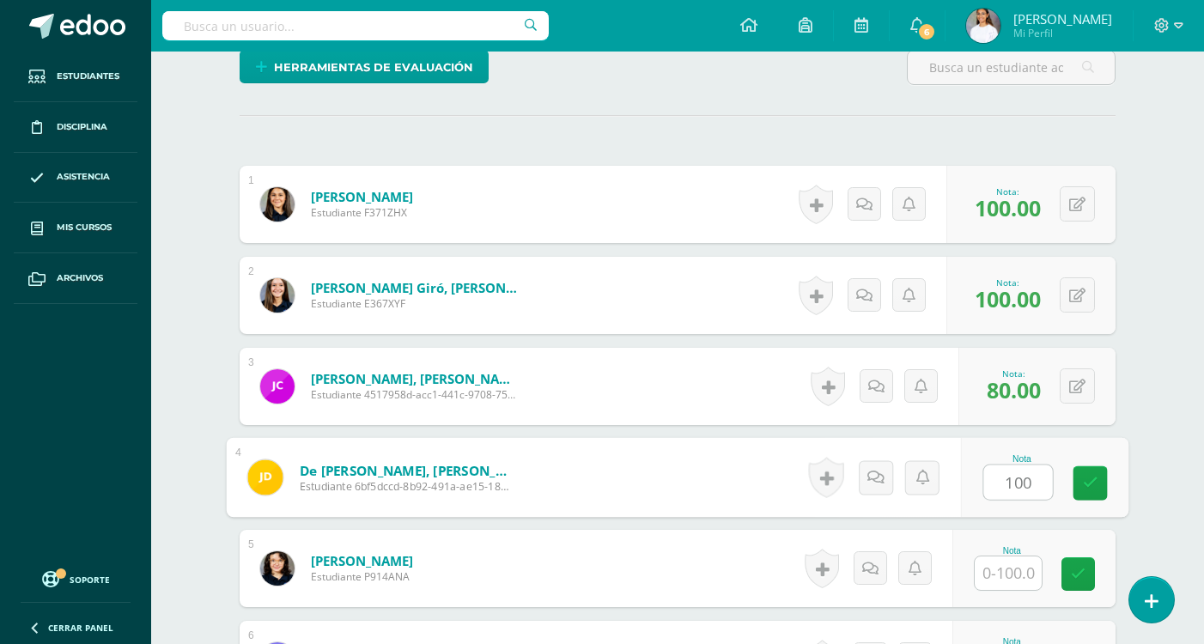
type input "100"
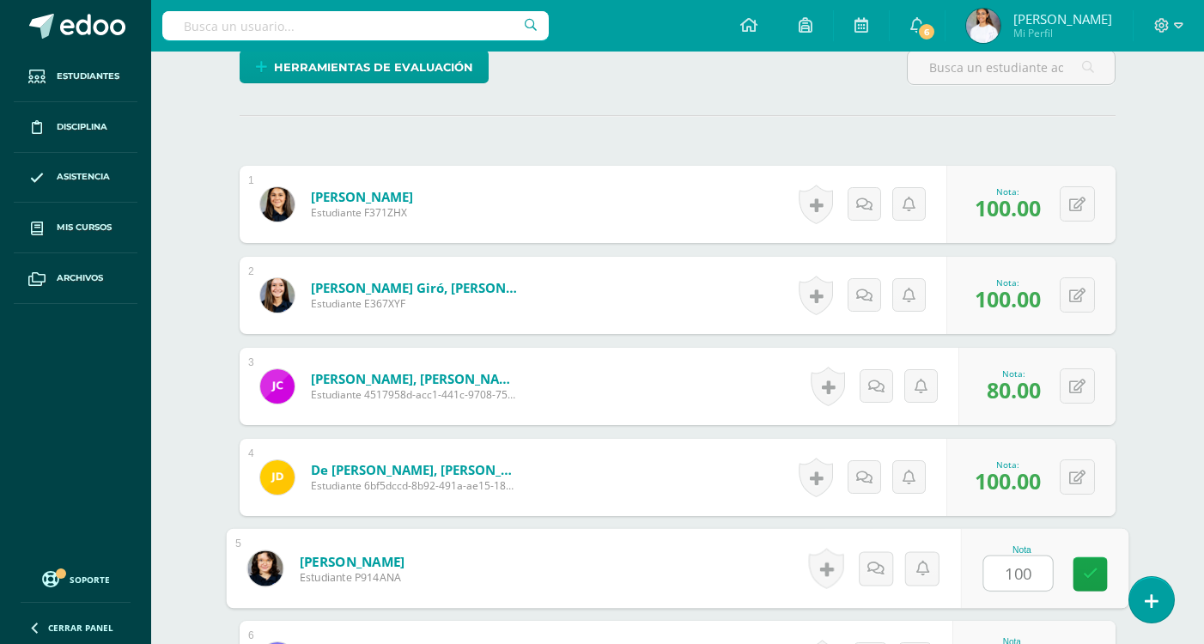
type input "100"
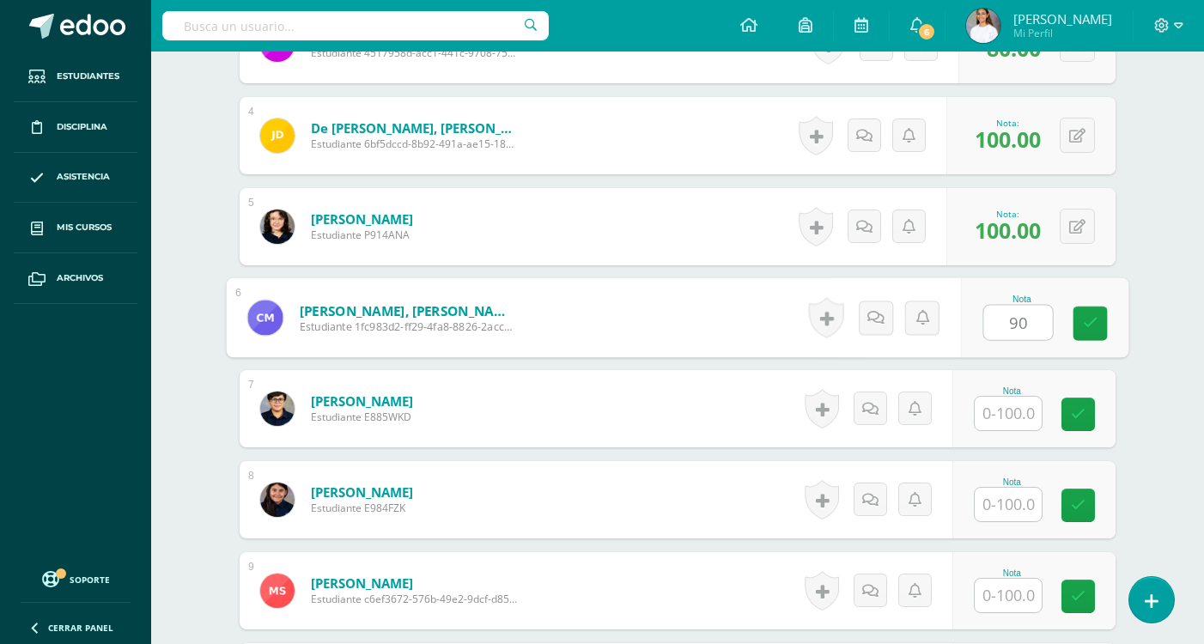
type input "90"
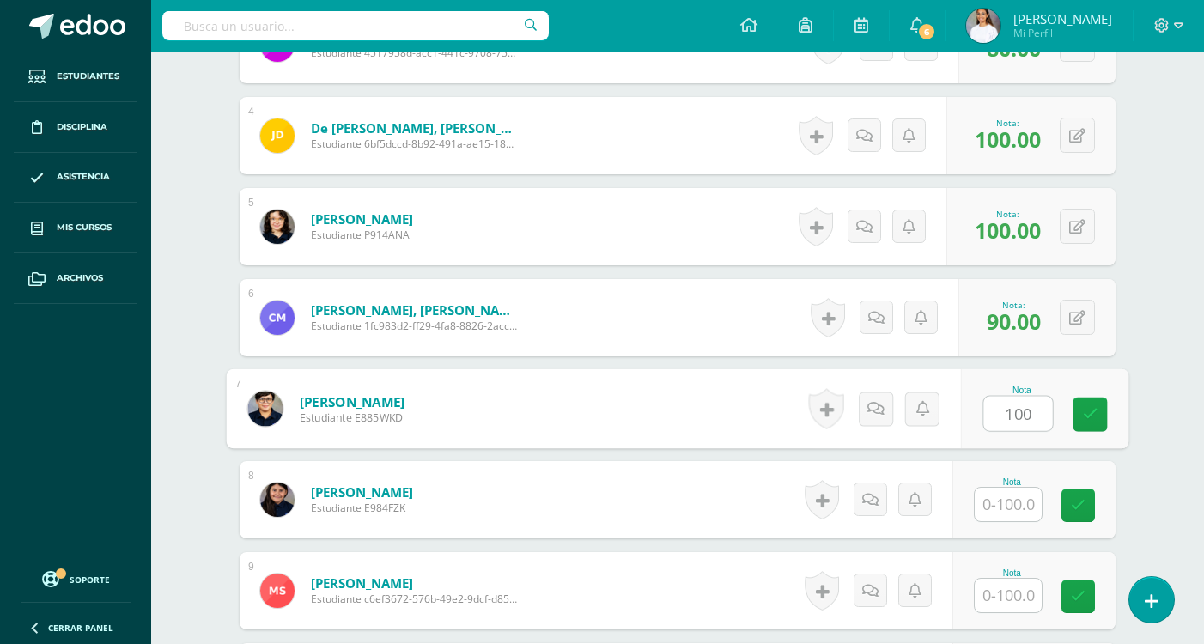
type input "100"
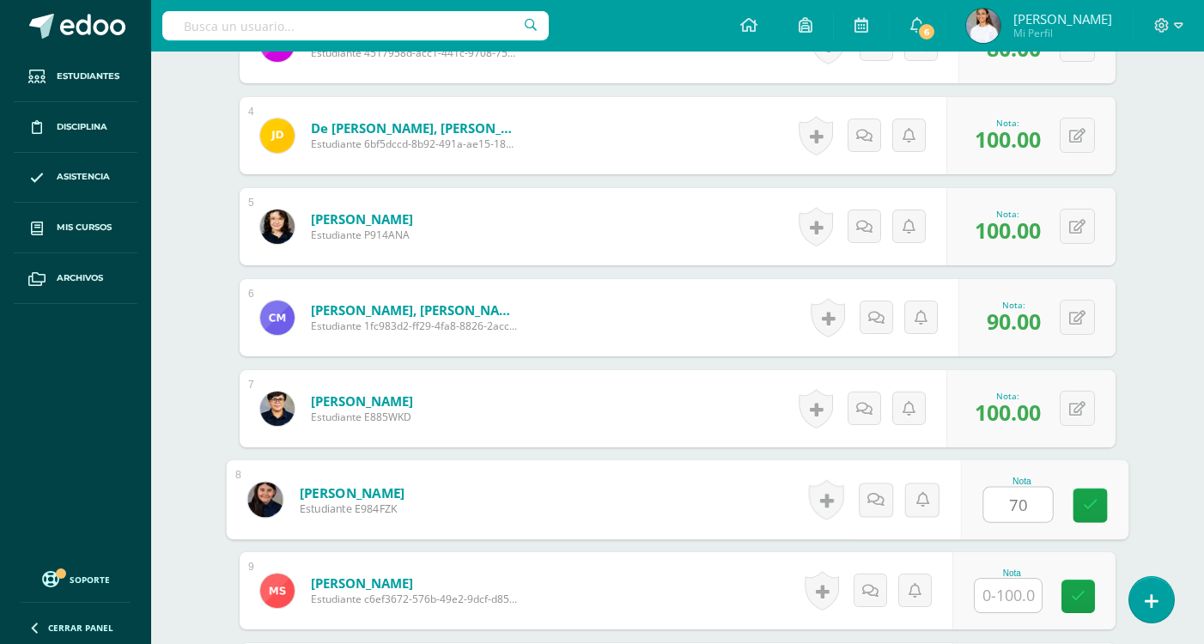
type input "70"
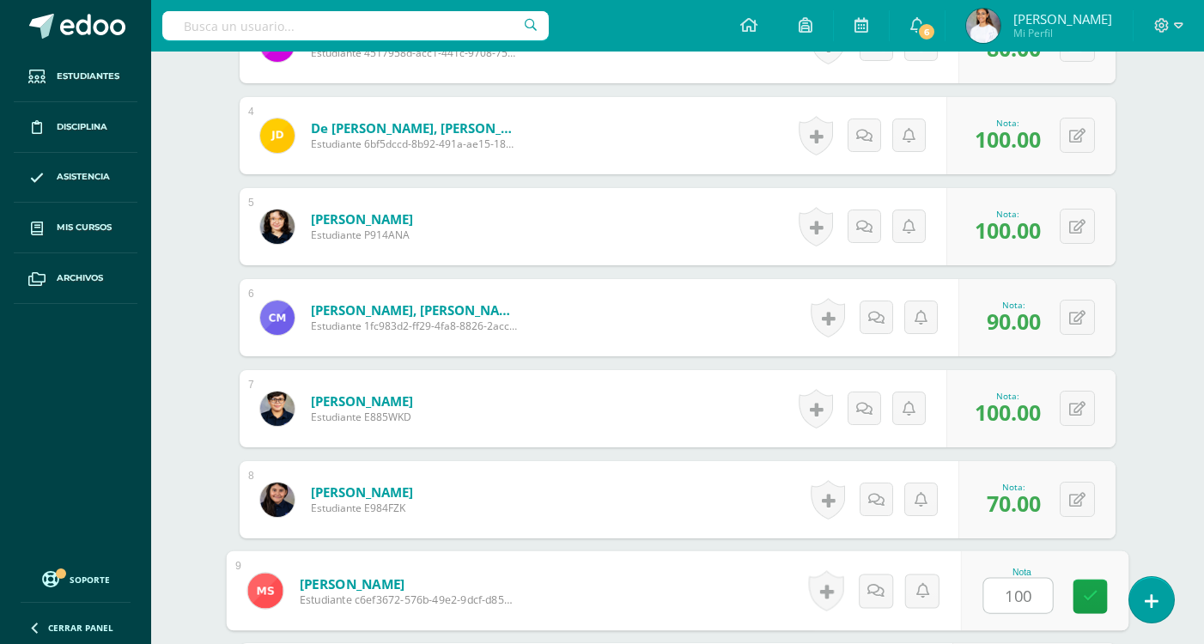
type input "100"
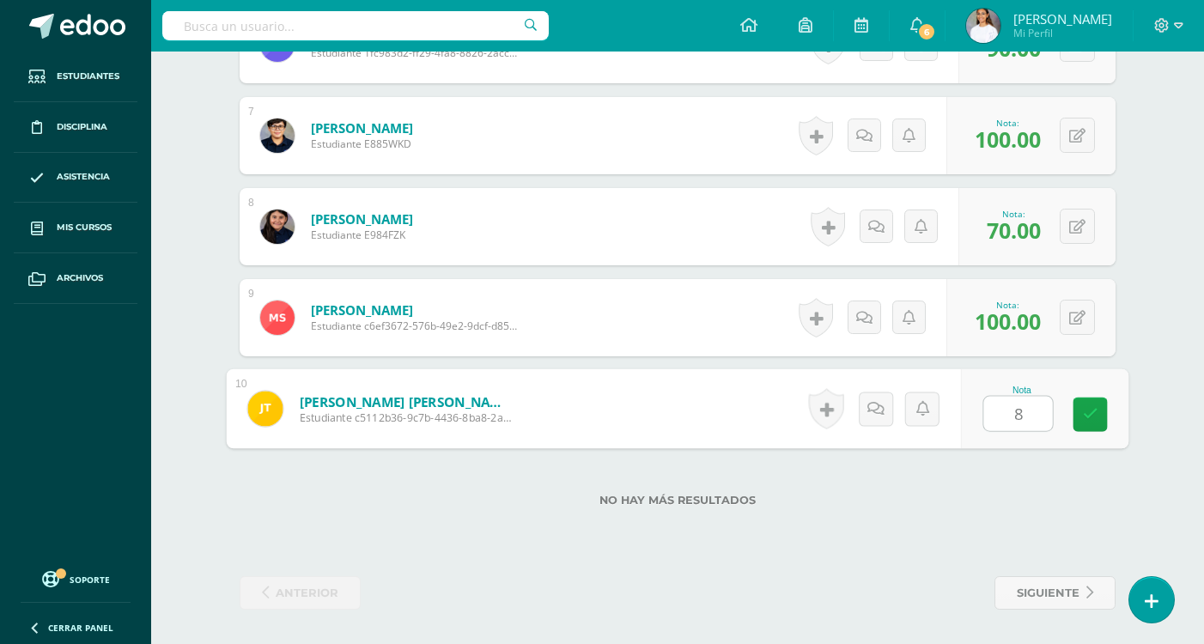
type input "80"
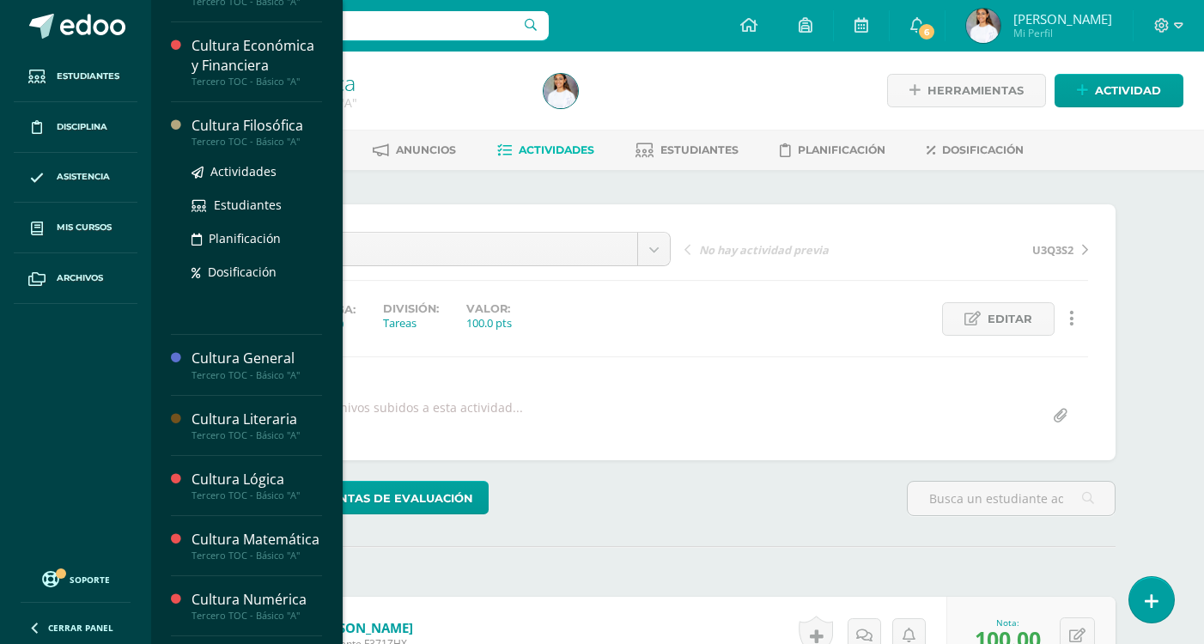
scroll to position [429, 0]
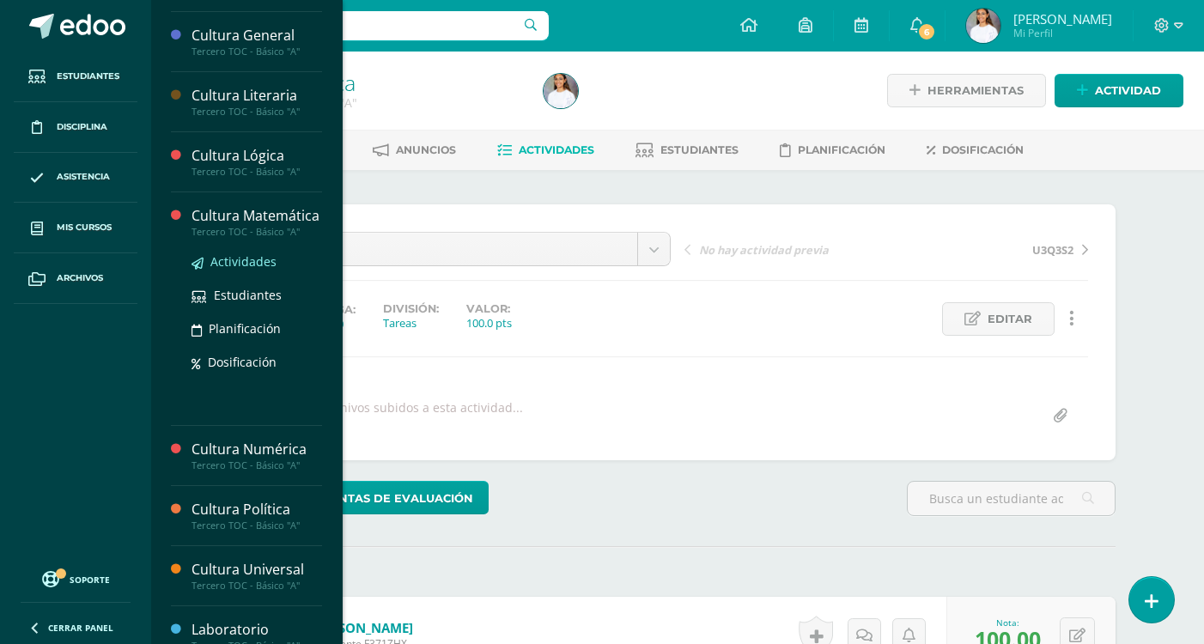
click at [263, 270] on span "Actividades" at bounding box center [243, 261] width 66 height 16
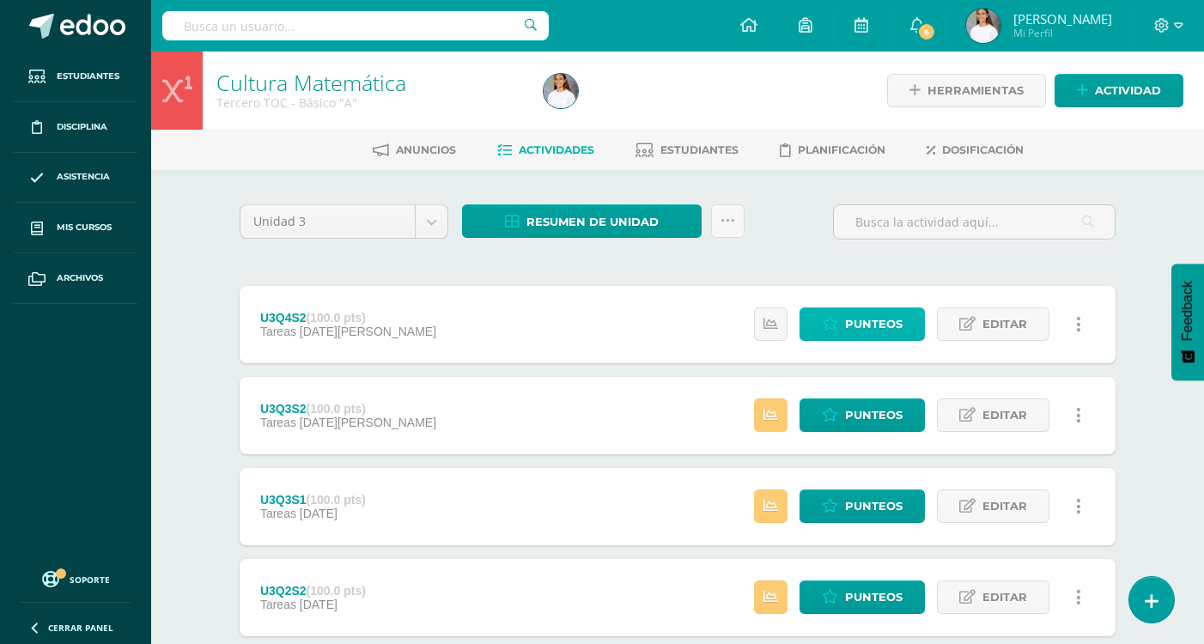
click at [869, 328] on span "Punteos" at bounding box center [874, 324] width 58 height 32
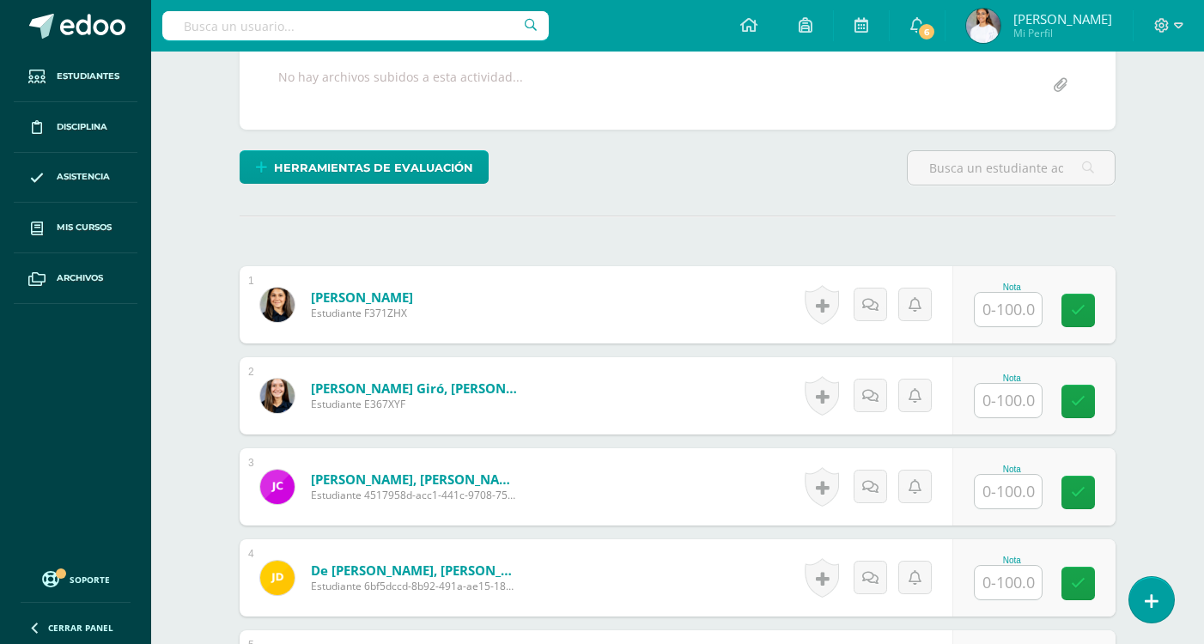
click at [1028, 304] on input "text" at bounding box center [1008, 309] width 67 height 33
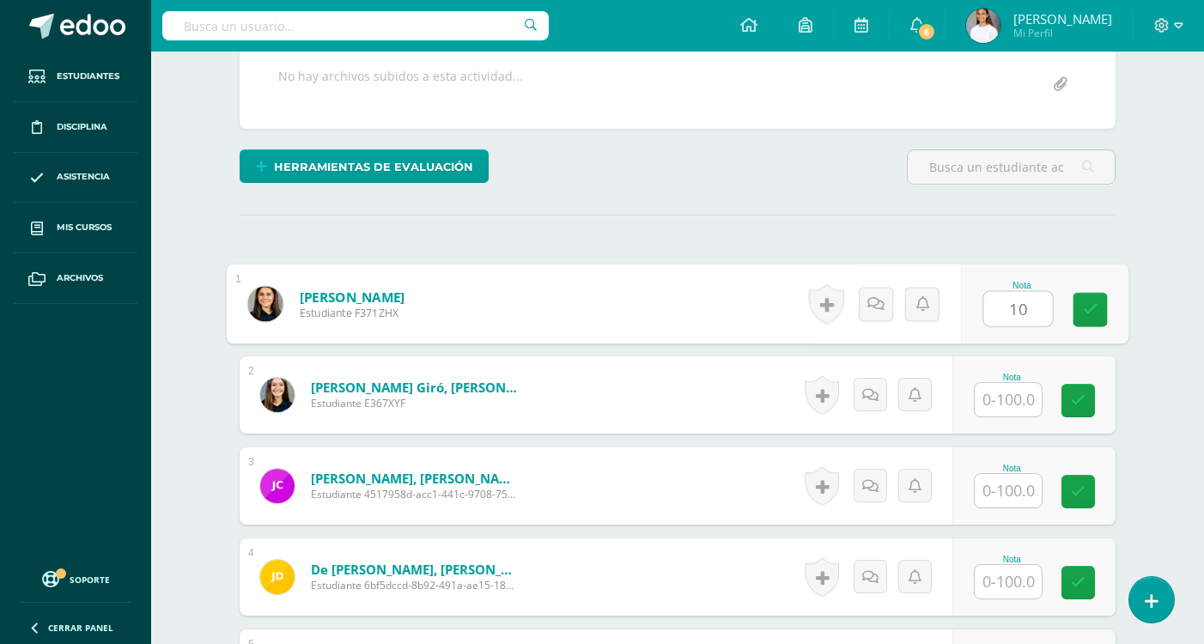
scroll to position [332, 0]
type input "100"
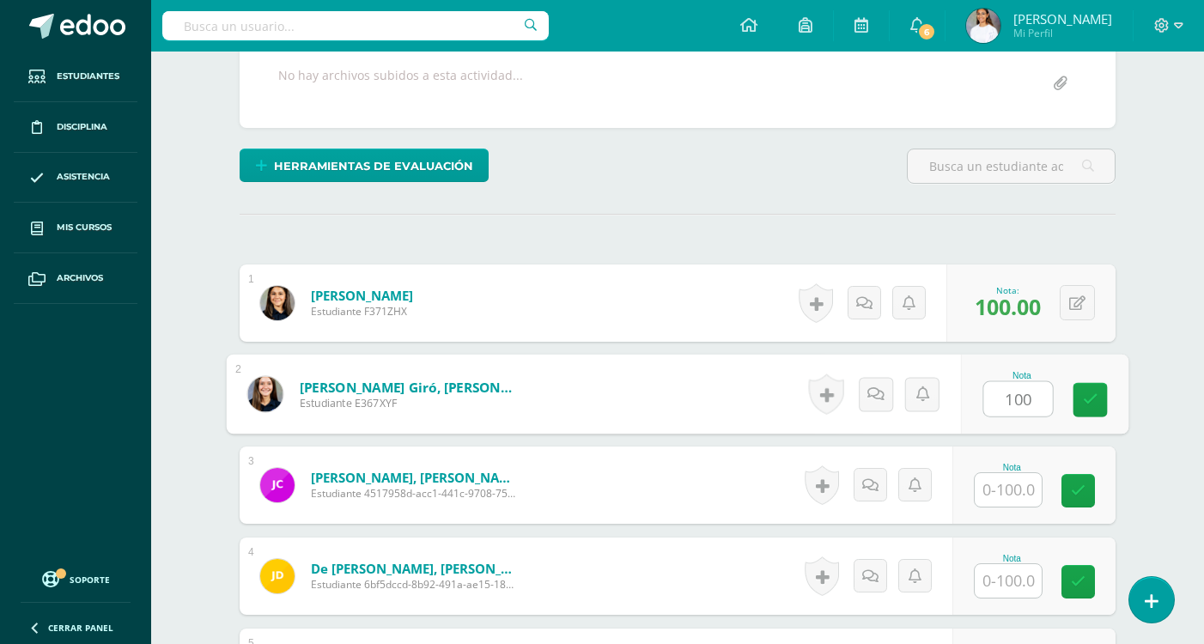
type input "100"
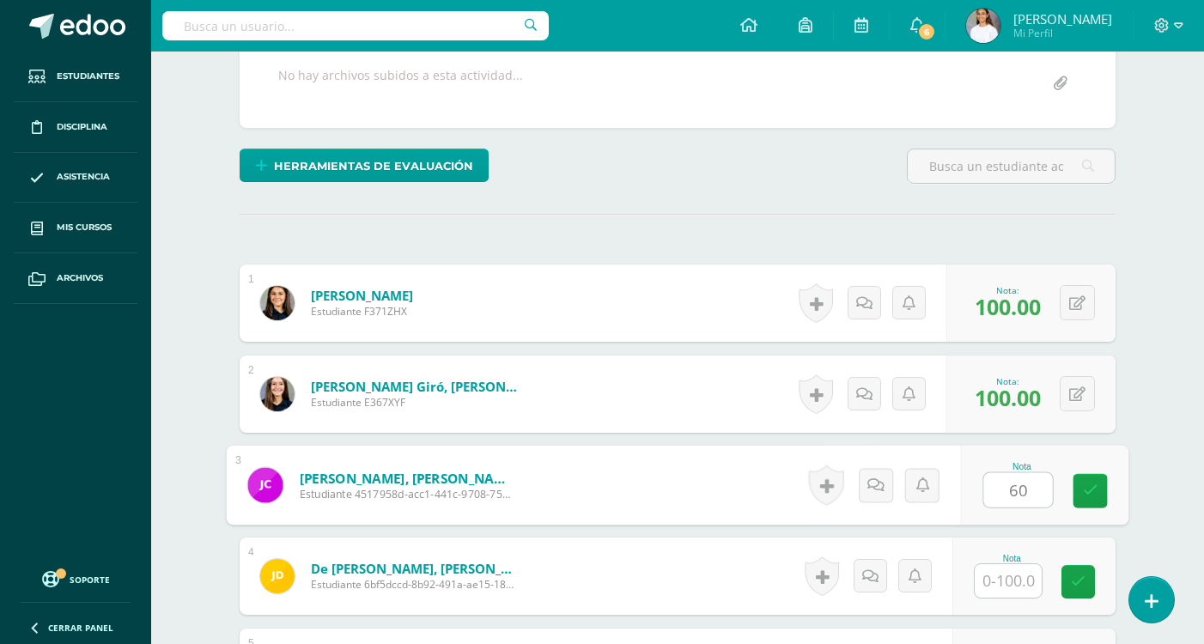
type input "60"
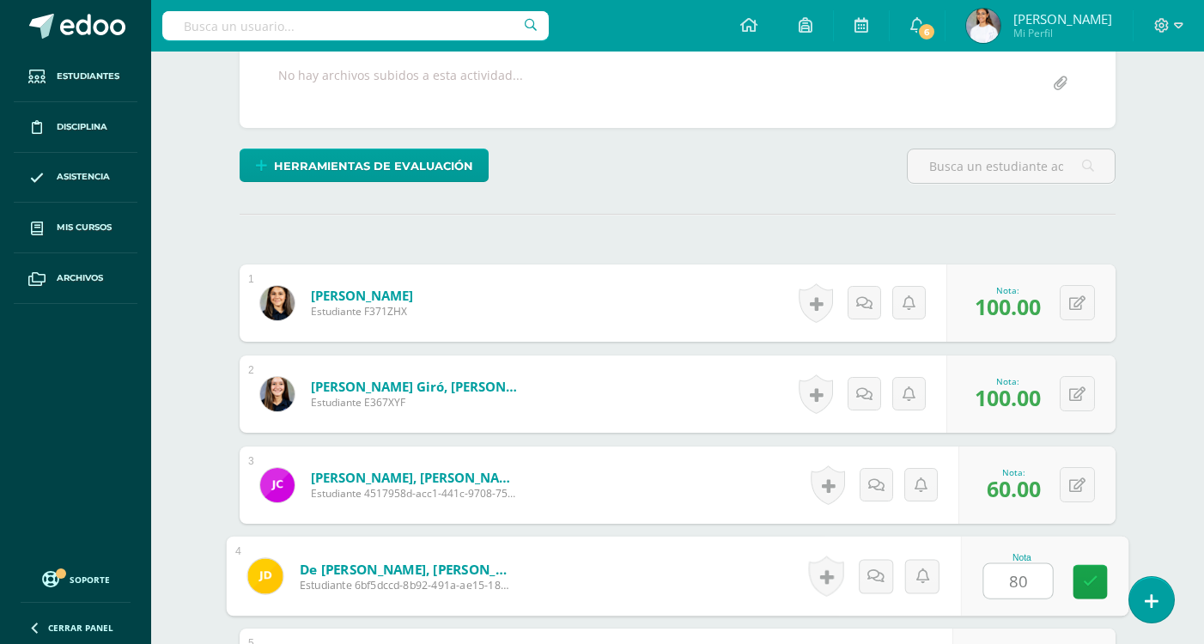
type input "80"
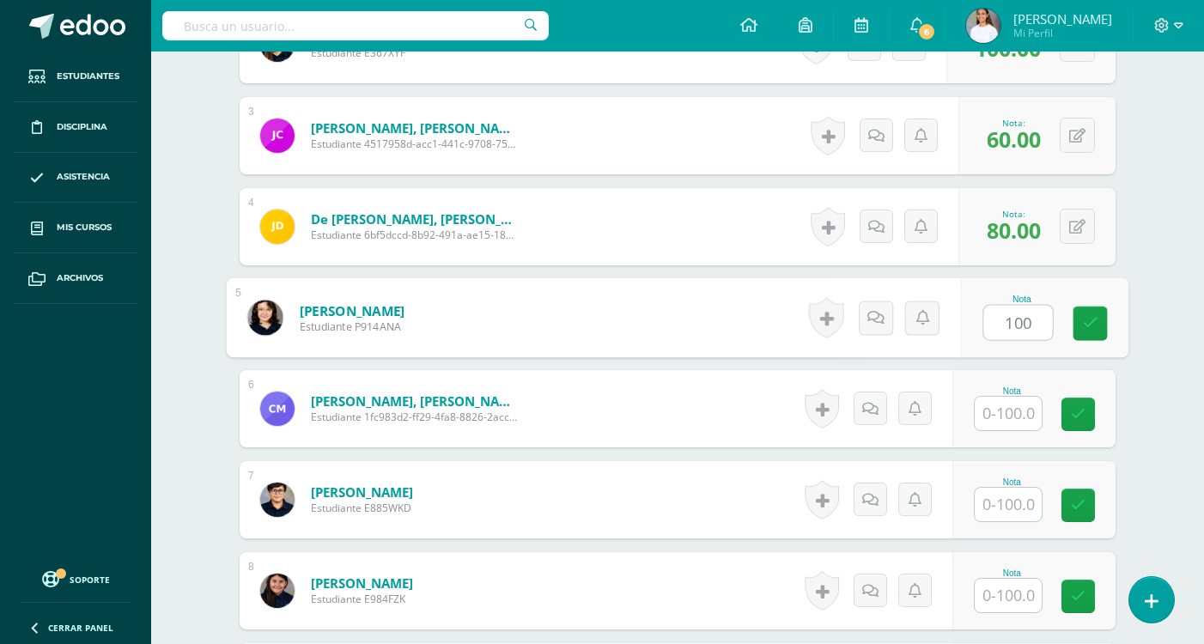
type input "100"
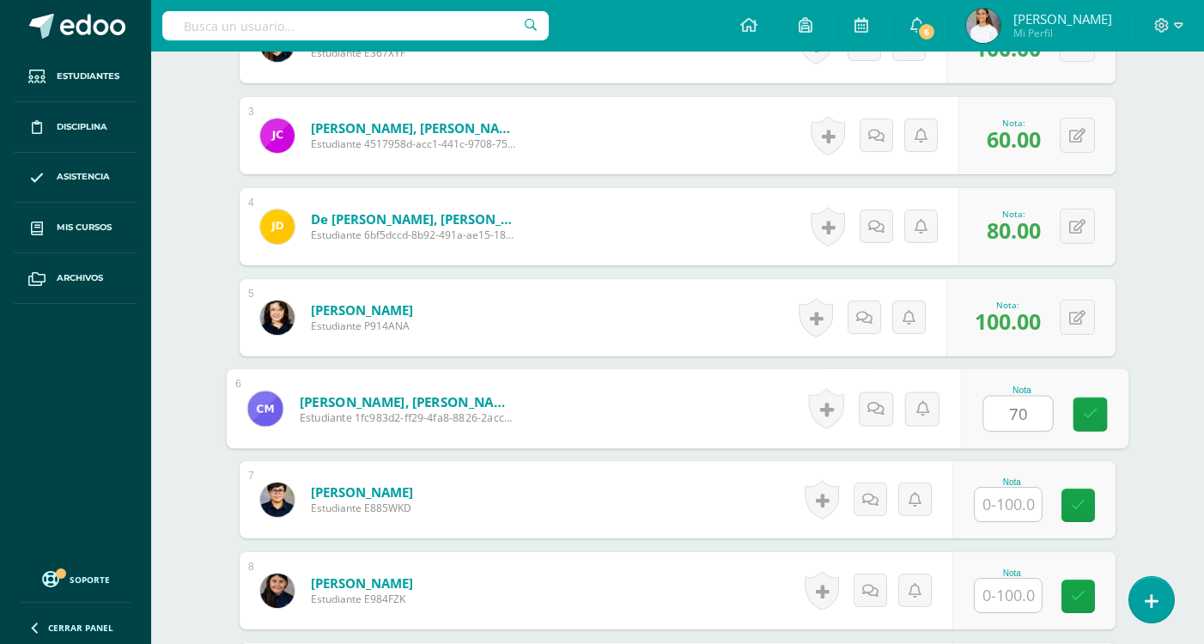
type input "70"
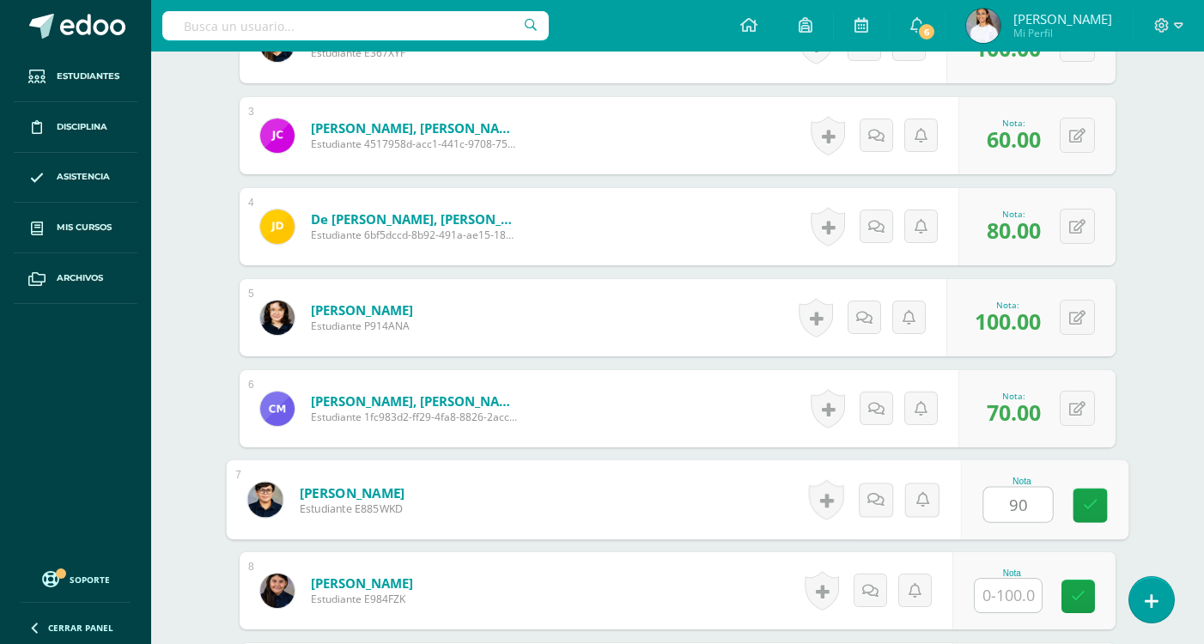
type input "90"
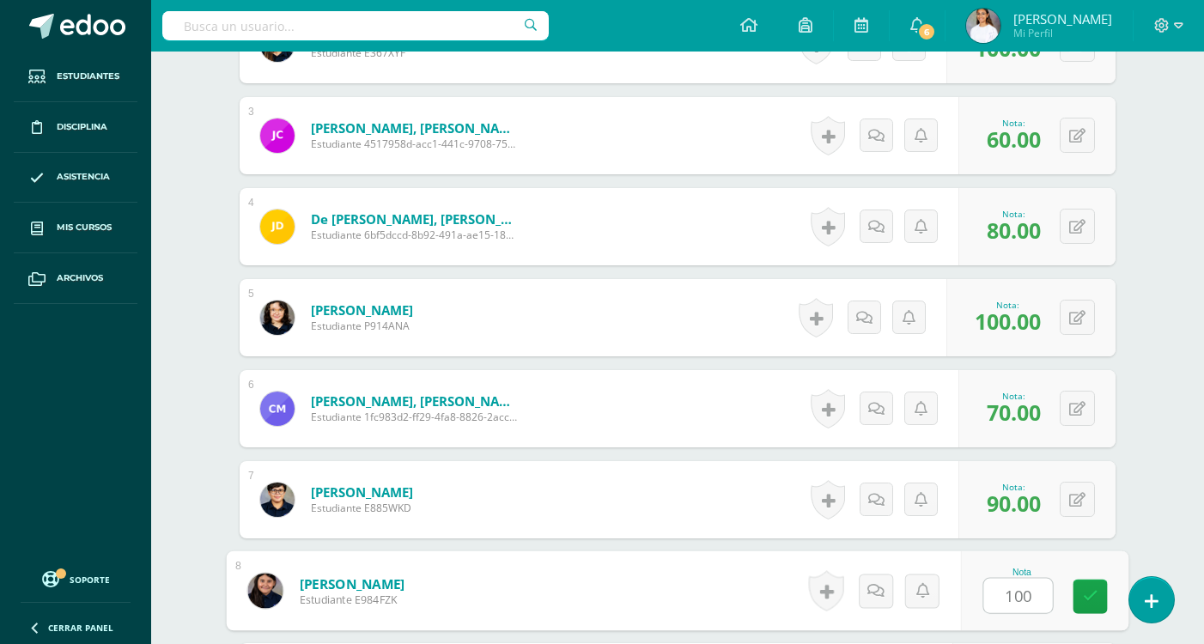
type input "100"
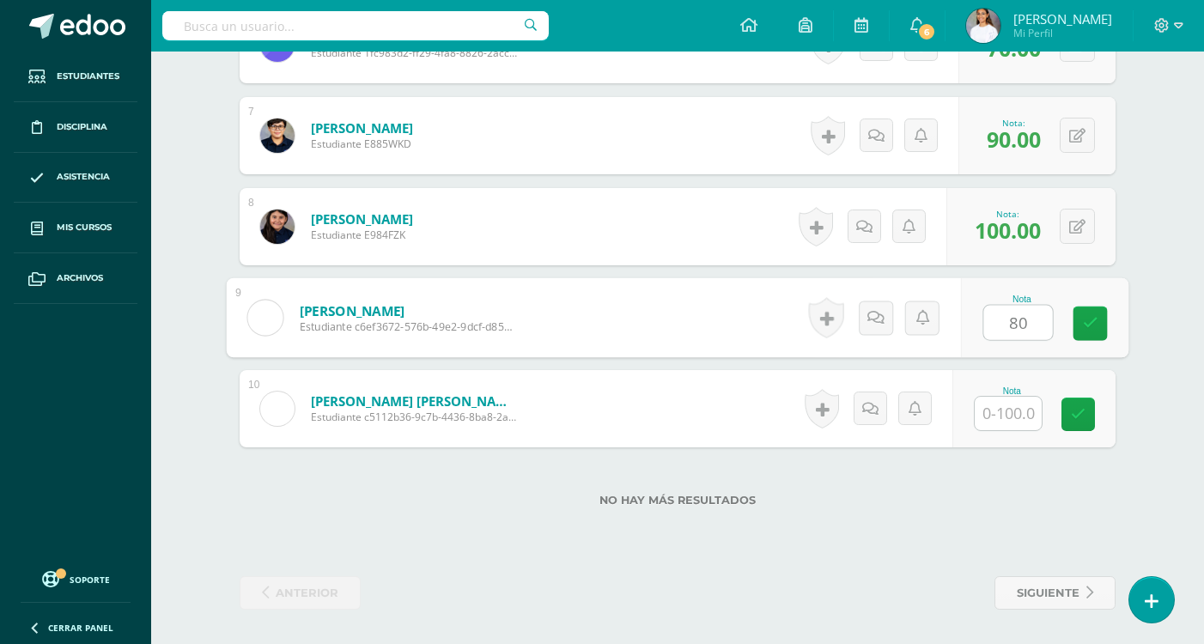
type input "80"
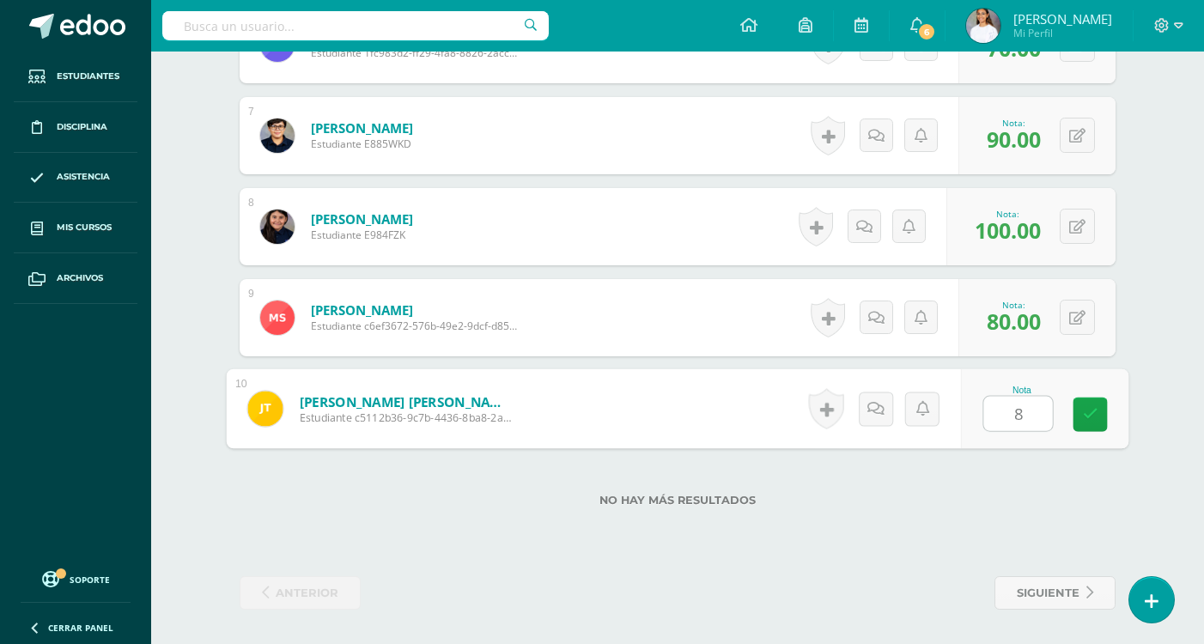
type input "80"
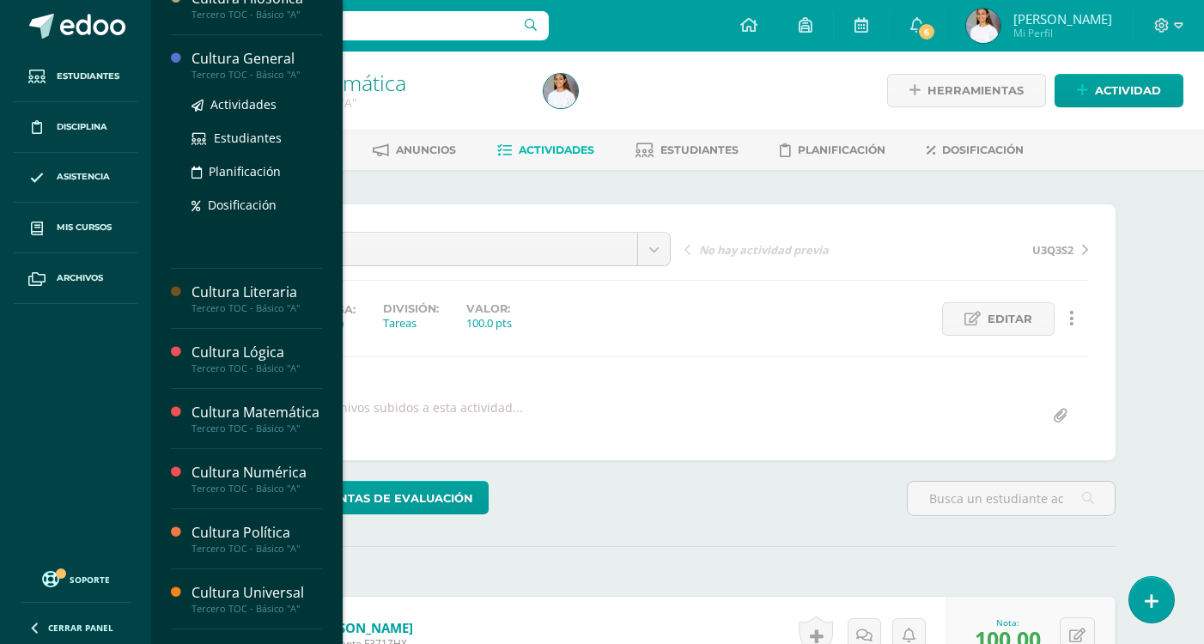
scroll to position [429, 0]
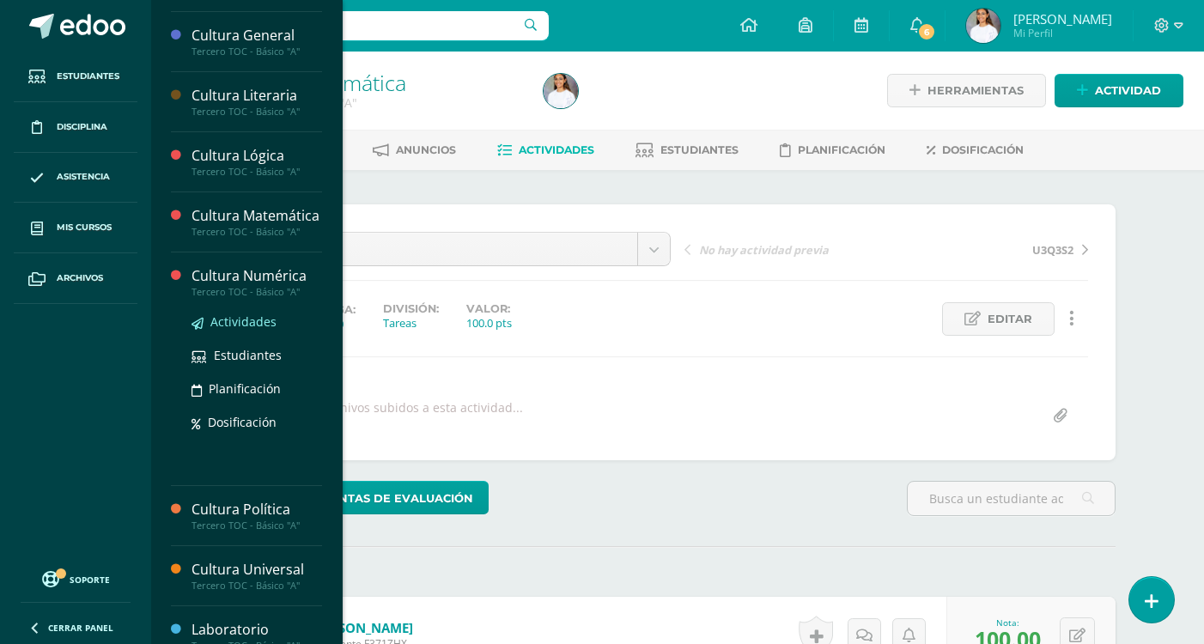
click at [248, 330] on span "Actividades" at bounding box center [243, 322] width 66 height 16
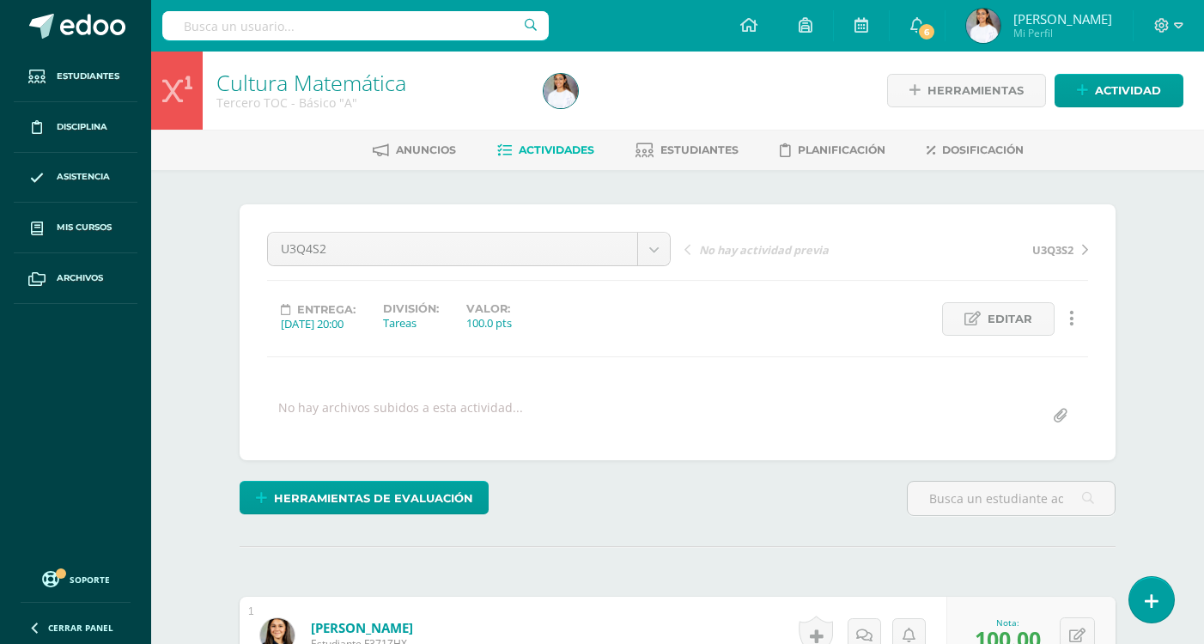
scroll to position [399, 0]
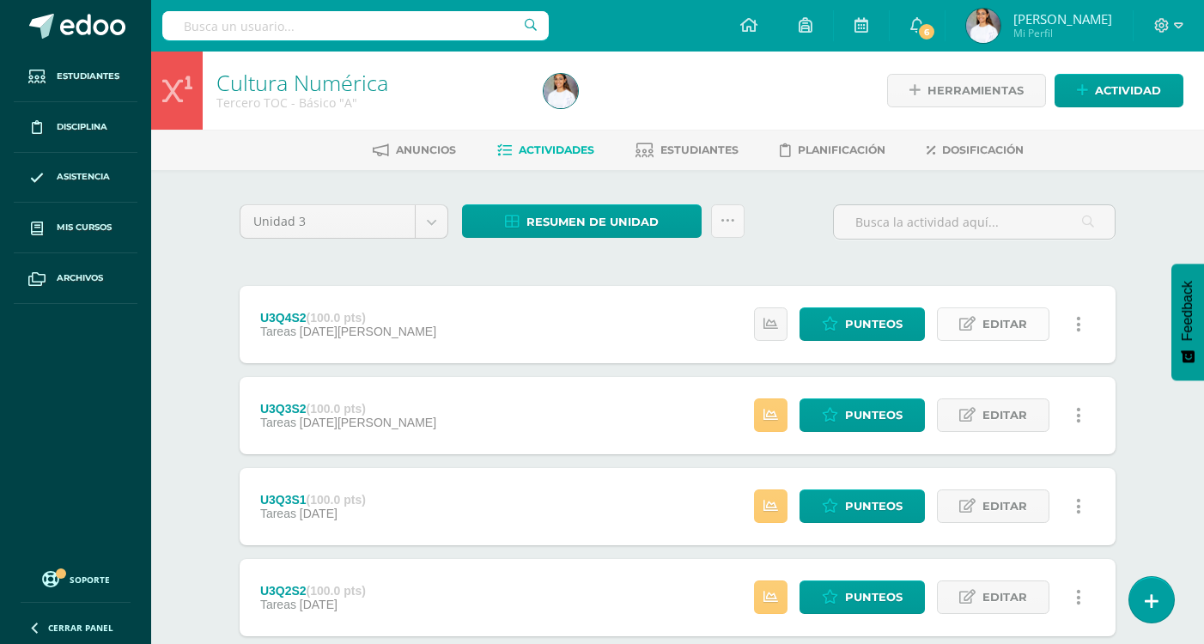
click at [993, 329] on span "Editar" at bounding box center [1005, 324] width 45 height 32
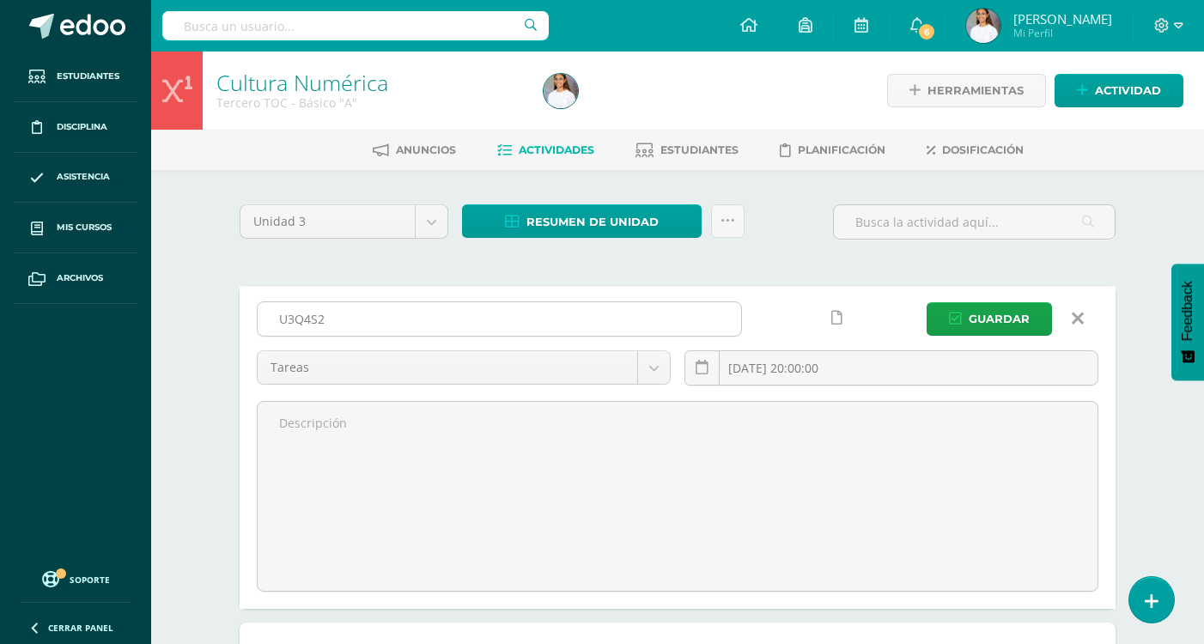
click at [649, 306] on input "U3Q4S2" at bounding box center [500, 318] width 484 height 33
type input "U3Q4S1"
click at [989, 318] on span "Guardar" at bounding box center [999, 319] width 61 height 32
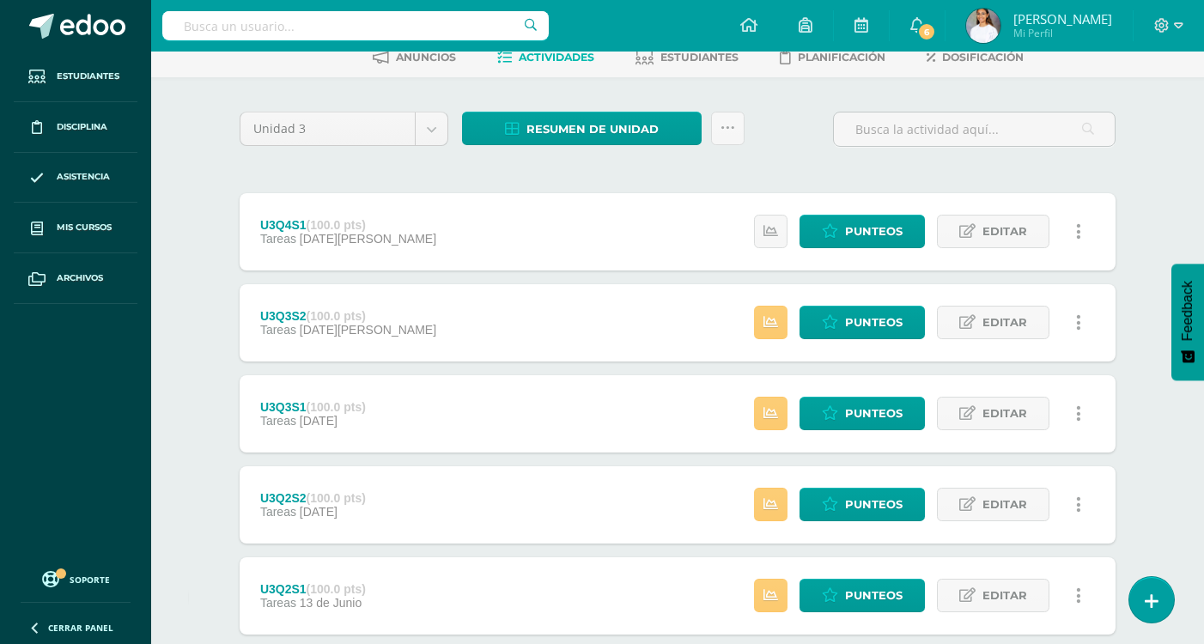
scroll to position [86, 0]
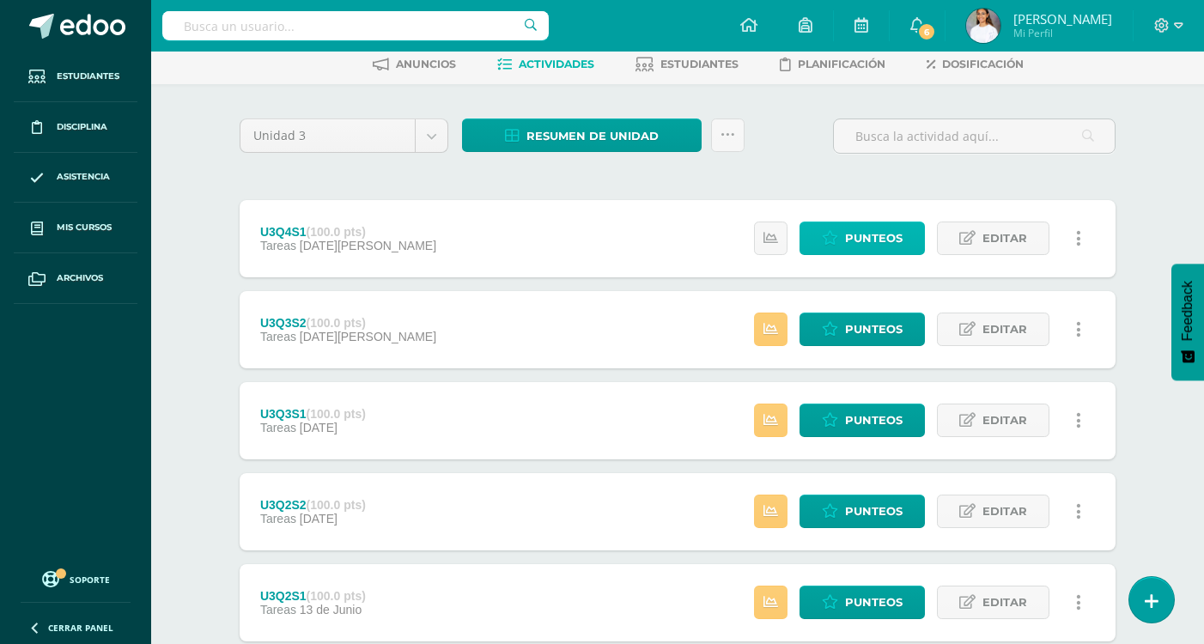
click at [870, 248] on span "Punteos" at bounding box center [874, 238] width 58 height 32
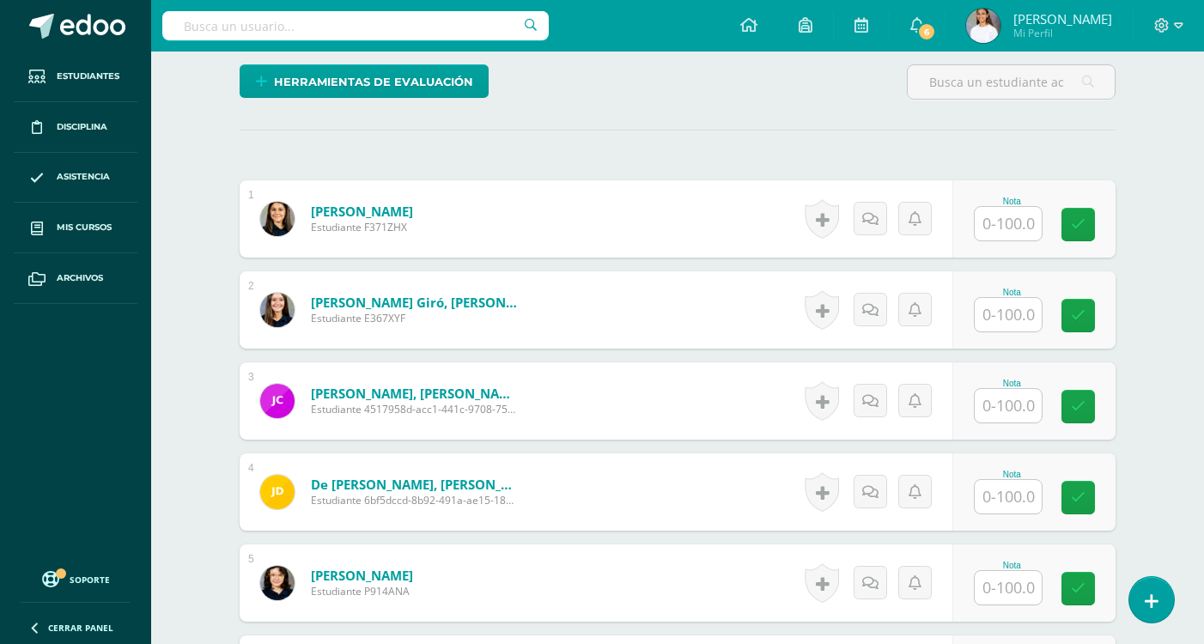
click at [988, 223] on input "text" at bounding box center [1008, 223] width 67 height 33
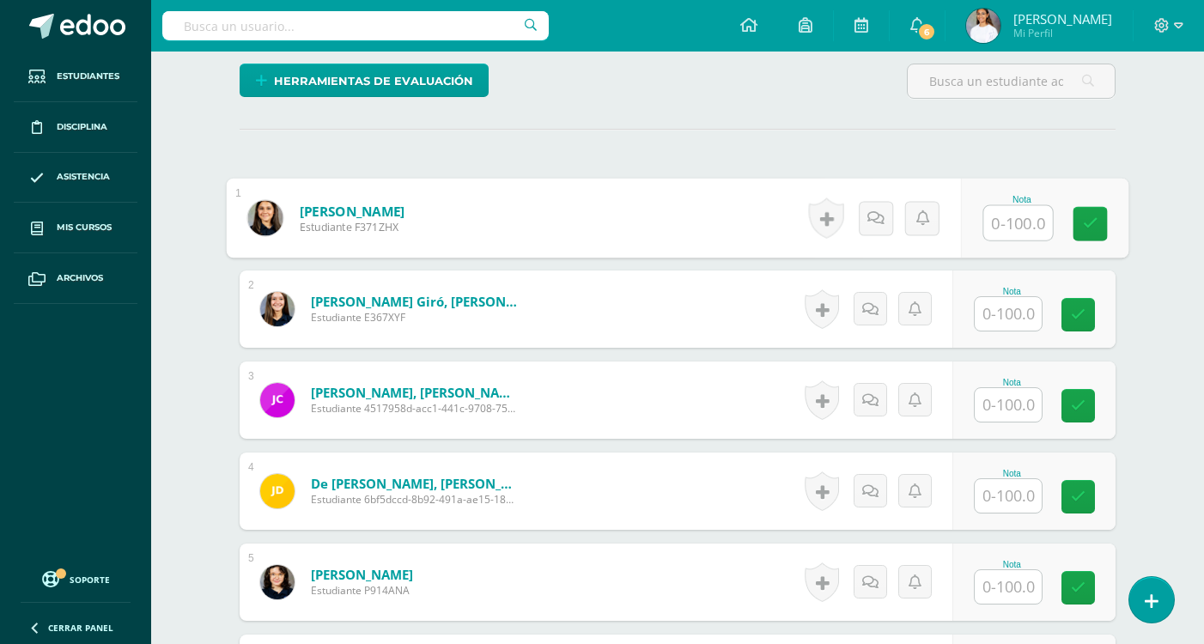
scroll to position [418, 0]
type input "100"
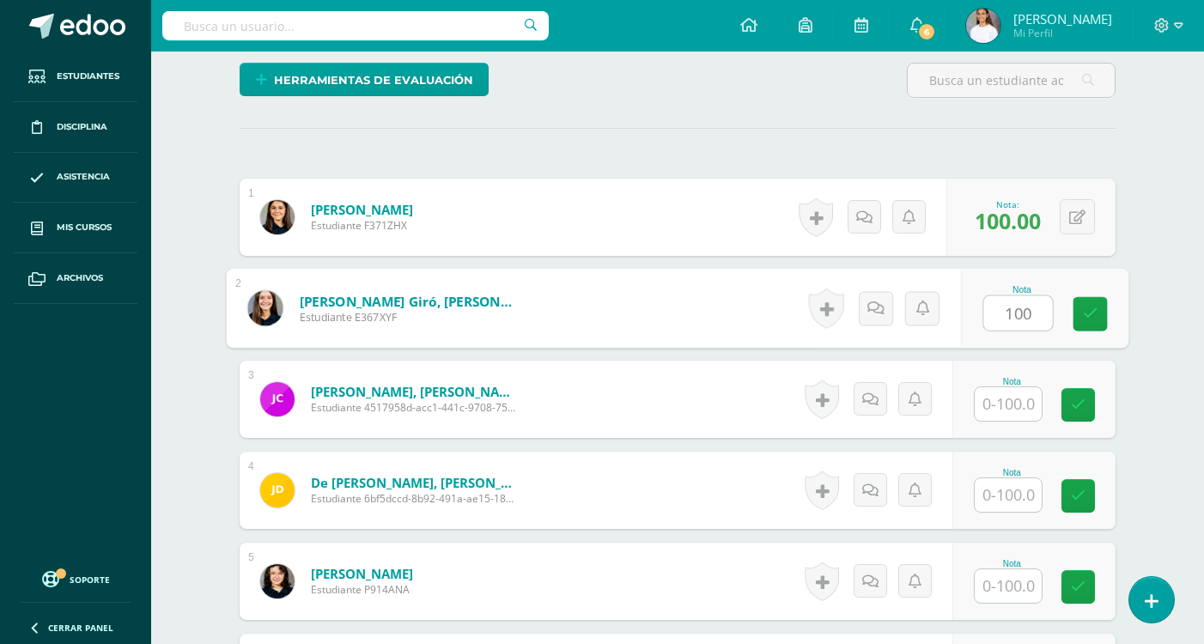
type input "100"
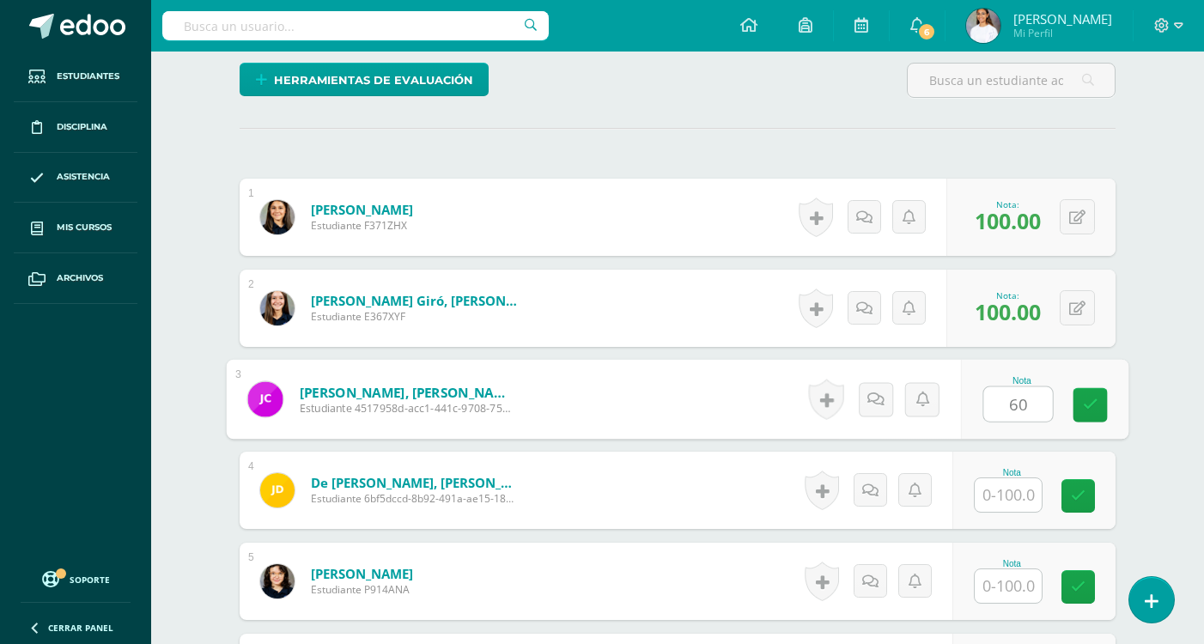
type input "60"
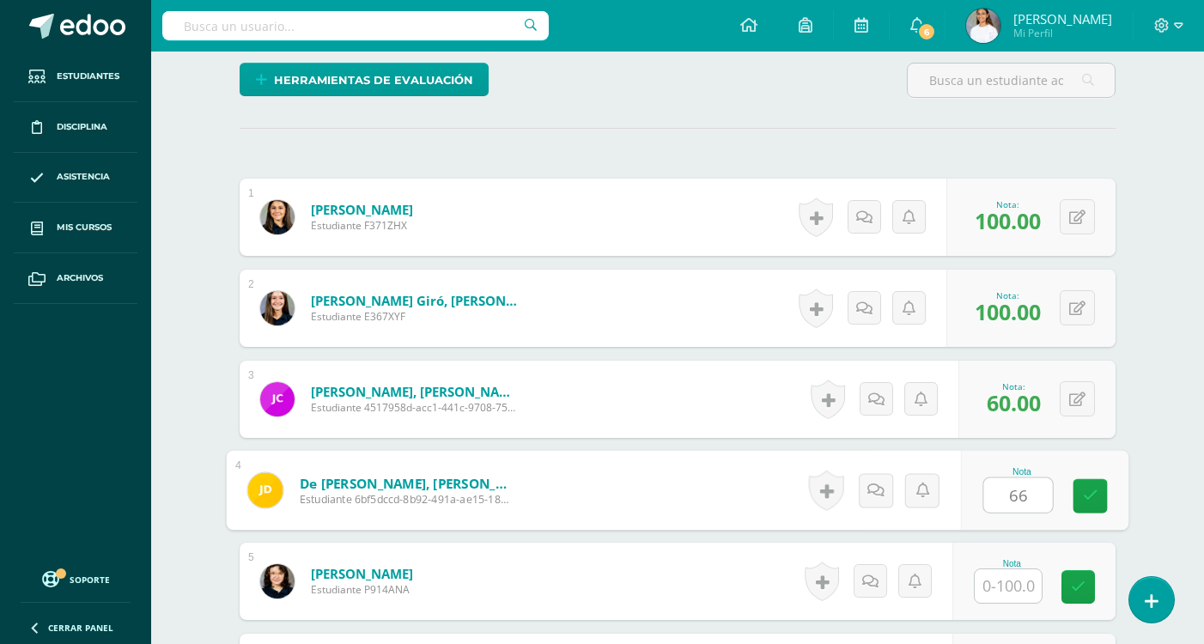
type input "66"
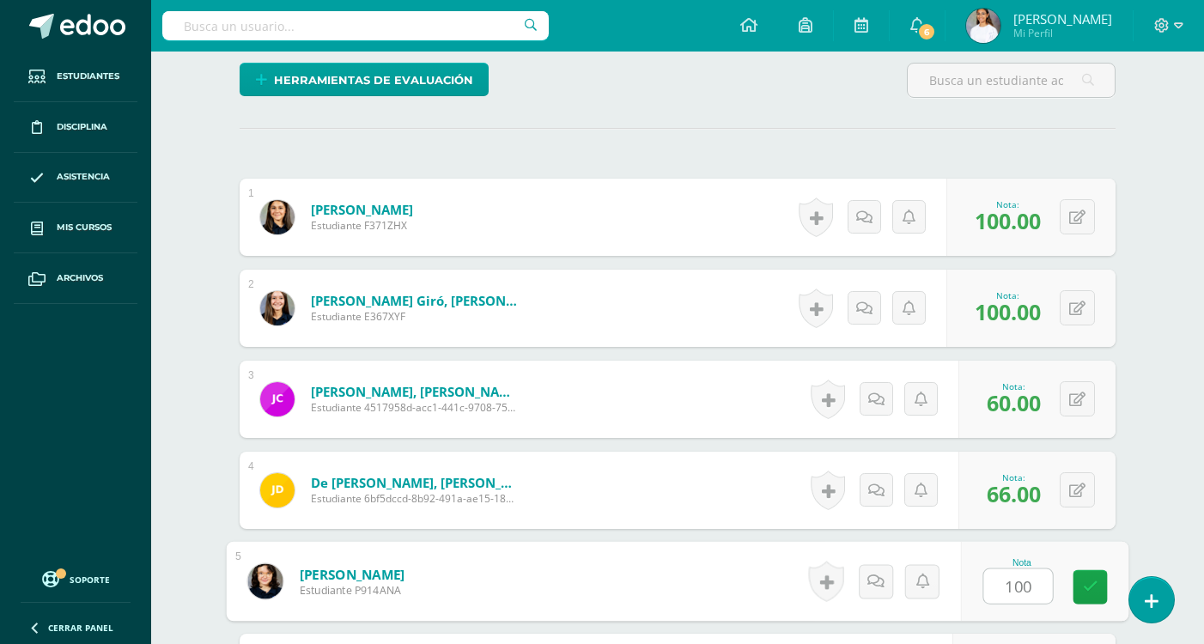
type input "100"
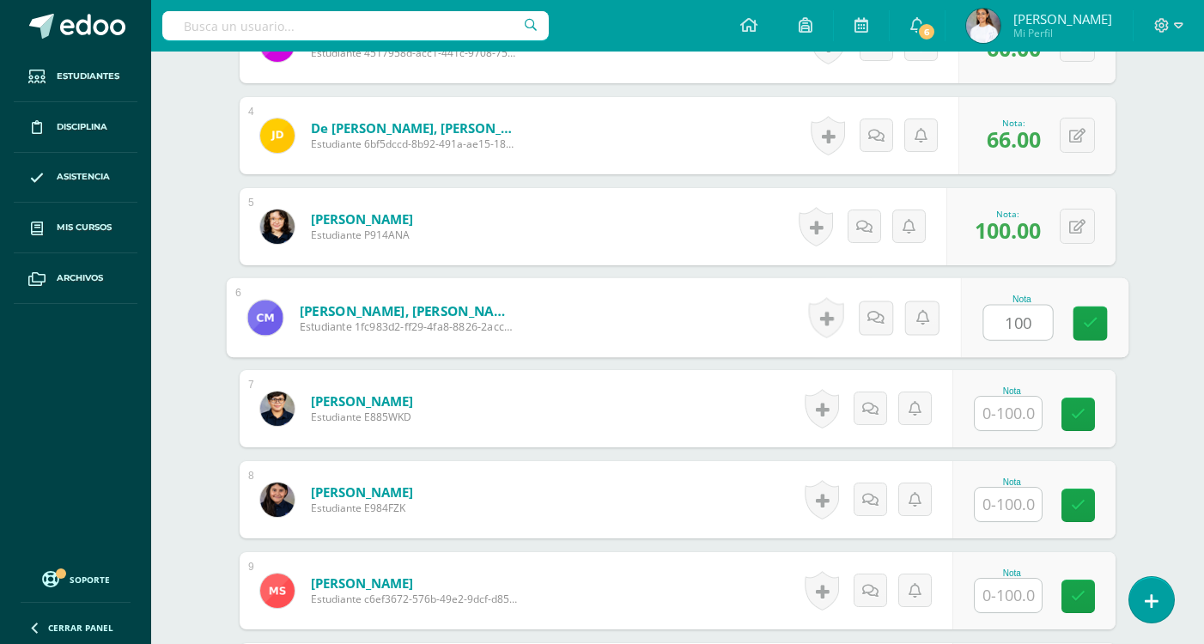
type input "100"
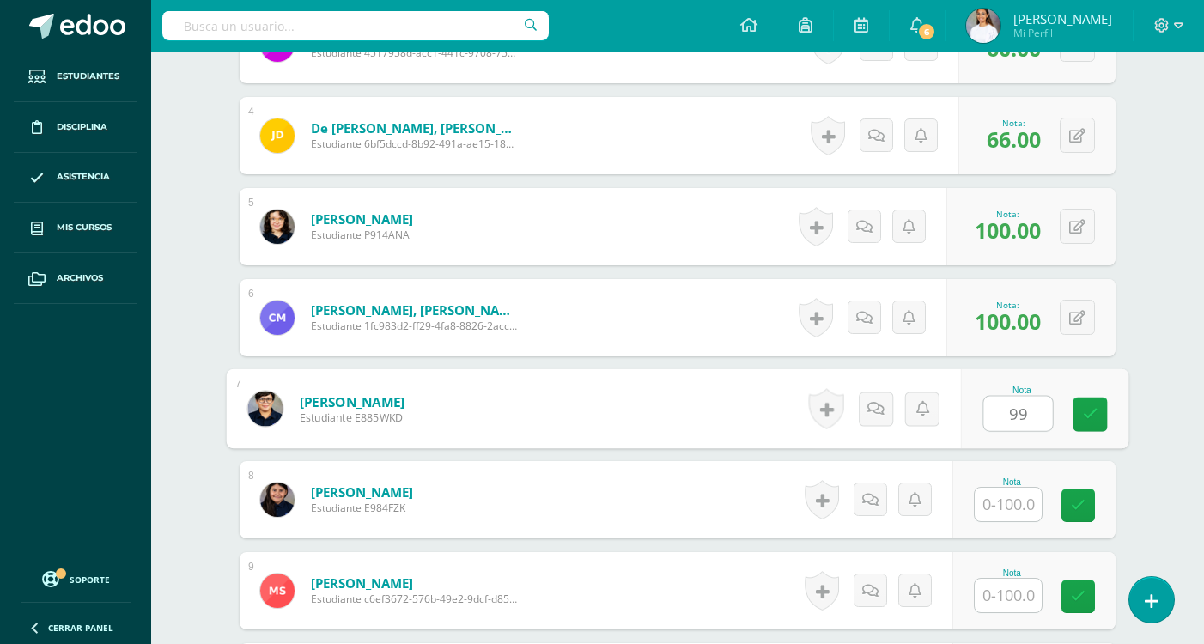
type input "99"
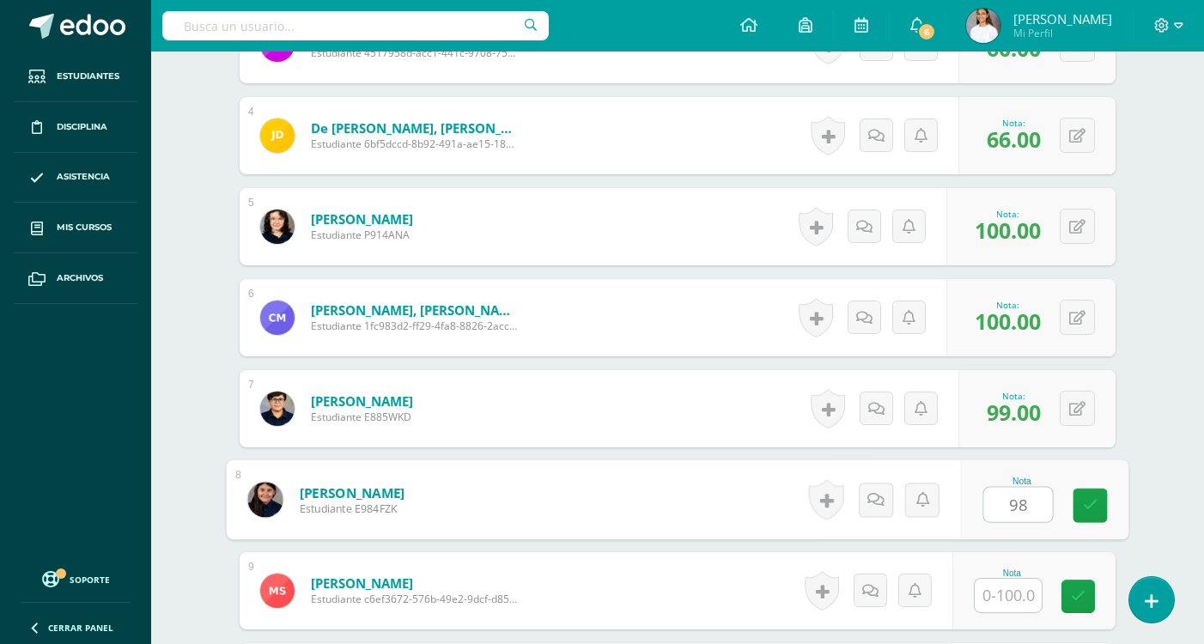
type input "98"
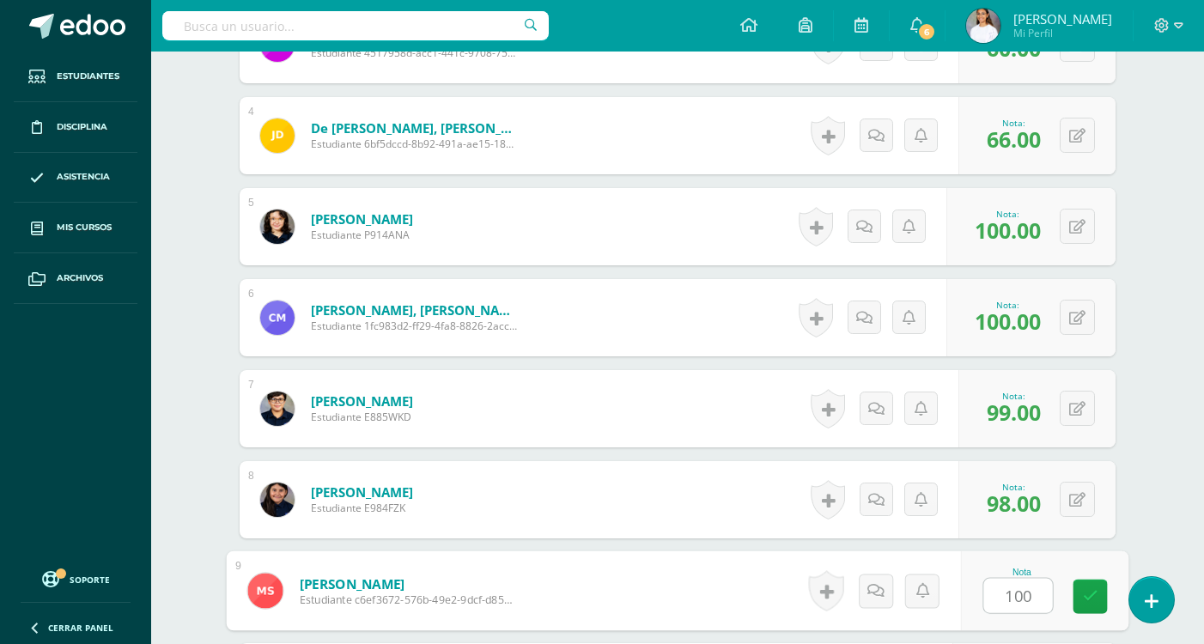
type input "100"
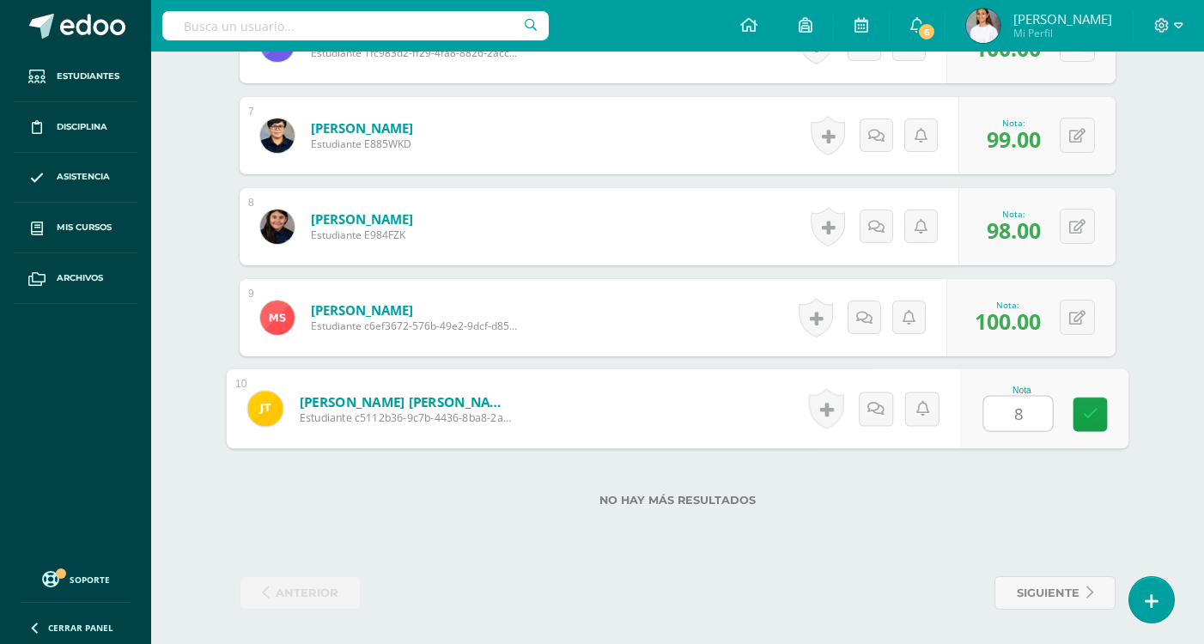
type input "80"
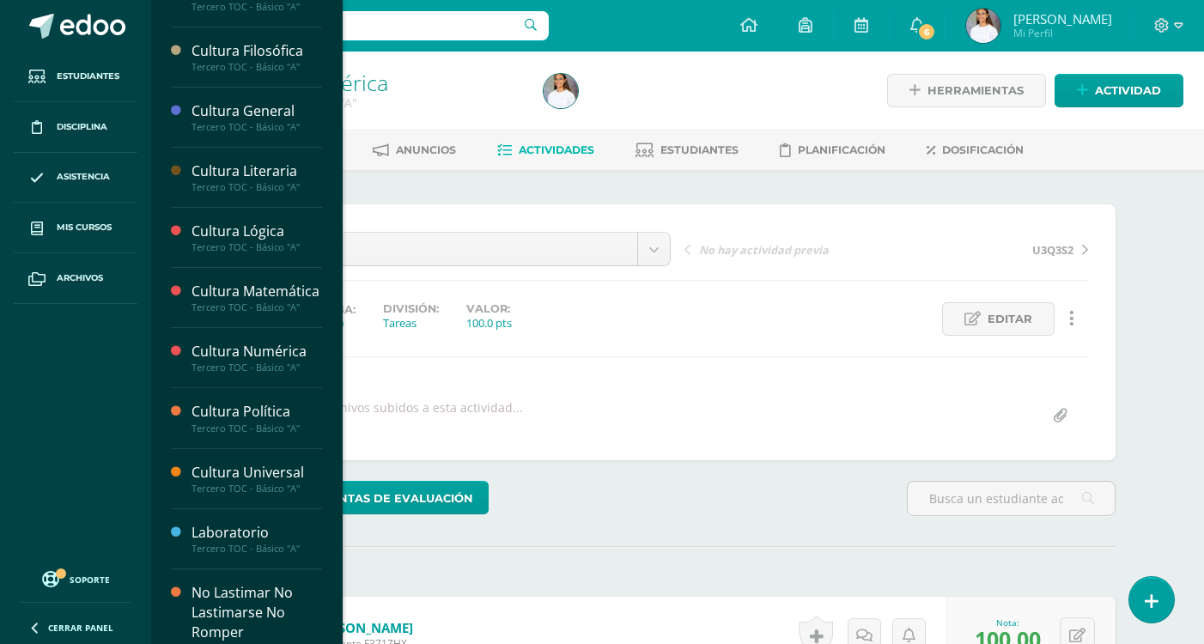
scroll to position [399, 0]
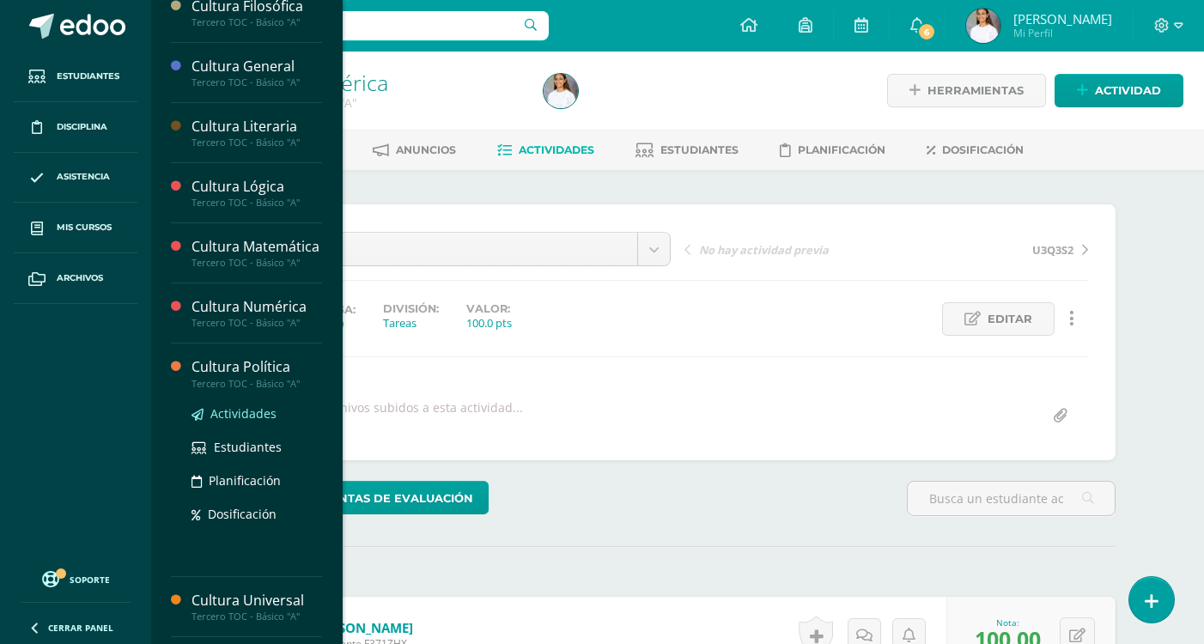
click at [234, 422] on span "Actividades" at bounding box center [243, 413] width 66 height 16
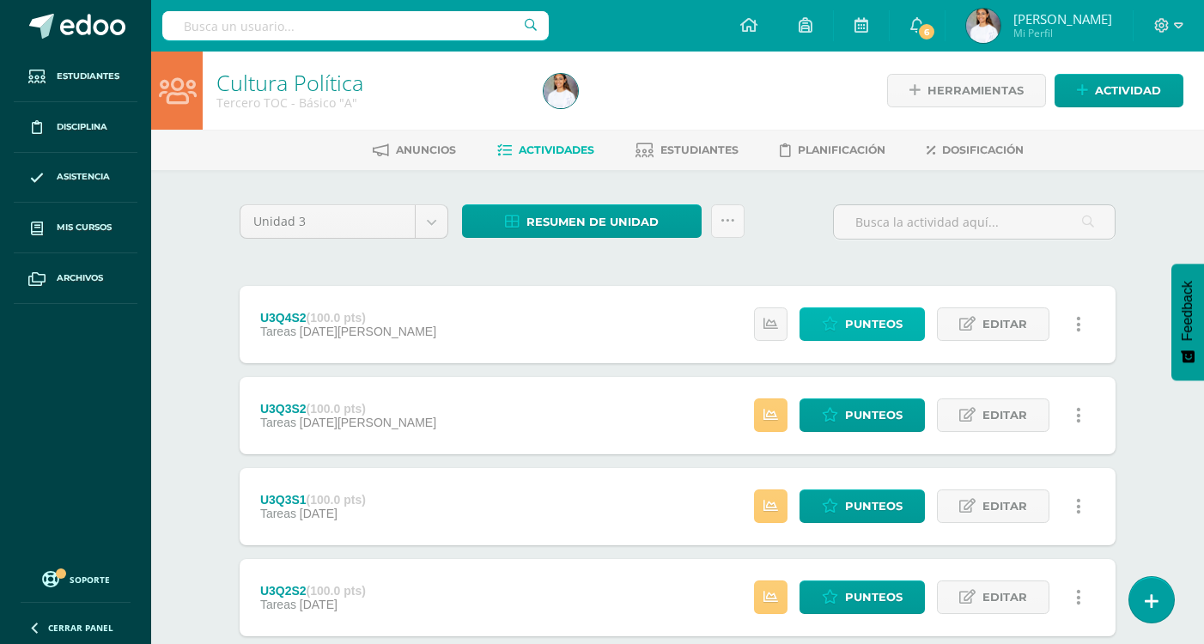
click at [861, 324] on span "Punteos" at bounding box center [874, 324] width 58 height 32
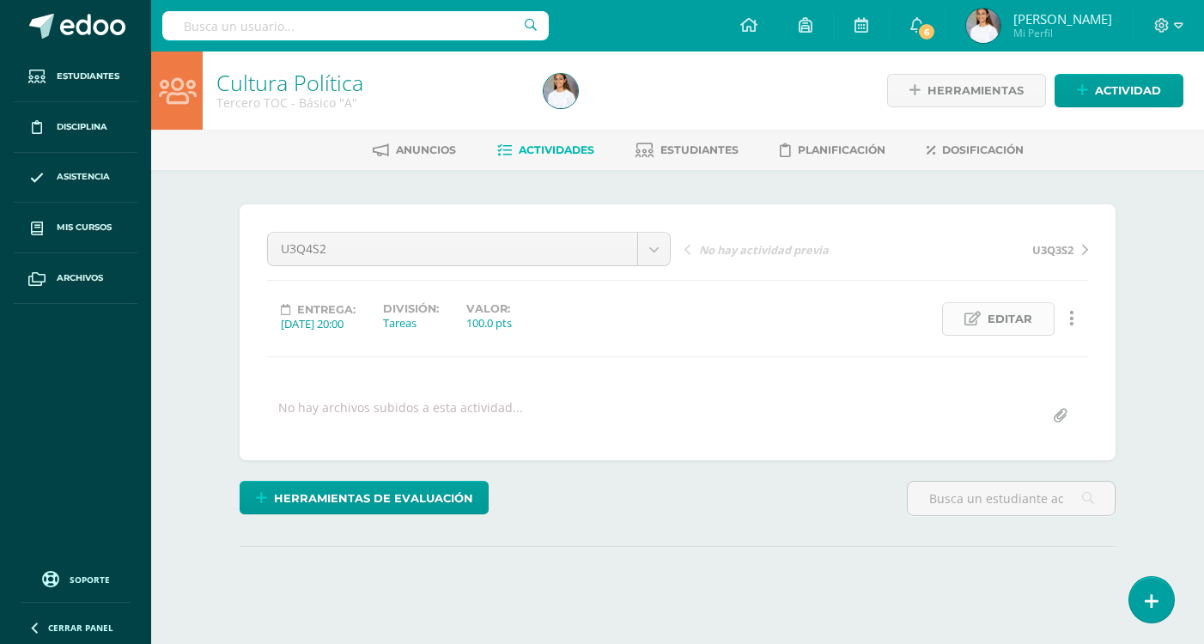
click at [970, 323] on icon at bounding box center [973, 319] width 16 height 15
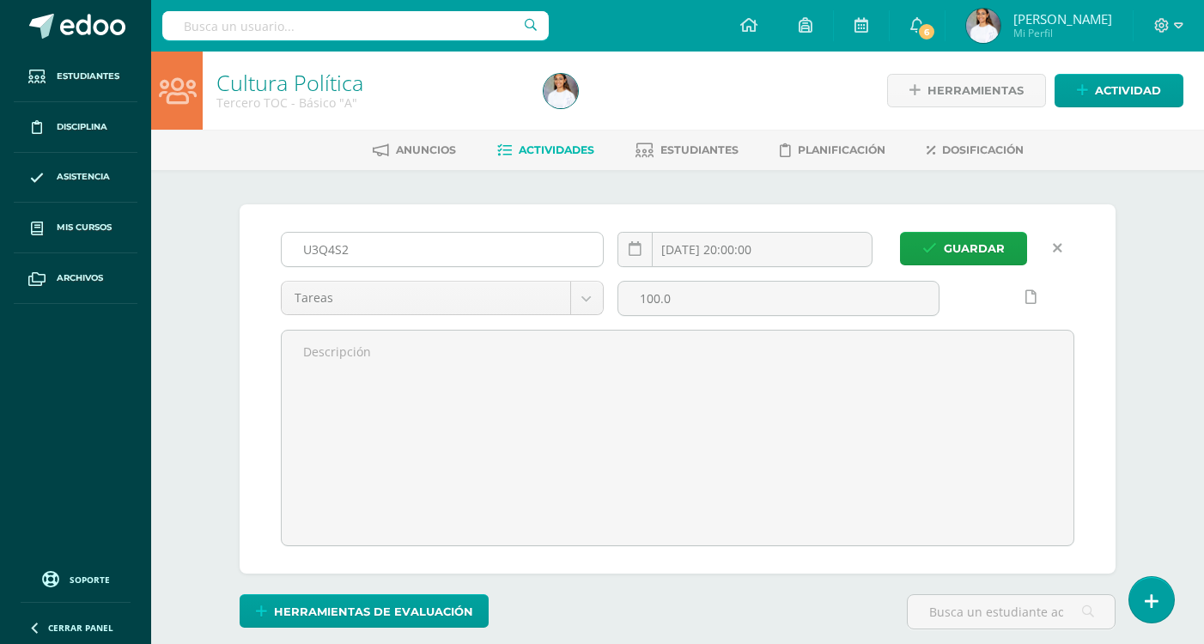
click at [422, 247] on input "U3Q4S2" at bounding box center [442, 249] width 321 height 33
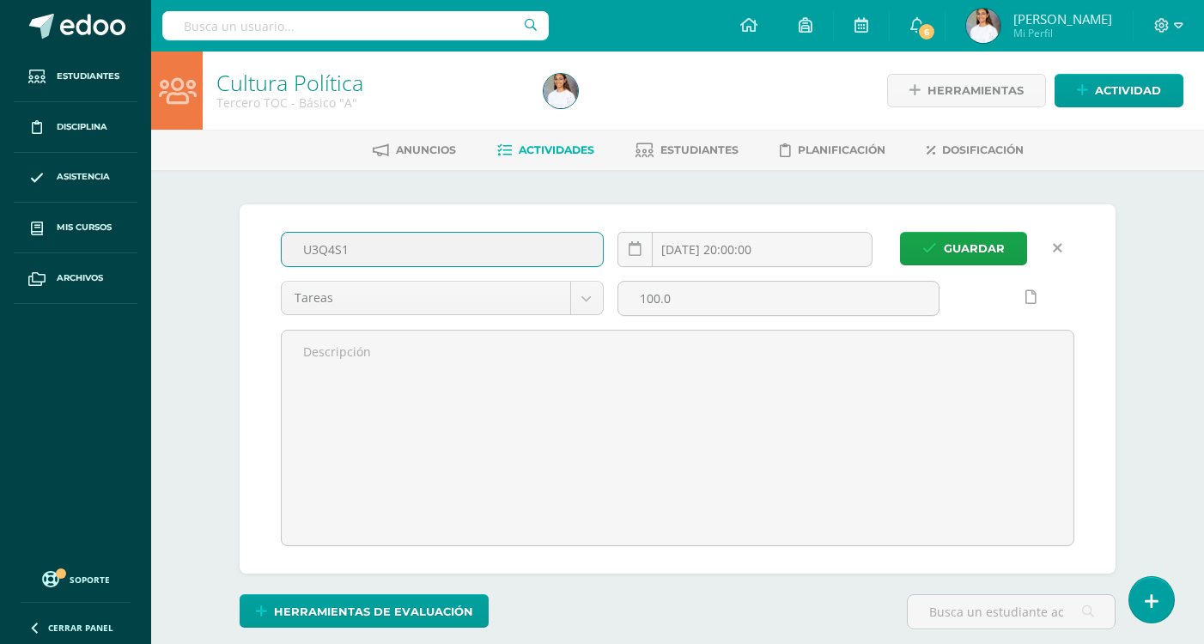
type input "U3Q4S1"
click at [900, 232] on button "Guardar" at bounding box center [963, 248] width 127 height 33
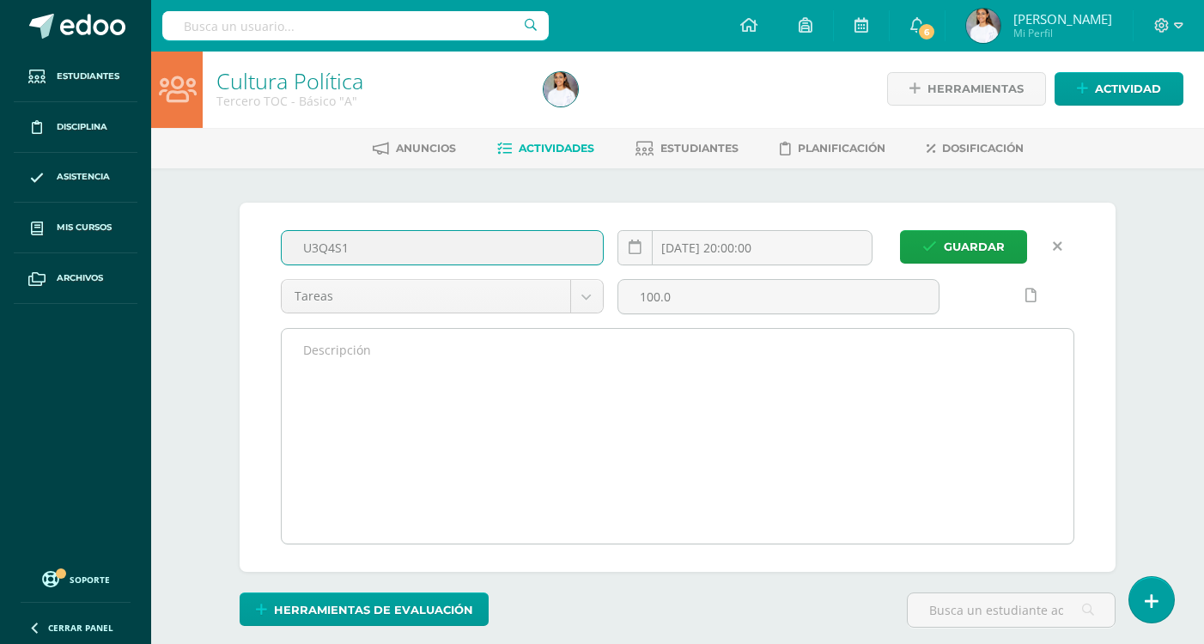
scroll to position [345, 0]
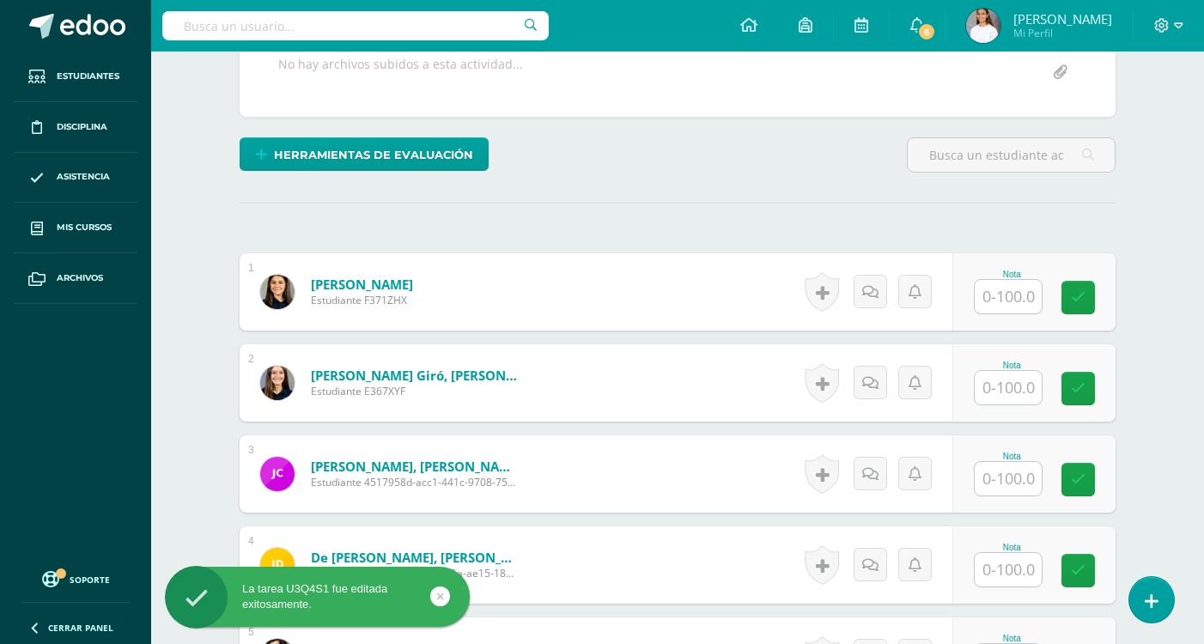
click at [1005, 293] on input "text" at bounding box center [1008, 296] width 67 height 33
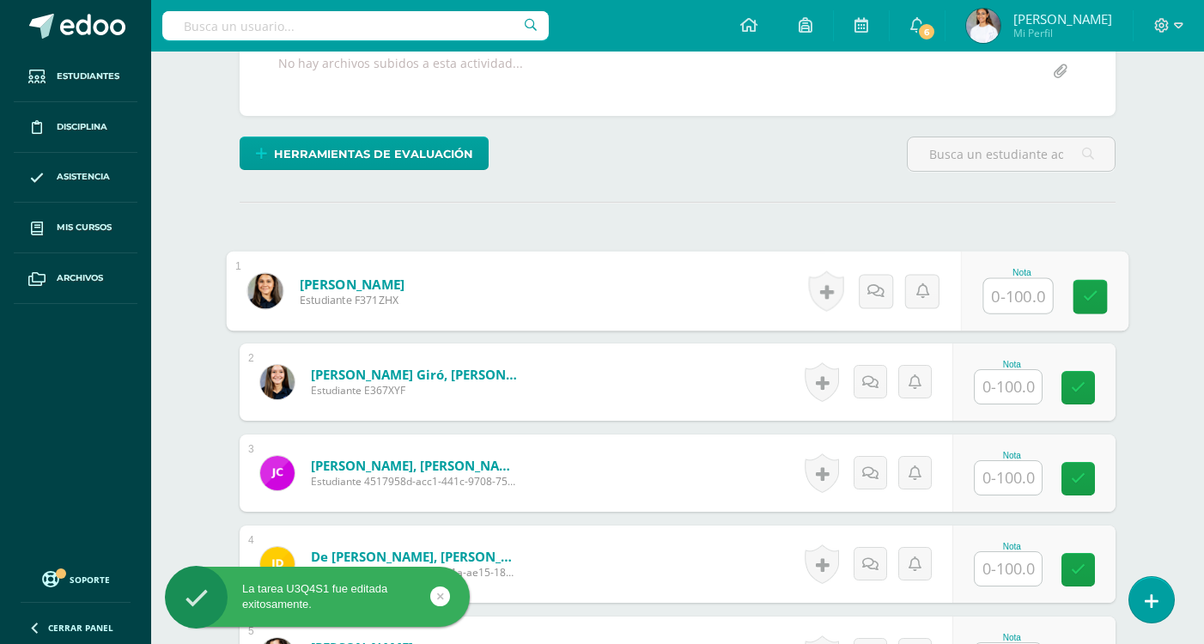
scroll to position [345, 0]
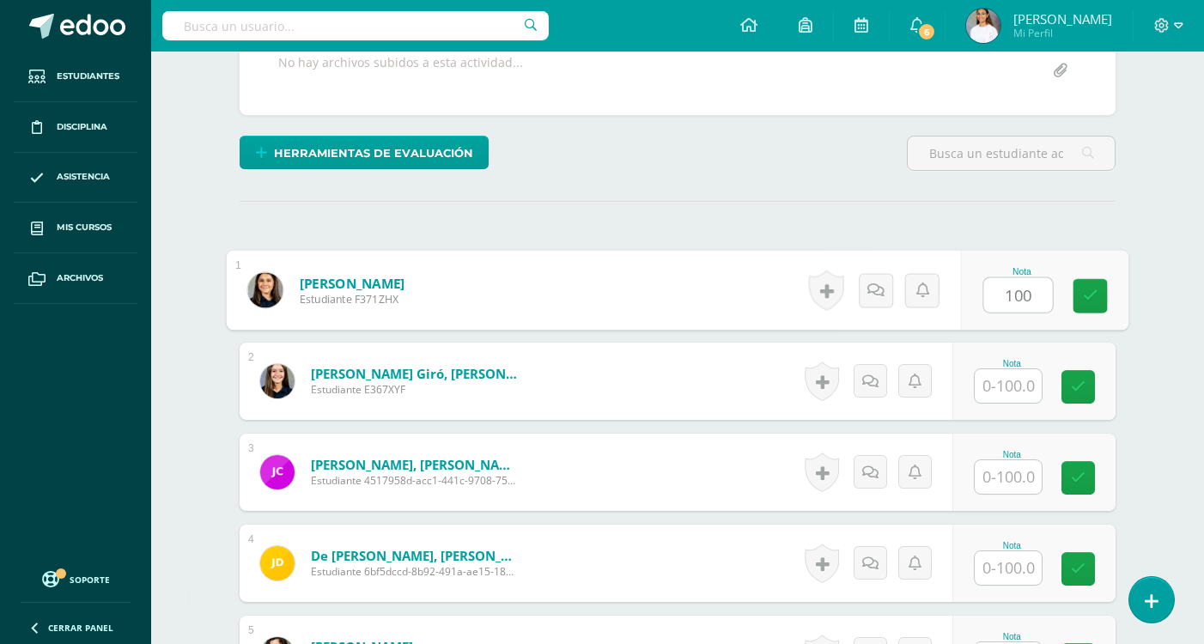
type input "100"
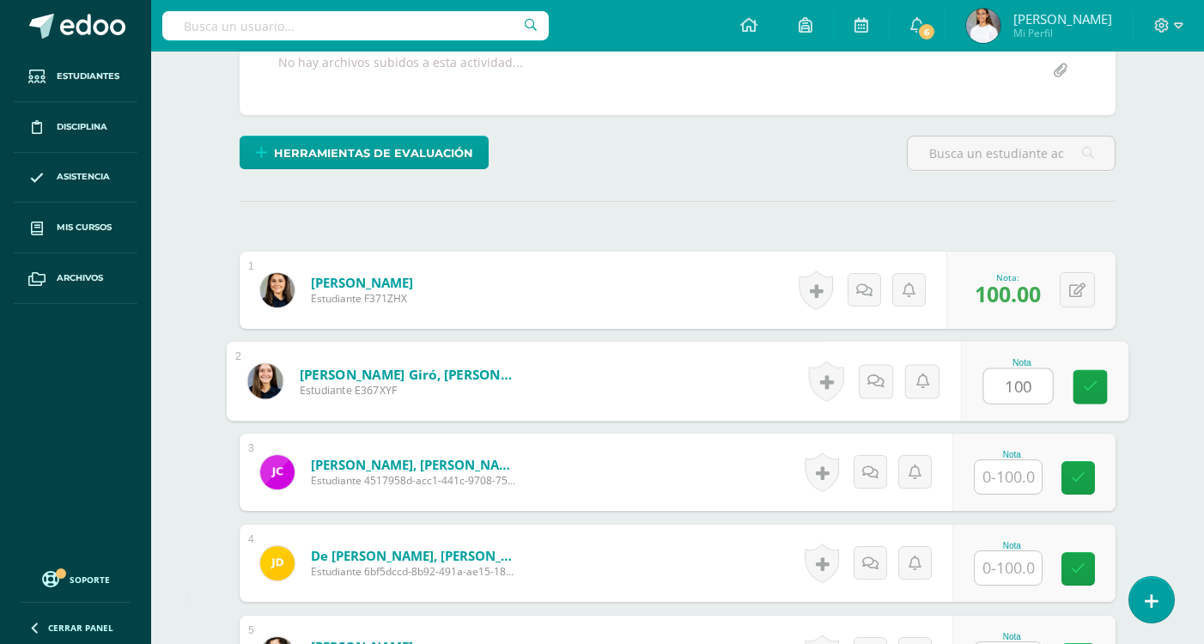
type input "100"
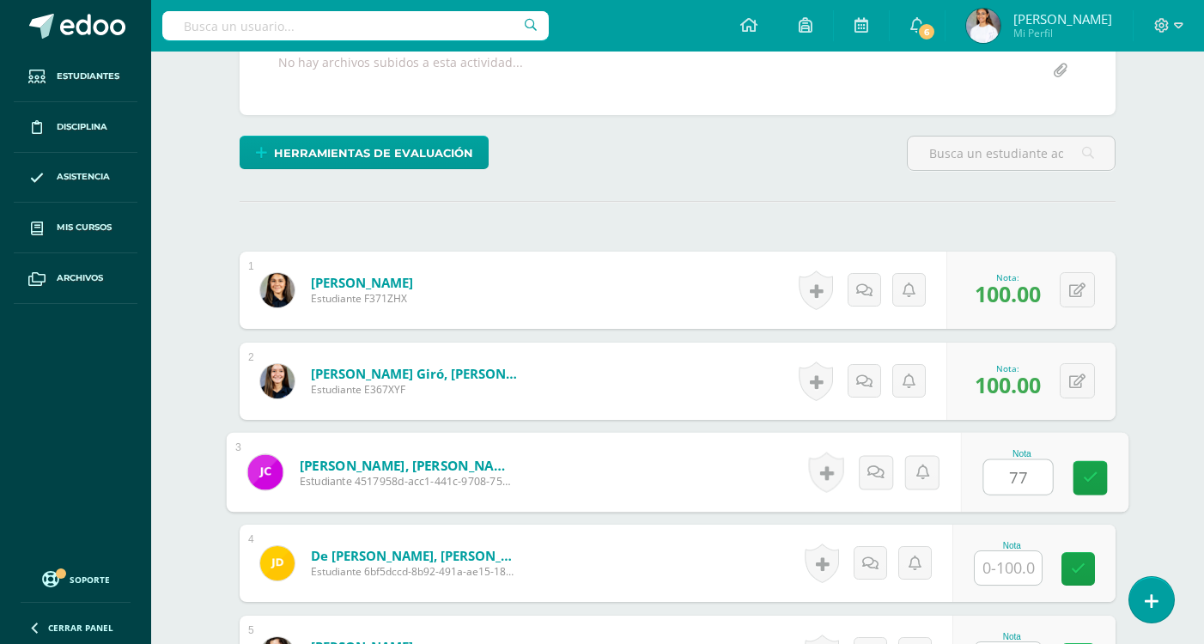
type input "77"
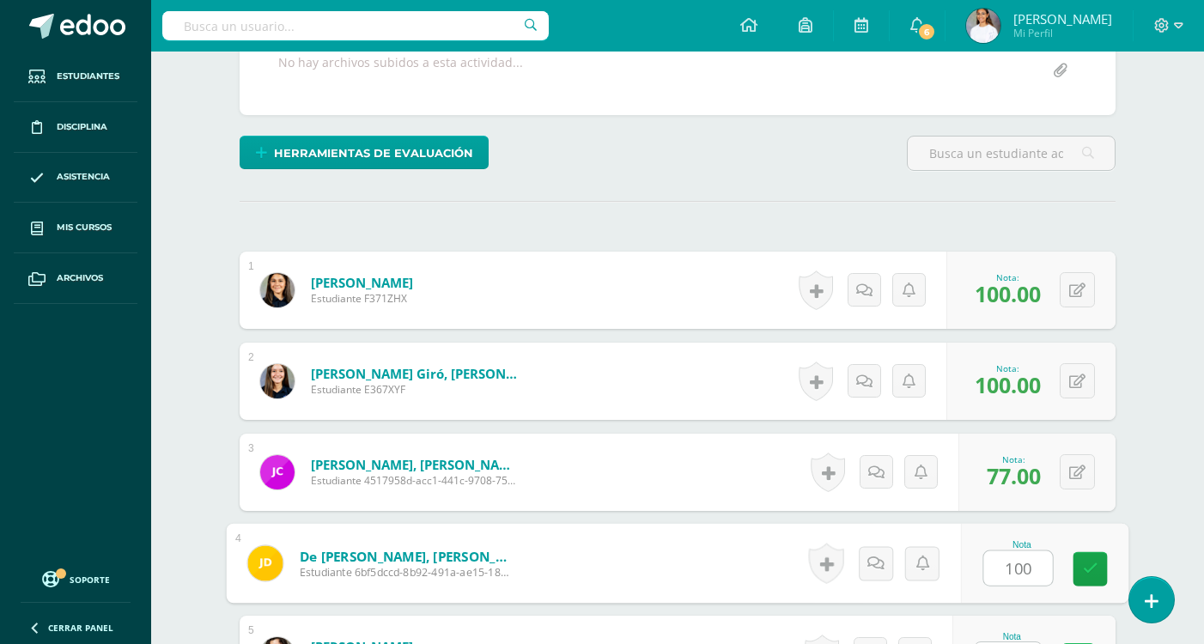
type input "100"
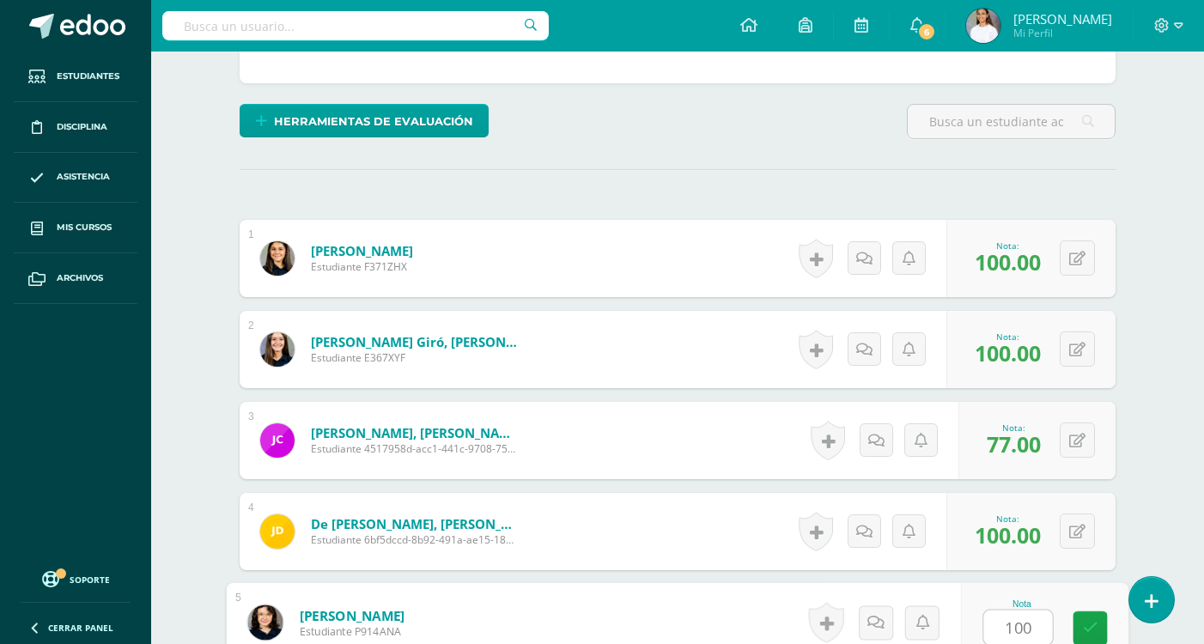
type input "100"
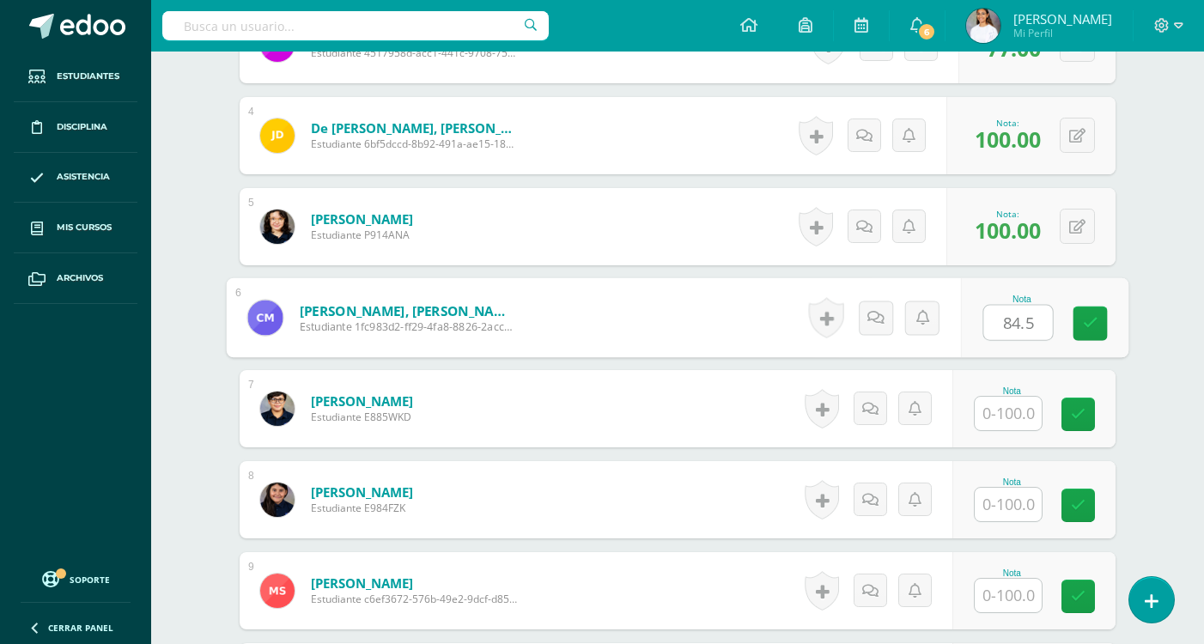
type input "84.5"
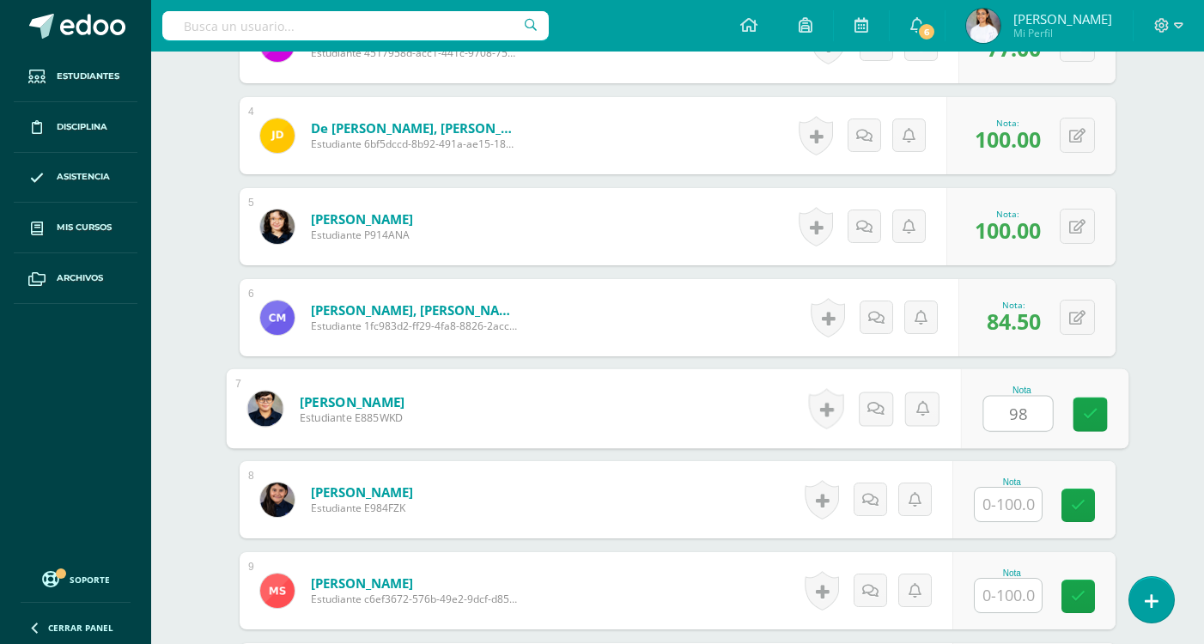
type input "98"
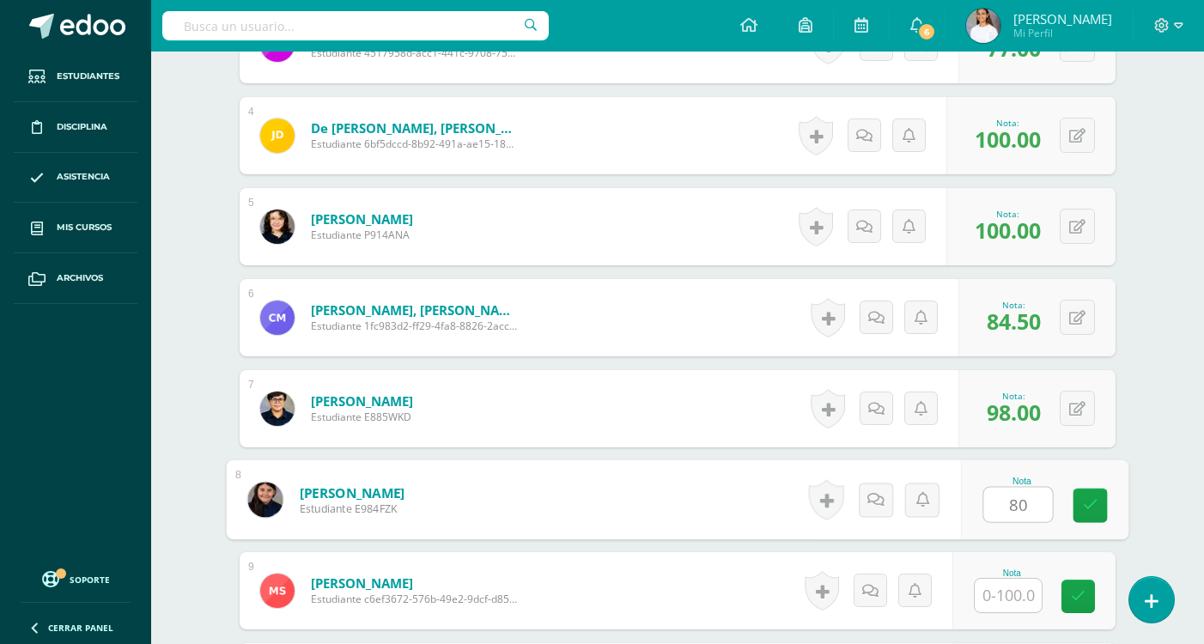
type input "80"
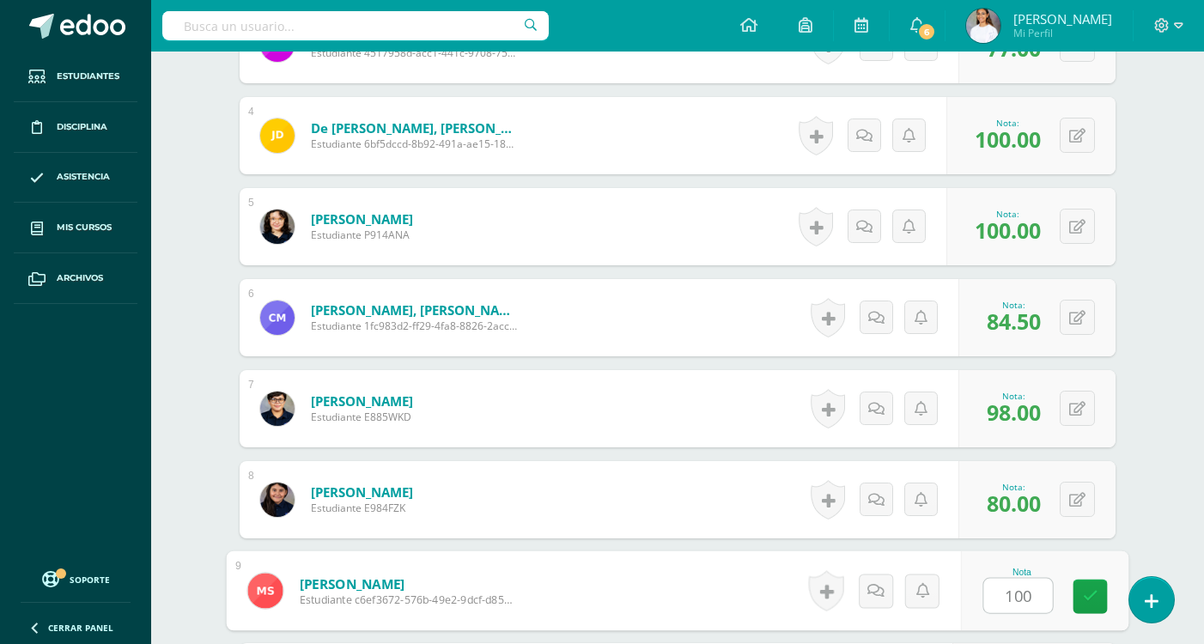
type input "100"
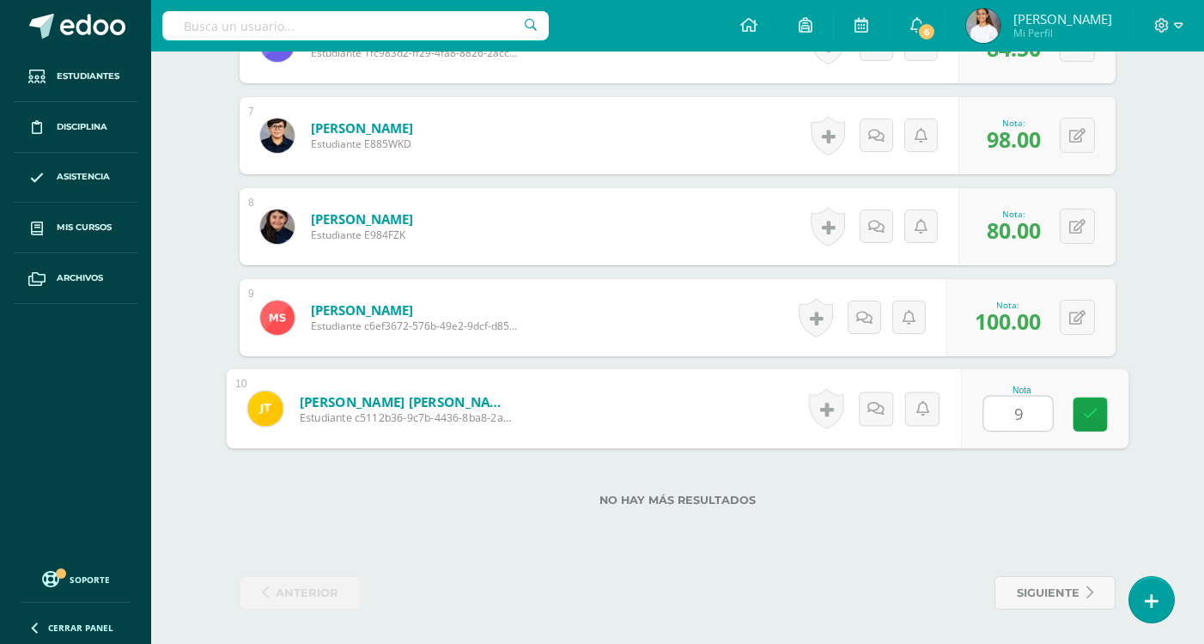
type input "94"
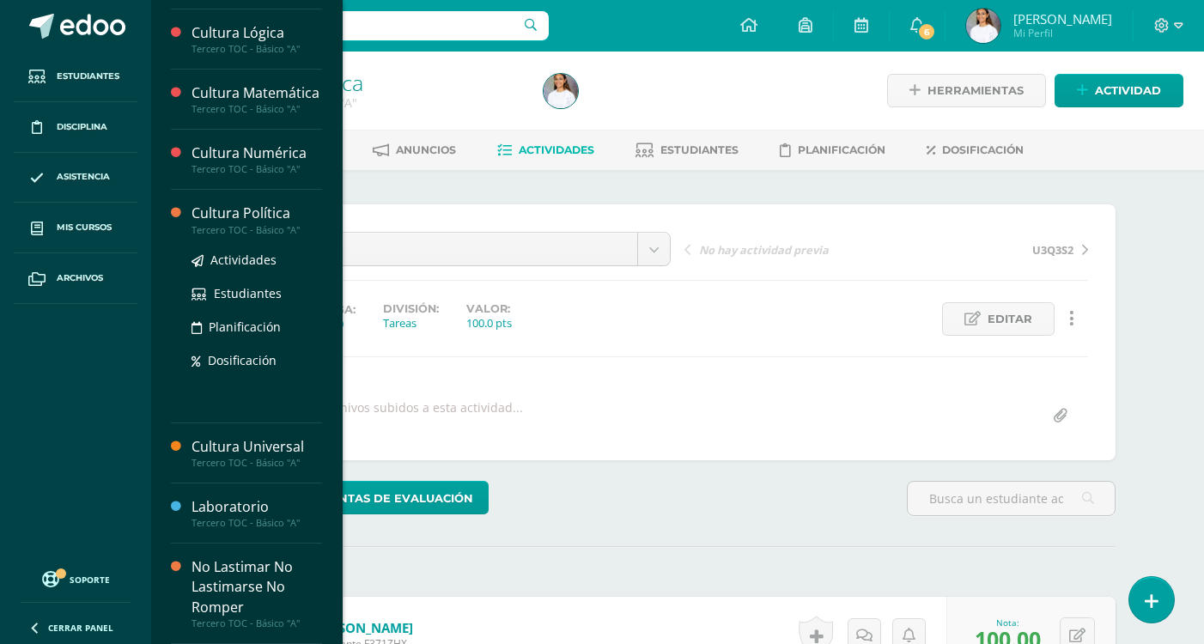
scroll to position [572, 0]
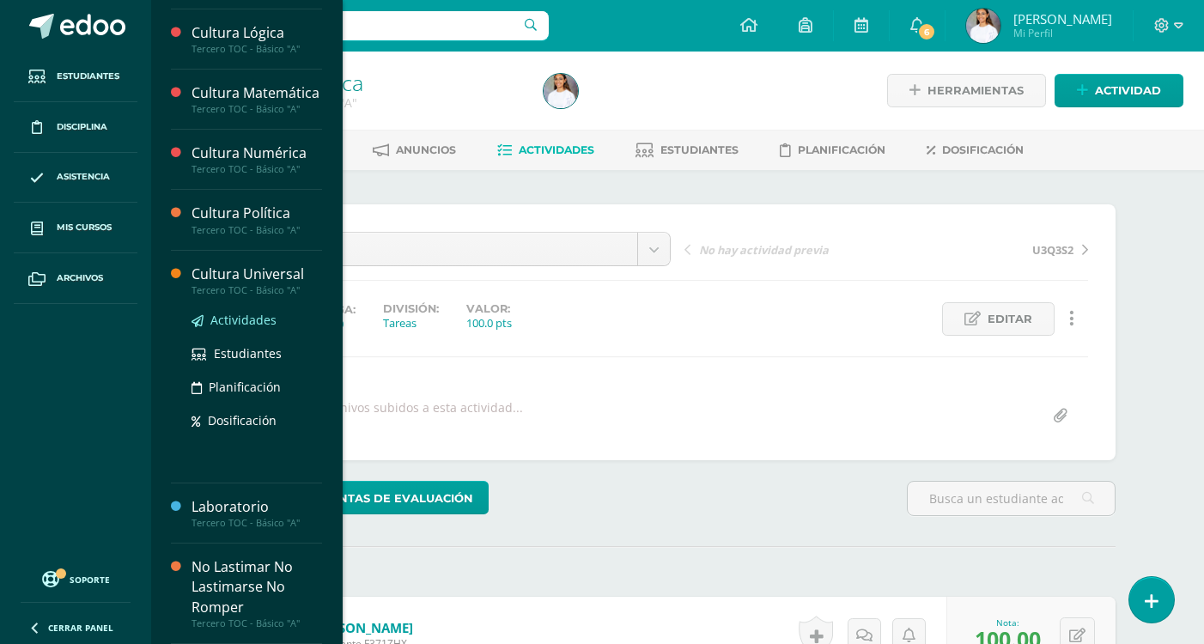
click at [243, 320] on span "Actividades" at bounding box center [243, 320] width 66 height 16
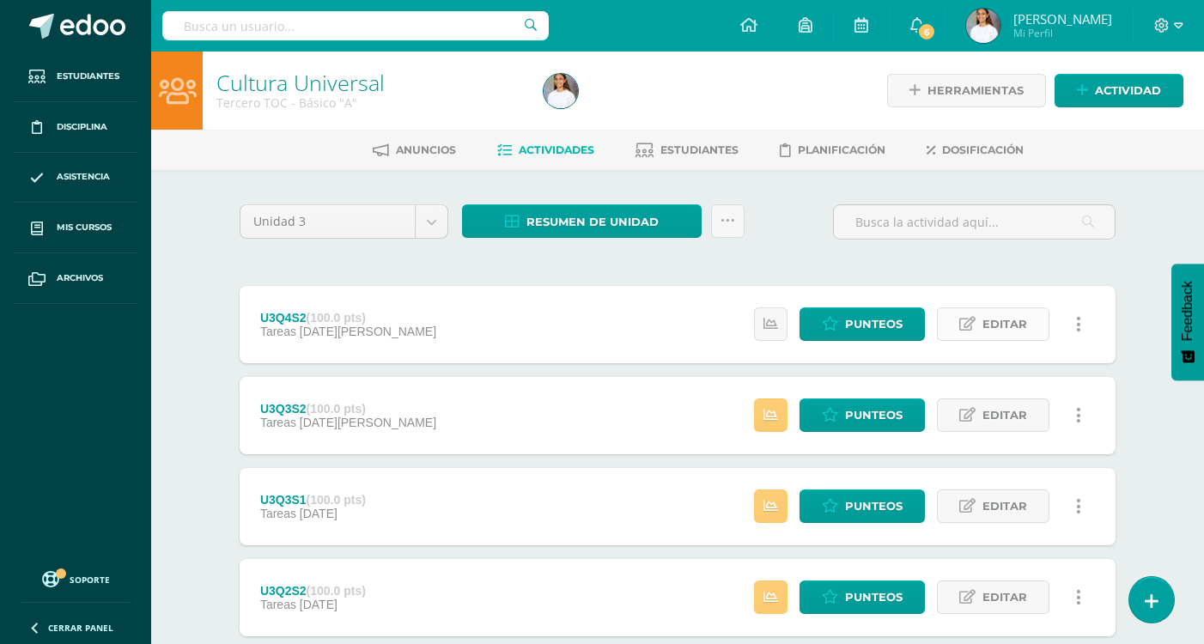
click at [979, 316] on link "Editar" at bounding box center [993, 323] width 113 height 33
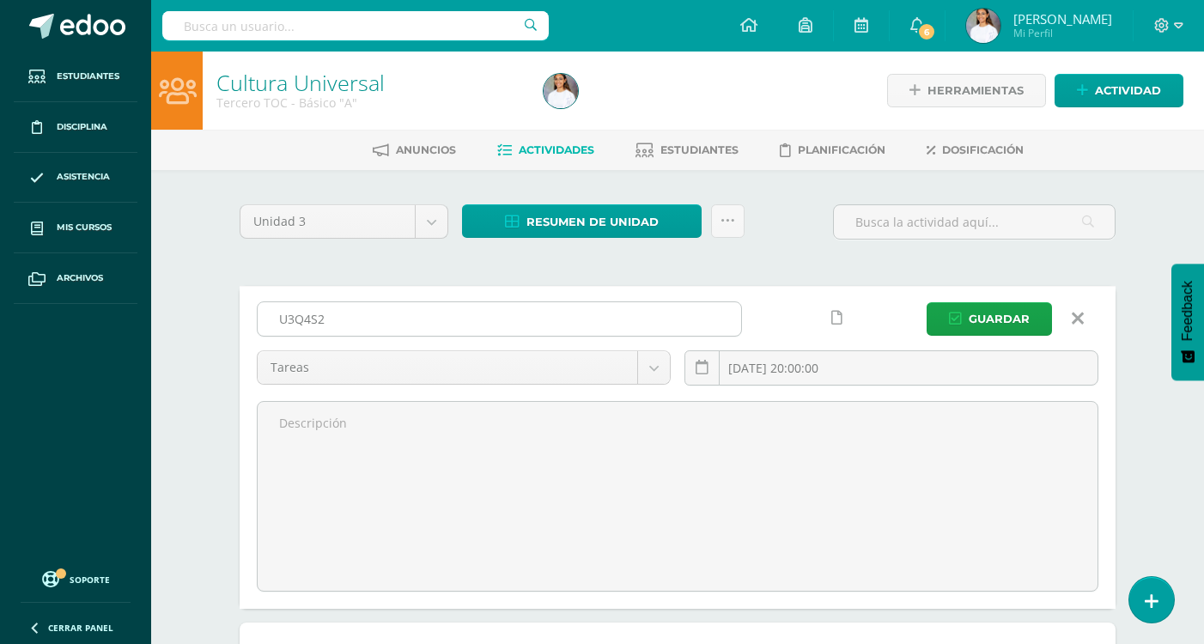
click at [455, 306] on input "U3Q4S2" at bounding box center [500, 318] width 484 height 33
type input "U3Q4S1"
click at [927, 302] on button "Guardar" at bounding box center [989, 318] width 125 height 33
click at [990, 319] on span "Guardar" at bounding box center [999, 319] width 61 height 32
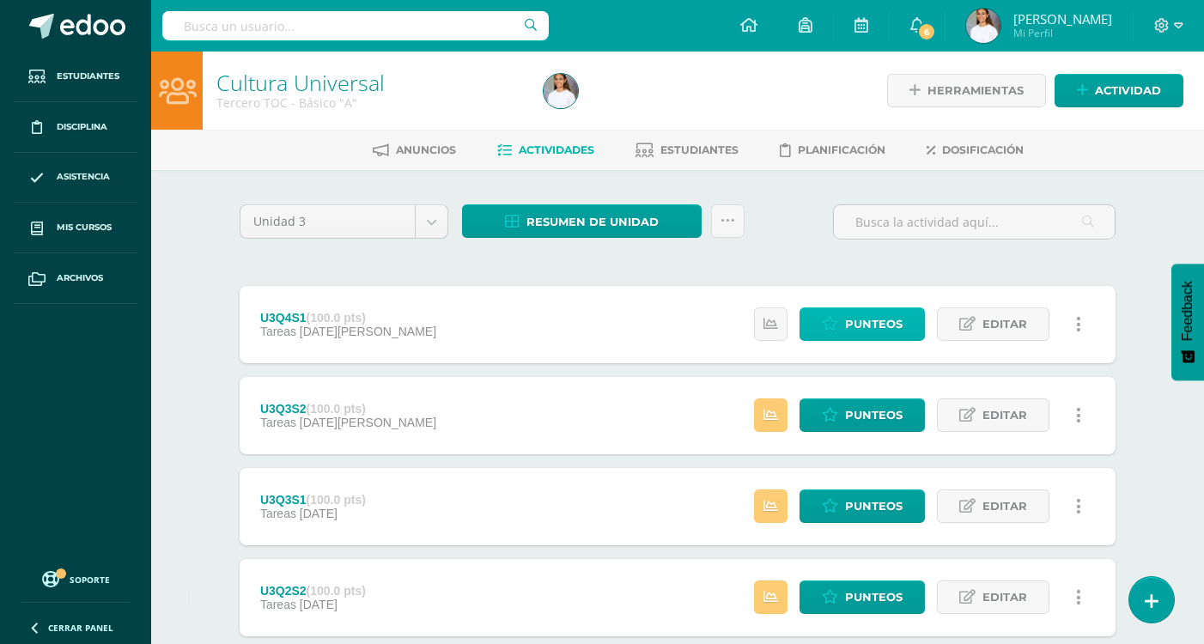
click at [883, 326] on span "Punteos" at bounding box center [874, 324] width 58 height 32
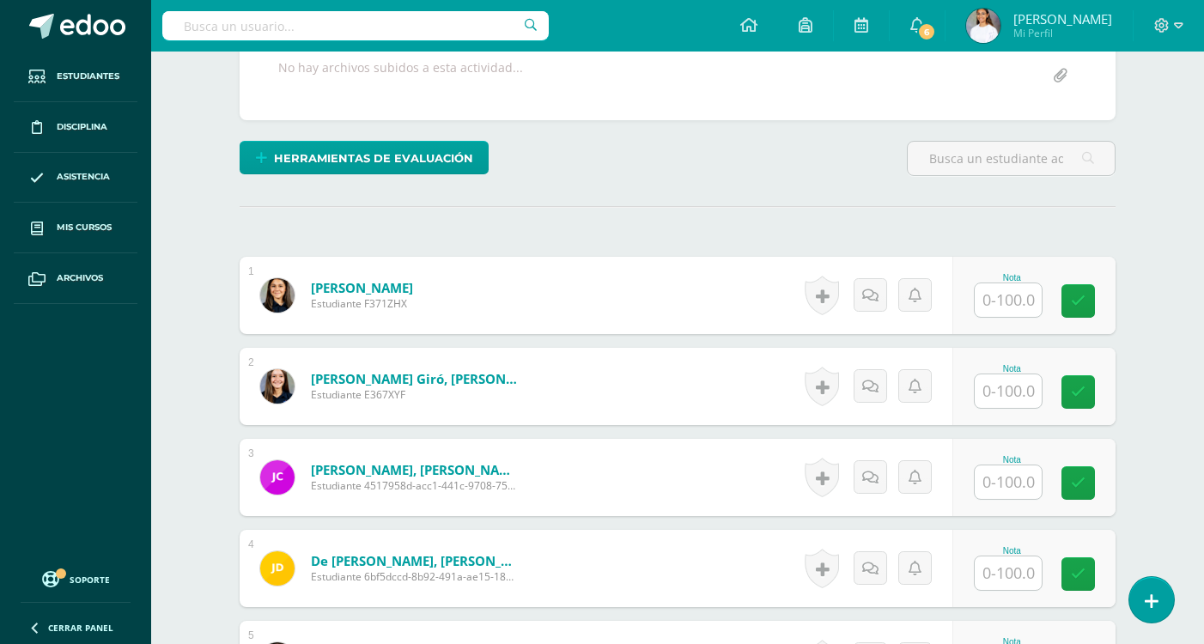
click at [1026, 307] on input "text" at bounding box center [1008, 299] width 67 height 33
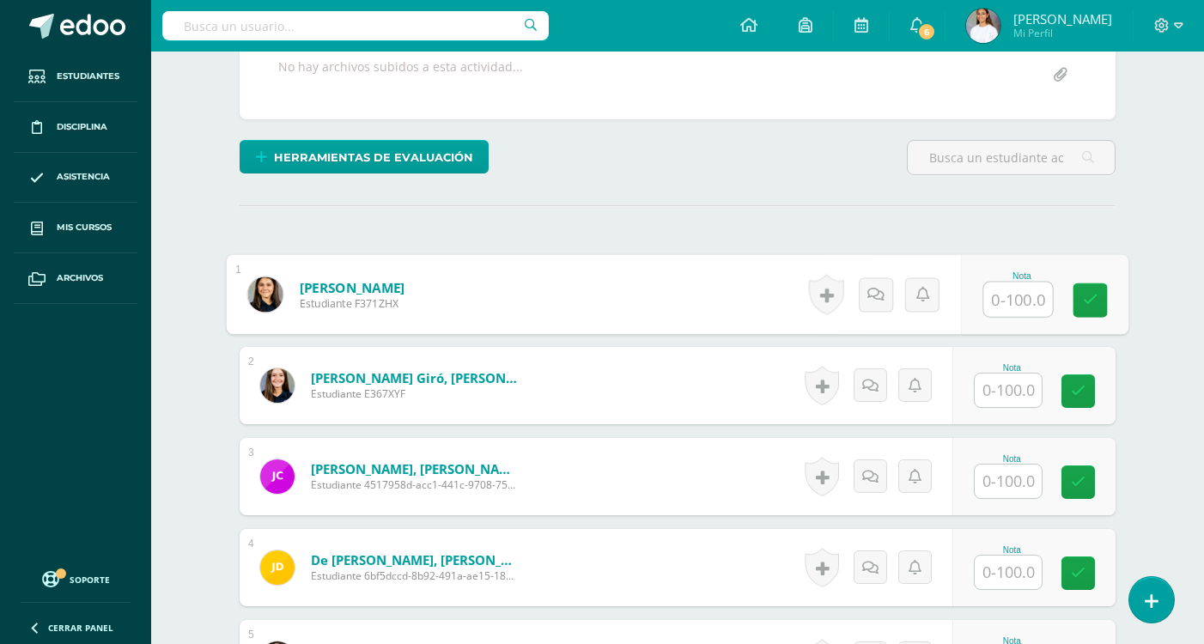
scroll to position [342, 0]
type input "100"
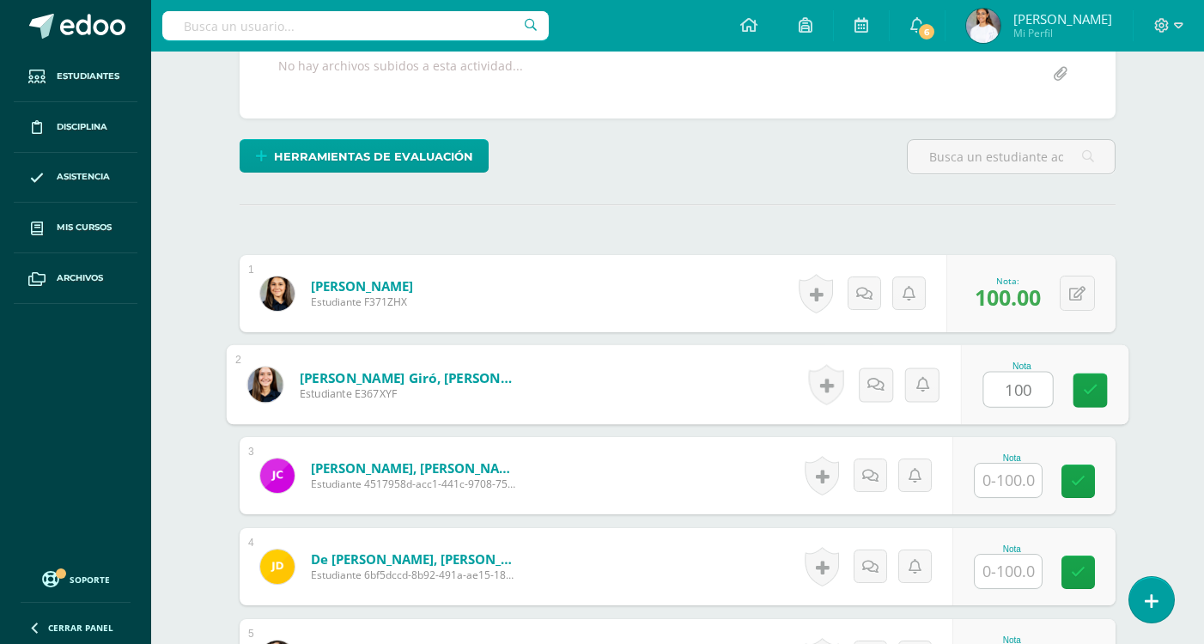
type input "100"
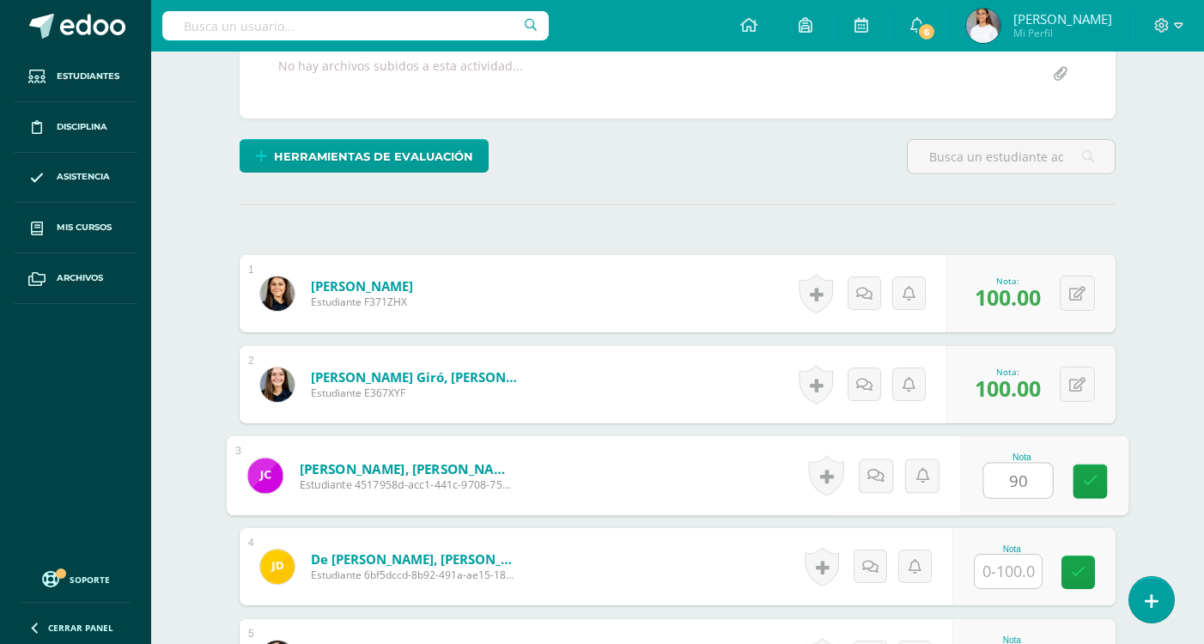
type input "90"
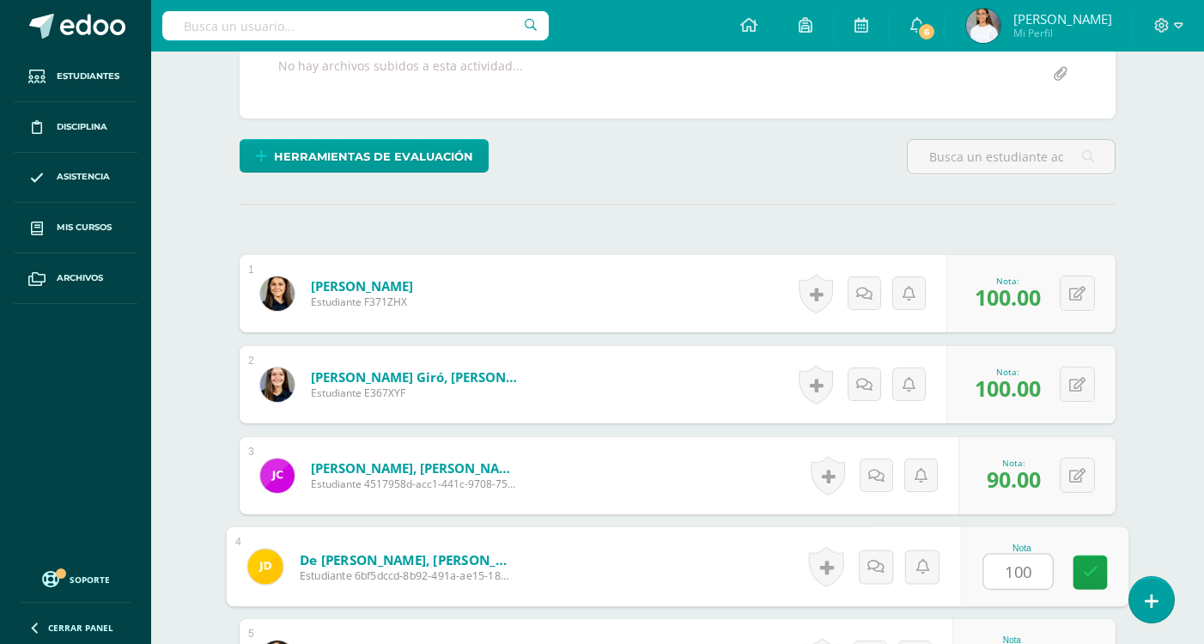
type input "100"
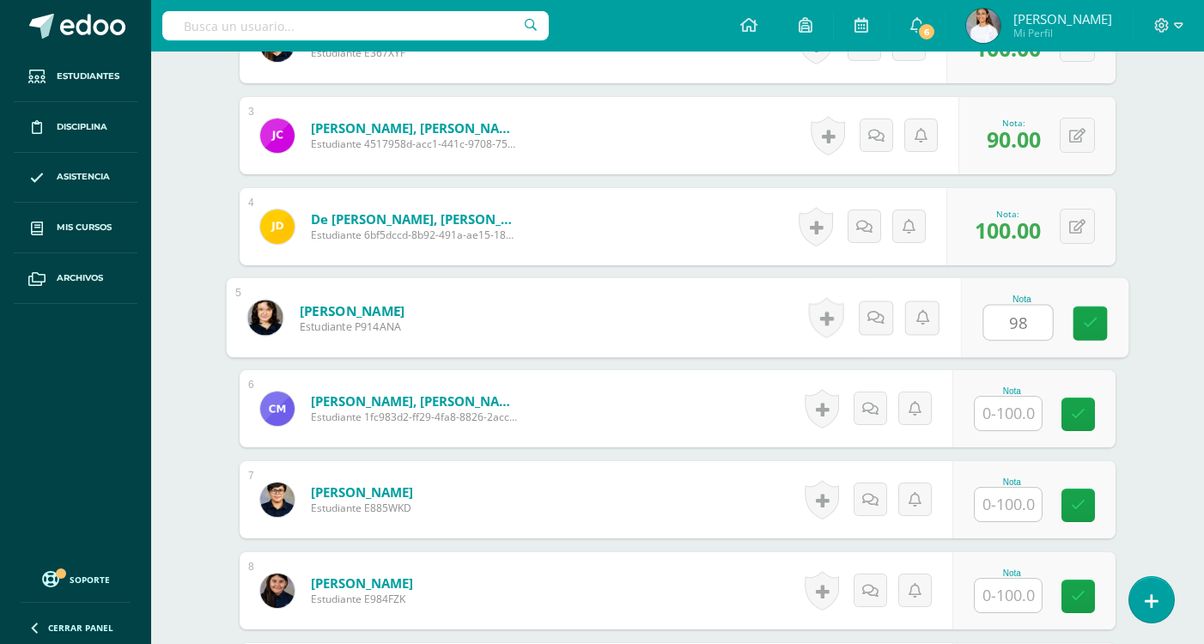
type input "98"
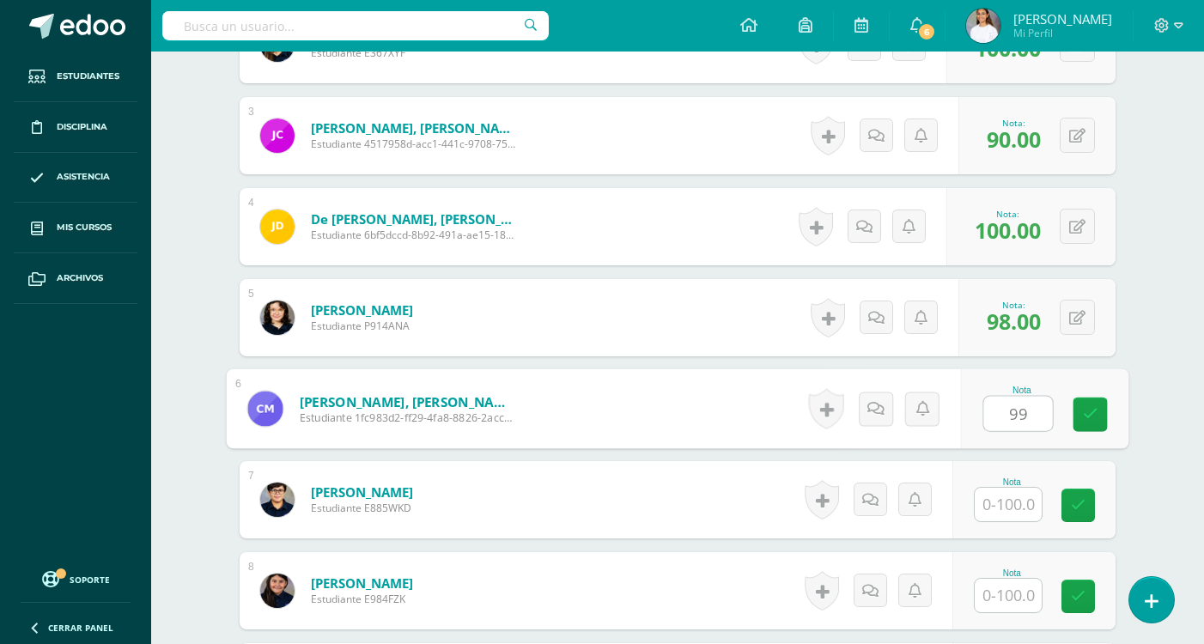
type input "99"
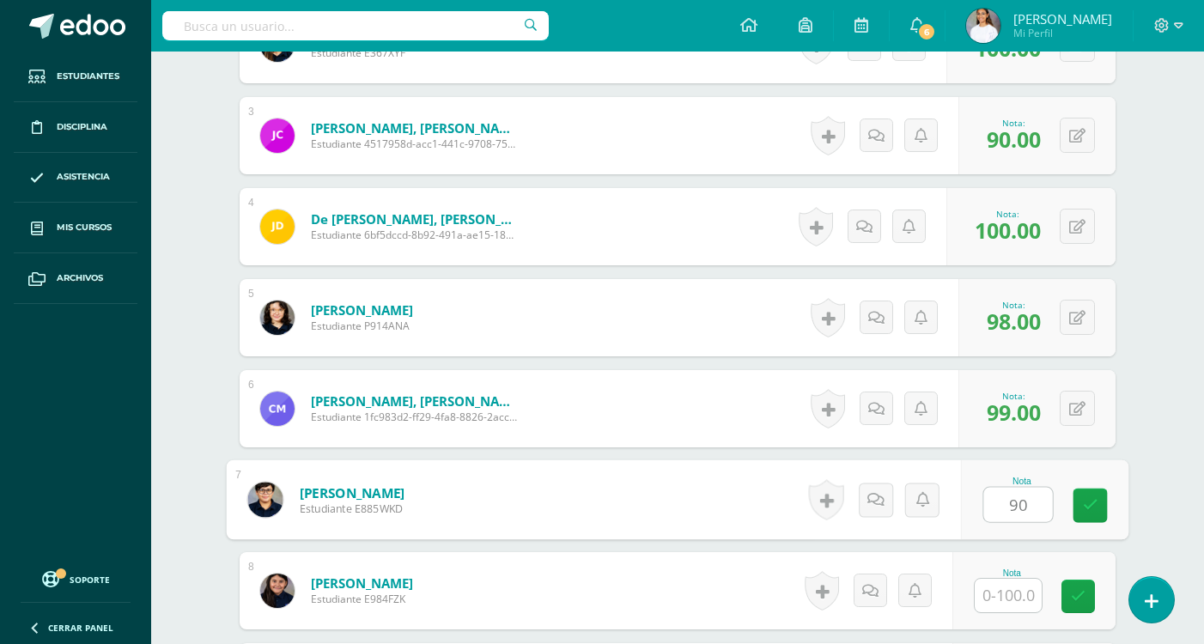
type input "90"
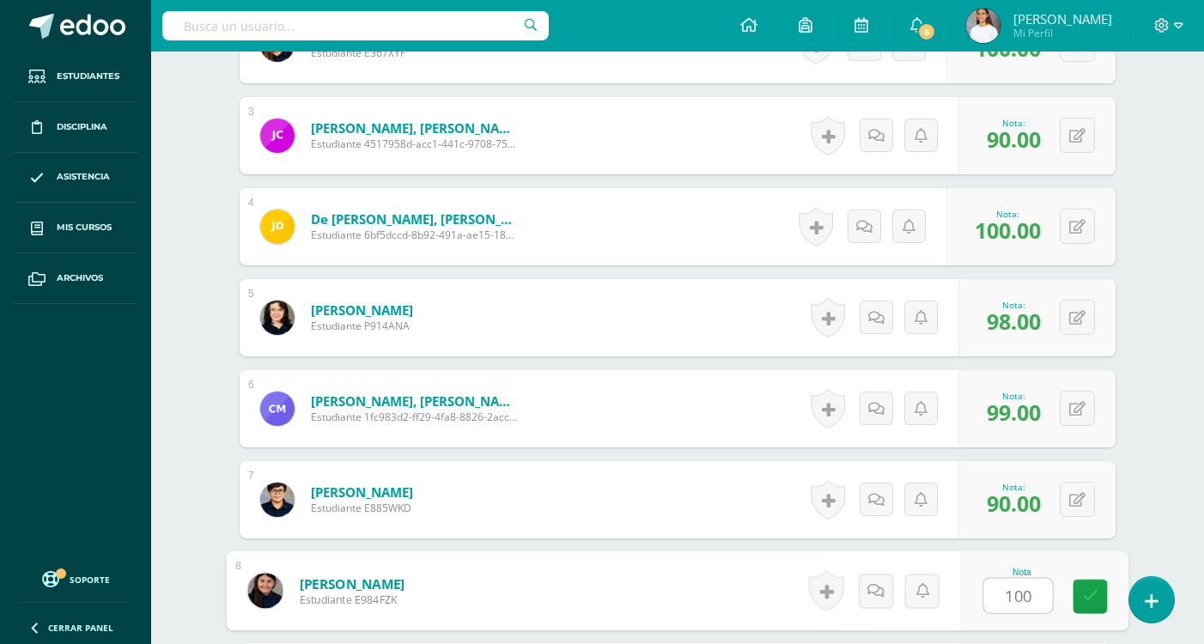
type input "100"
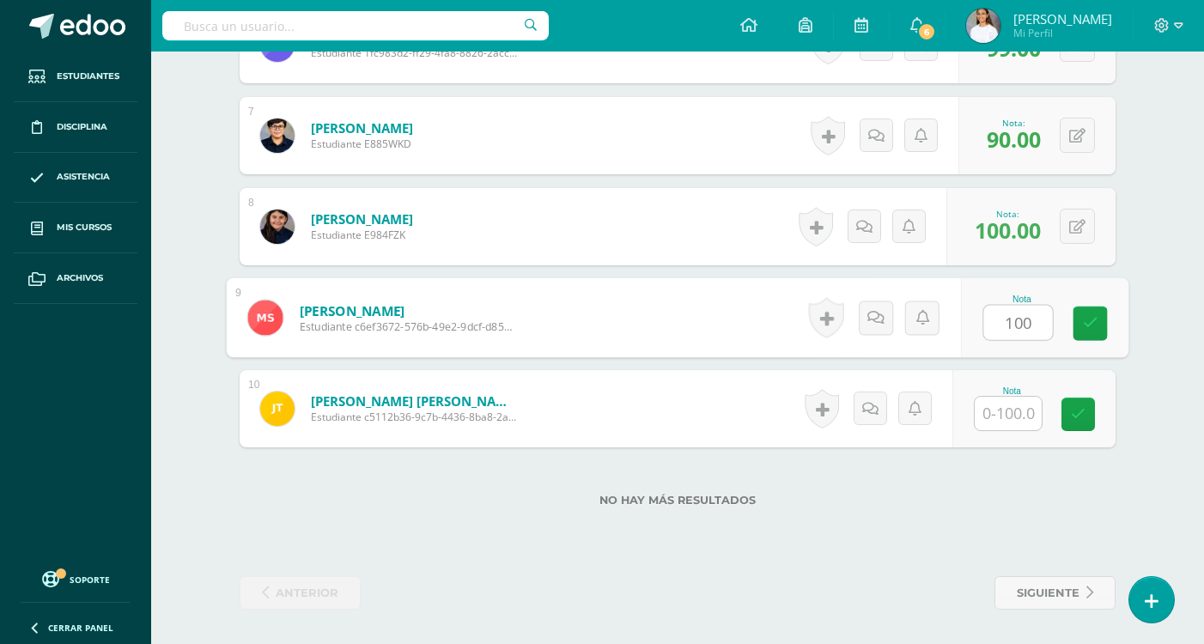
type input "100"
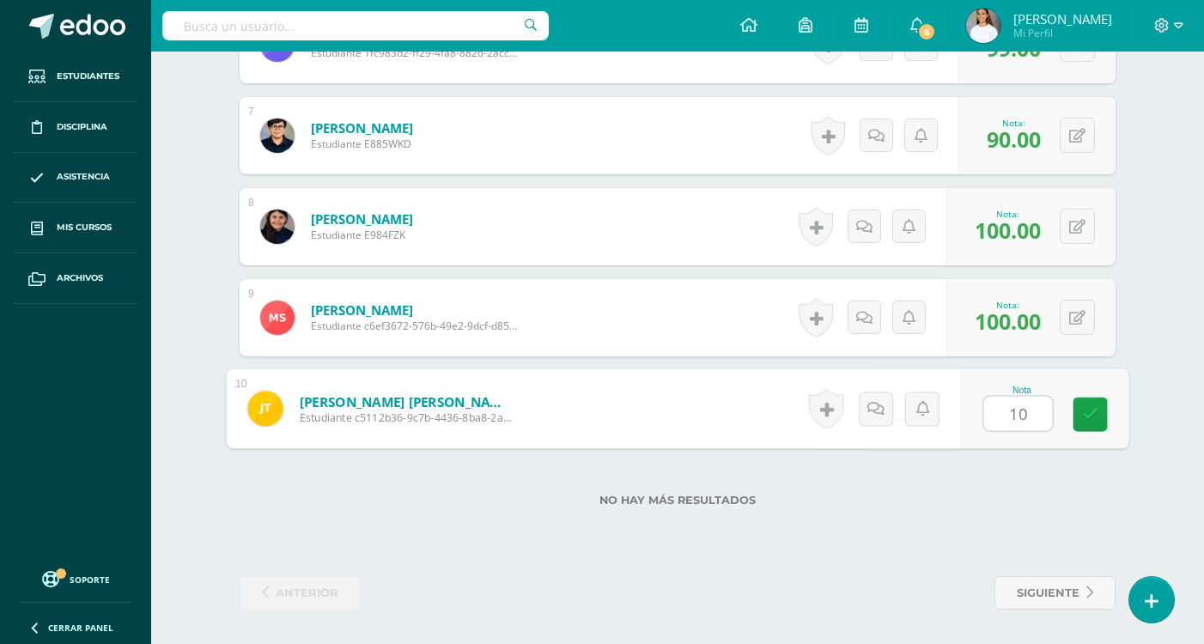
type input "100"
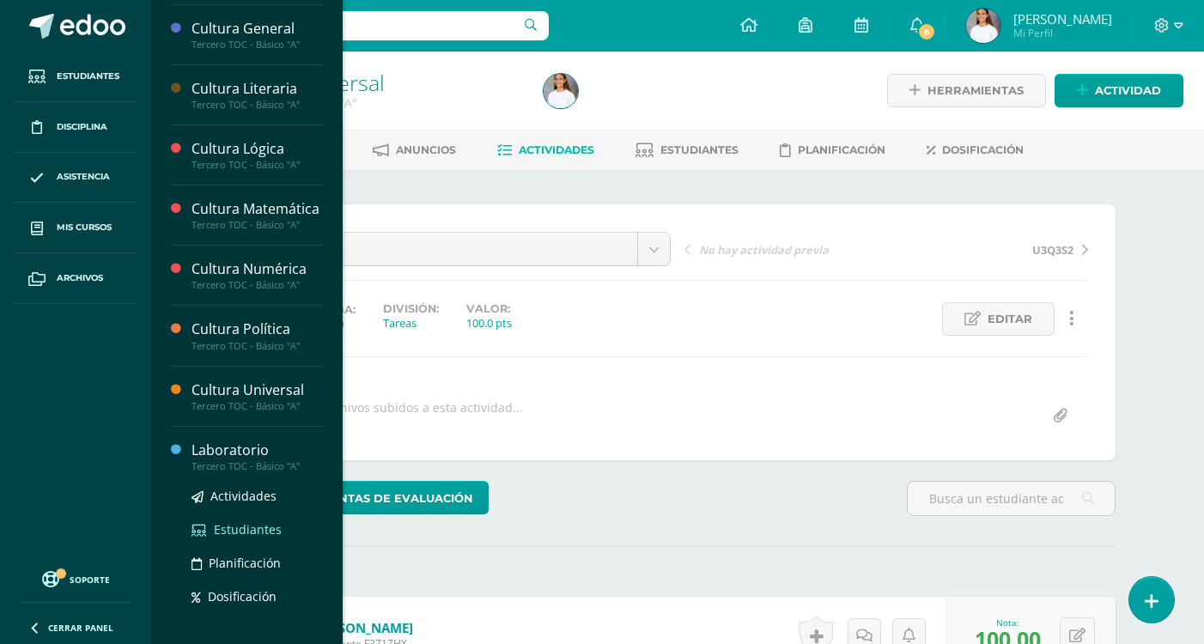
scroll to position [572, 0]
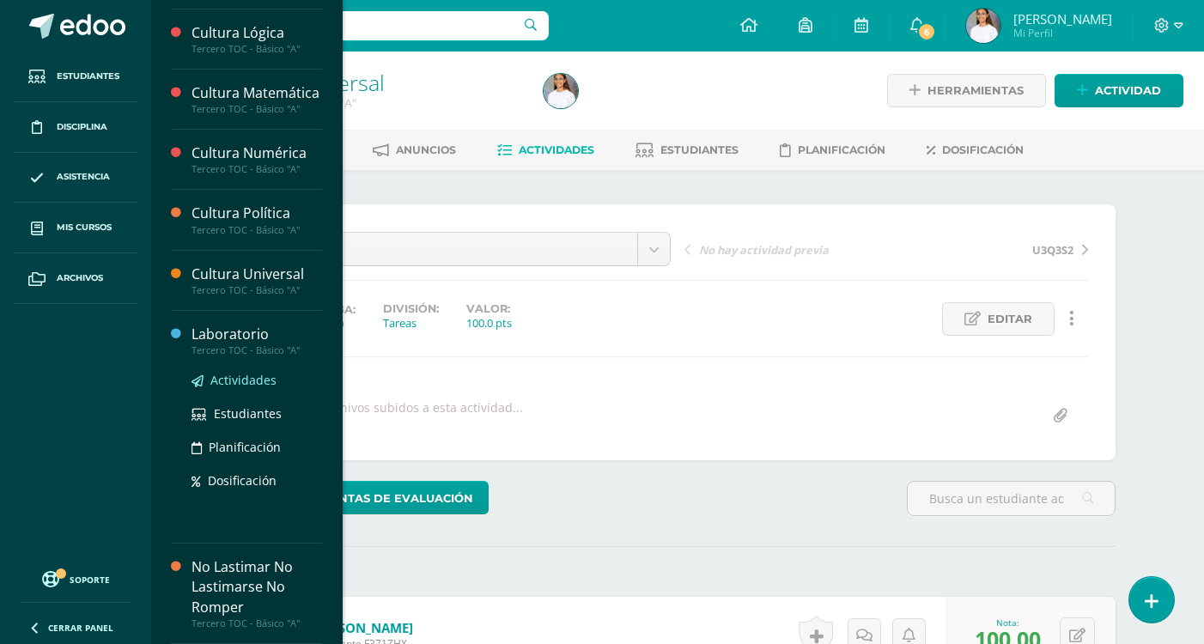
click at [234, 377] on span "Actividades" at bounding box center [243, 380] width 66 height 16
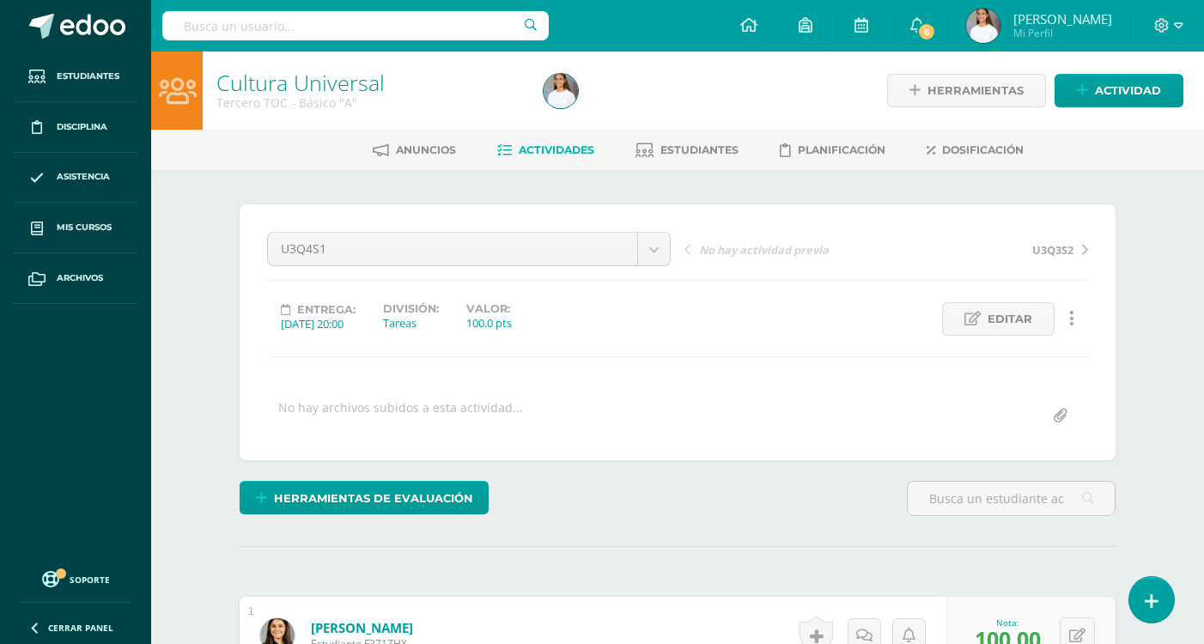
scroll to position [399, 0]
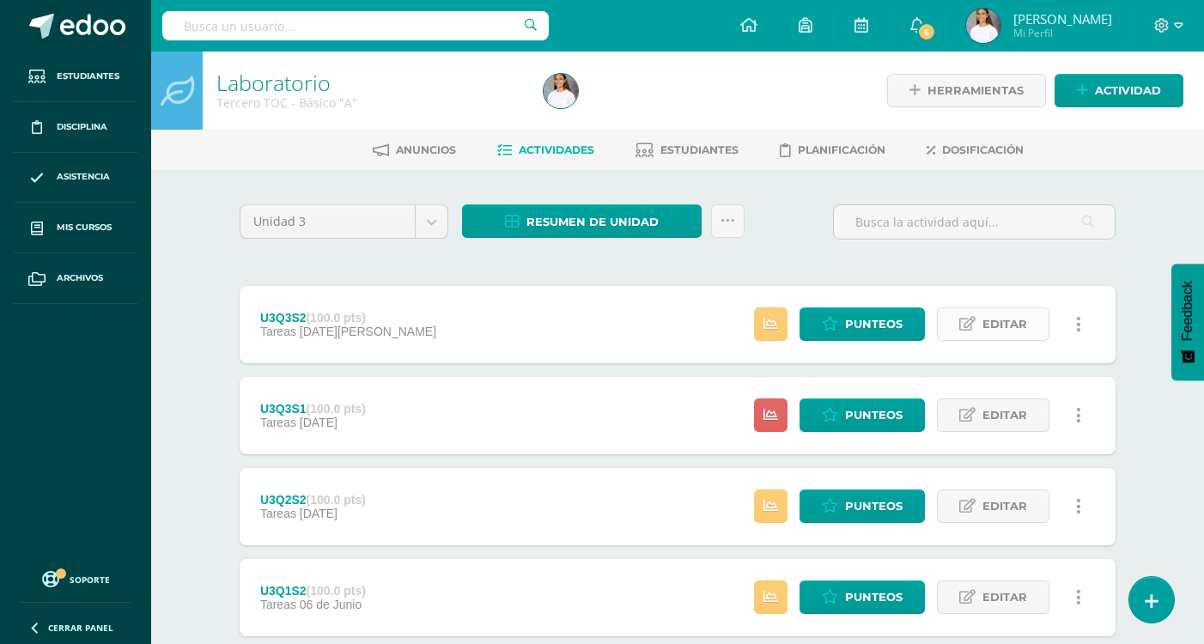
click at [976, 318] on icon at bounding box center [967, 324] width 16 height 15
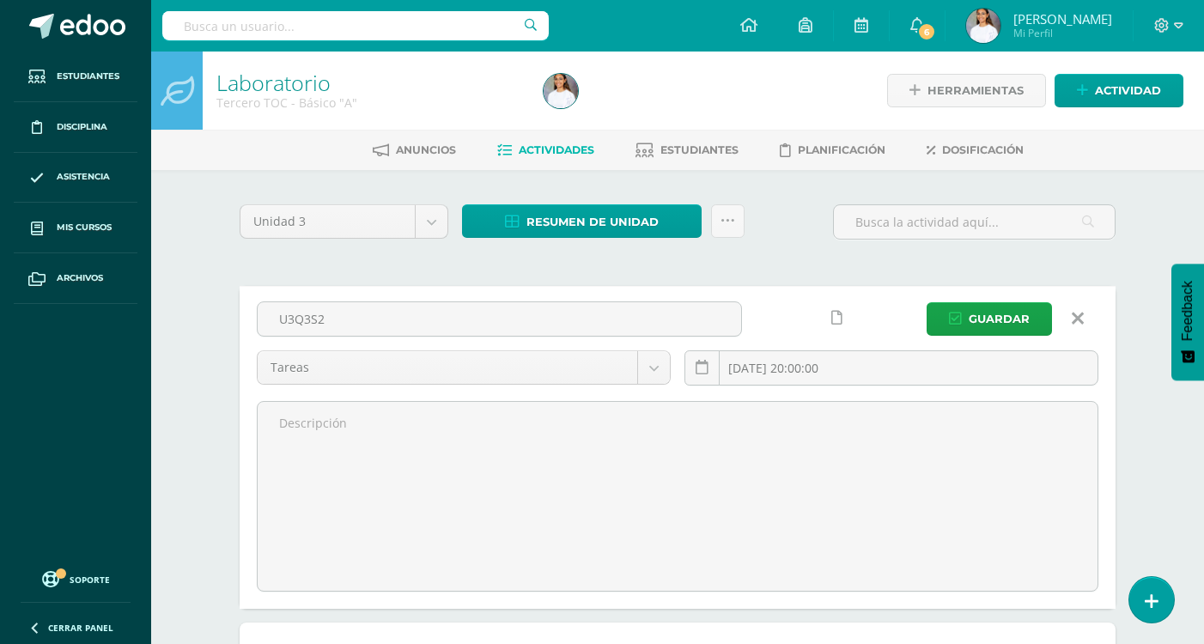
click at [922, 287] on div "U3Q3S2 Tareas Tareas Examenes 2025-08-01 20:00:00 Guardar" at bounding box center [678, 447] width 876 height 323
click at [1069, 314] on link at bounding box center [1078, 318] width 44 height 33
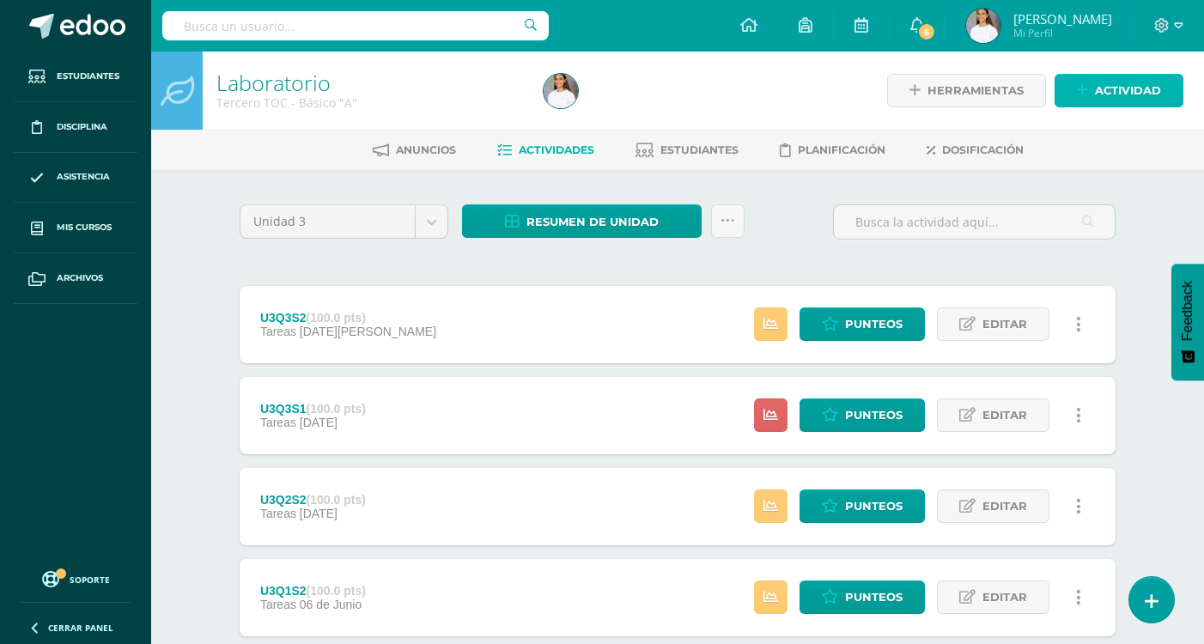
click at [1112, 84] on span "Actividad" at bounding box center [1128, 91] width 66 height 32
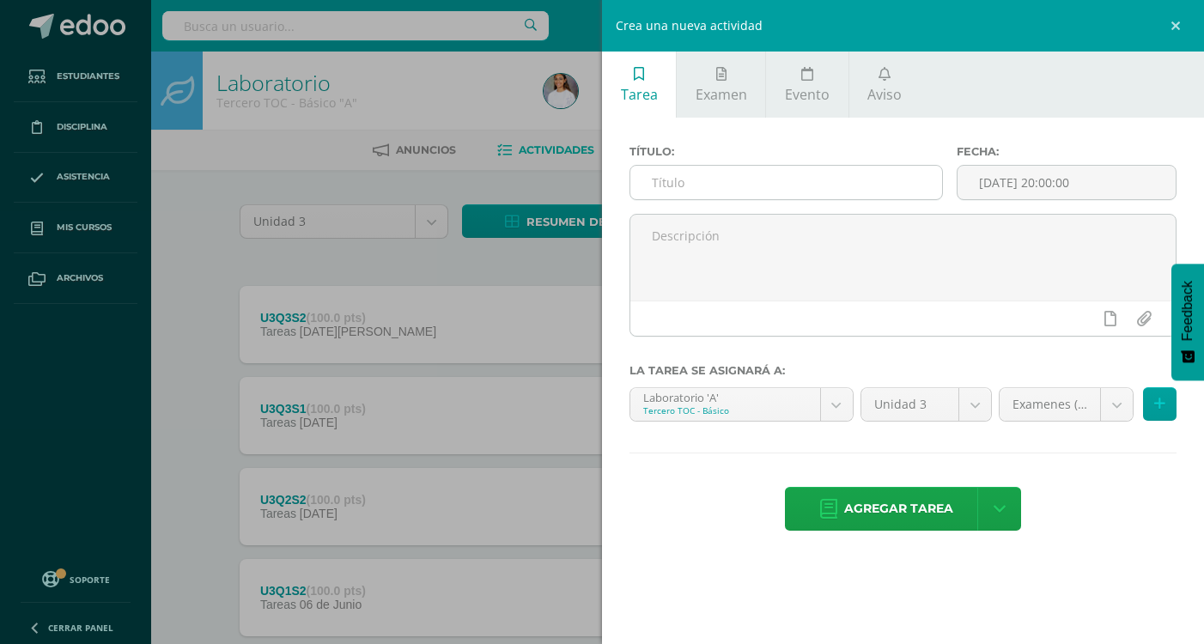
click at [825, 186] on input "text" at bounding box center [786, 182] width 312 height 33
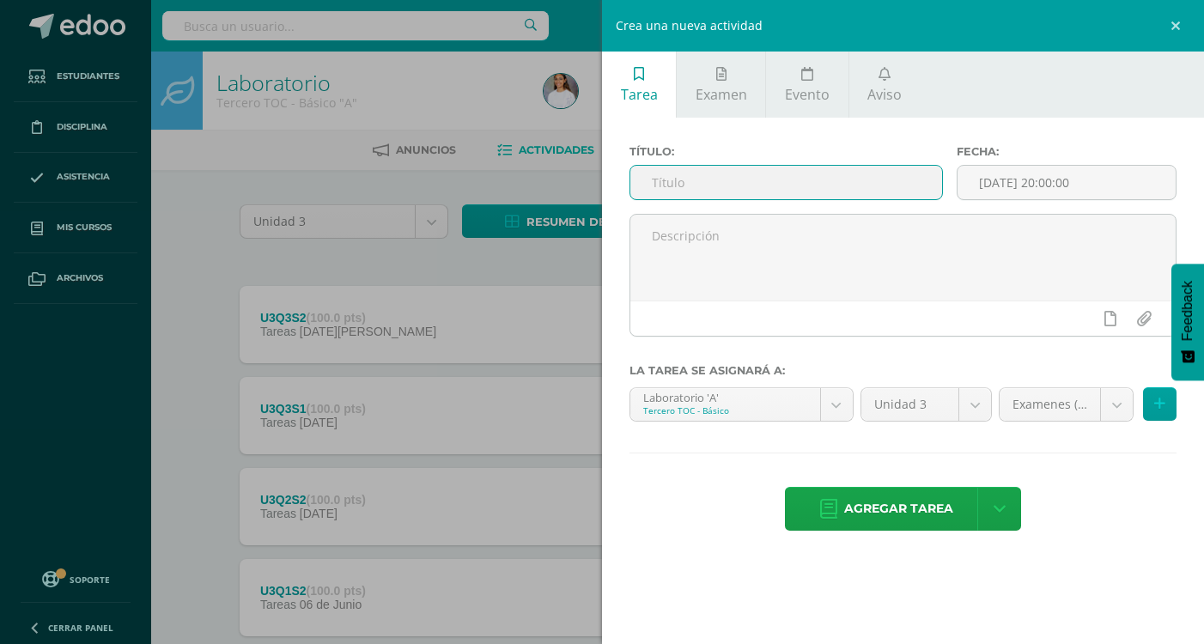
type input "U3Q4S1"
click at [1124, 181] on input "[DATE] 20:00:00" at bounding box center [1067, 182] width 218 height 33
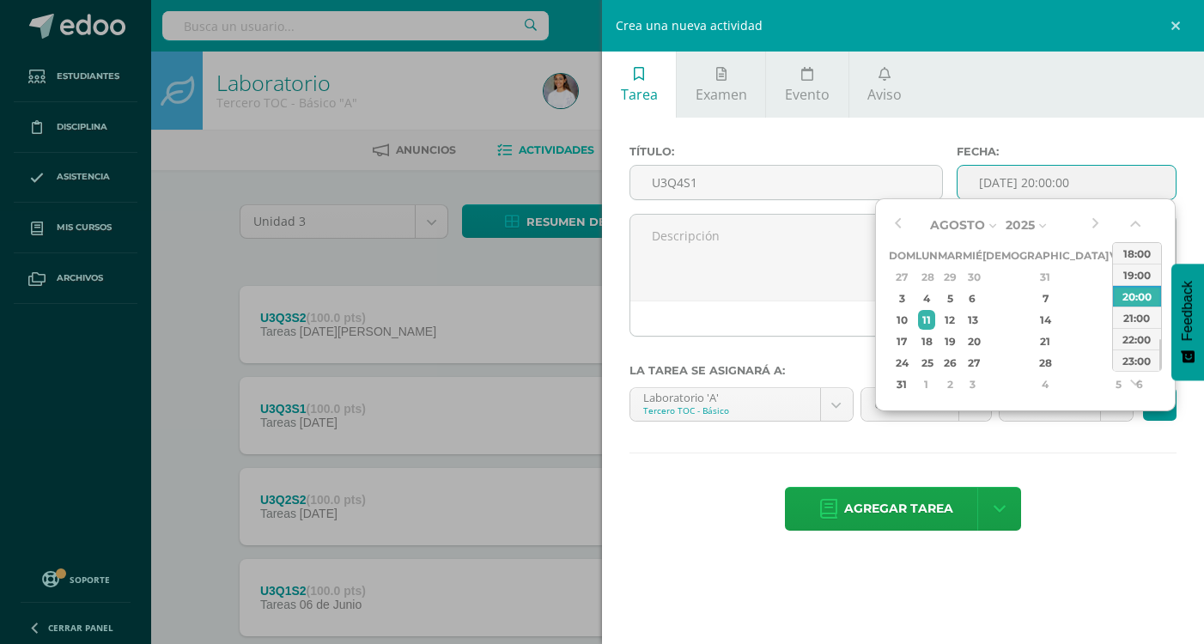
click at [1124, 181] on input "[DATE] 20:00:00" at bounding box center [1067, 182] width 218 height 33
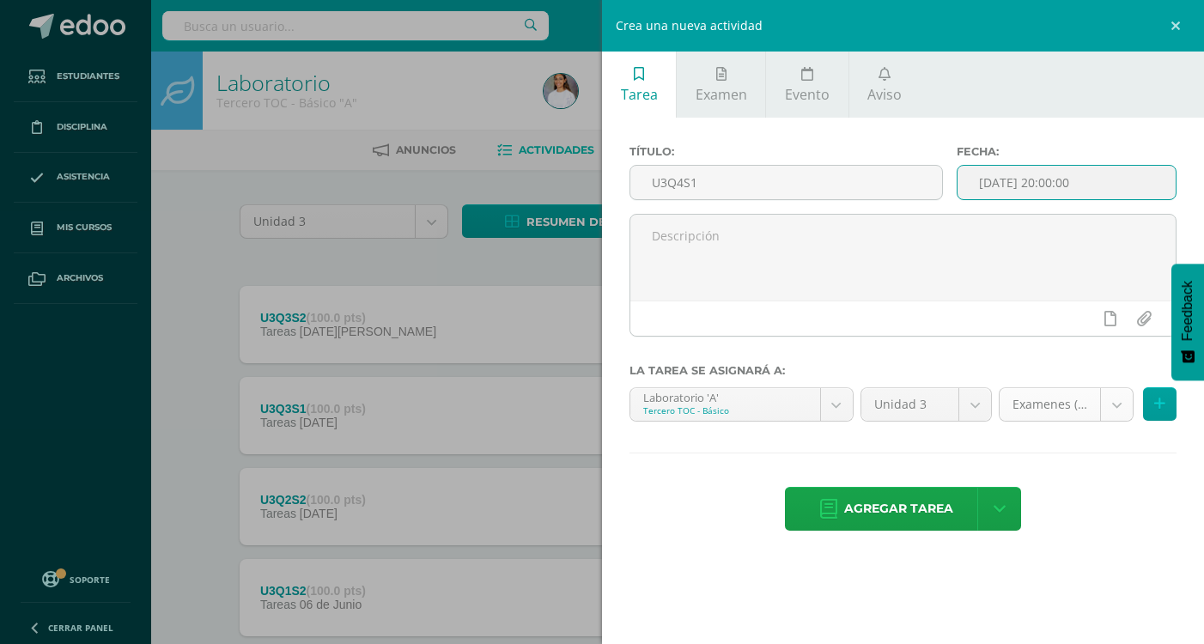
type input "2025-08-11 20:00"
click at [1117, 391] on body "Estudiantes Disciplina Asistencia Mis cursos Archivos Soporte Ayuda Reportar un…" at bounding box center [602, 375] width 1204 height 751
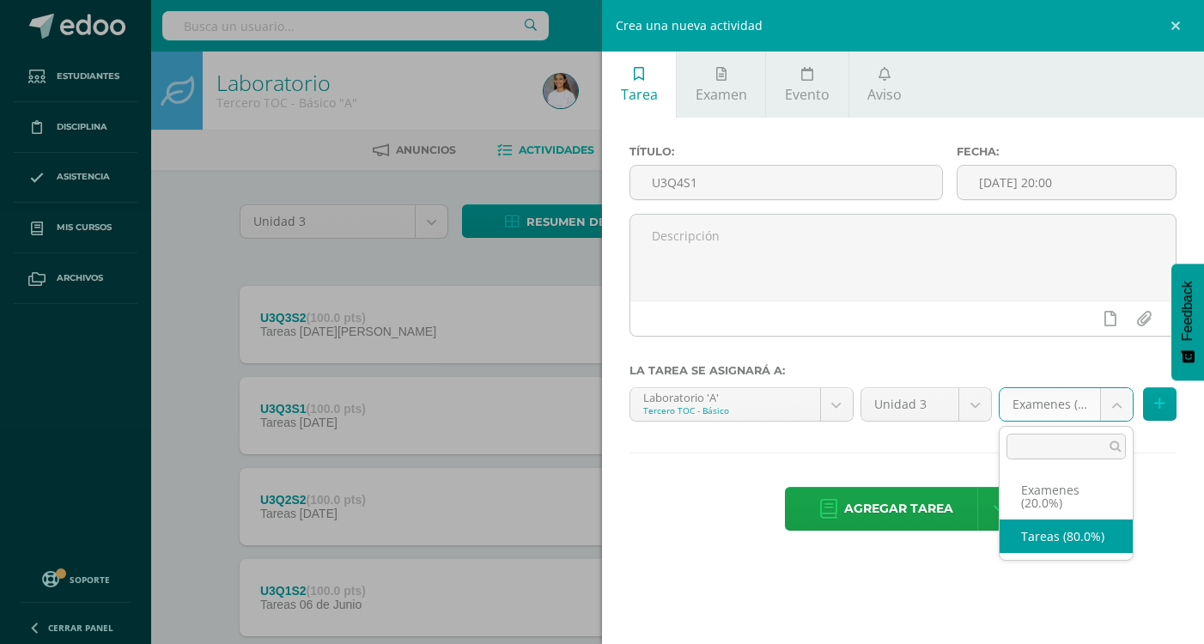
select select "145032"
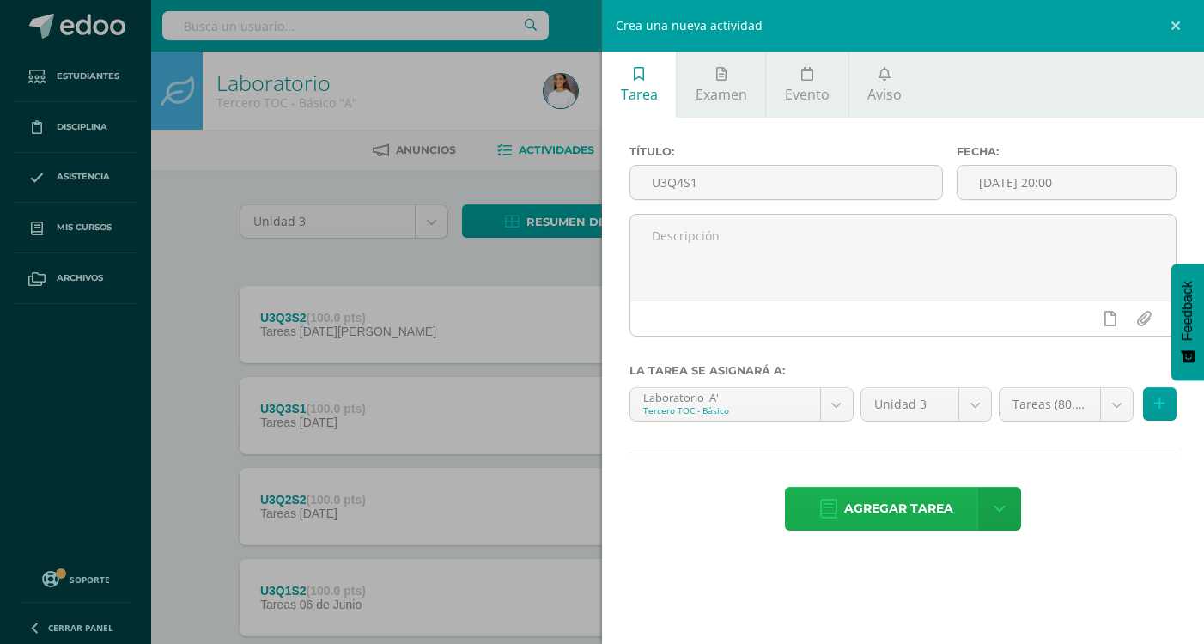
click at [962, 509] on link "Agregar tarea" at bounding box center [886, 509] width 203 height 44
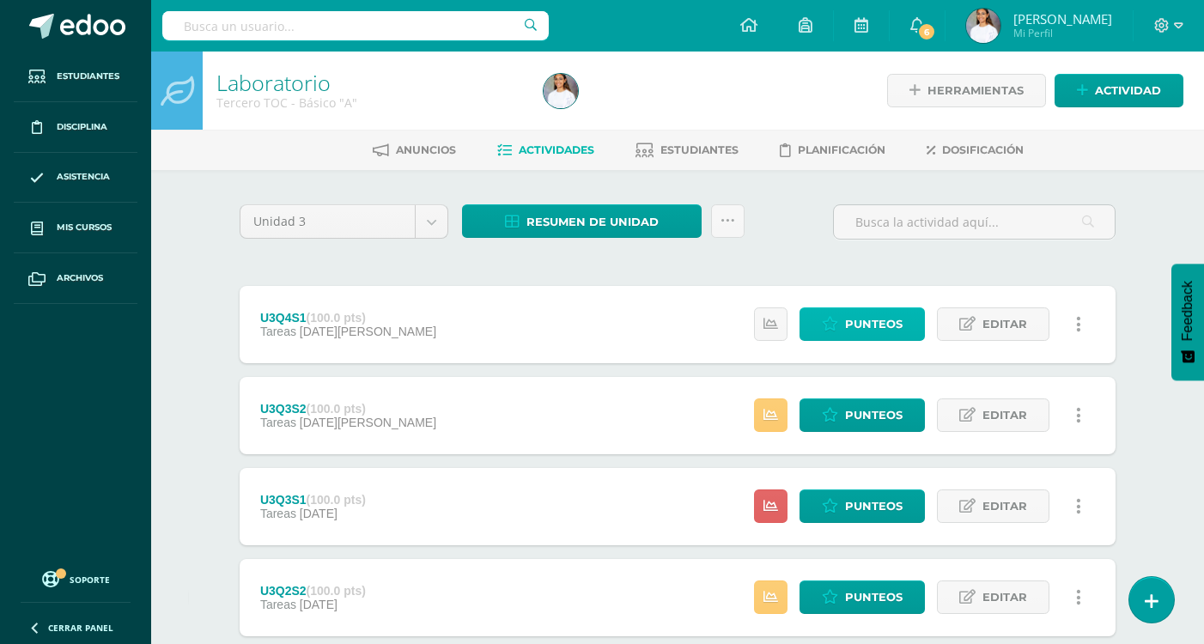
click at [900, 333] on span "Punteos" at bounding box center [874, 324] width 58 height 32
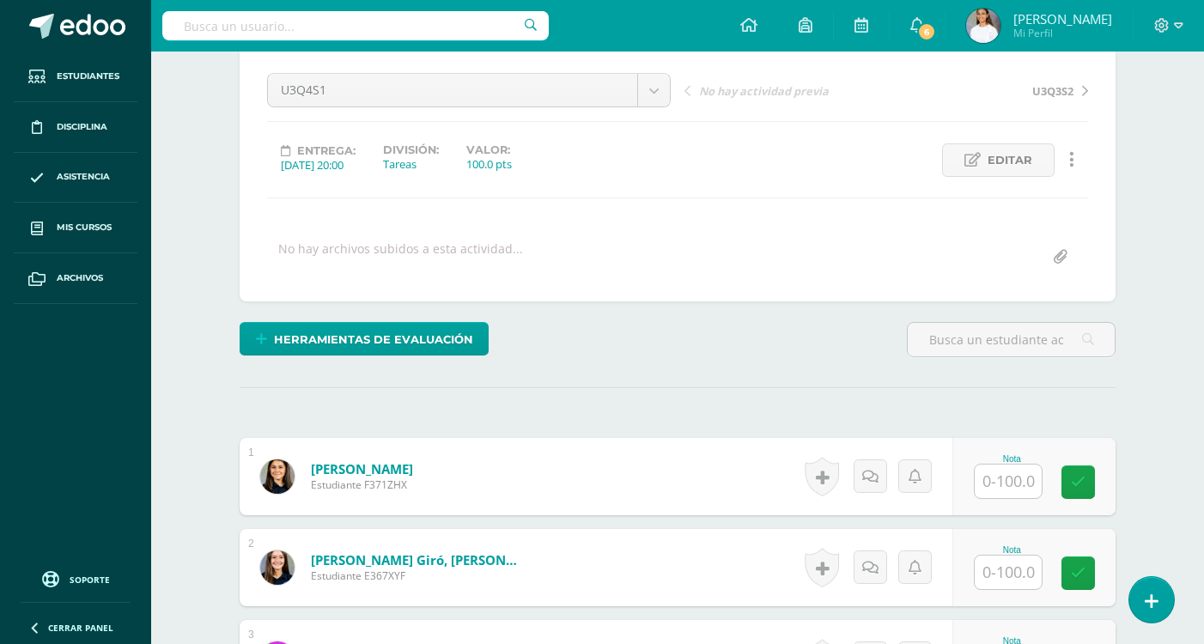
scroll to position [331, 0]
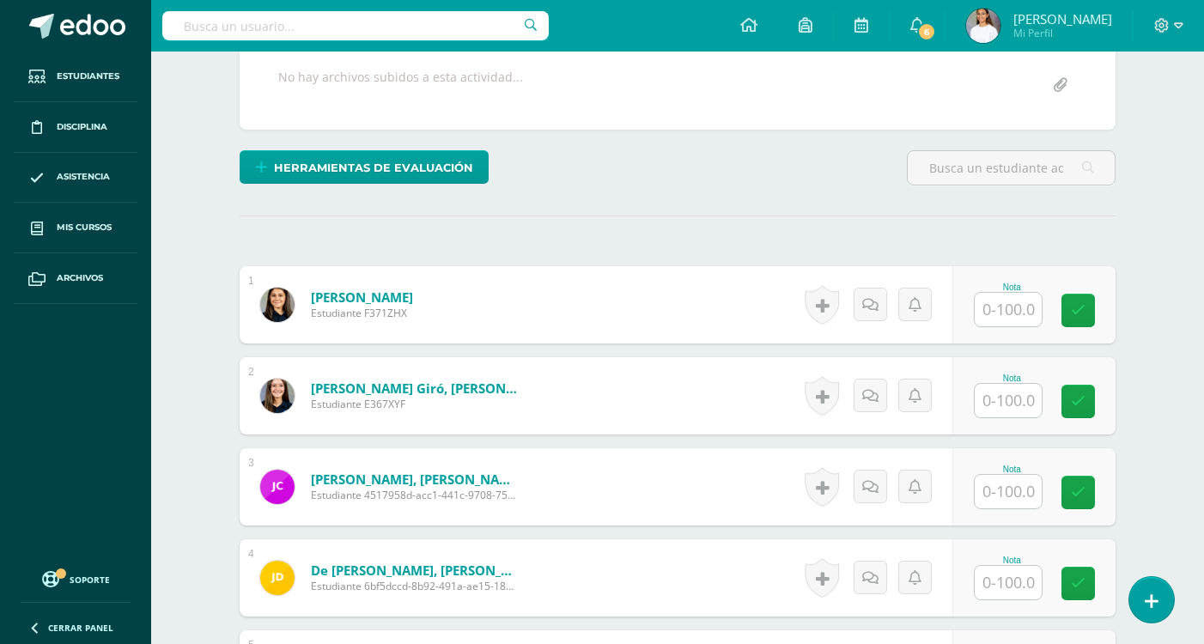
click at [1032, 309] on input "text" at bounding box center [1008, 309] width 67 height 33
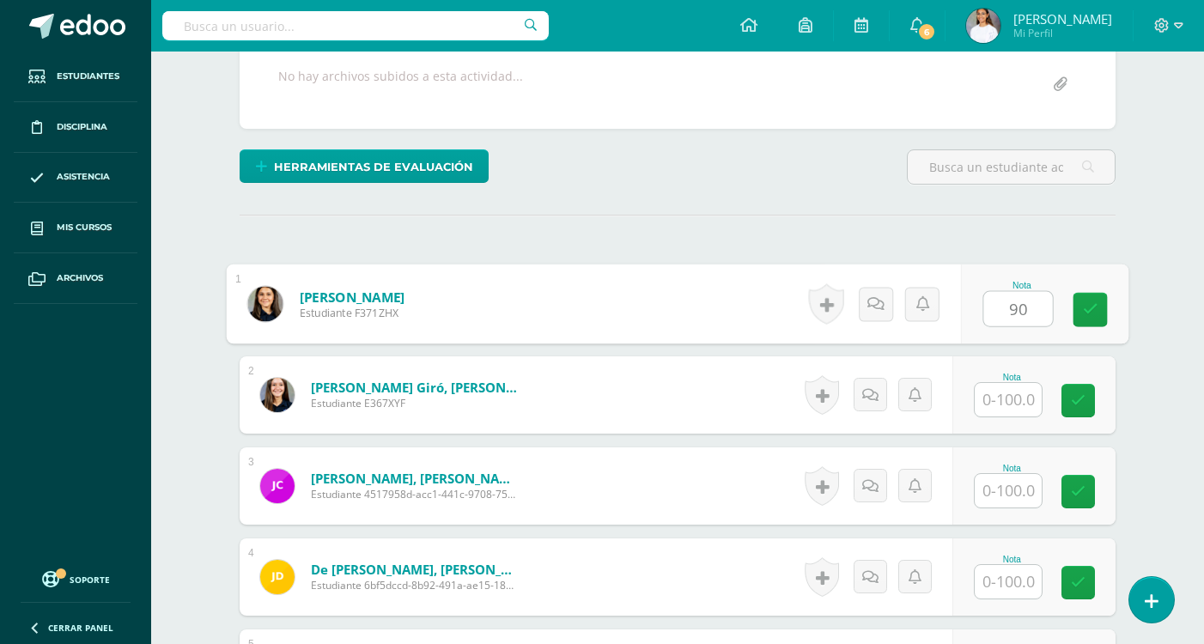
scroll to position [332, 0]
type input "90"
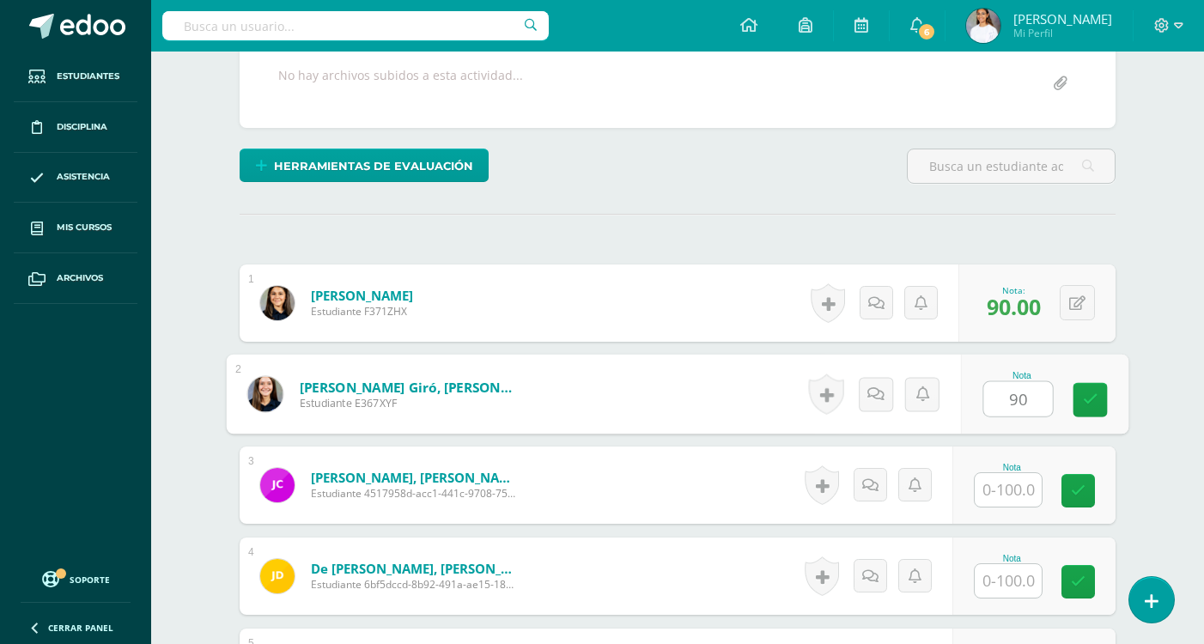
type input "90"
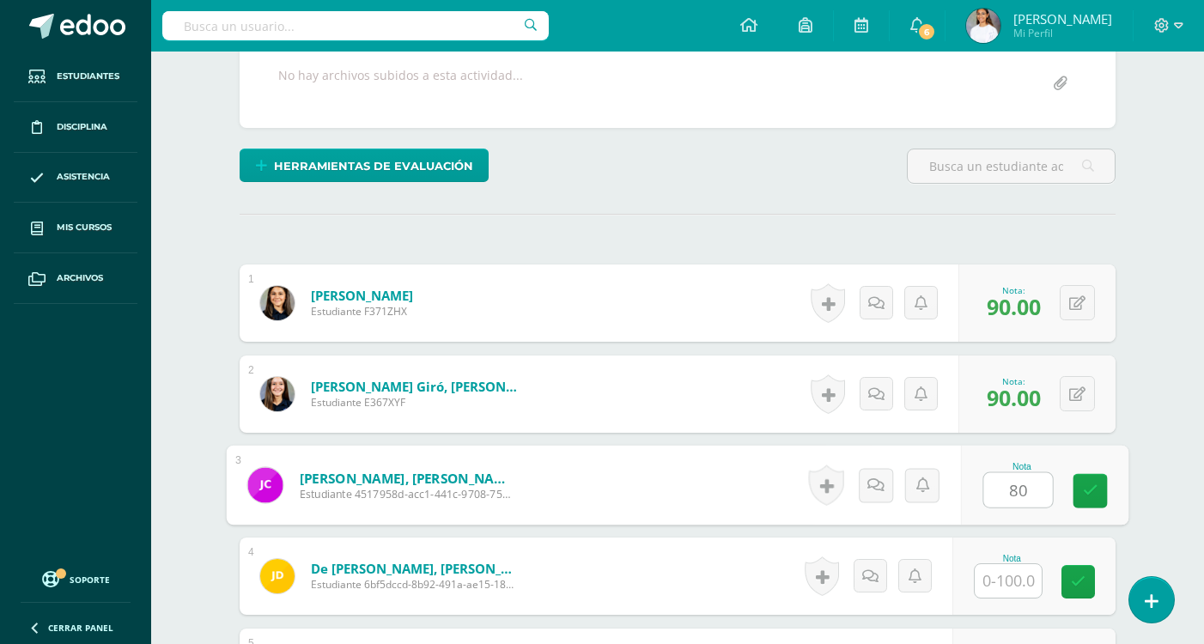
type input "80"
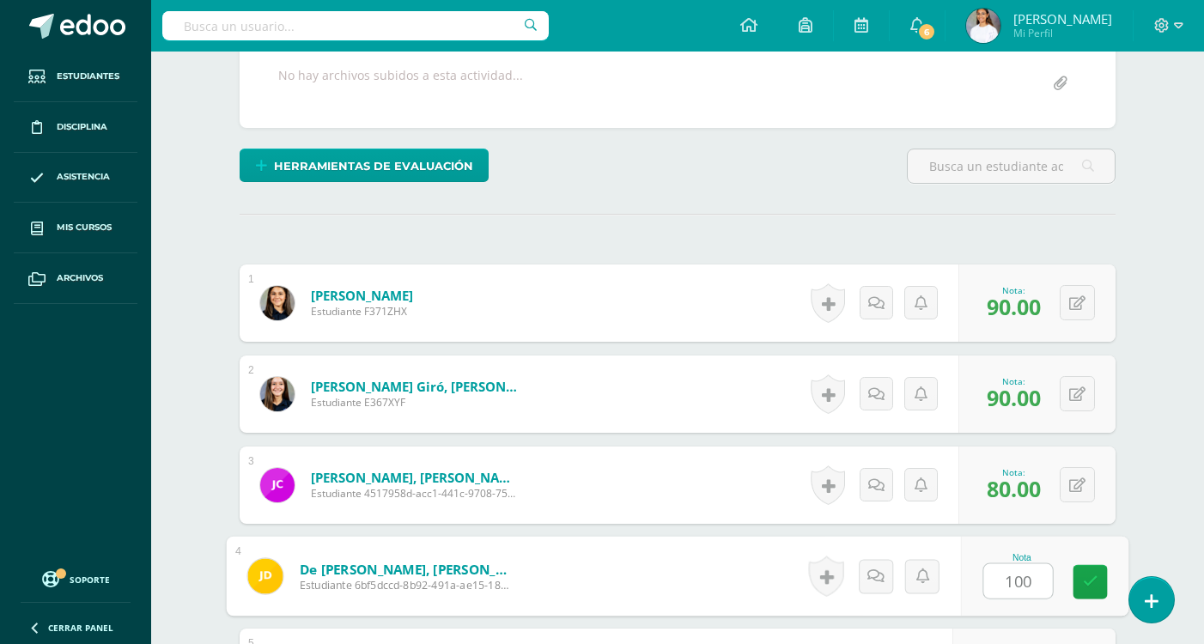
type input "100"
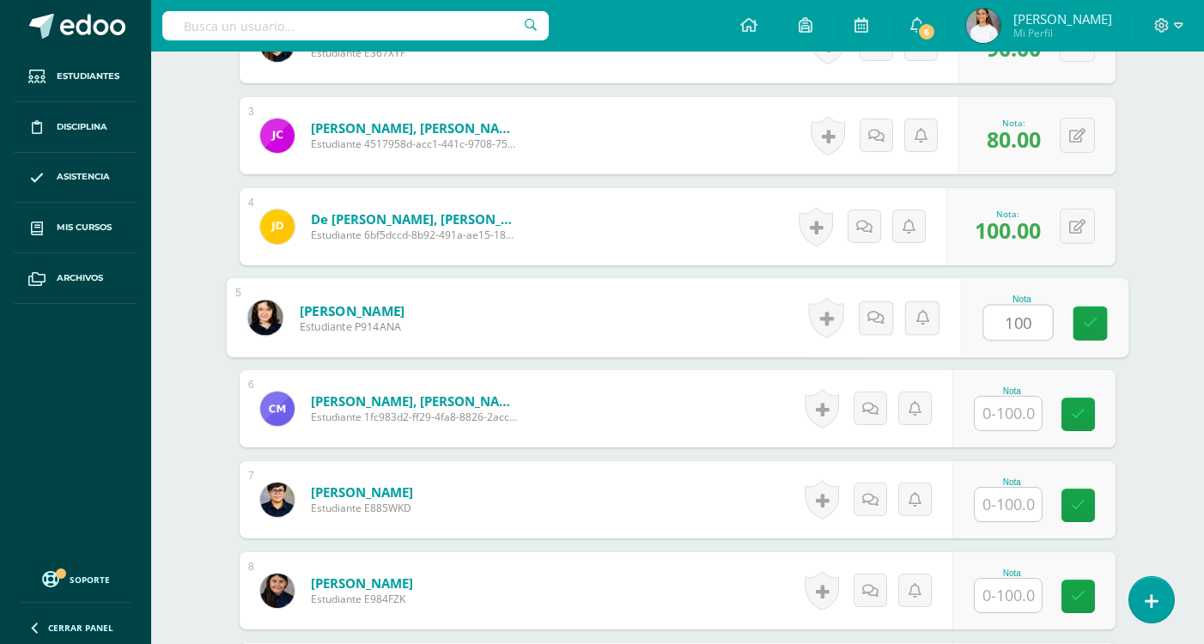
type input "100"
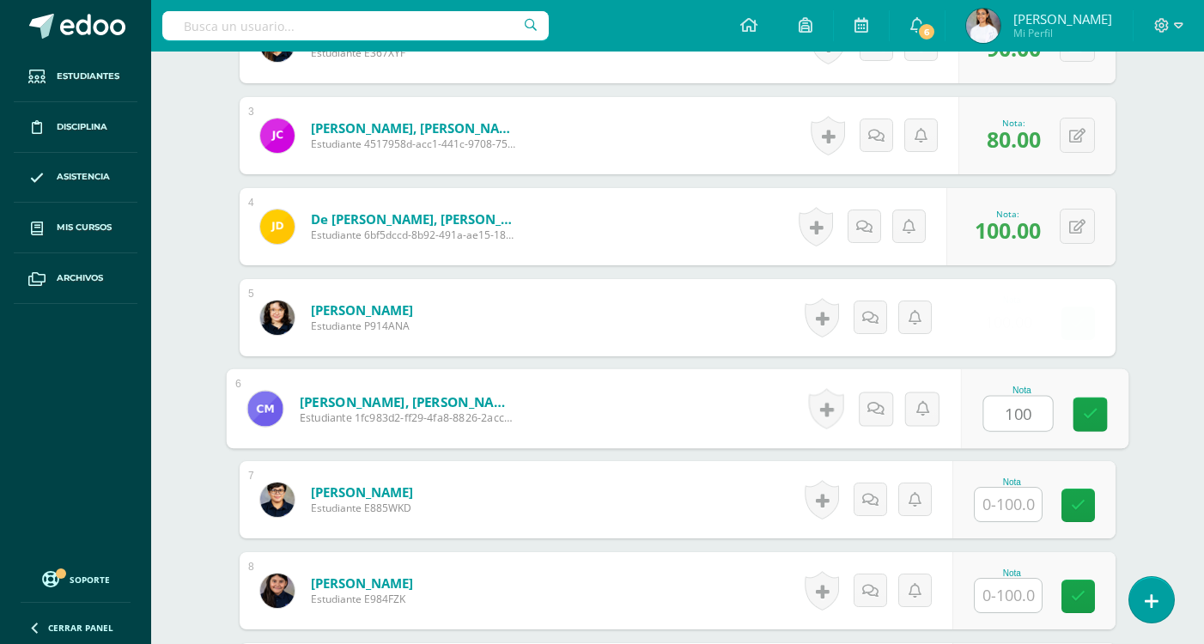
type input "100"
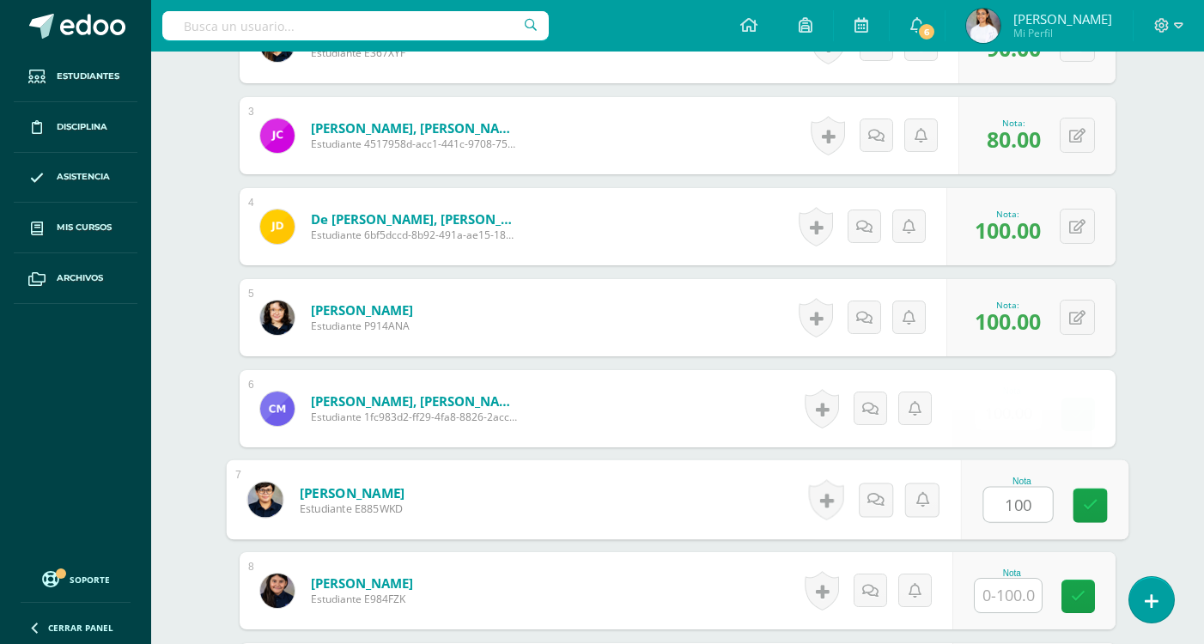
type input "100"
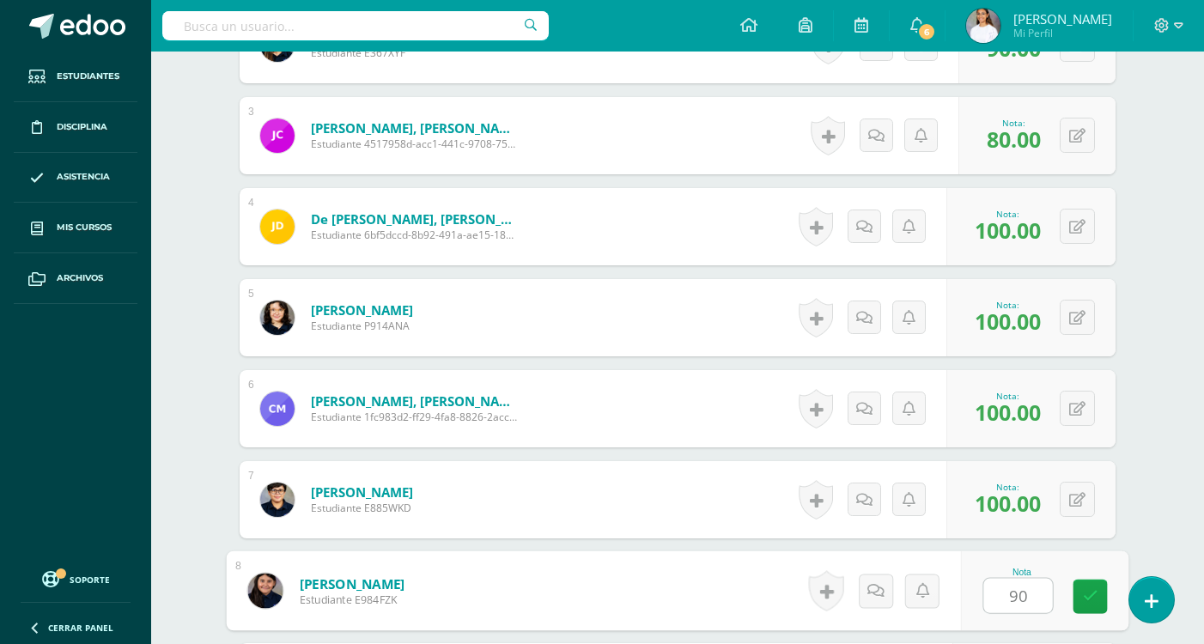
type input "90"
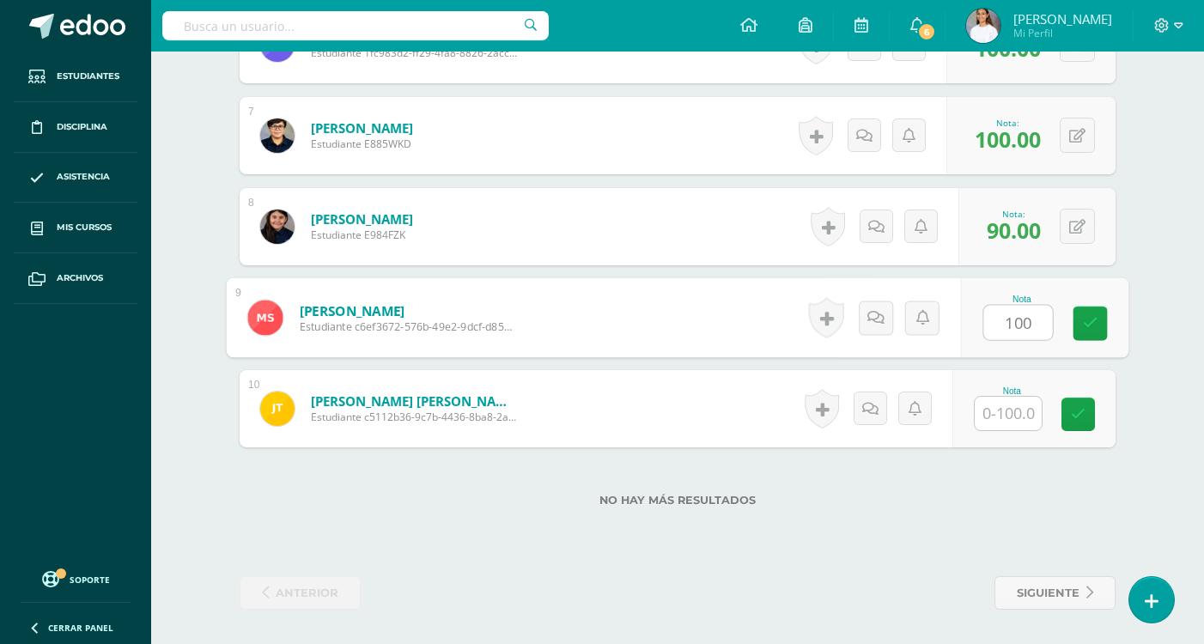
type input "100"
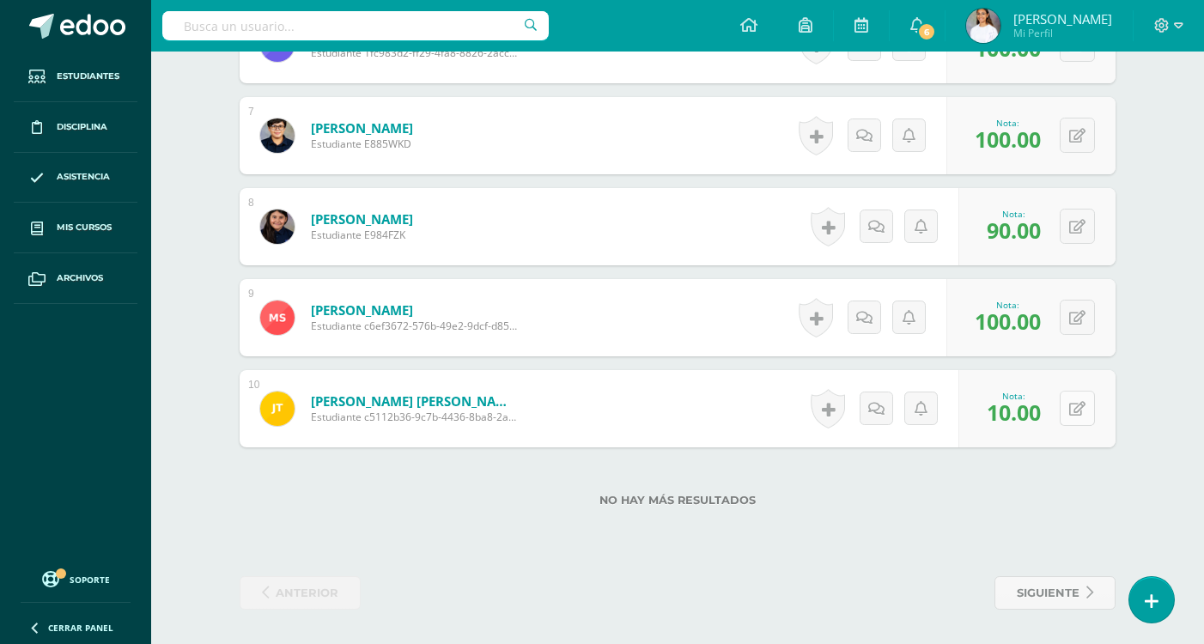
click at [1087, 420] on button at bounding box center [1077, 408] width 35 height 35
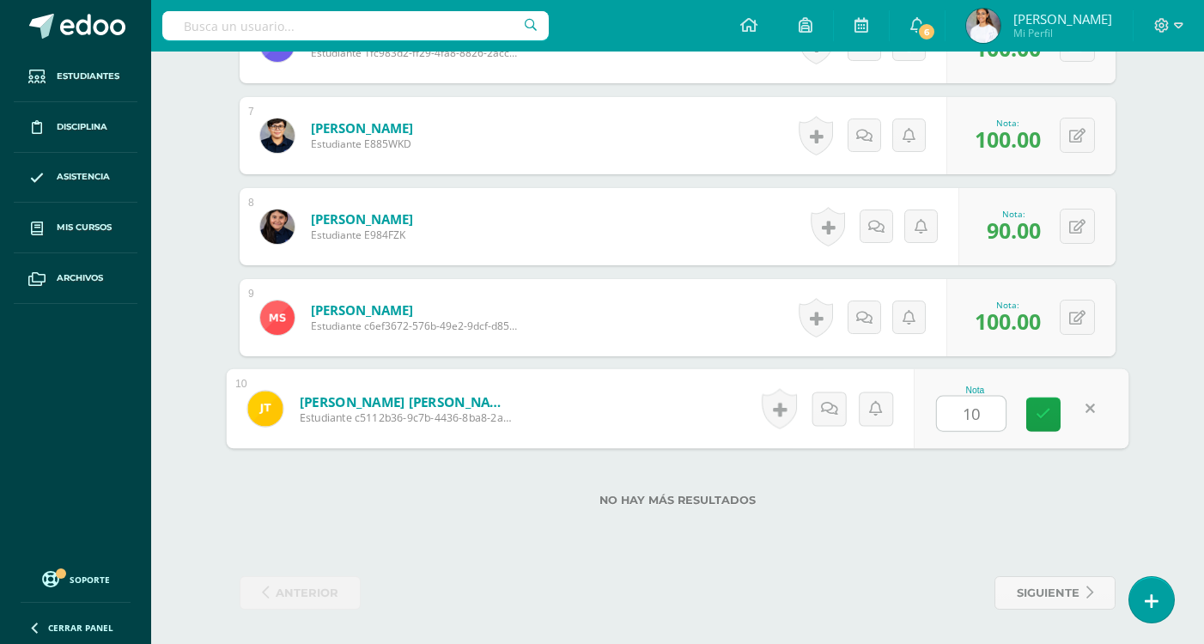
type input "100"
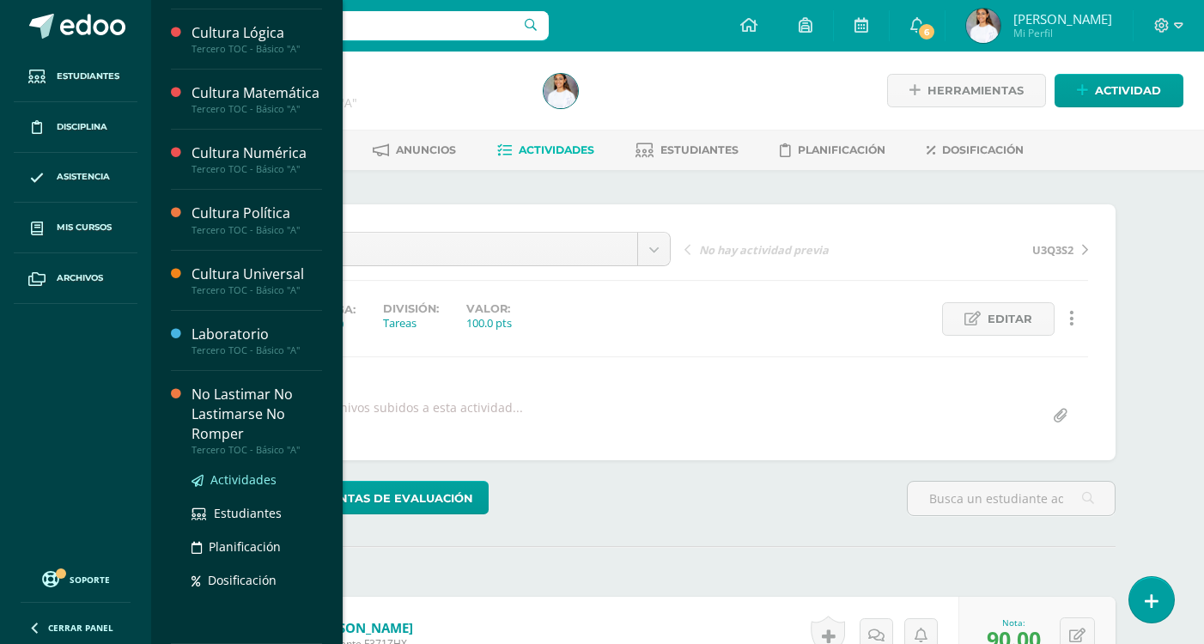
scroll to position [572, 0]
click at [258, 490] on link "Actividades" at bounding box center [257, 480] width 131 height 20
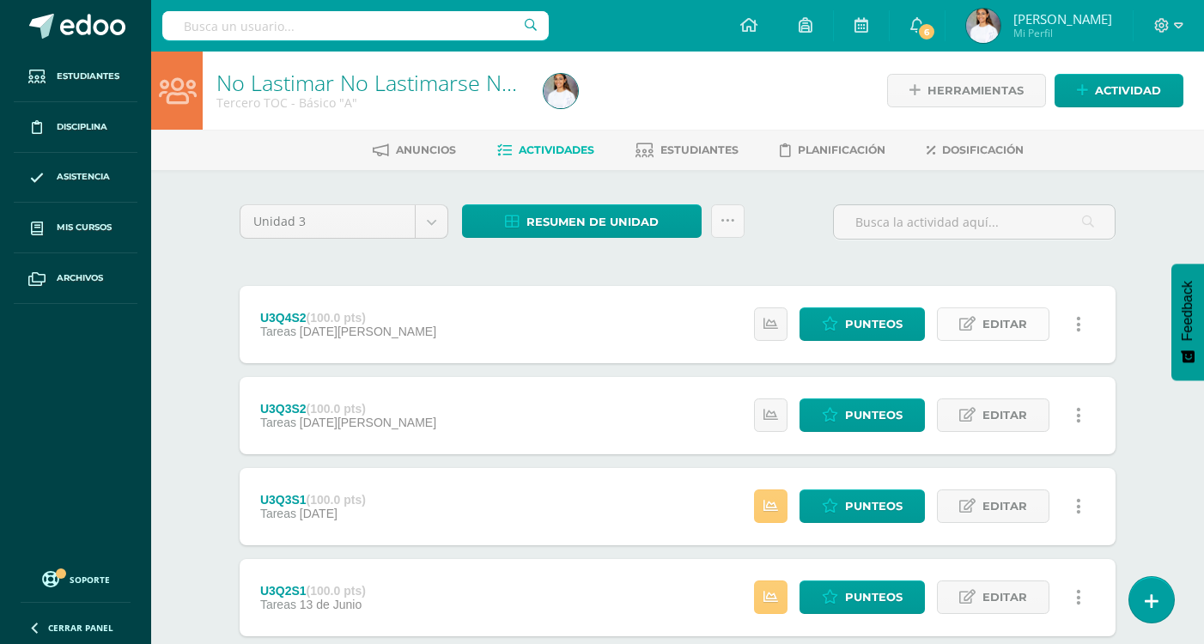
click at [1021, 332] on span "Editar" at bounding box center [1005, 324] width 45 height 32
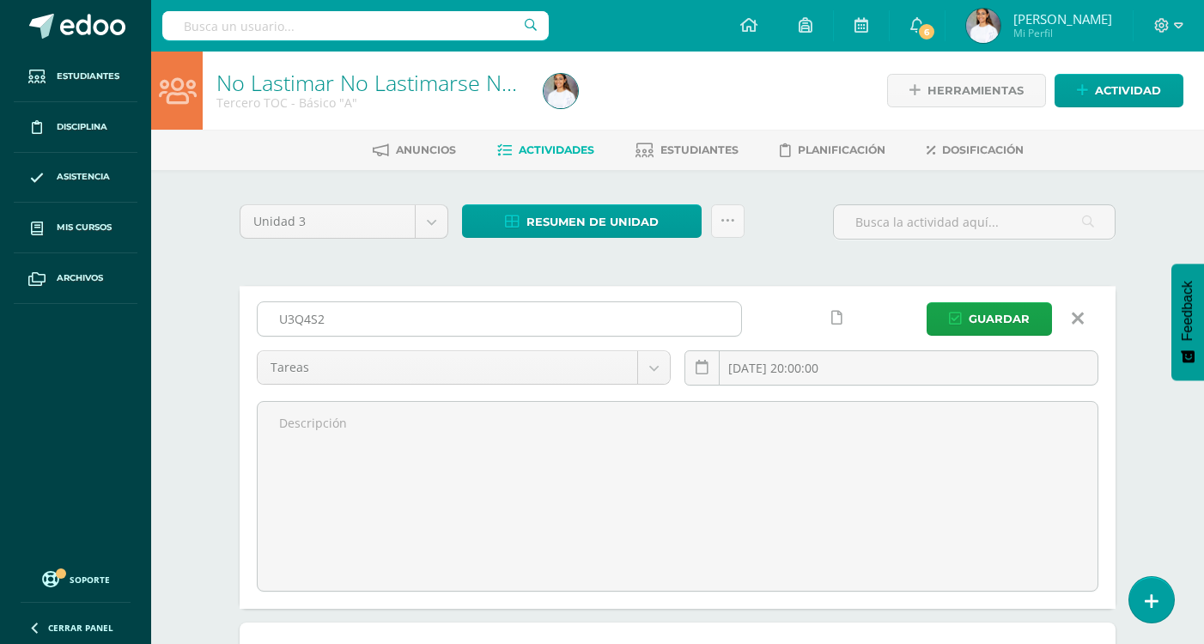
click at [399, 326] on input "U3Q4S2" at bounding box center [500, 318] width 484 height 33
type input "U3Q4S1"
click at [927, 302] on button "Guardar" at bounding box center [989, 318] width 125 height 33
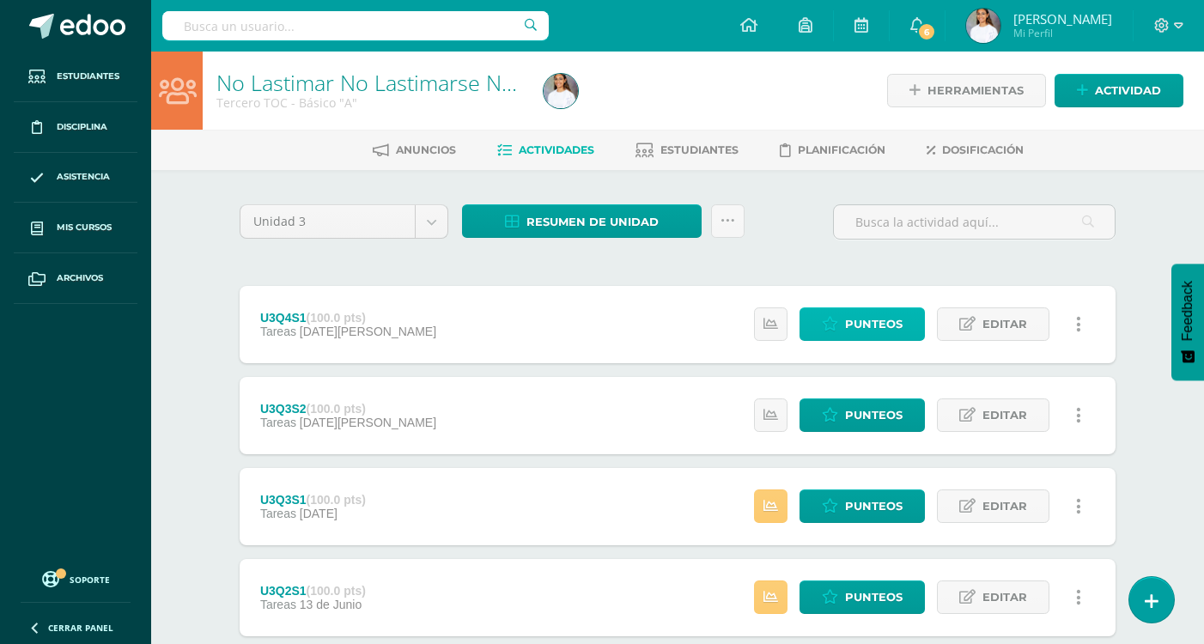
click at [864, 327] on span "Punteos" at bounding box center [874, 324] width 58 height 32
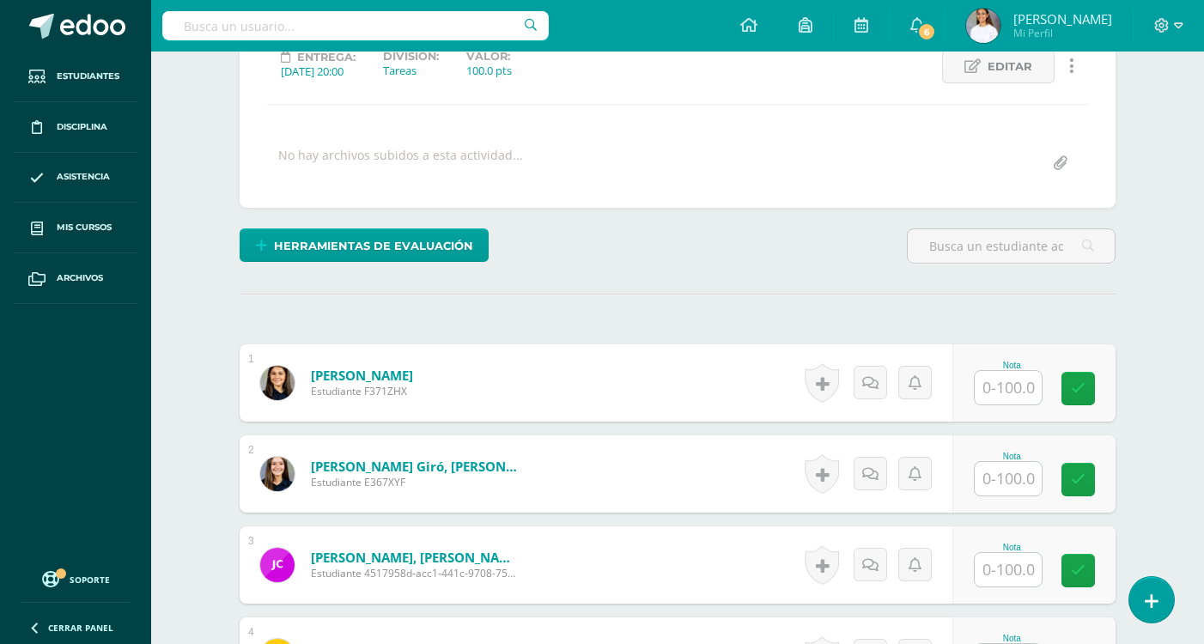
scroll to position [429, 0]
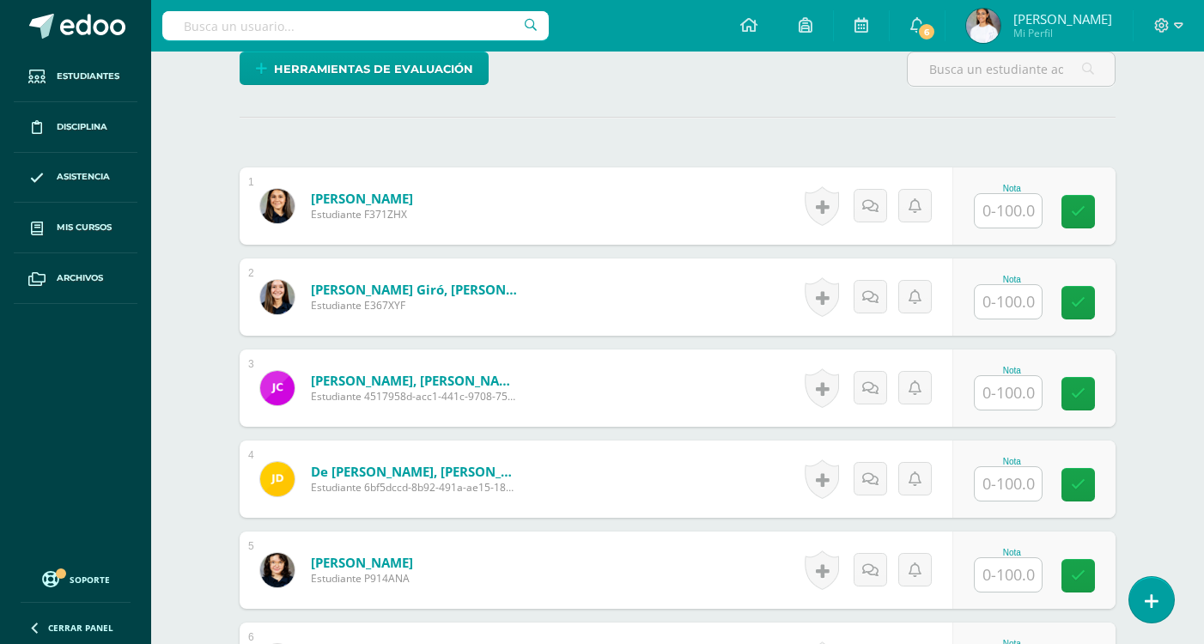
click at [1030, 206] on input "text" at bounding box center [1008, 210] width 67 height 33
type input "100"
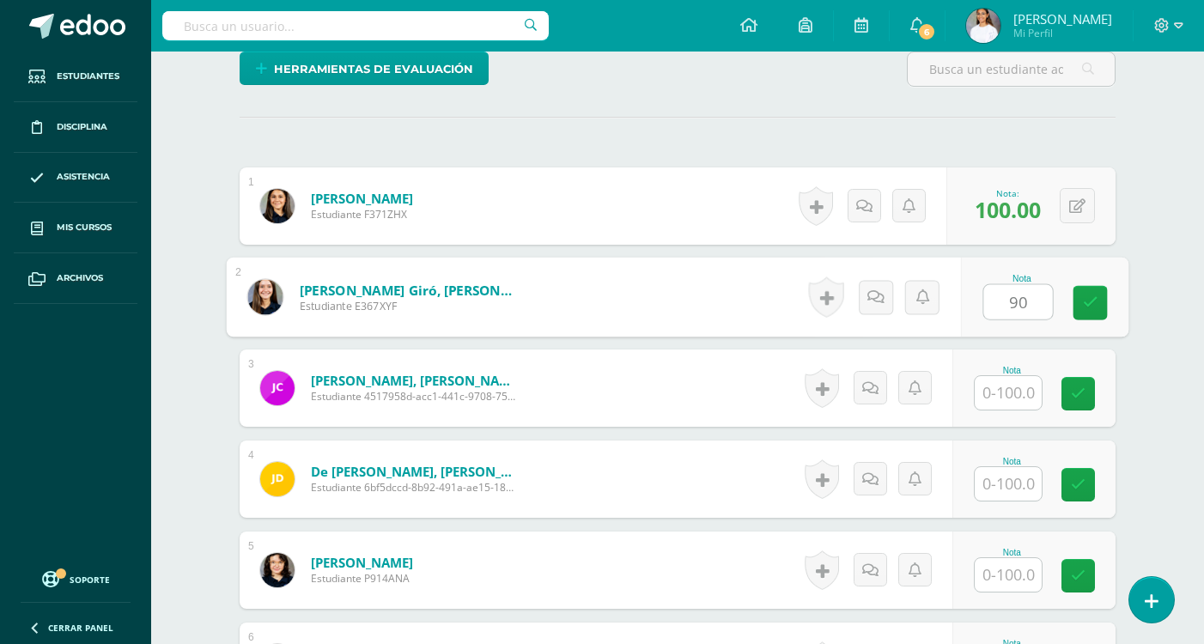
type input "90"
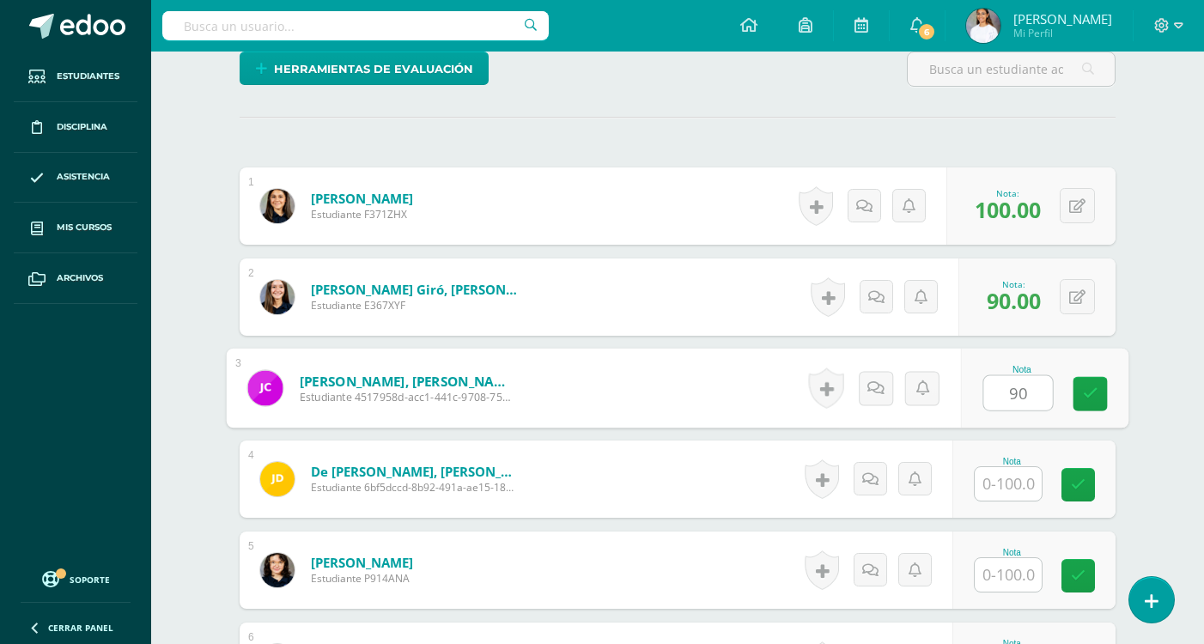
type input "90"
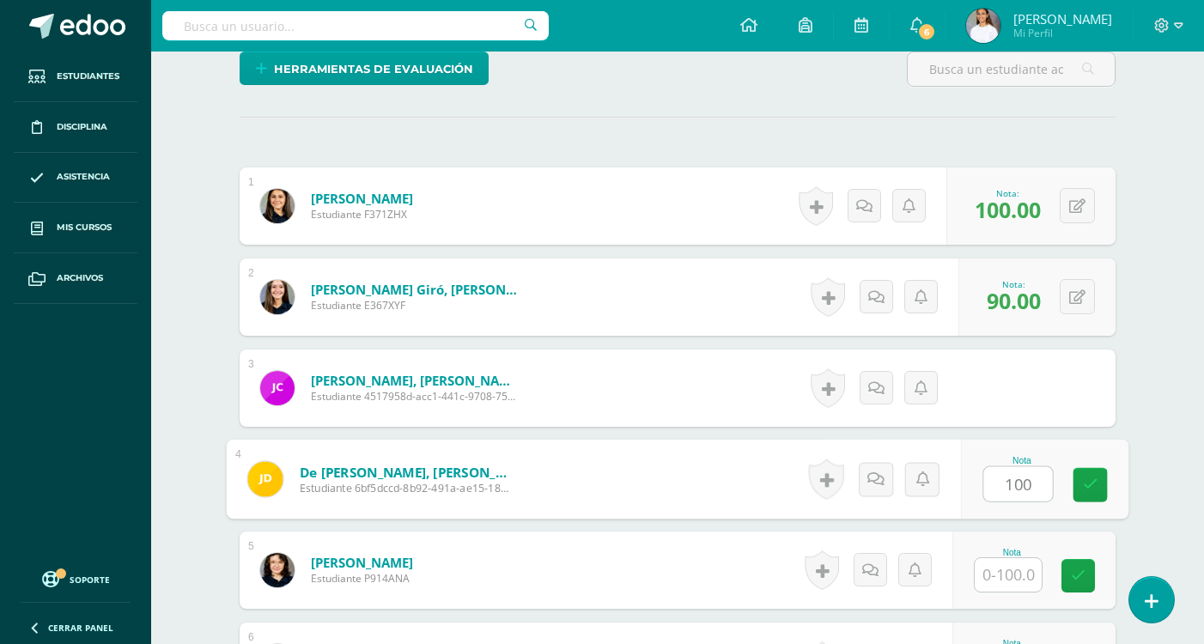
type input "100"
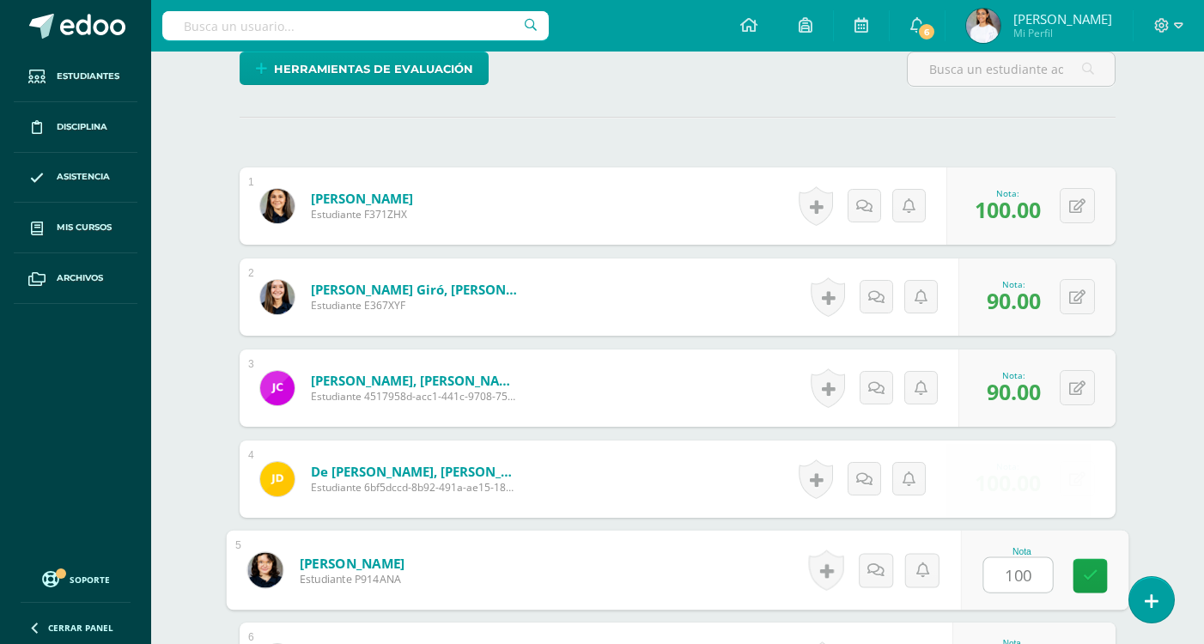
type input "100"
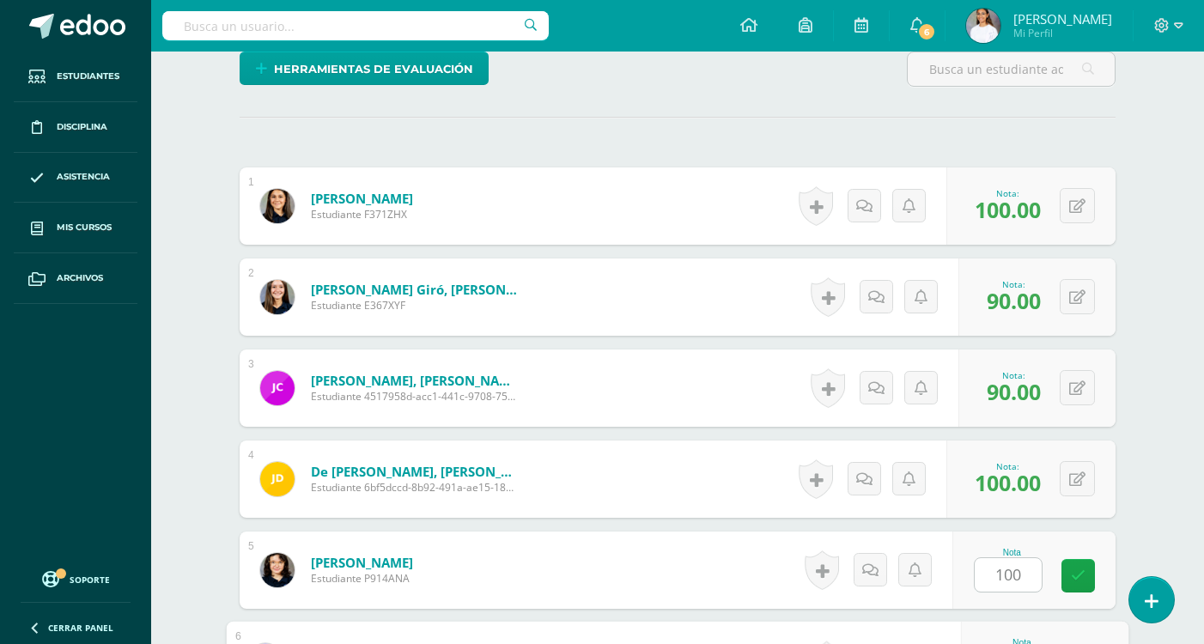
scroll to position [773, 0]
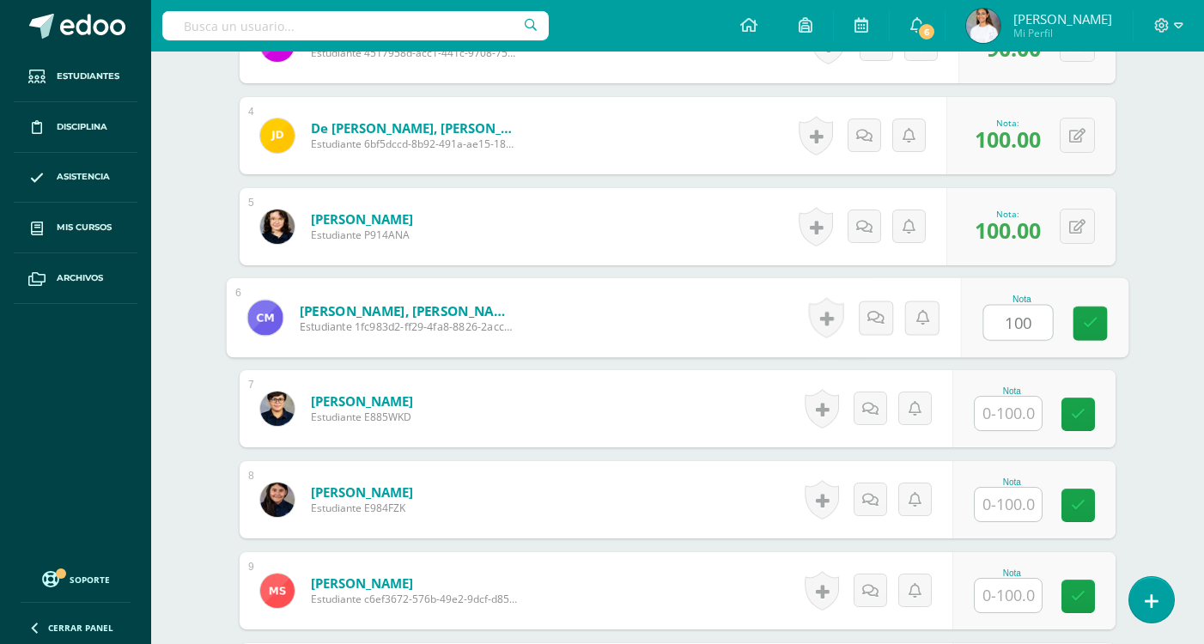
type input "100"
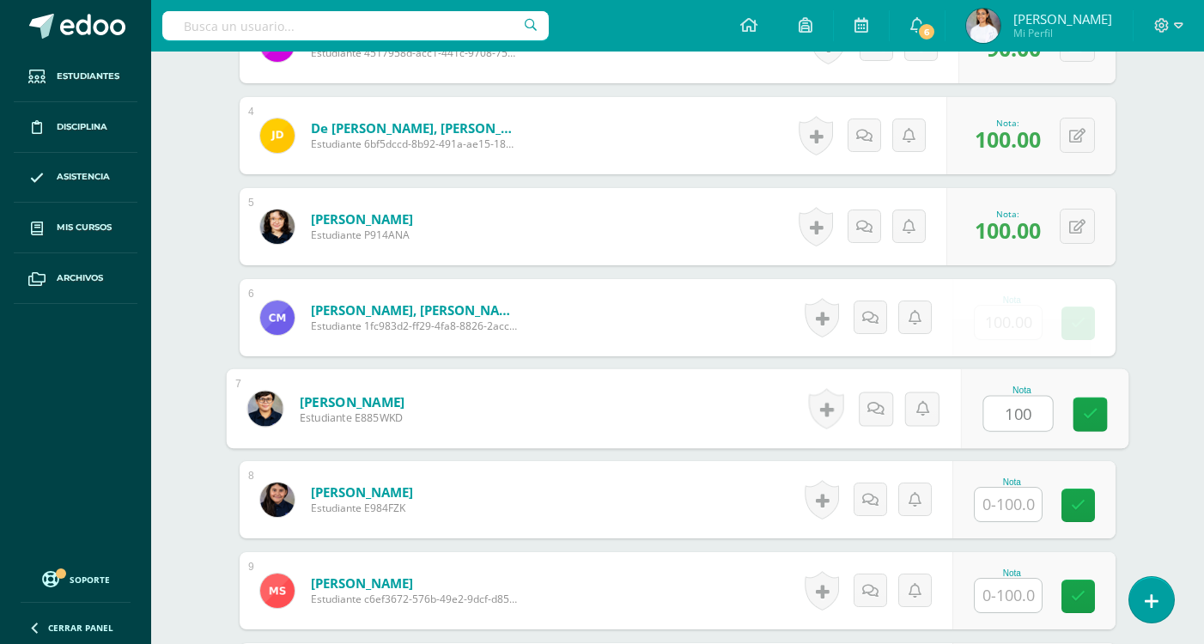
type input "100"
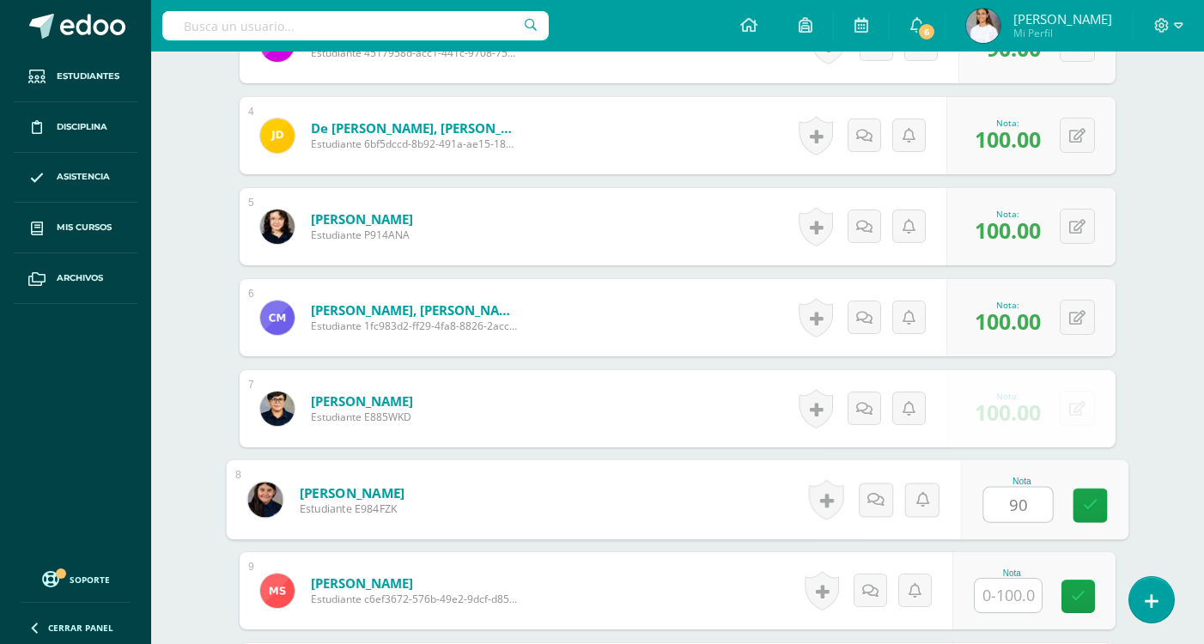
type input "90"
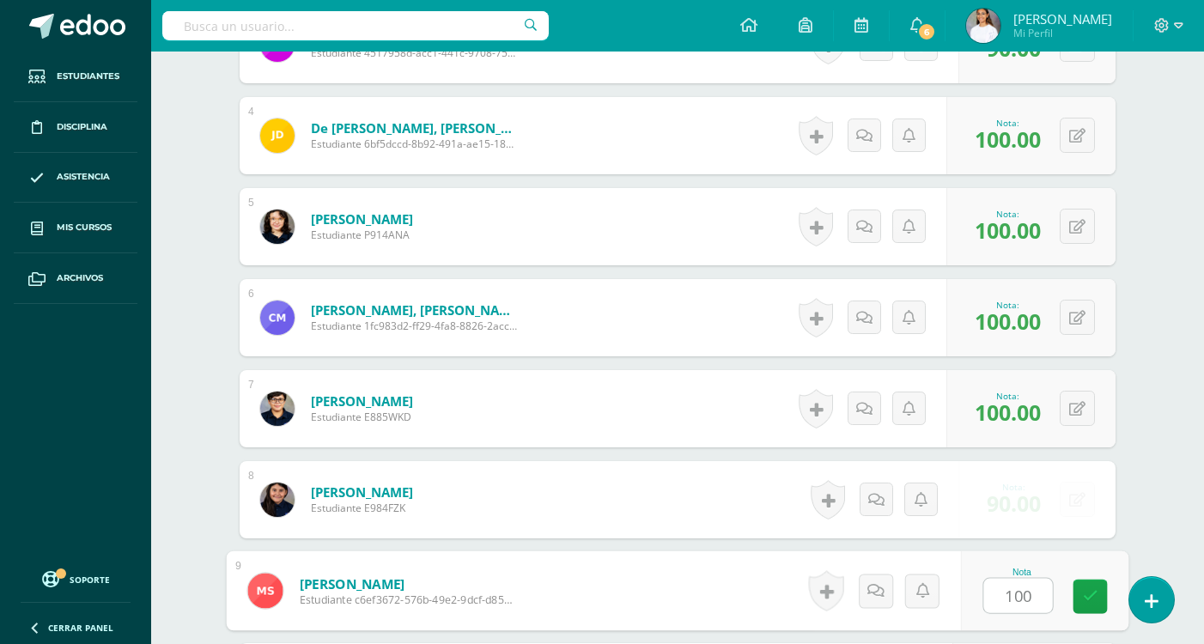
type input "100"
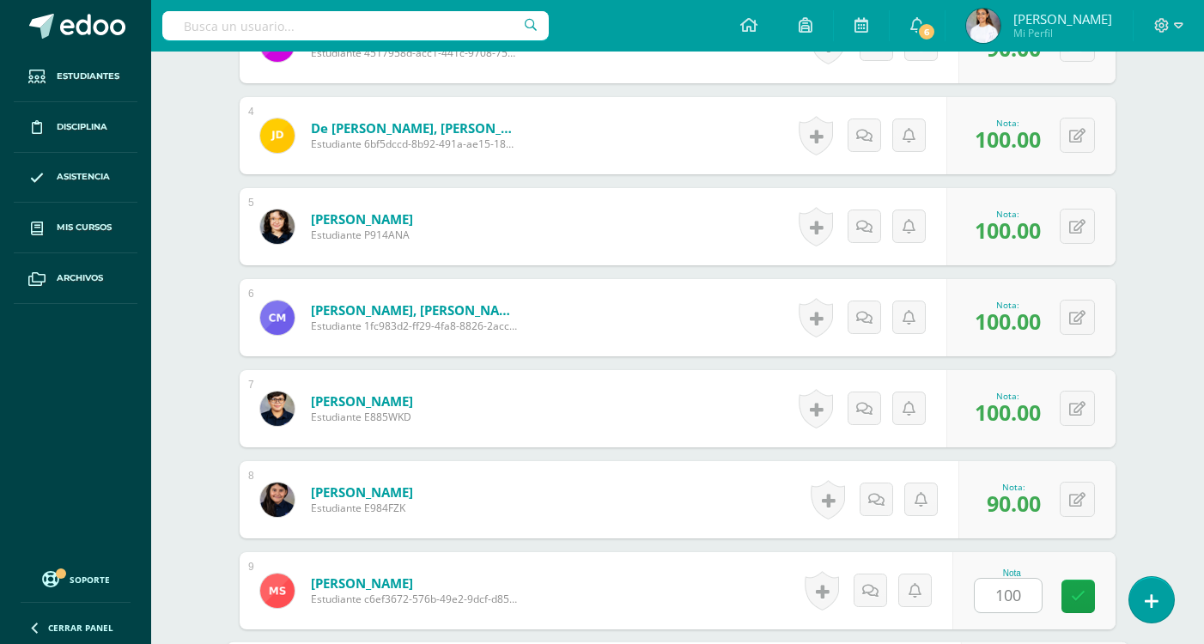
scroll to position [1046, 0]
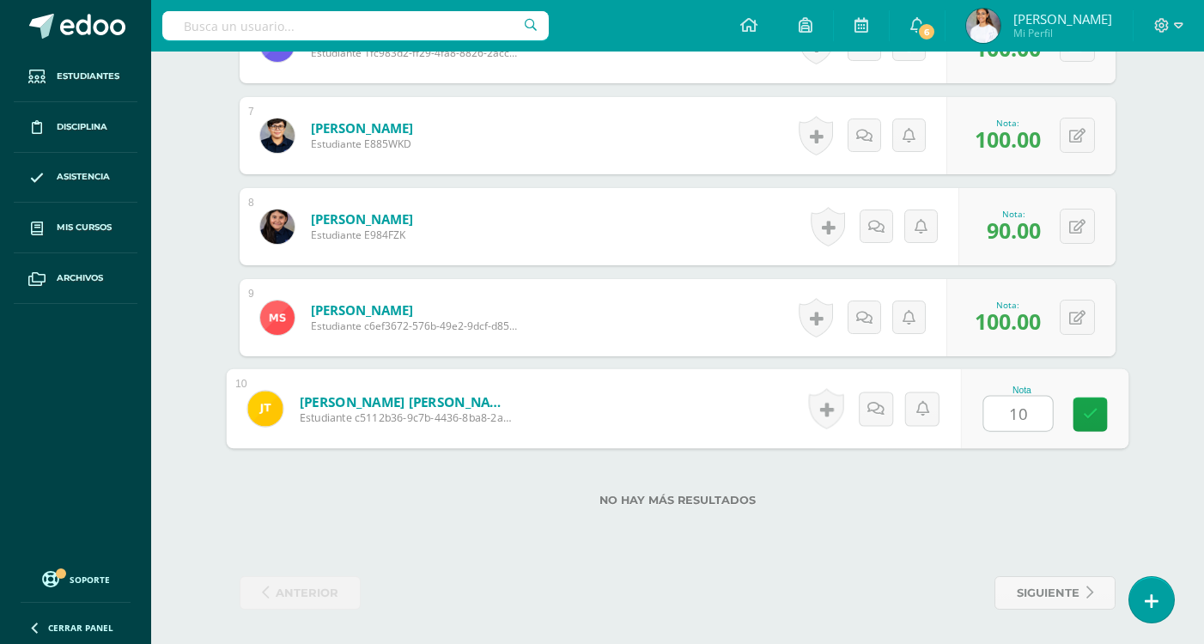
type input "100"
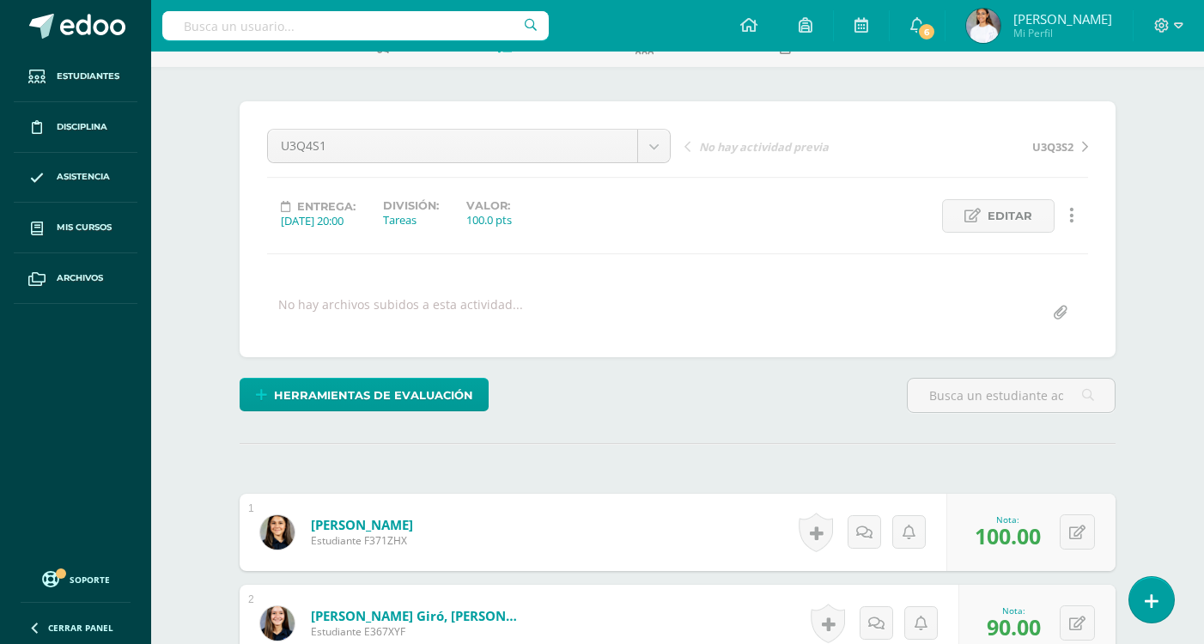
scroll to position [0, 0]
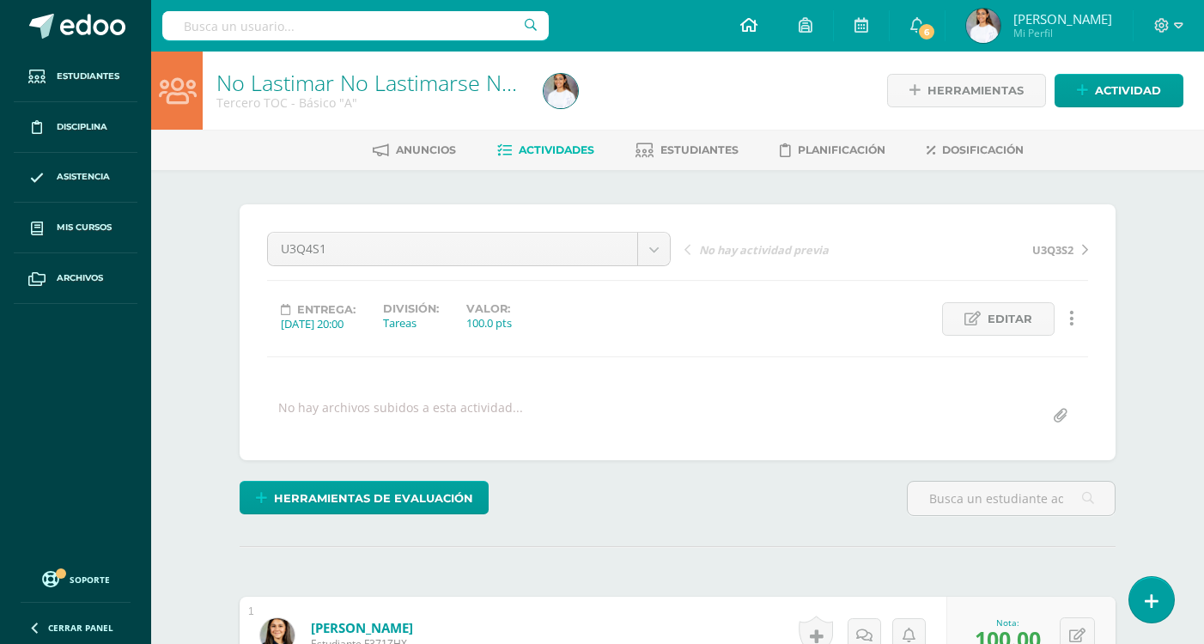
click at [747, 20] on icon at bounding box center [748, 24] width 17 height 15
